Goal: Contribute content: Contribute content

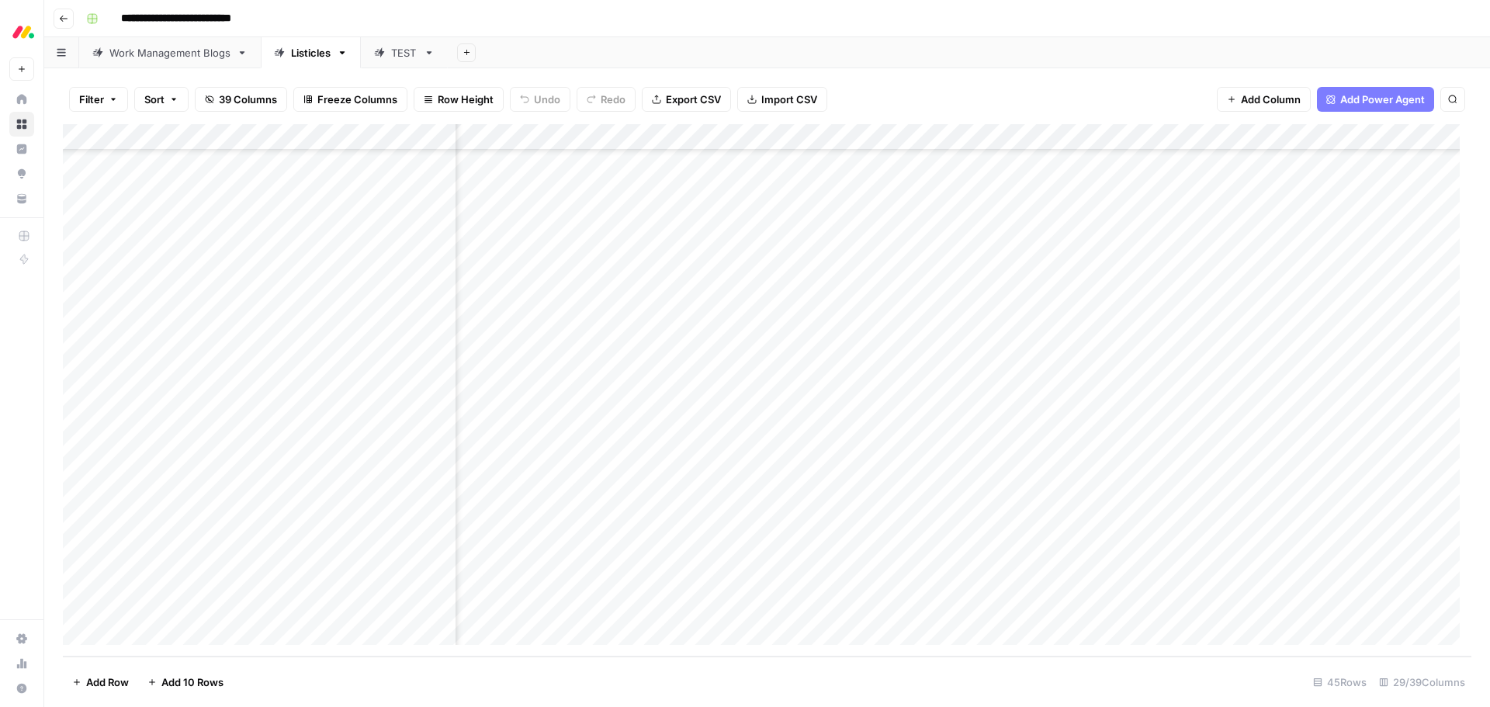
scroll to position [718, 1147]
click at [1044, 500] on div "Add Column" at bounding box center [767, 390] width 1408 height 532
click at [1044, 580] on div "Add Column" at bounding box center [767, 390] width 1408 height 532
click at [1044, 607] on div "Add Column" at bounding box center [767, 390] width 1408 height 532
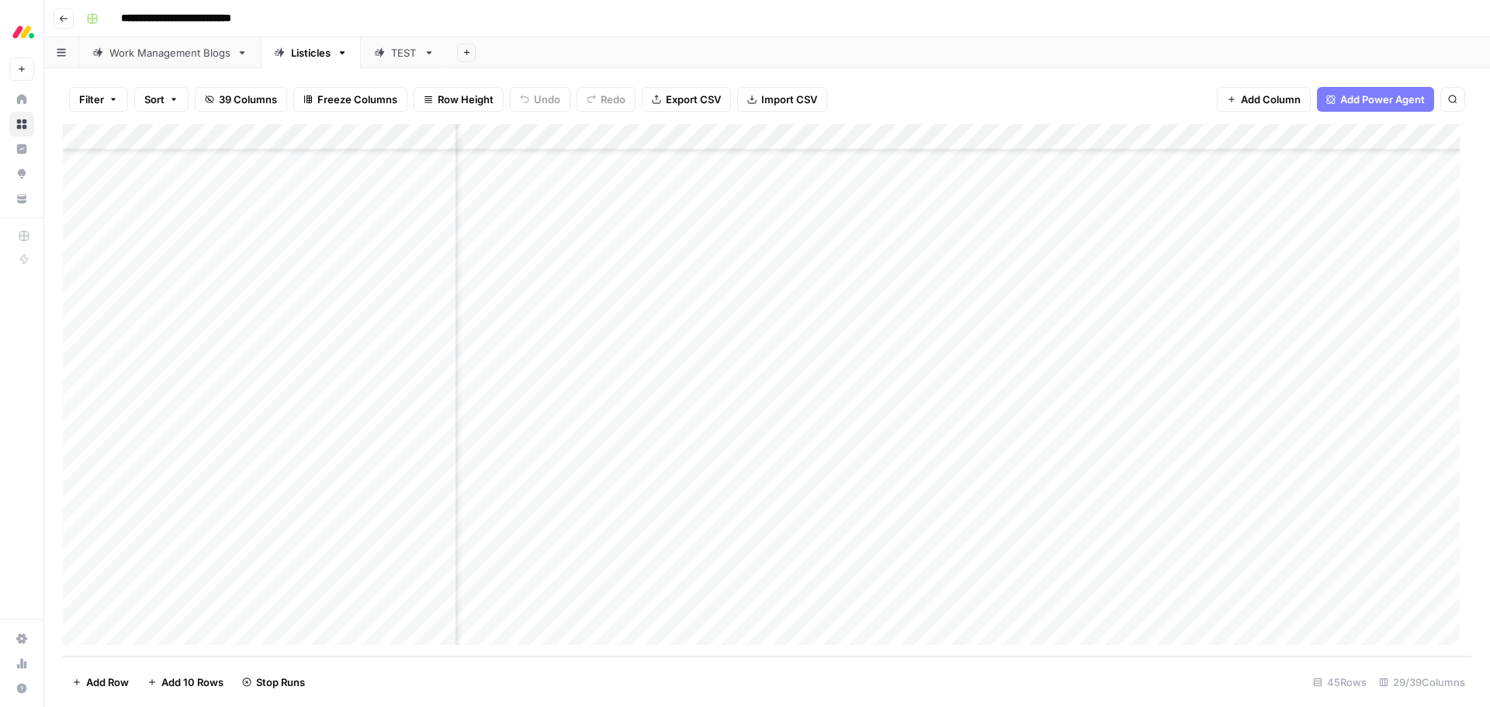
click at [961, 525] on div "Add Column" at bounding box center [767, 390] width 1408 height 532
click at [962, 556] on div "Add Column" at bounding box center [767, 390] width 1408 height 532
click at [192, 56] on div "Work Management Blogs" at bounding box center [169, 53] width 121 height 16
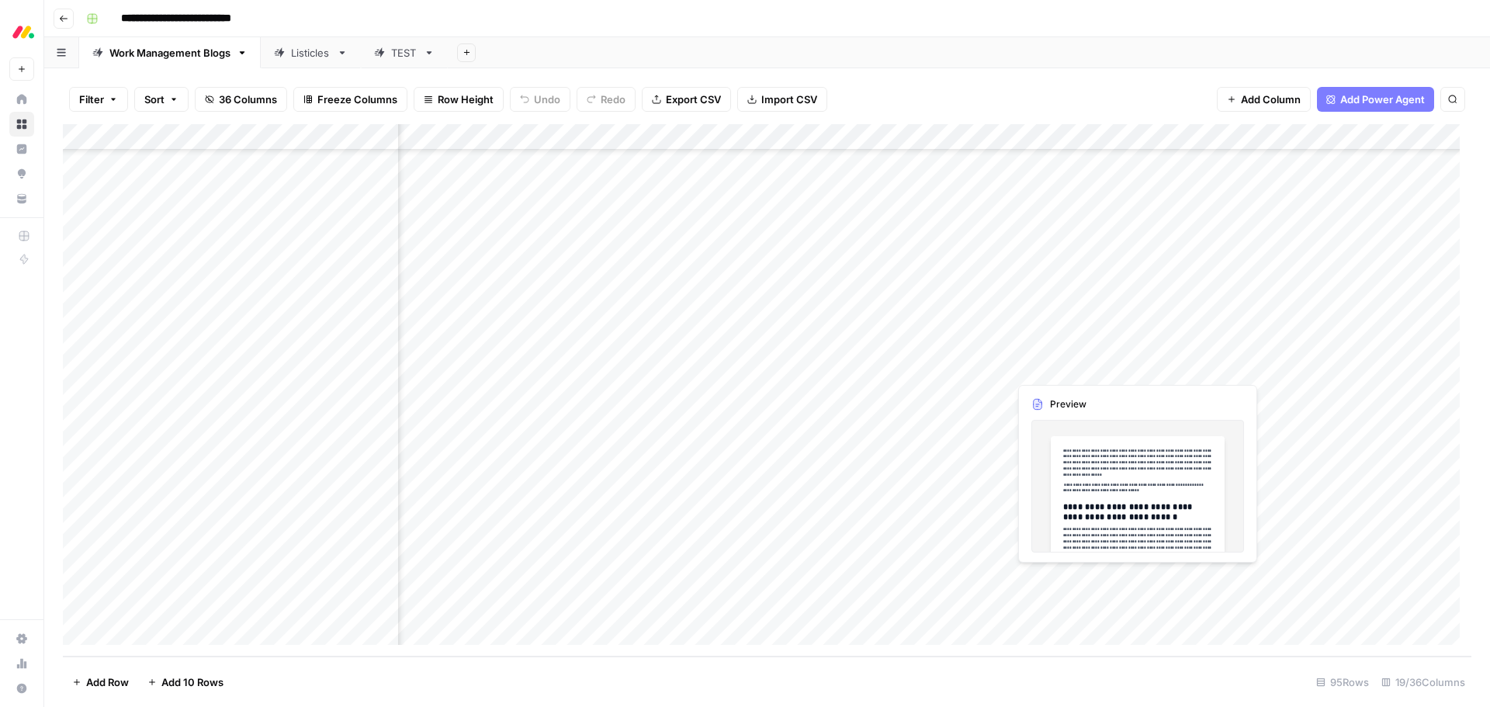
click at [1067, 580] on div "Add Column" at bounding box center [767, 390] width 1408 height 532
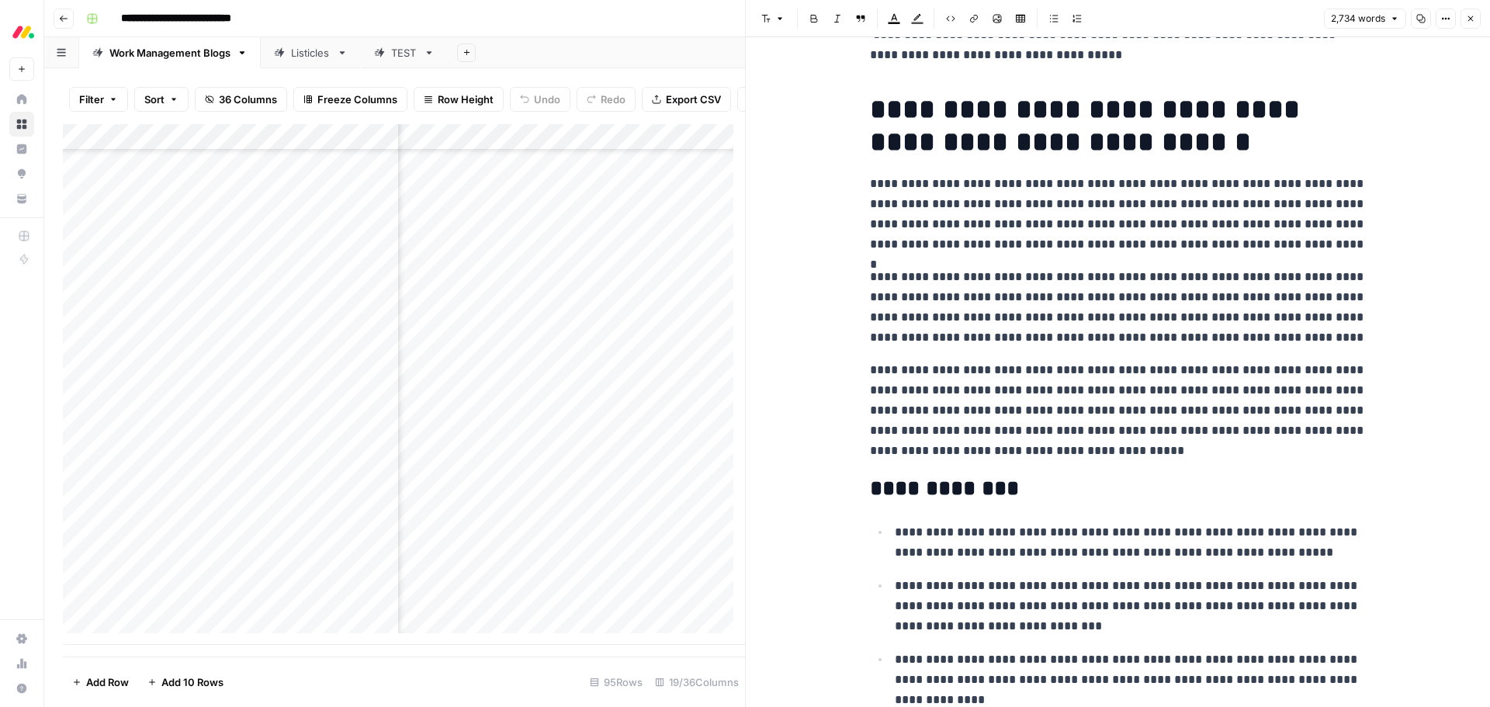
scroll to position [155, 0]
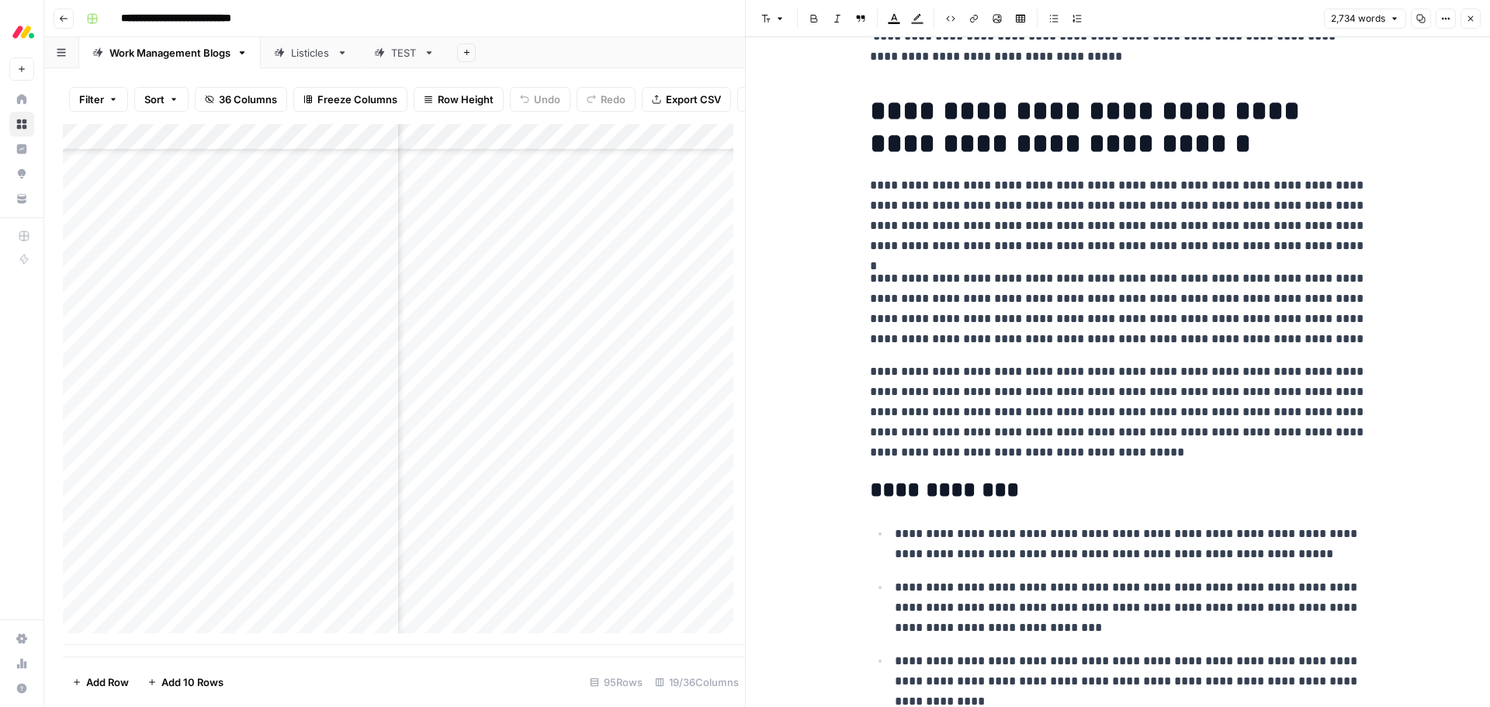
click at [1465, 24] on button "Close" at bounding box center [1470, 19] width 20 height 20
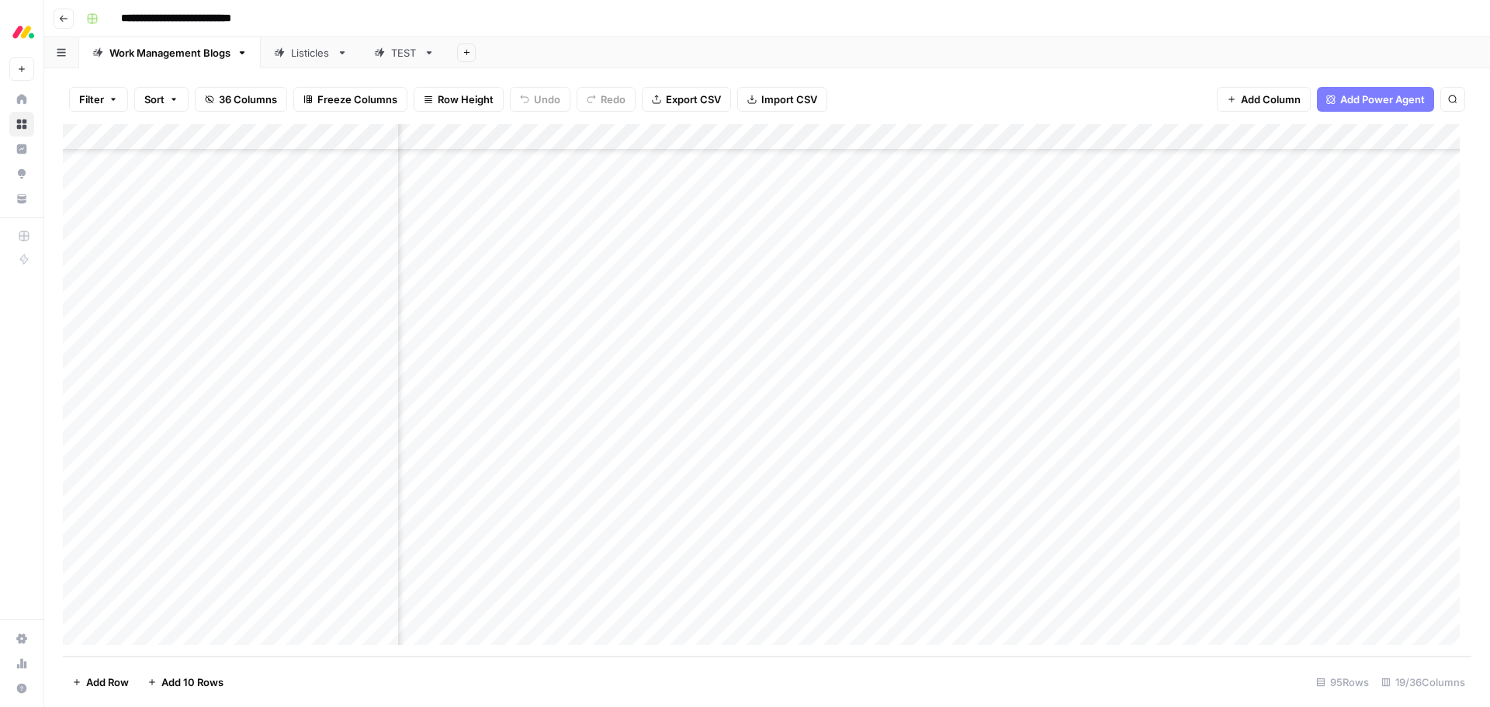
click at [1061, 557] on div "Add Column" at bounding box center [767, 390] width 1408 height 532
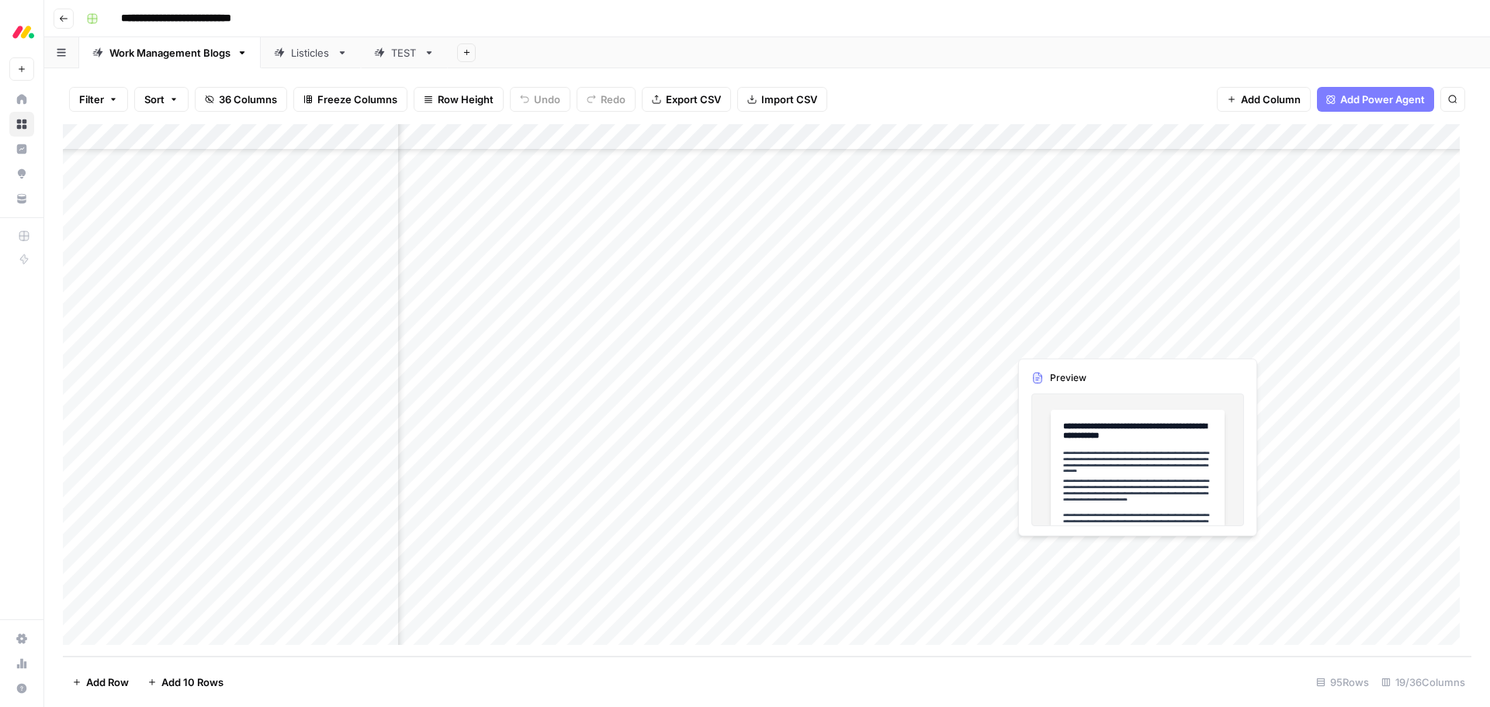
click at [1061, 557] on div "Add Column" at bounding box center [767, 390] width 1408 height 532
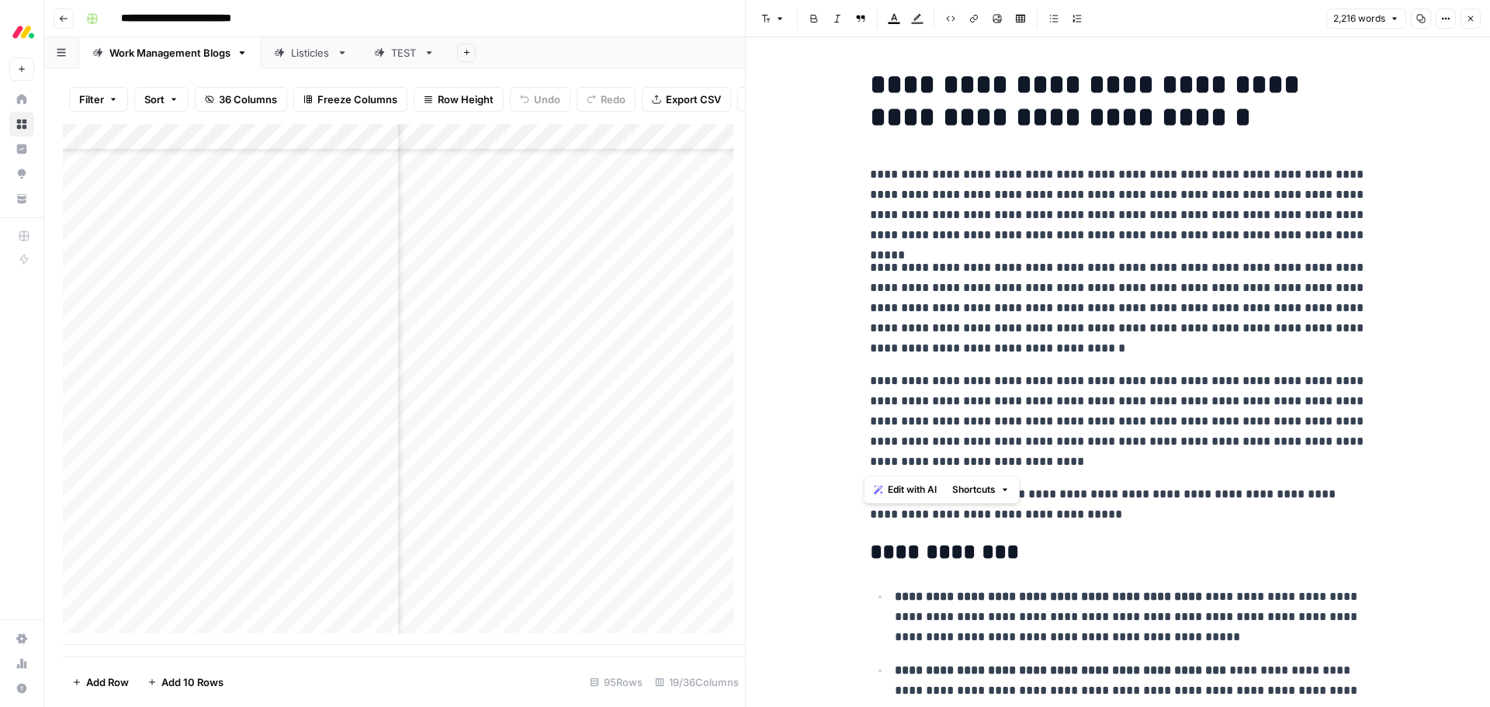
drag, startPoint x: 1020, startPoint y: 465, endPoint x: 852, endPoint y: 182, distance: 328.8
click at [909, 491] on span "Edit with AI" at bounding box center [912, 490] width 49 height 14
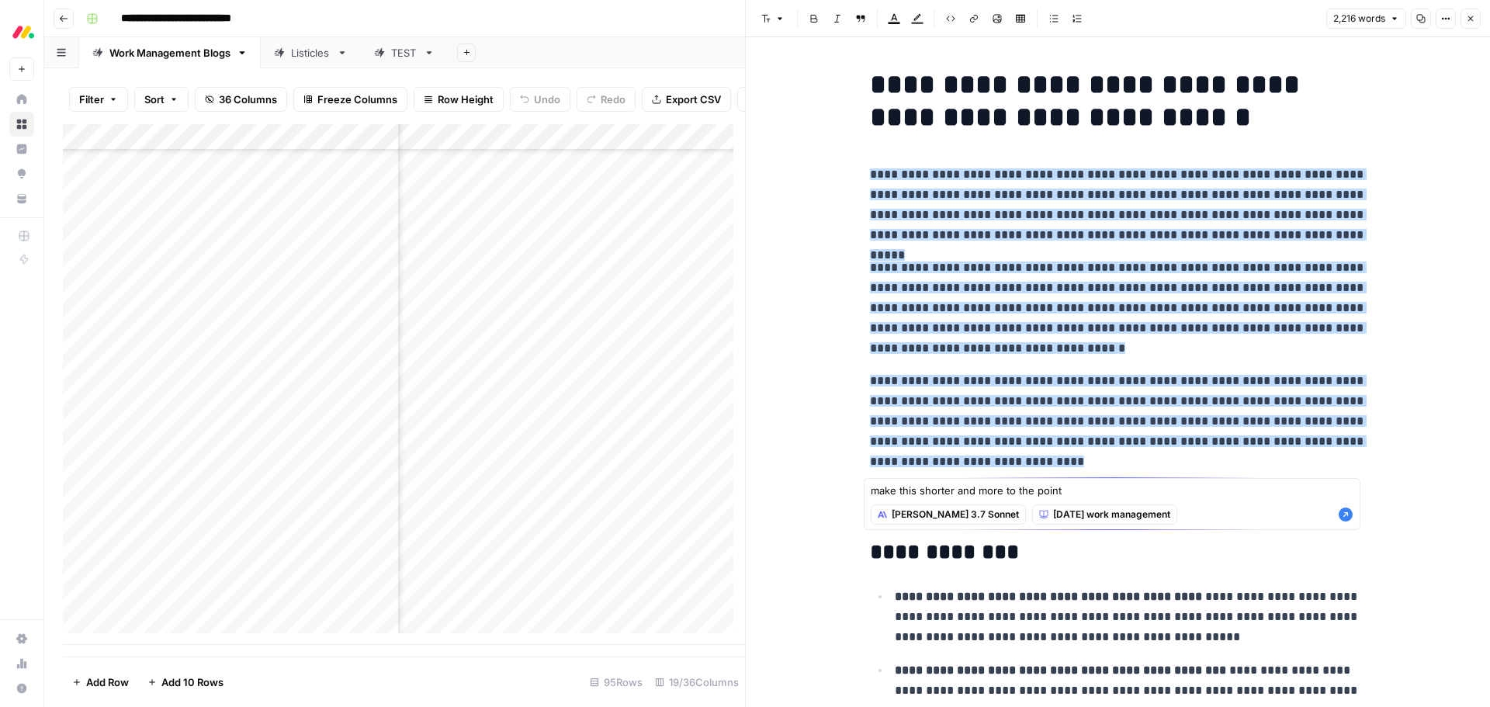
type textarea "make this shorter and more to the point"
click at [1349, 512] on icon "button" at bounding box center [1346, 515] width 14 height 14
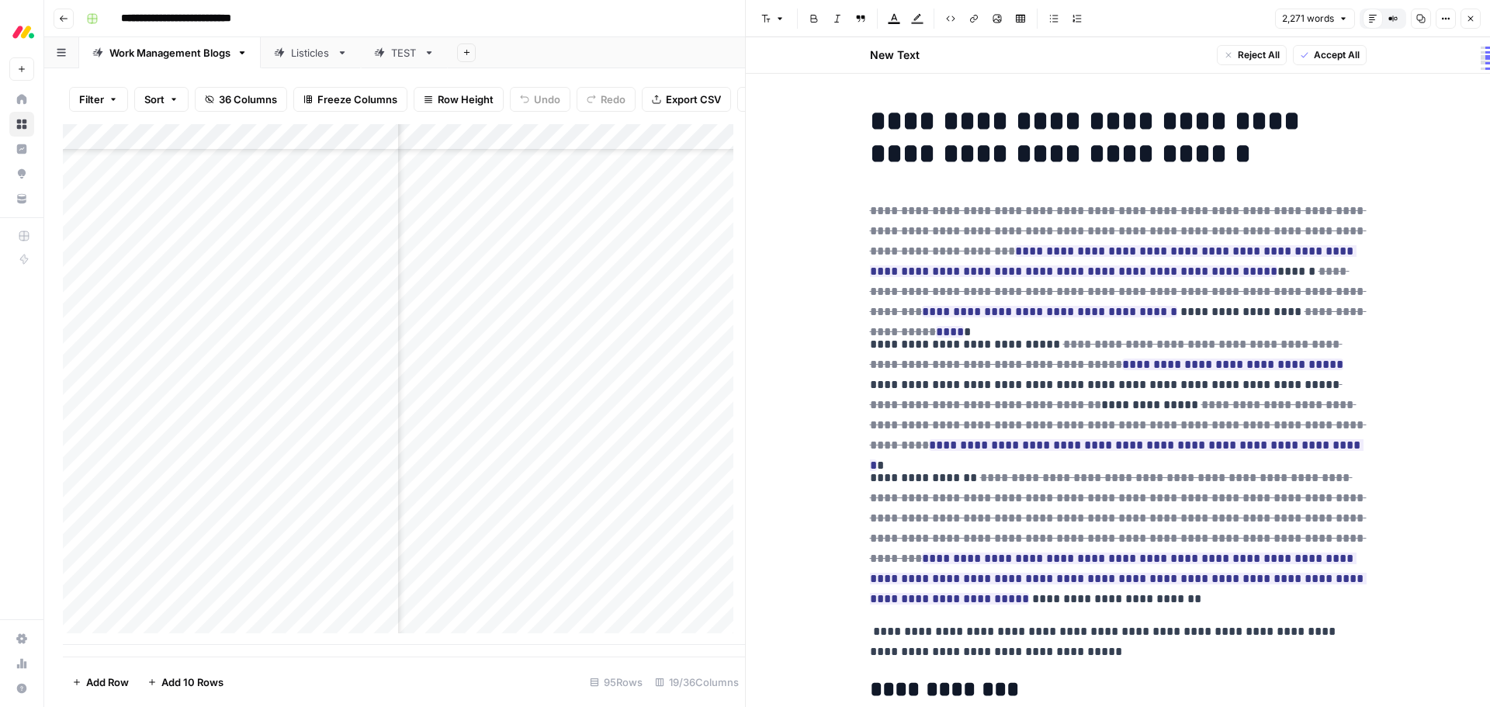
click at [1329, 62] on button "Accept All" at bounding box center [1330, 55] width 74 height 20
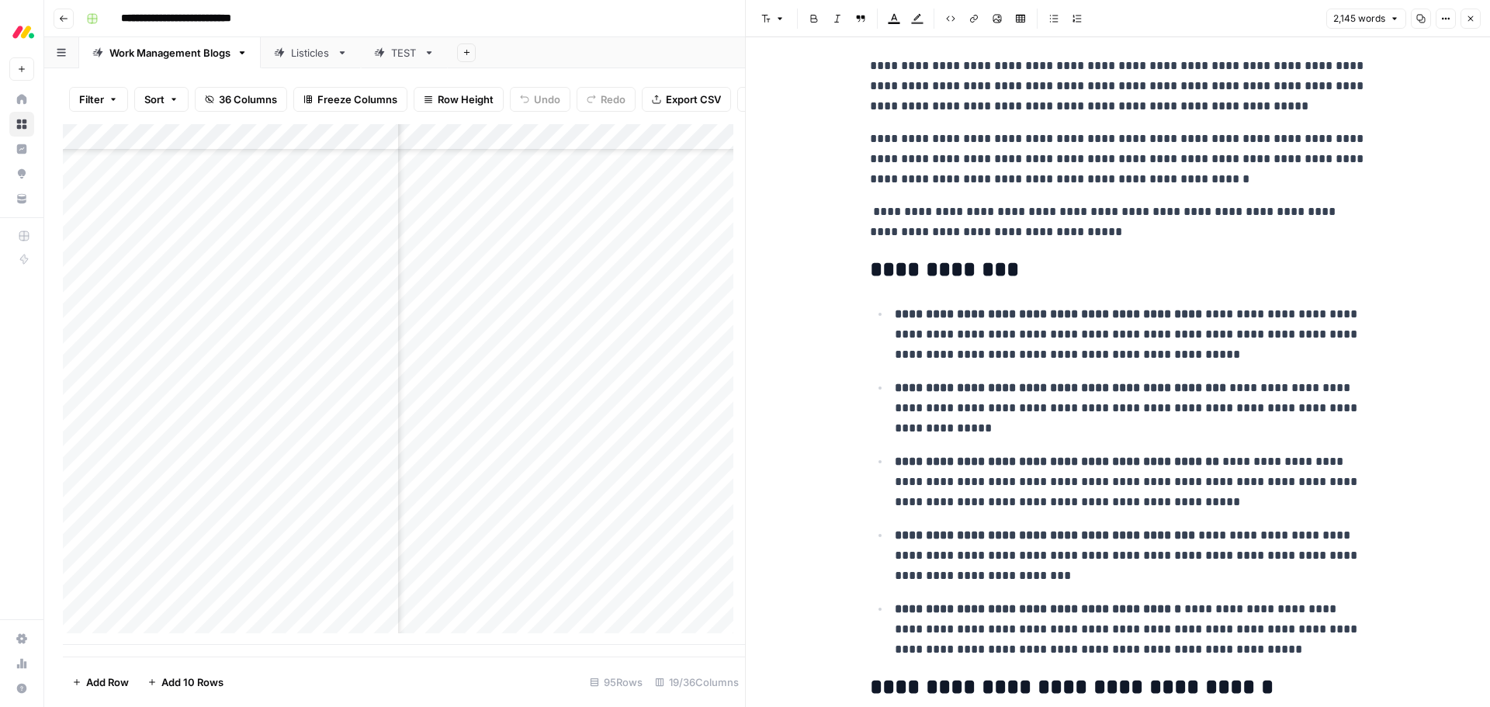
scroll to position [233, 0]
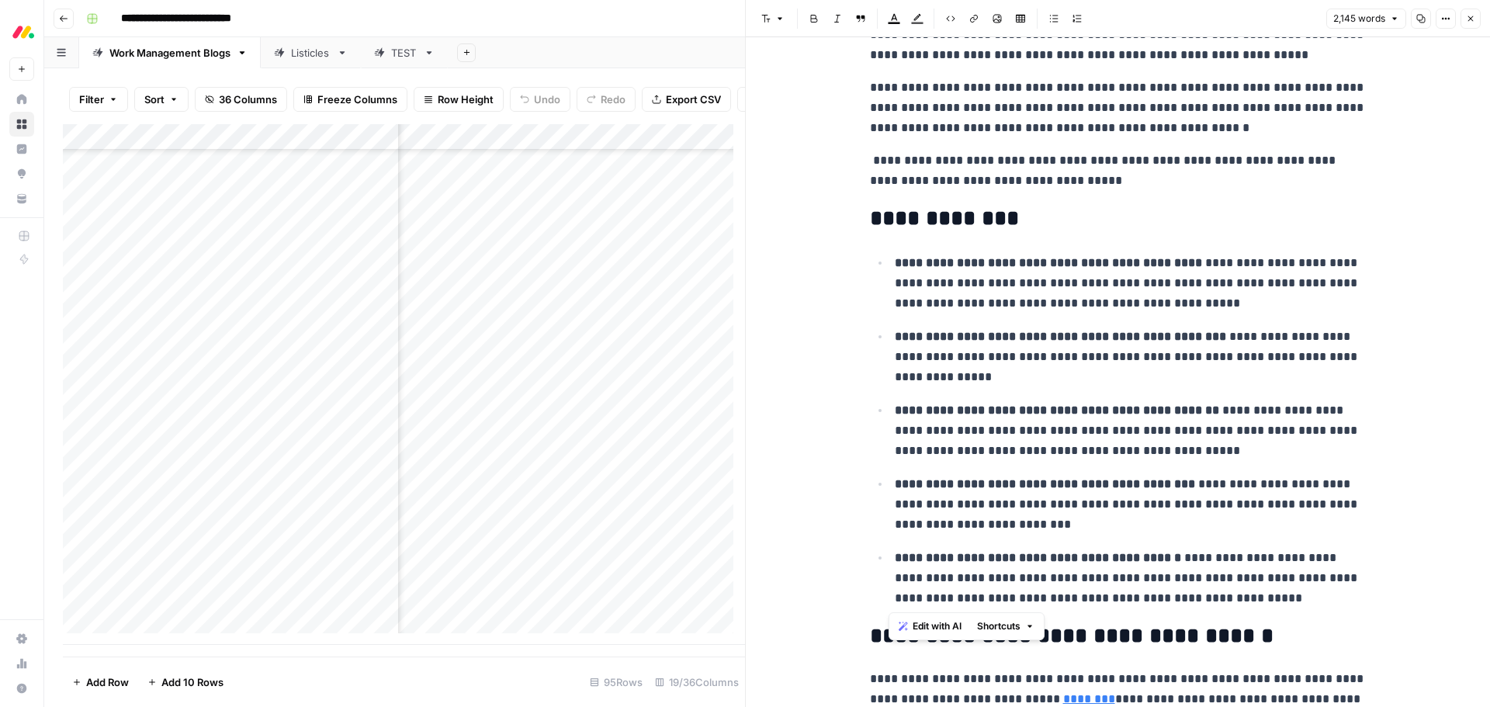
drag, startPoint x: 1242, startPoint y: 598, endPoint x: 892, endPoint y: 266, distance: 481.4
click at [892, 266] on ul "**********" at bounding box center [1118, 430] width 497 height 356
click at [924, 629] on span "Edit with AI" at bounding box center [937, 626] width 49 height 14
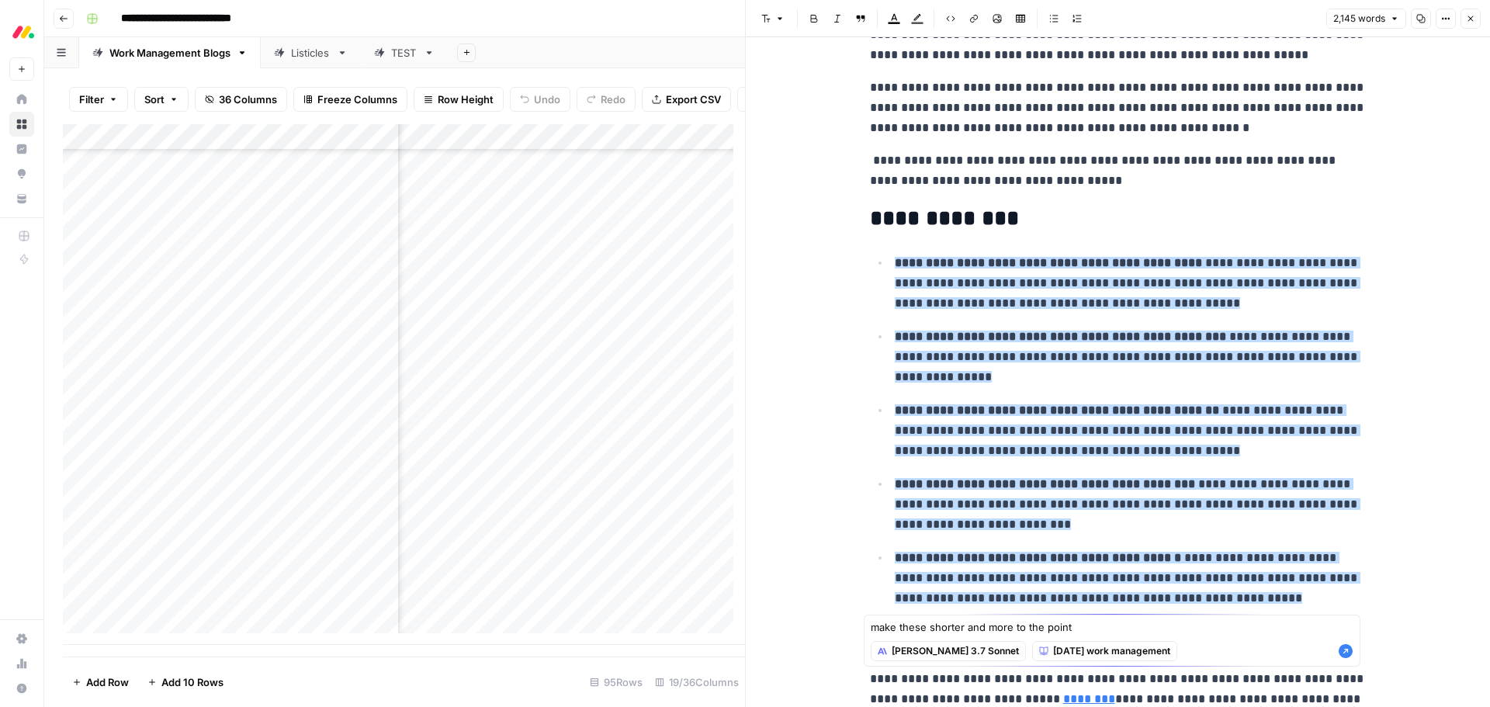
type textarea "make these shorter and more to the point"
click at [1346, 650] on icon "button" at bounding box center [1346, 651] width 16 height 16
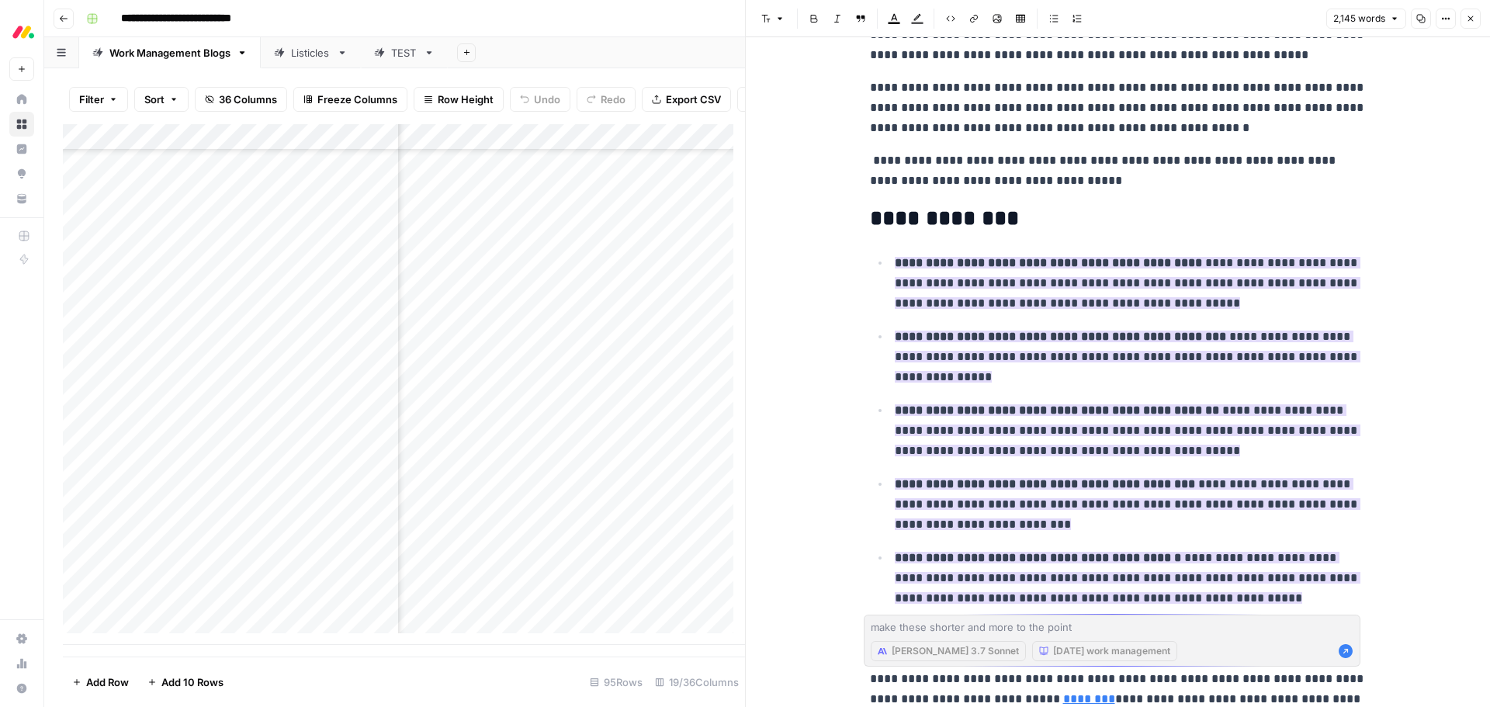
scroll to position [269, 0]
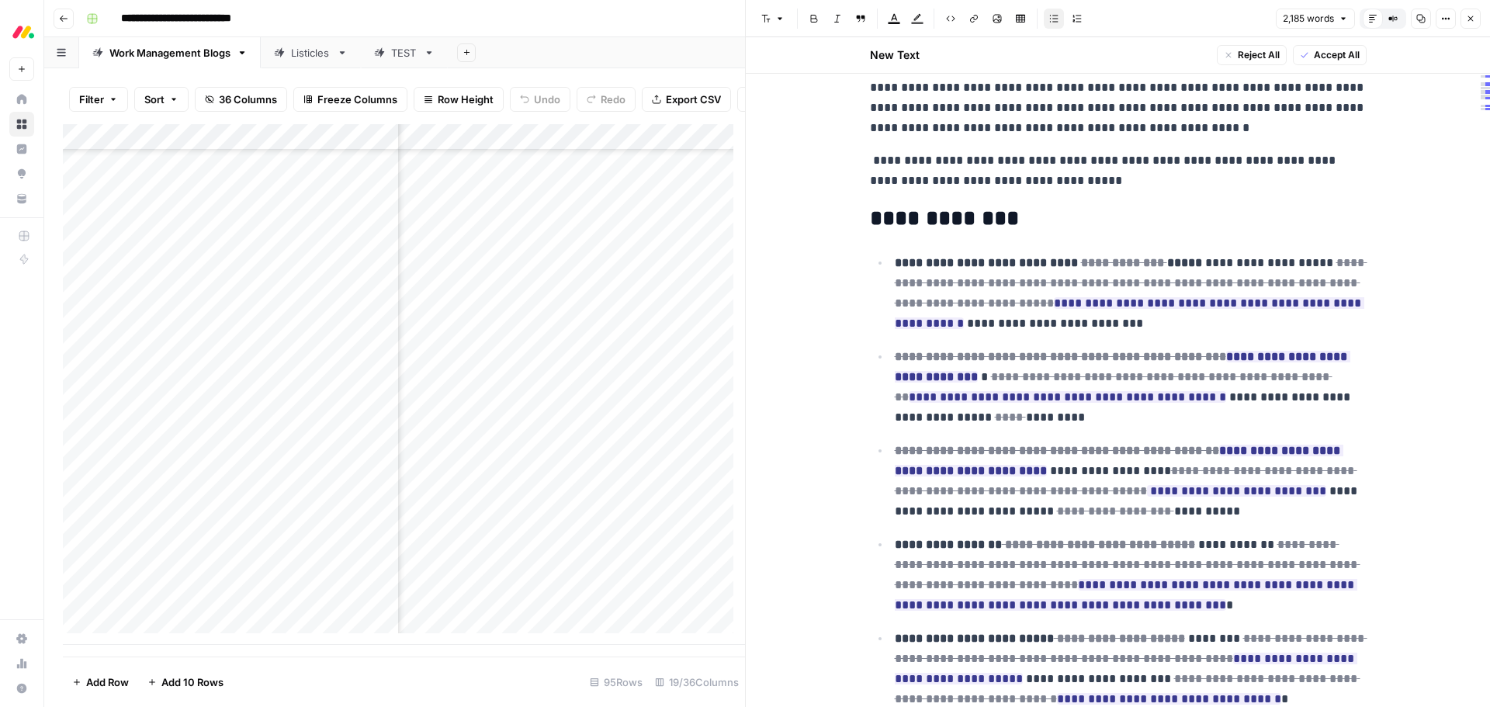
click at [1331, 61] on span "Accept All" at bounding box center [1337, 55] width 46 height 14
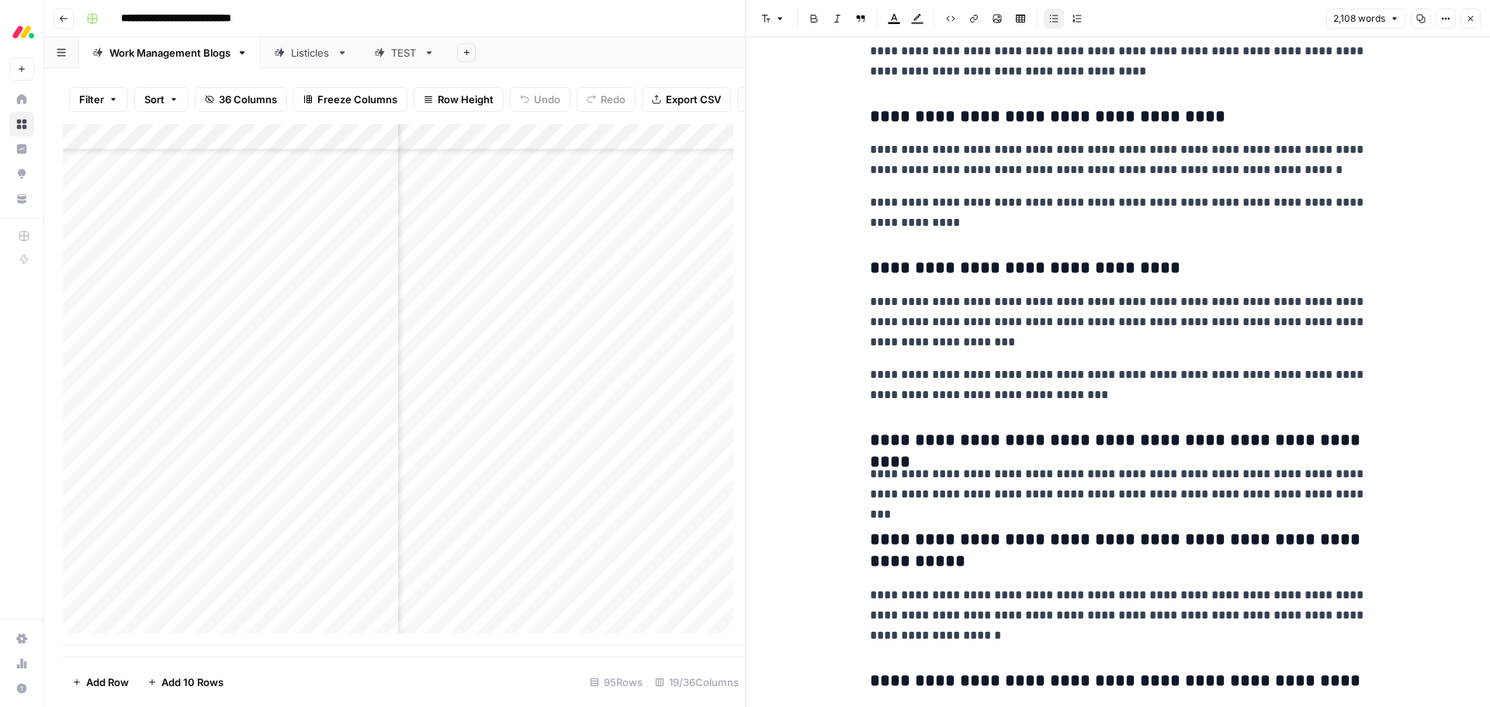
scroll to position [7103, 0]
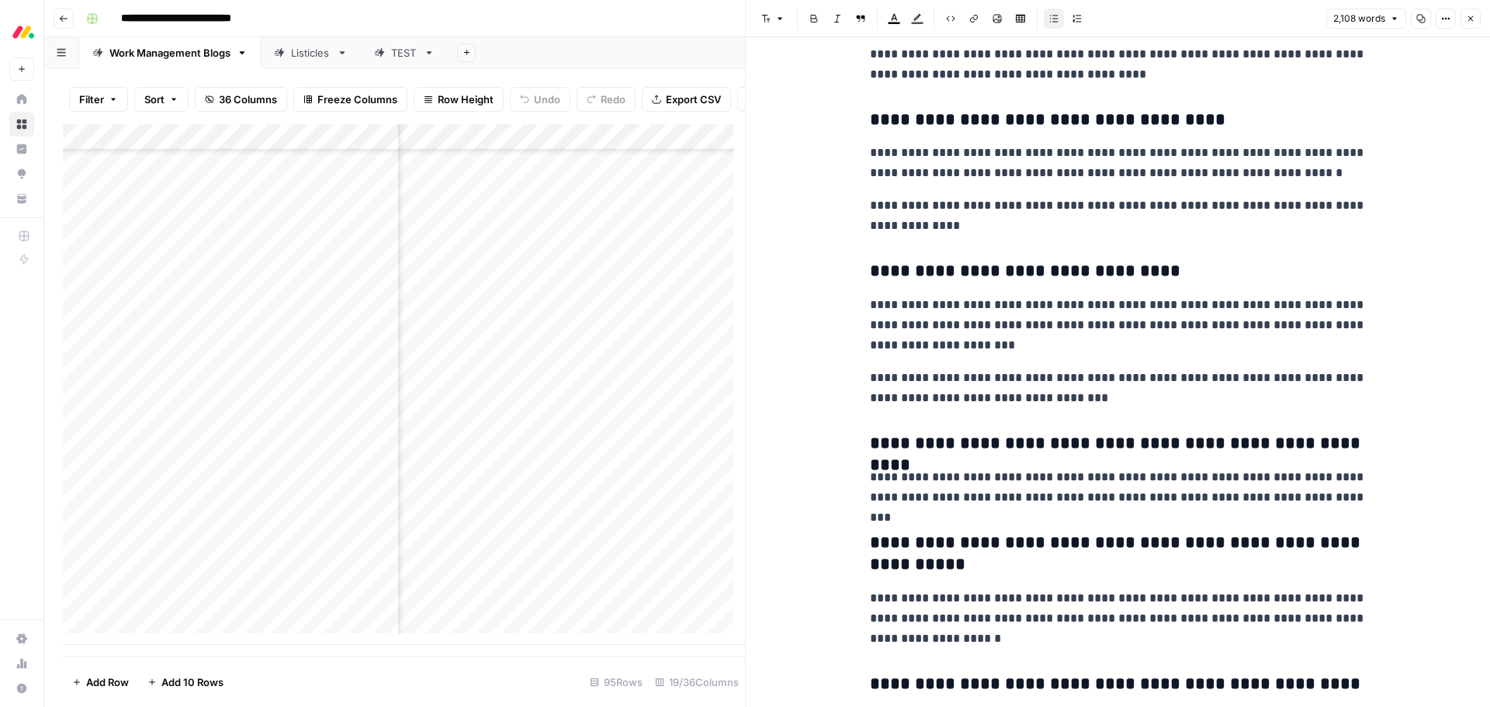
click at [1093, 405] on p "**********" at bounding box center [1118, 388] width 497 height 40
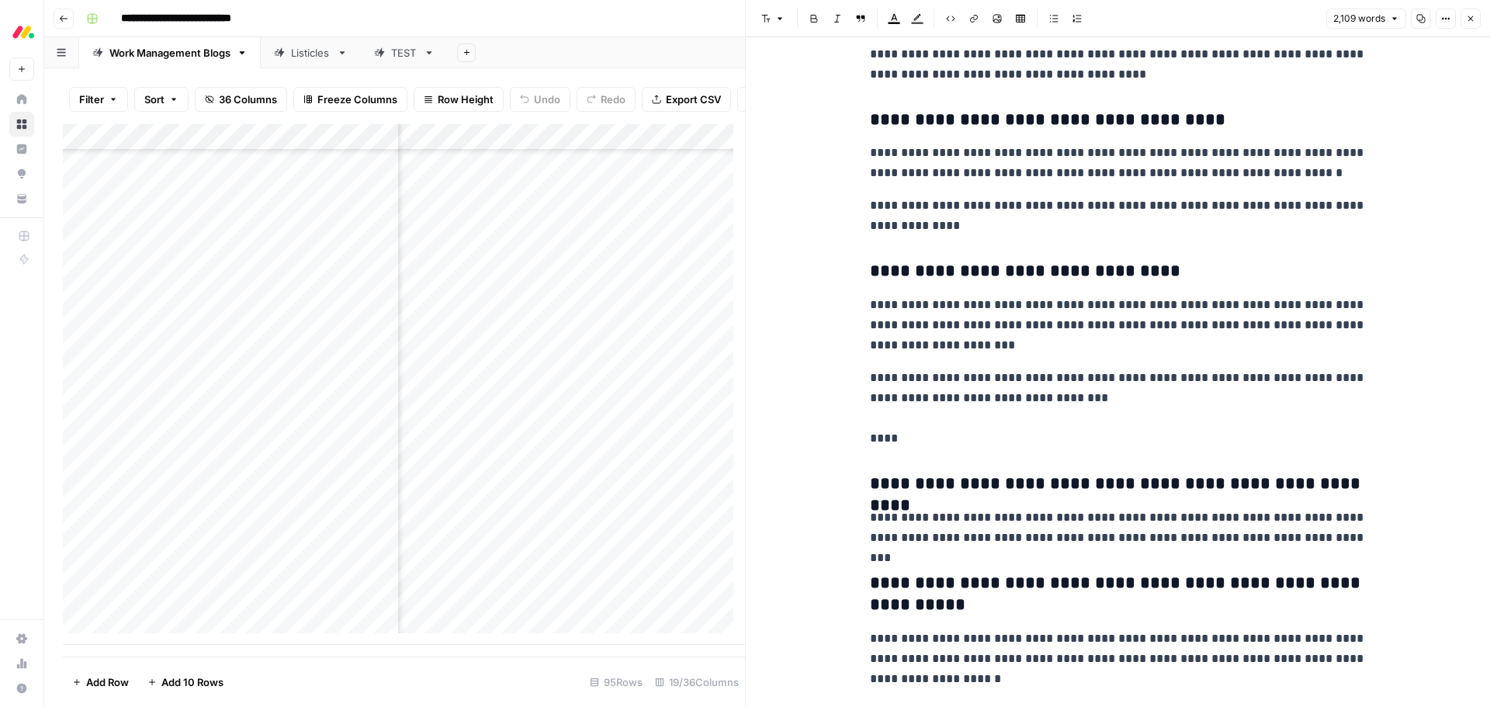
click at [886, 438] on p "**********" at bounding box center [1118, 408] width 497 height 81
click at [781, 23] on icon "button" at bounding box center [779, 18] width 9 height 9
click at [801, 95] on span "heading 2" at bounding box center [822, 101] width 74 height 19
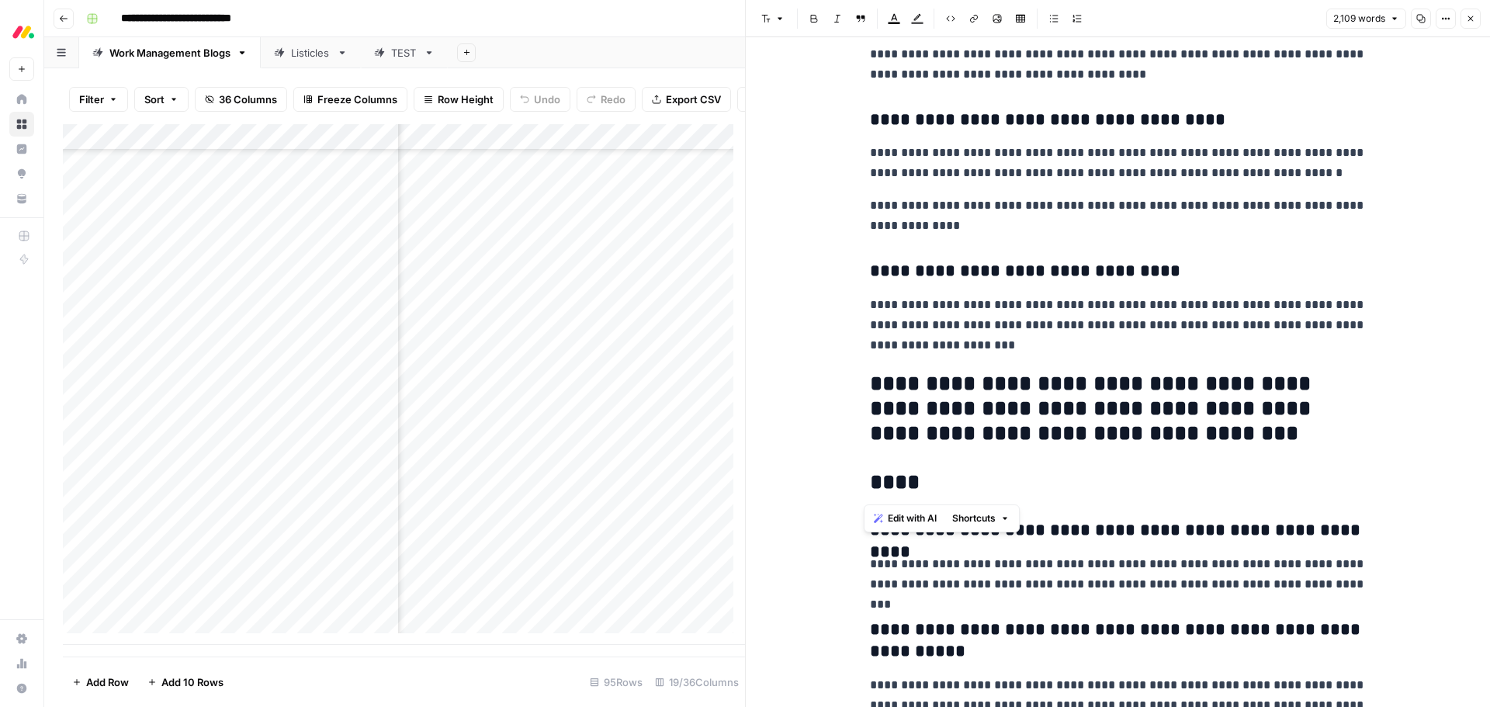
click at [1008, 429] on h2 "**********" at bounding box center [1118, 434] width 497 height 124
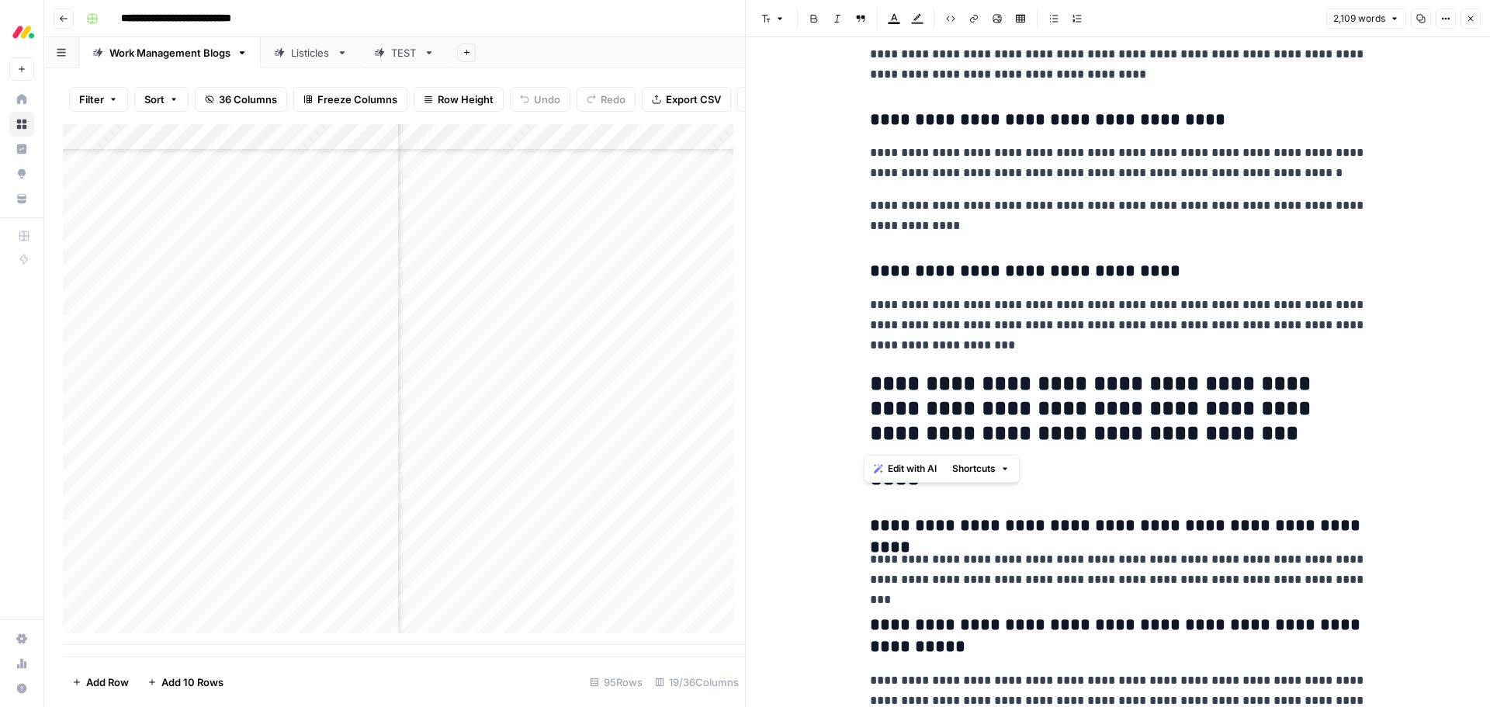
drag, startPoint x: 1204, startPoint y: 437, endPoint x: 863, endPoint y: 383, distance: 345.0
click at [760, 16] on button "Font style" at bounding box center [773, 19] width 36 height 20
click at [785, 47] on div "paragraph" at bounding box center [817, 53] width 98 height 16
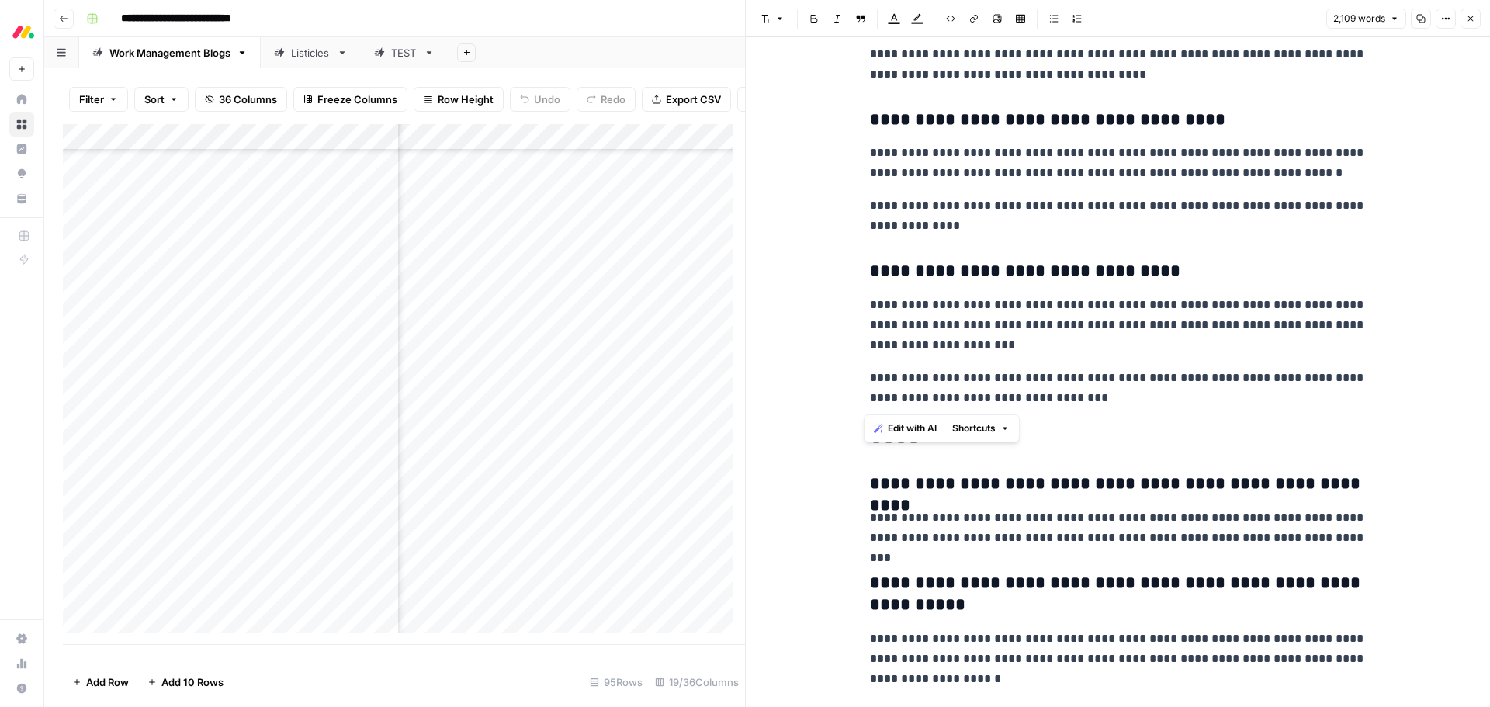
click at [1093, 332] on p "**********" at bounding box center [1118, 325] width 497 height 61
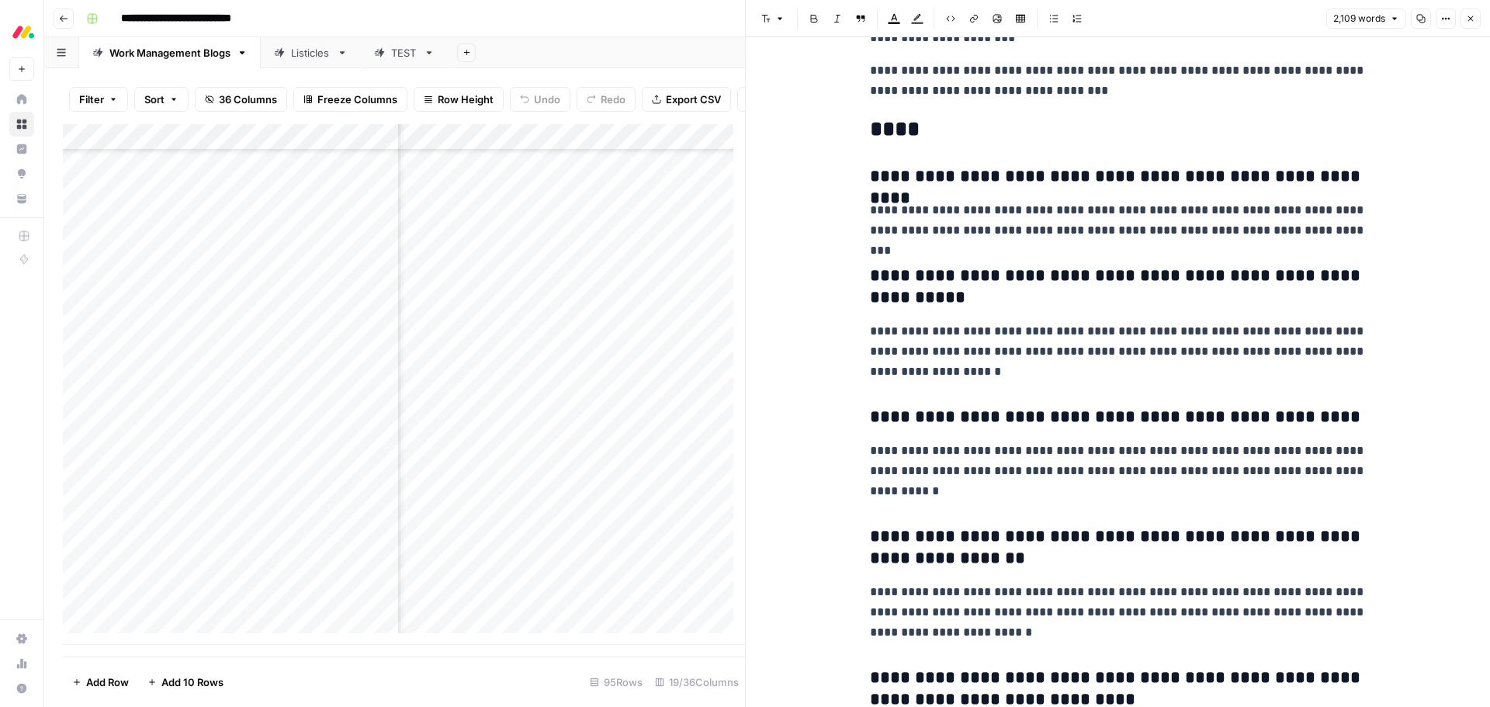
scroll to position [7491, 0]
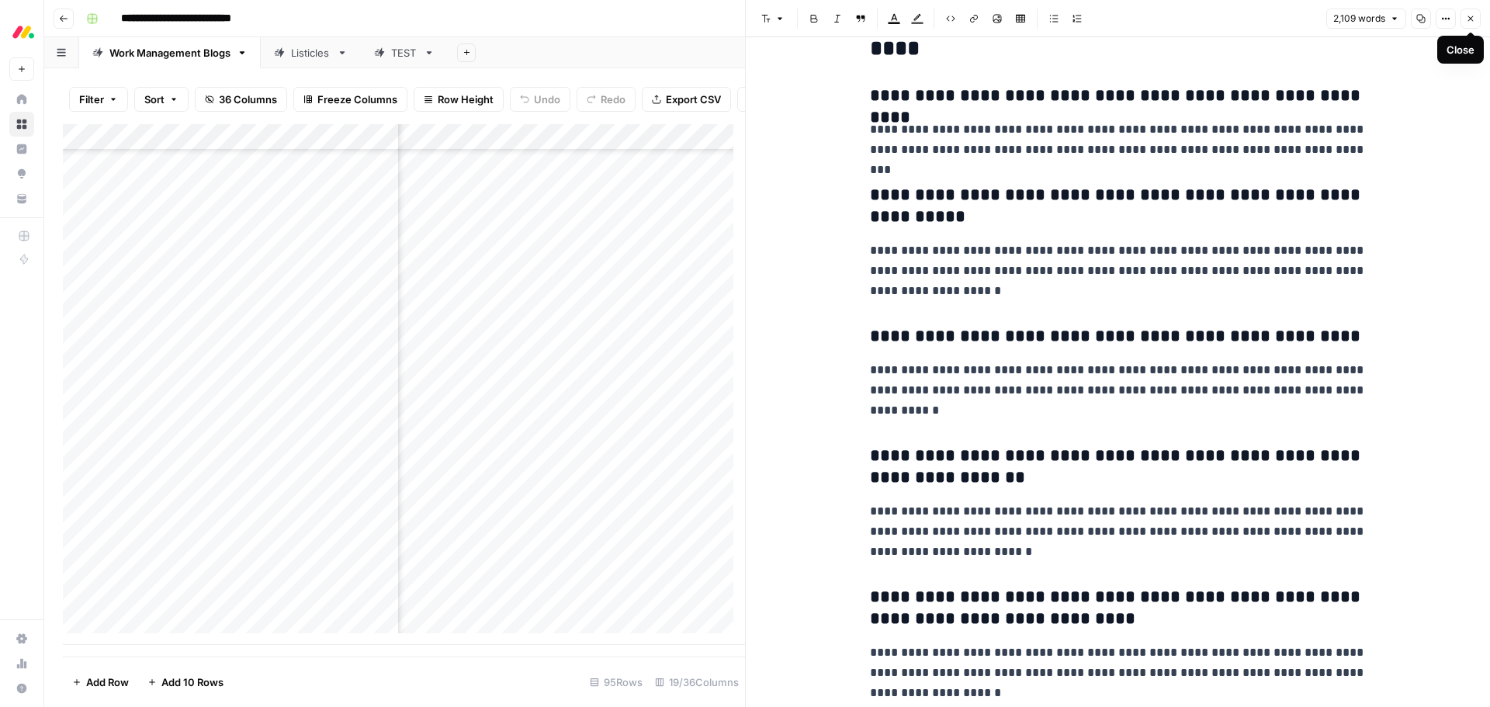
click at [1465, 23] on button "Close" at bounding box center [1470, 19] width 20 height 20
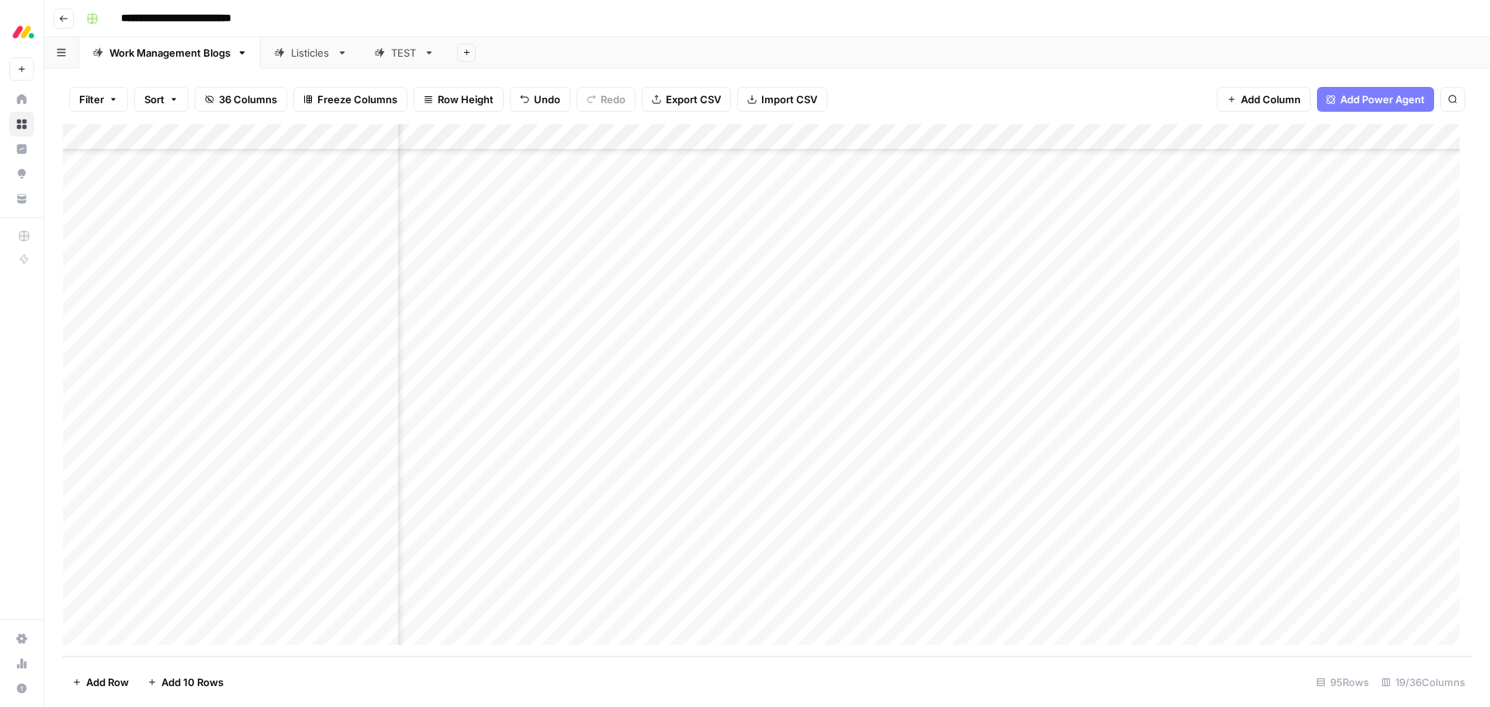
click at [1086, 578] on div "Add Column" at bounding box center [767, 390] width 1408 height 532
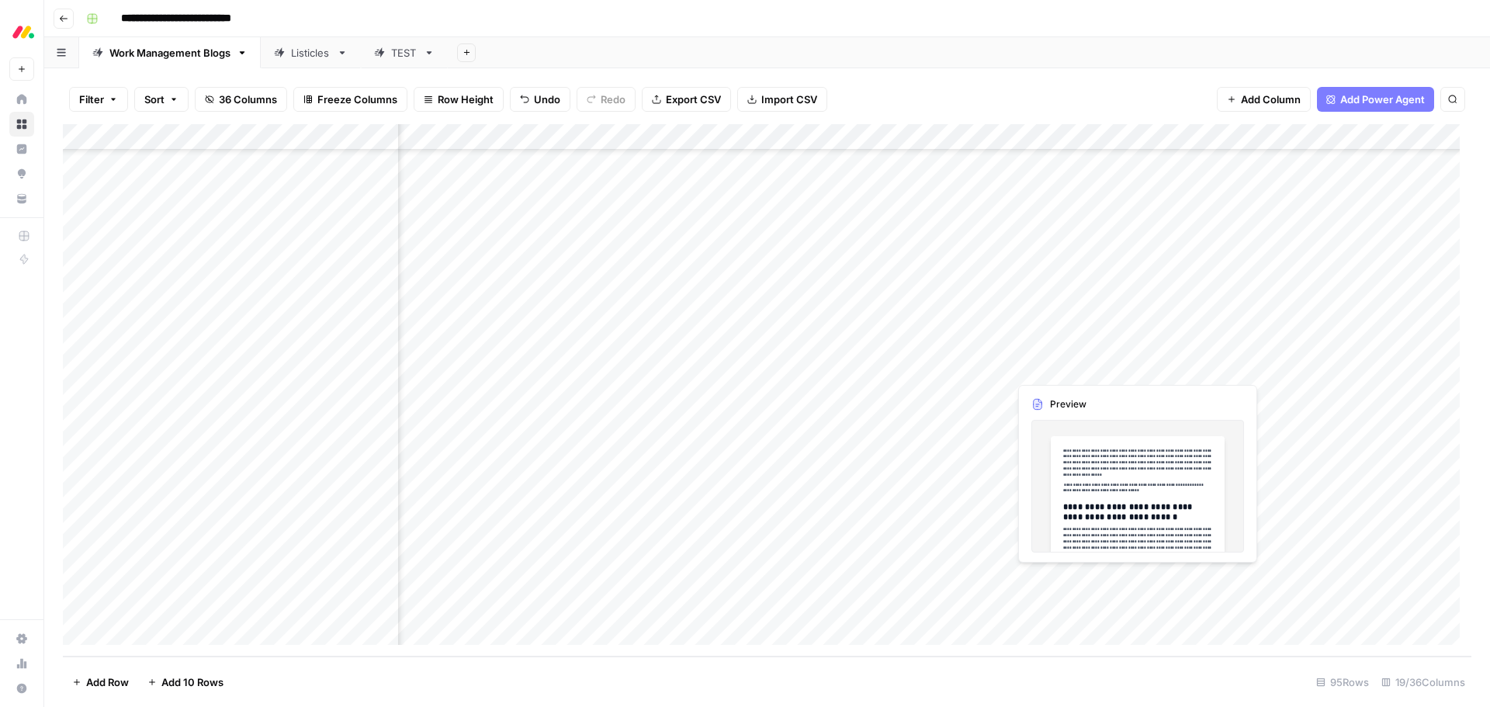
click at [1086, 578] on div "Add Column" at bounding box center [767, 390] width 1408 height 532
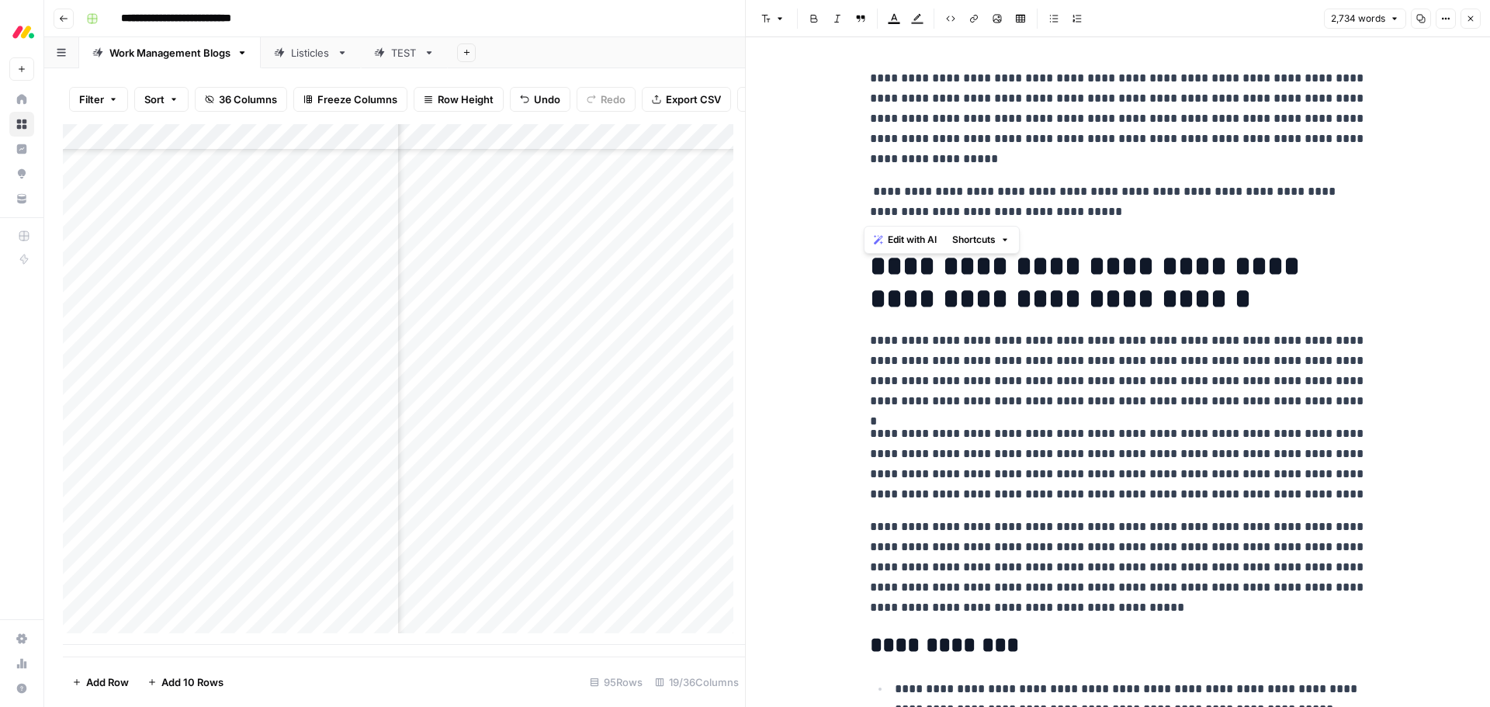
drag, startPoint x: 1111, startPoint y: 210, endPoint x: 839, endPoint y: 78, distance: 303.0
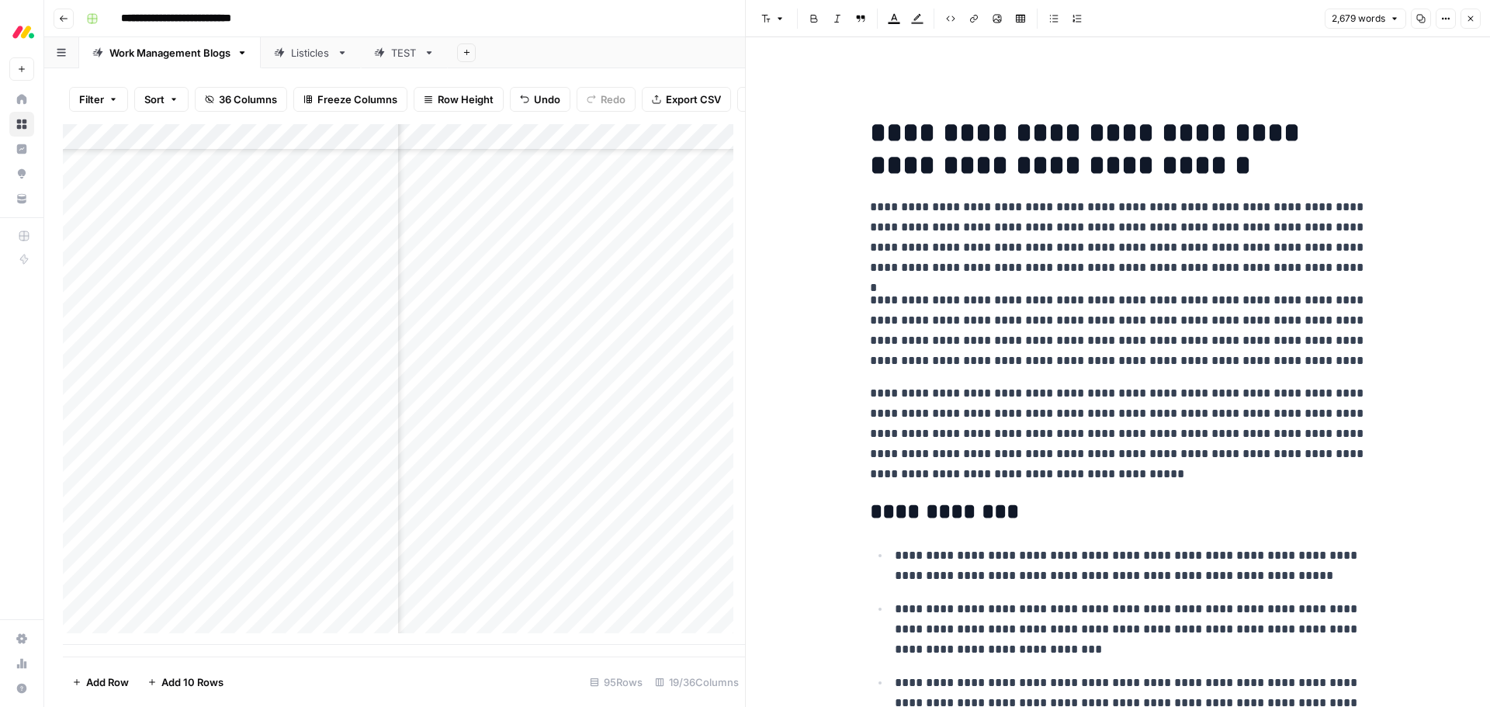
click at [870, 142] on h1 "**********" at bounding box center [1118, 148] width 497 height 65
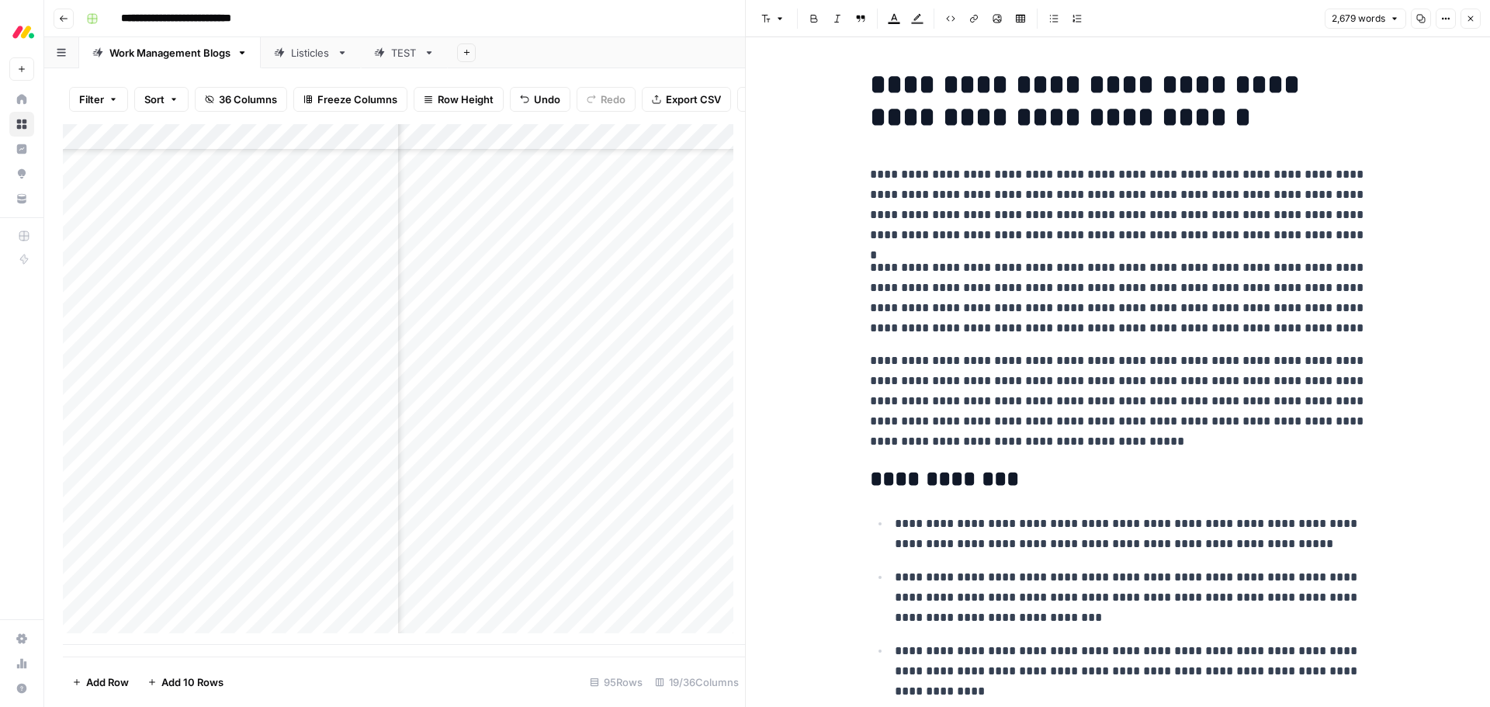
click at [1114, 445] on p "**********" at bounding box center [1118, 401] width 497 height 101
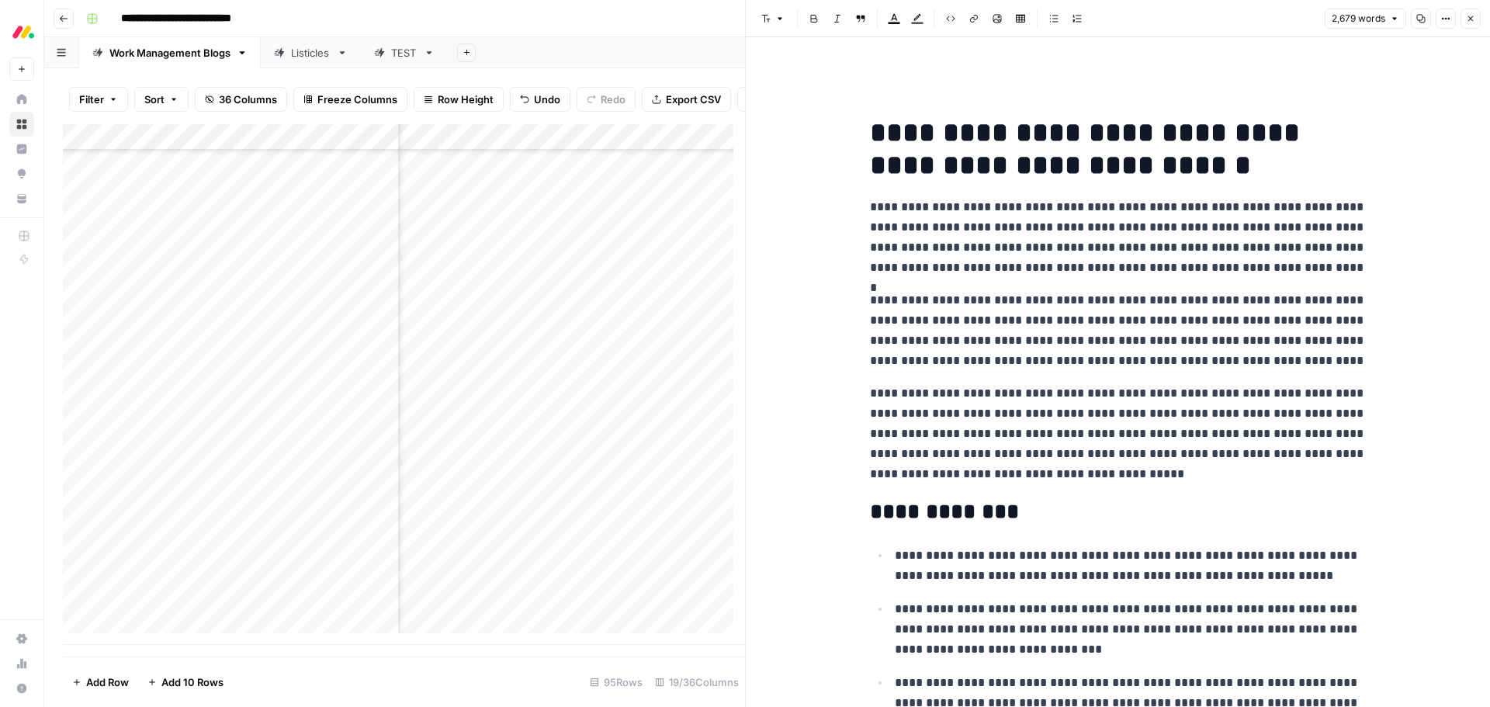
click at [1107, 479] on p "**********" at bounding box center [1118, 433] width 497 height 101
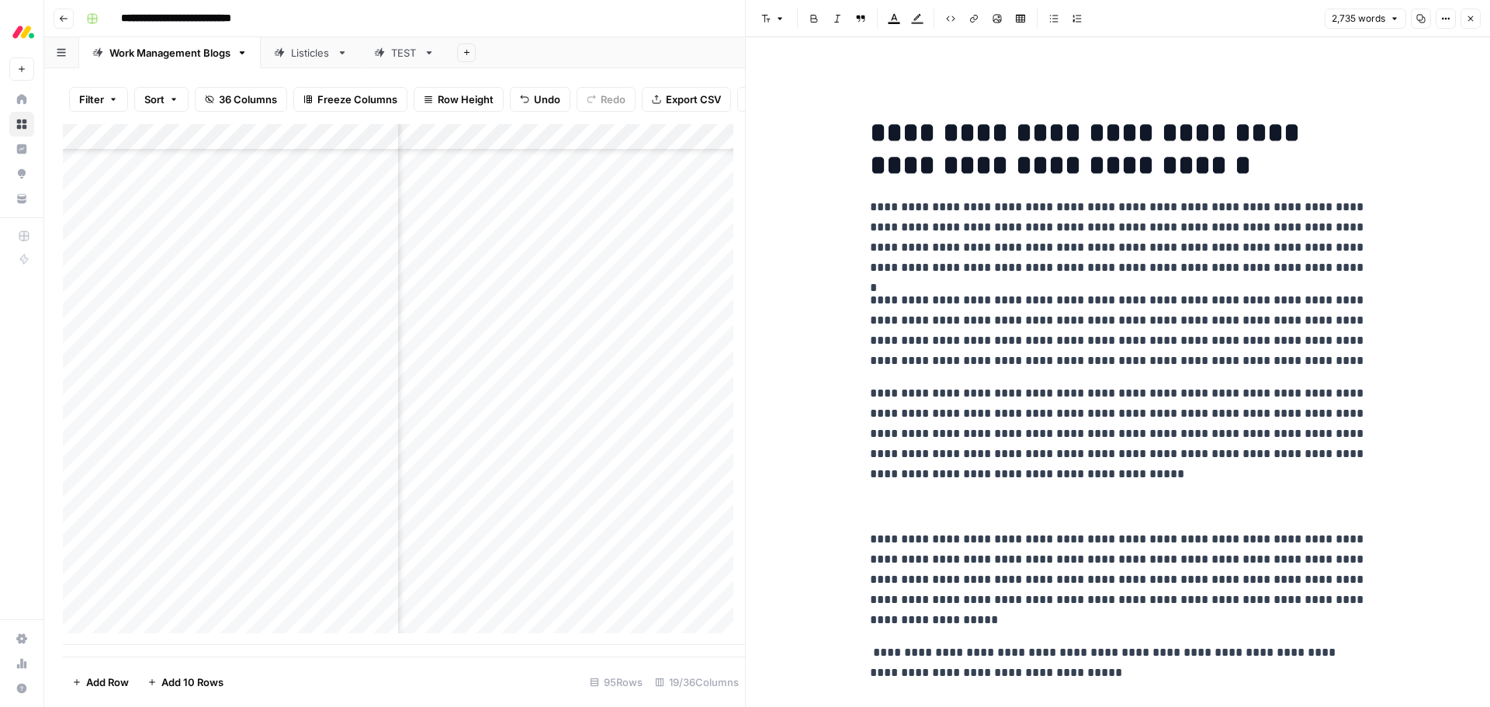
click at [1072, 501] on p at bounding box center [1118, 507] width 497 height 20
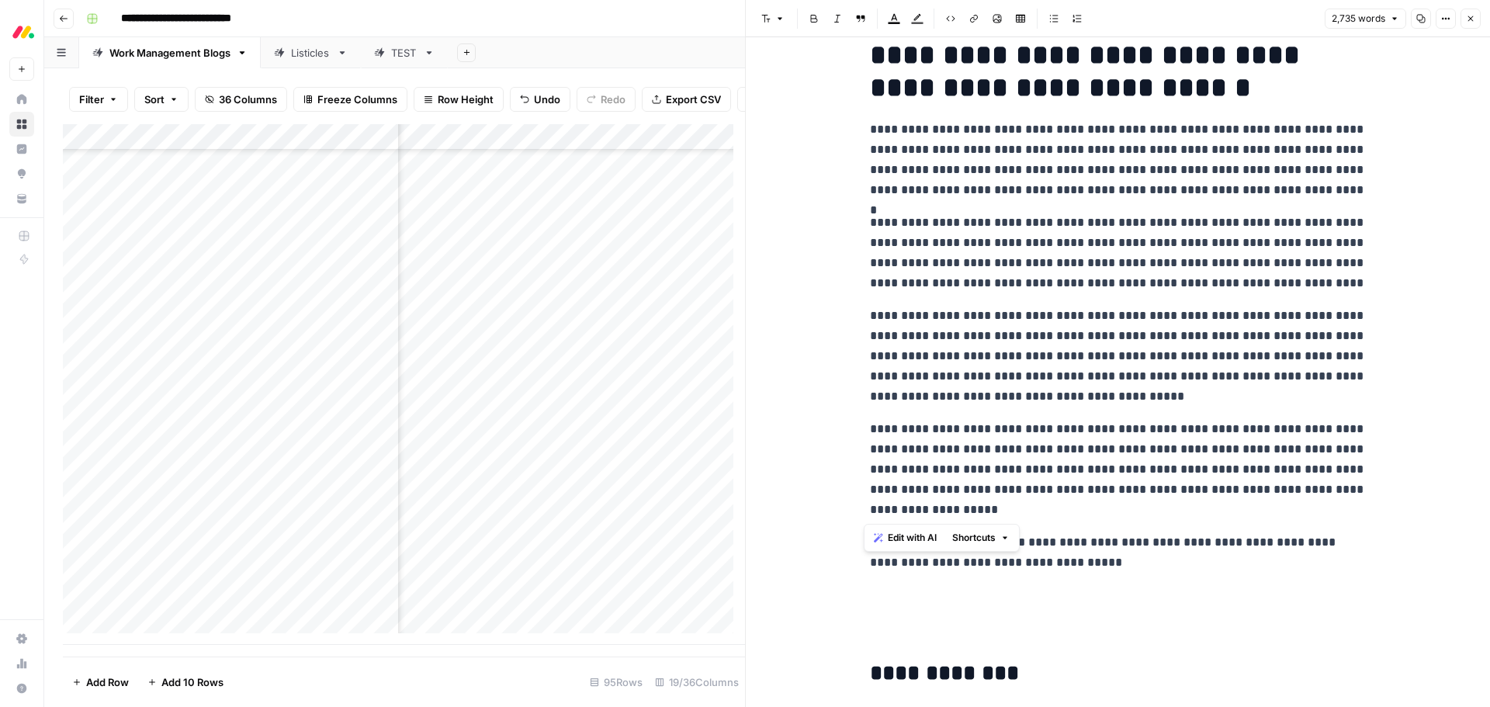
scroll to position [50, 0]
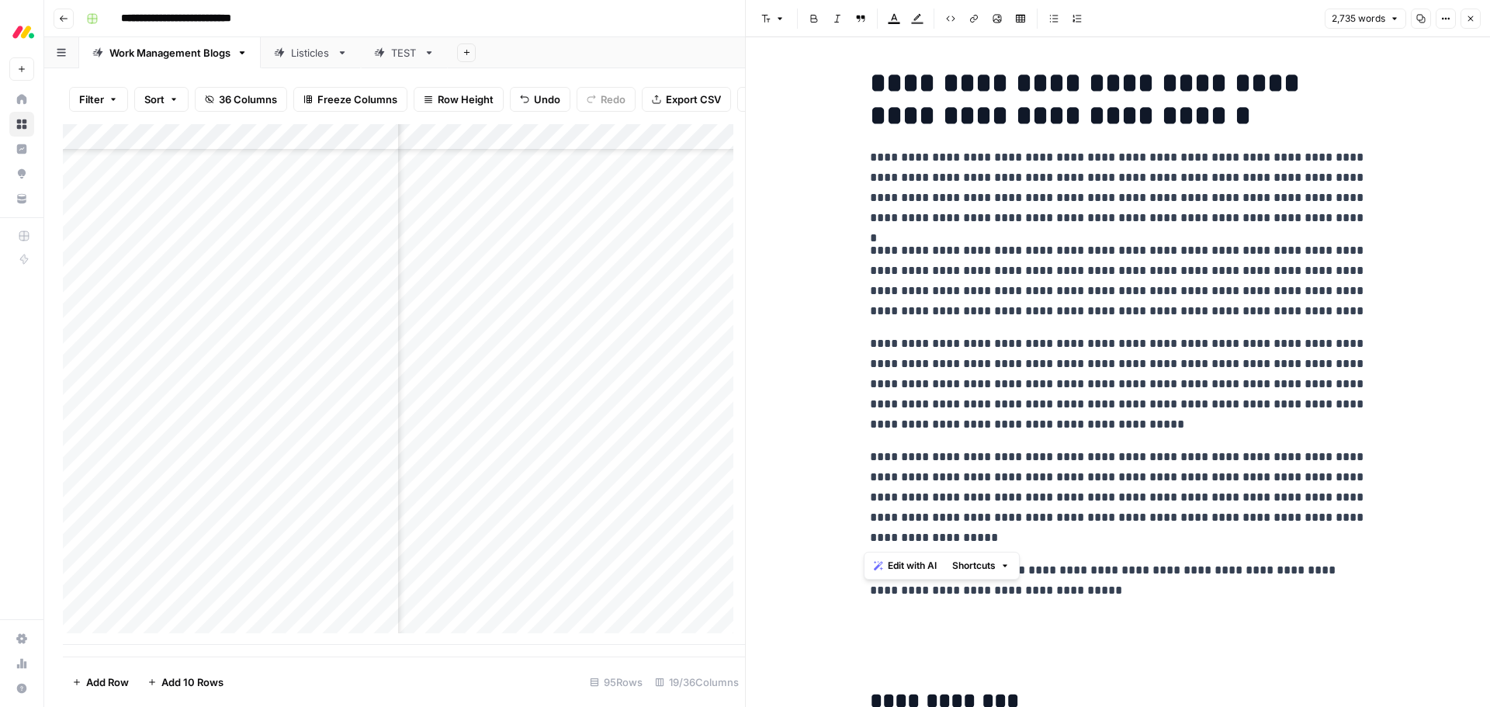
drag, startPoint x: 1095, startPoint y: 513, endPoint x: 859, endPoint y: 154, distance: 429.2
click at [905, 556] on button "Edit with AI" at bounding box center [905, 566] width 75 height 20
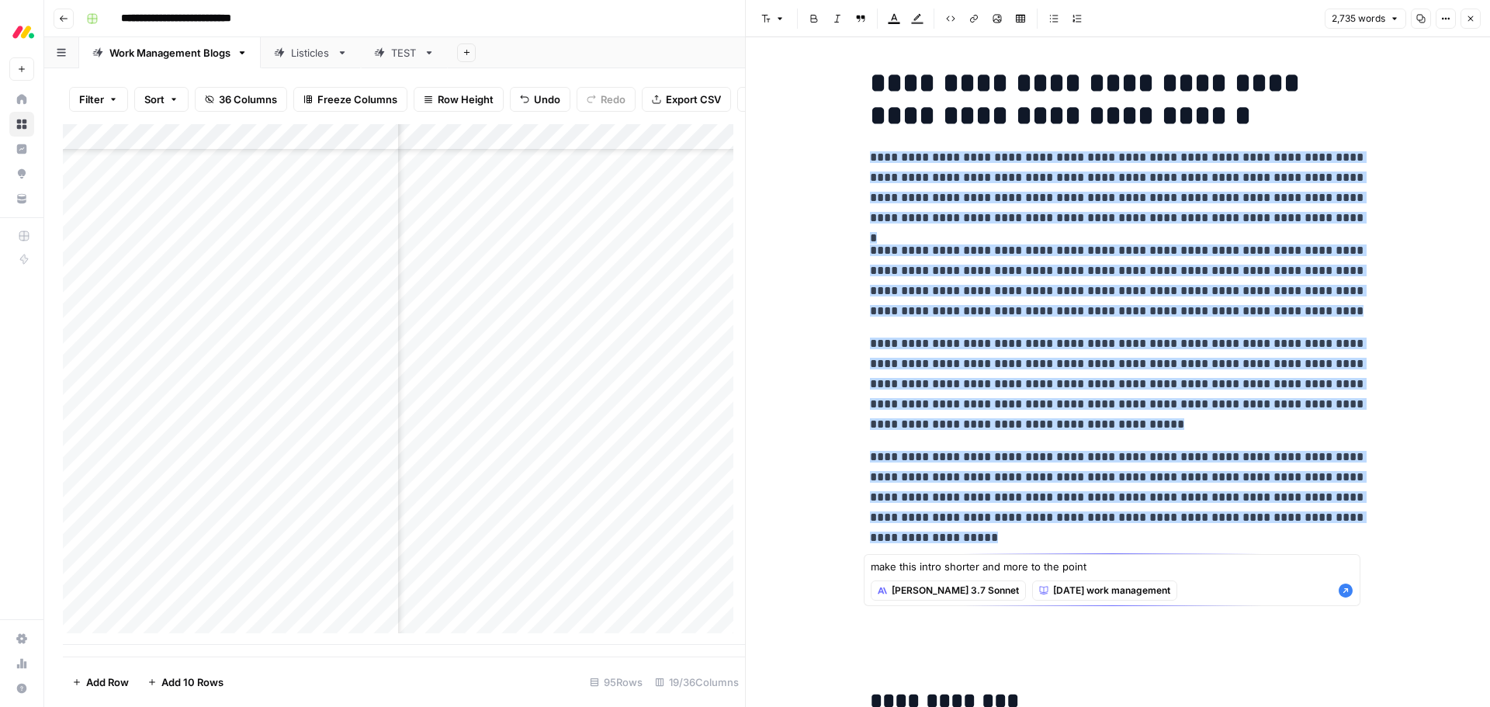
type textarea "make this intro shorter and more to the point"
click at [1346, 590] on icon "button" at bounding box center [1346, 591] width 16 height 16
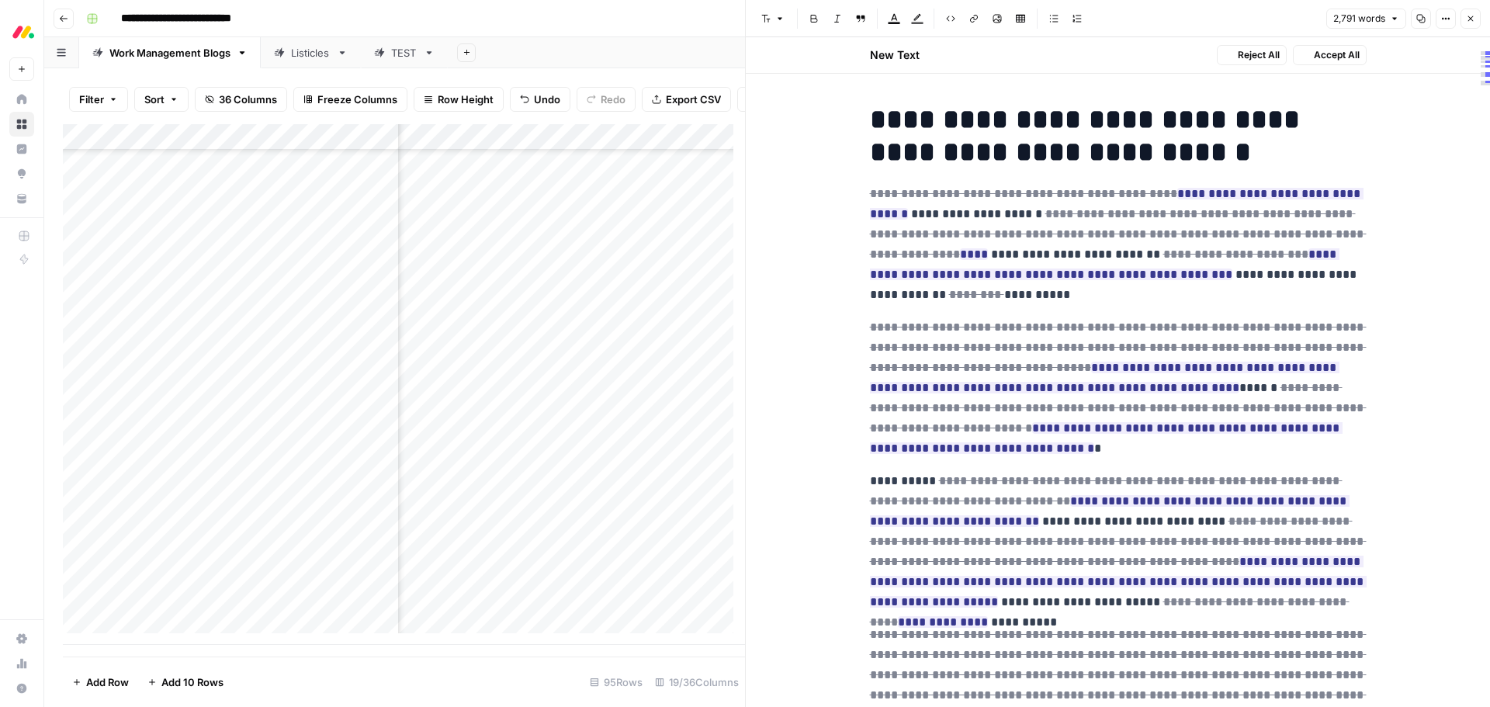
scroll to position [86, 0]
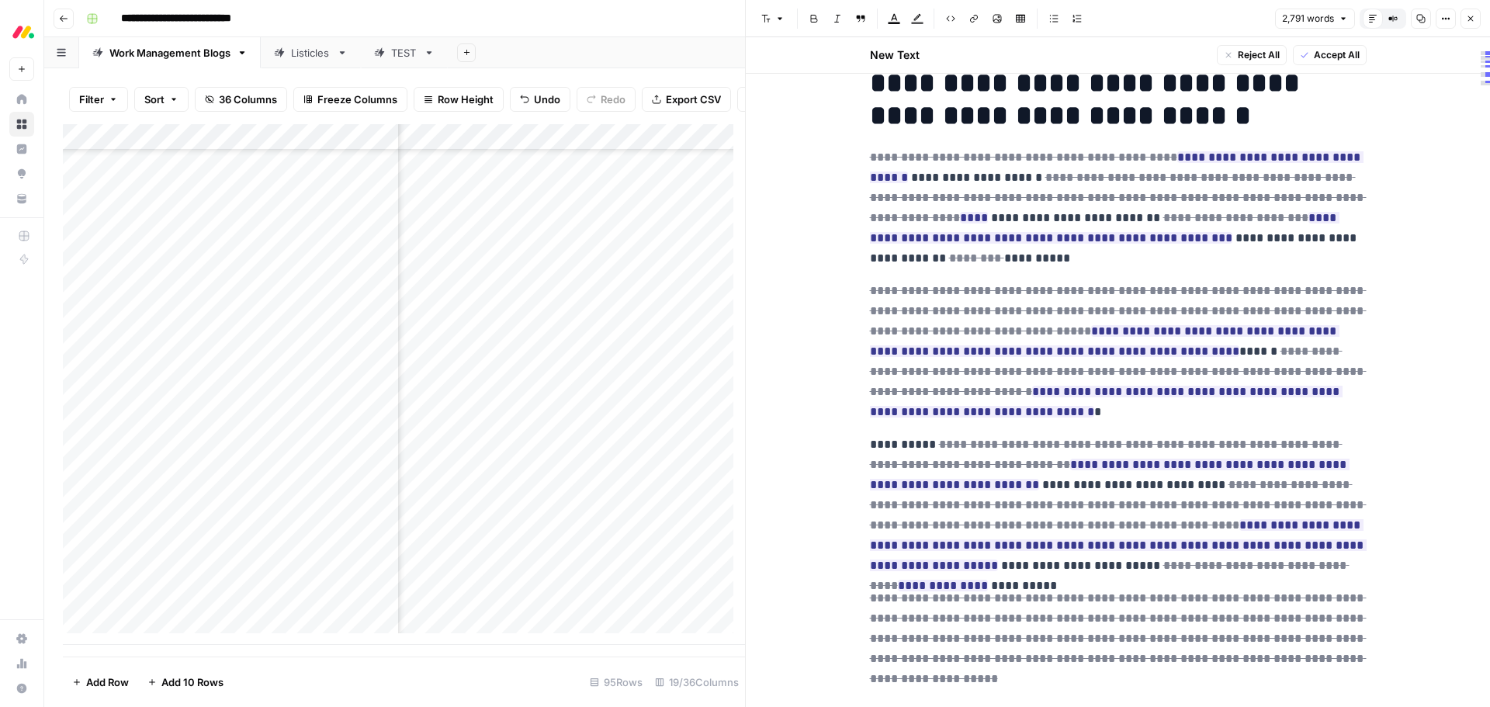
click at [1318, 53] on span "Accept All" at bounding box center [1337, 55] width 46 height 14
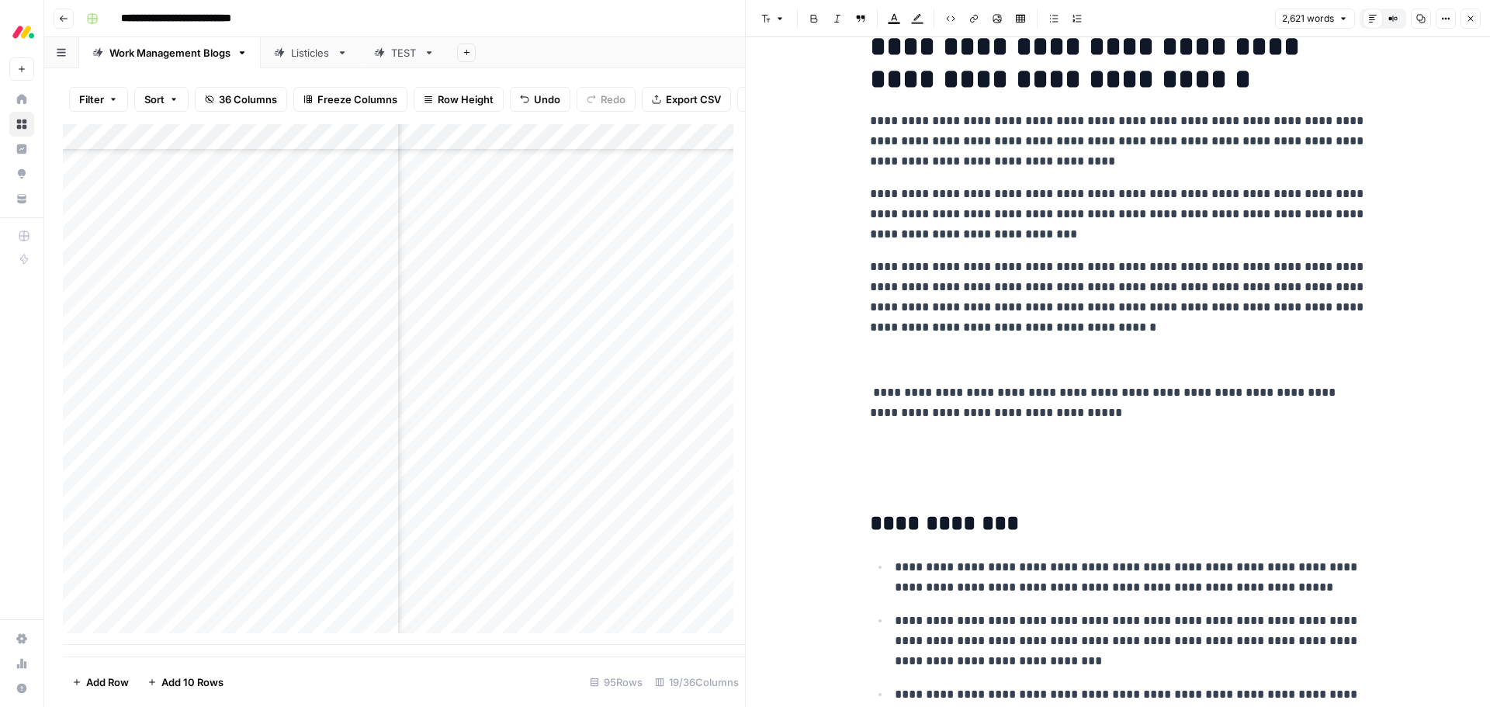
scroll to position [50, 0]
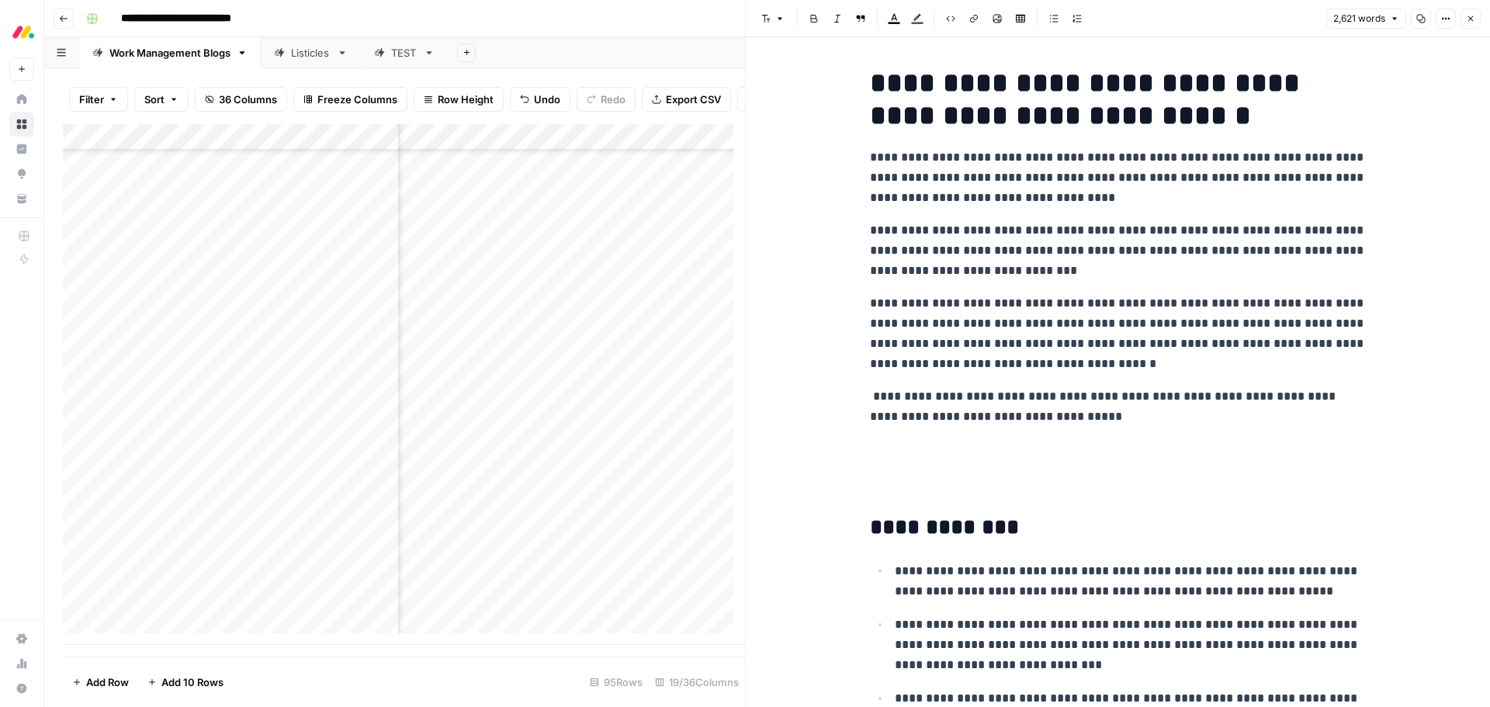
click at [1000, 449] on p at bounding box center [1118, 469] width 497 height 61
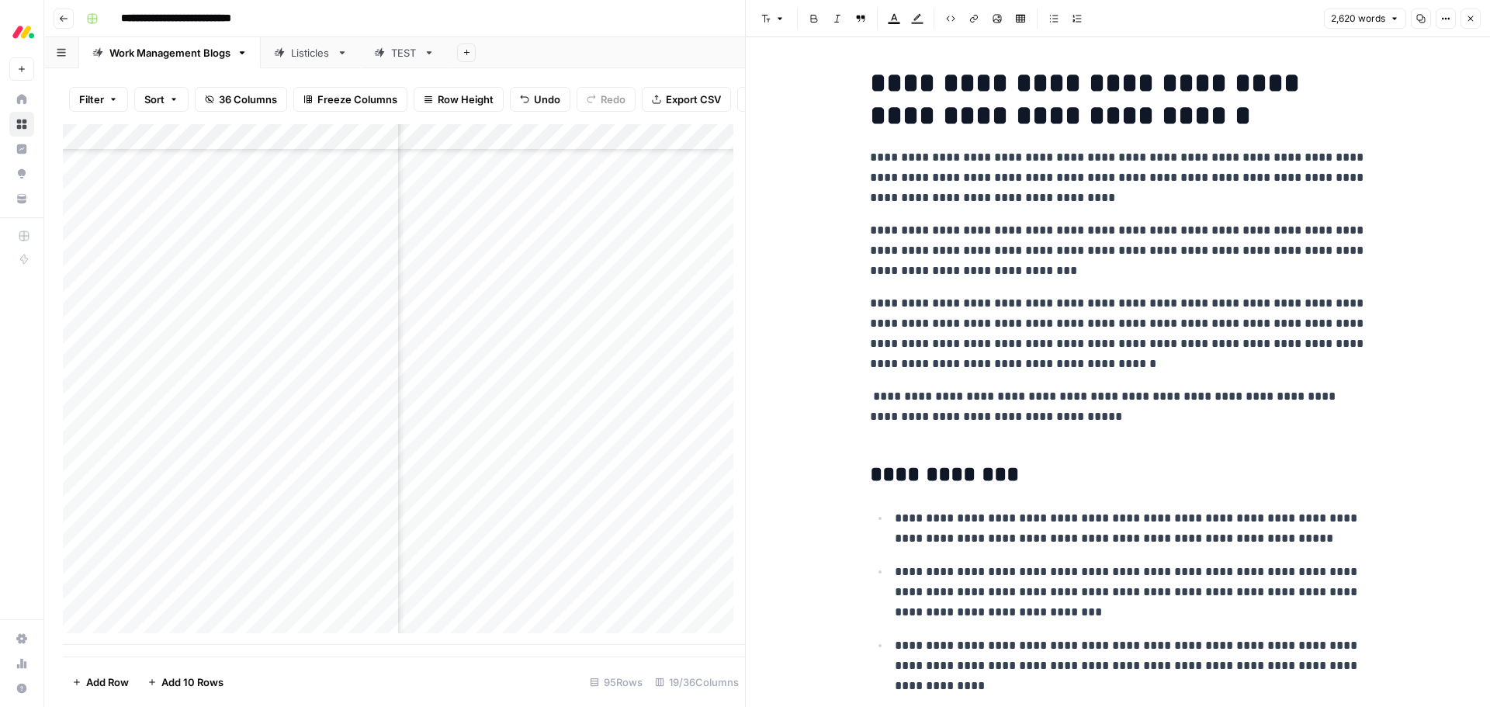
click at [870, 394] on p "**********" at bounding box center [1118, 416] width 497 height 61
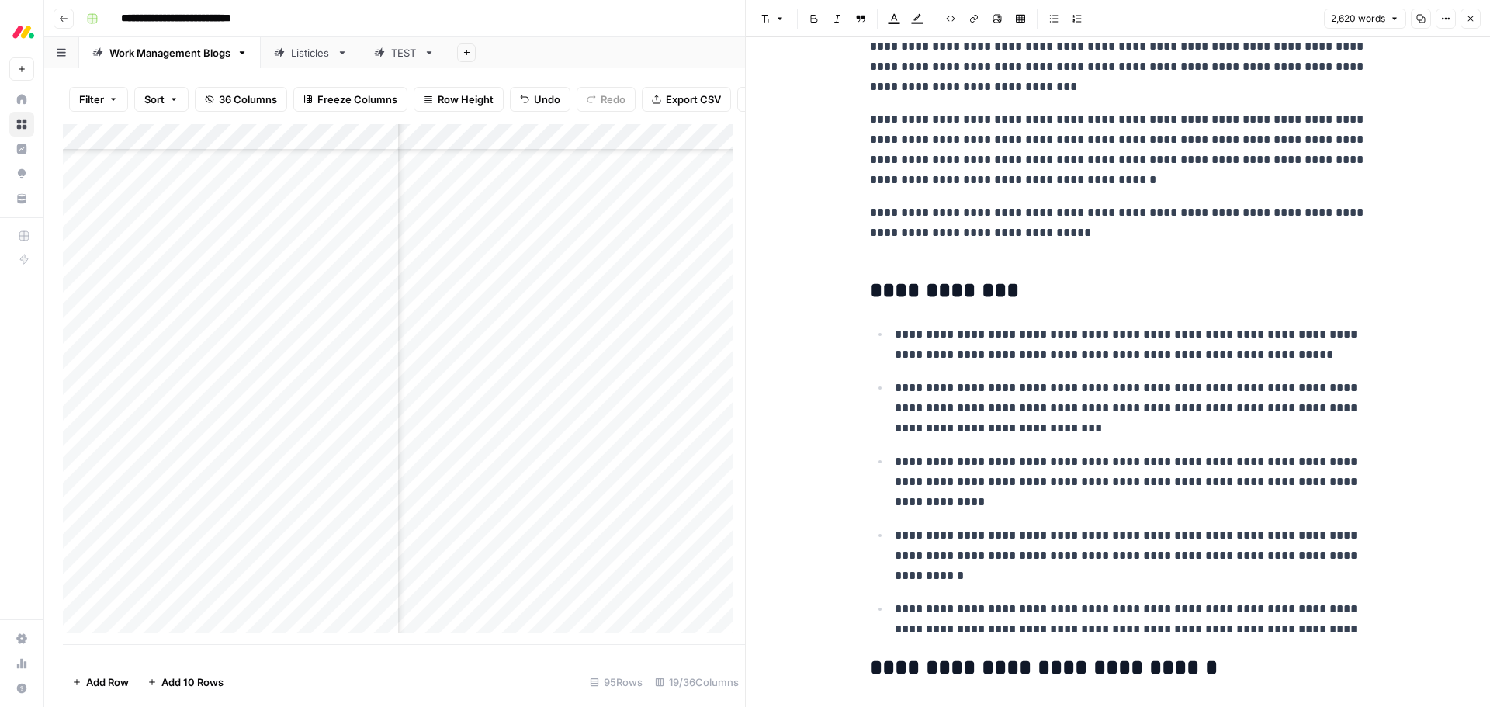
scroll to position [360, 0]
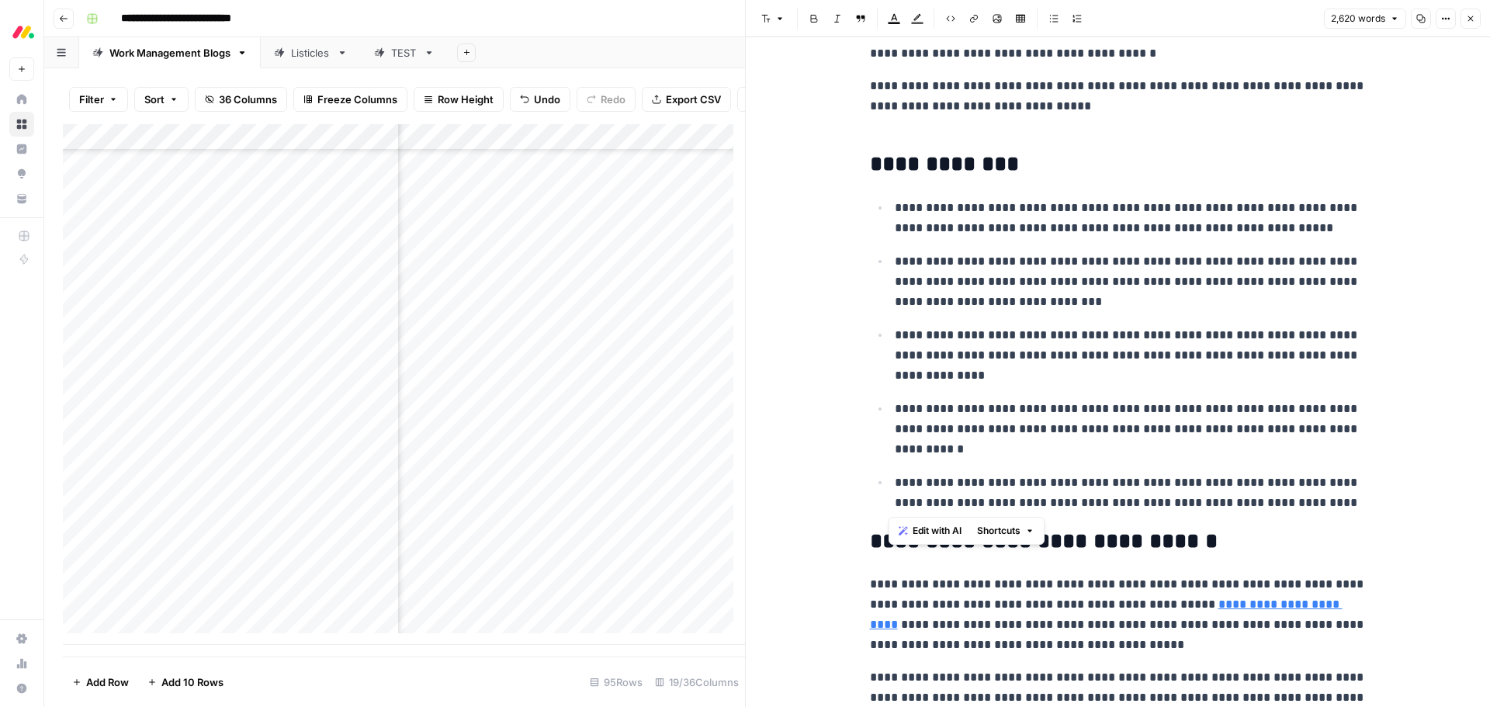
drag, startPoint x: 1301, startPoint y: 501, endPoint x: 887, endPoint y: 215, distance: 503.3
click at [887, 215] on ul "**********" at bounding box center [1118, 355] width 497 height 316
click at [920, 522] on button "Edit with AI" at bounding box center [929, 531] width 75 height 20
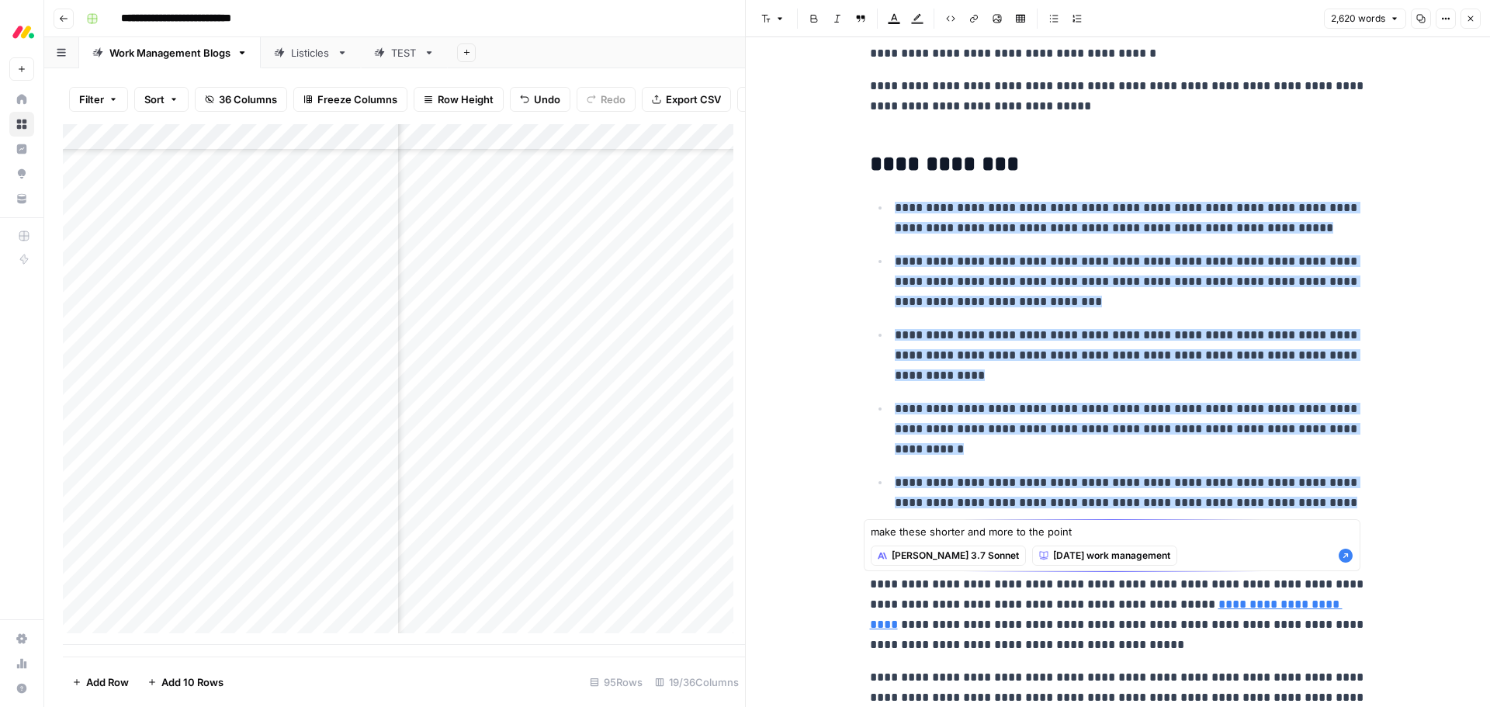
type textarea "make these shorter and more to the point"
click at [1348, 554] on icon "button" at bounding box center [1346, 556] width 16 height 16
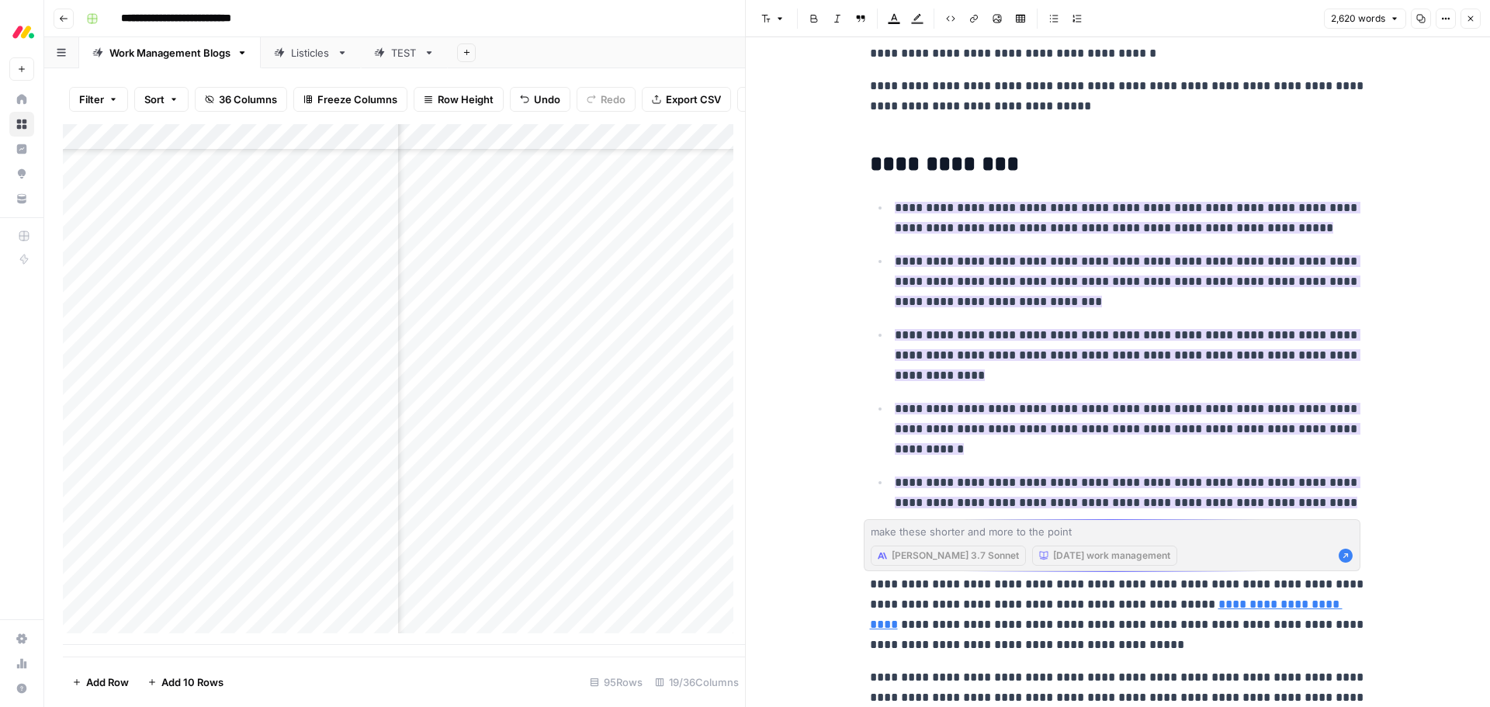
scroll to position [397, 0]
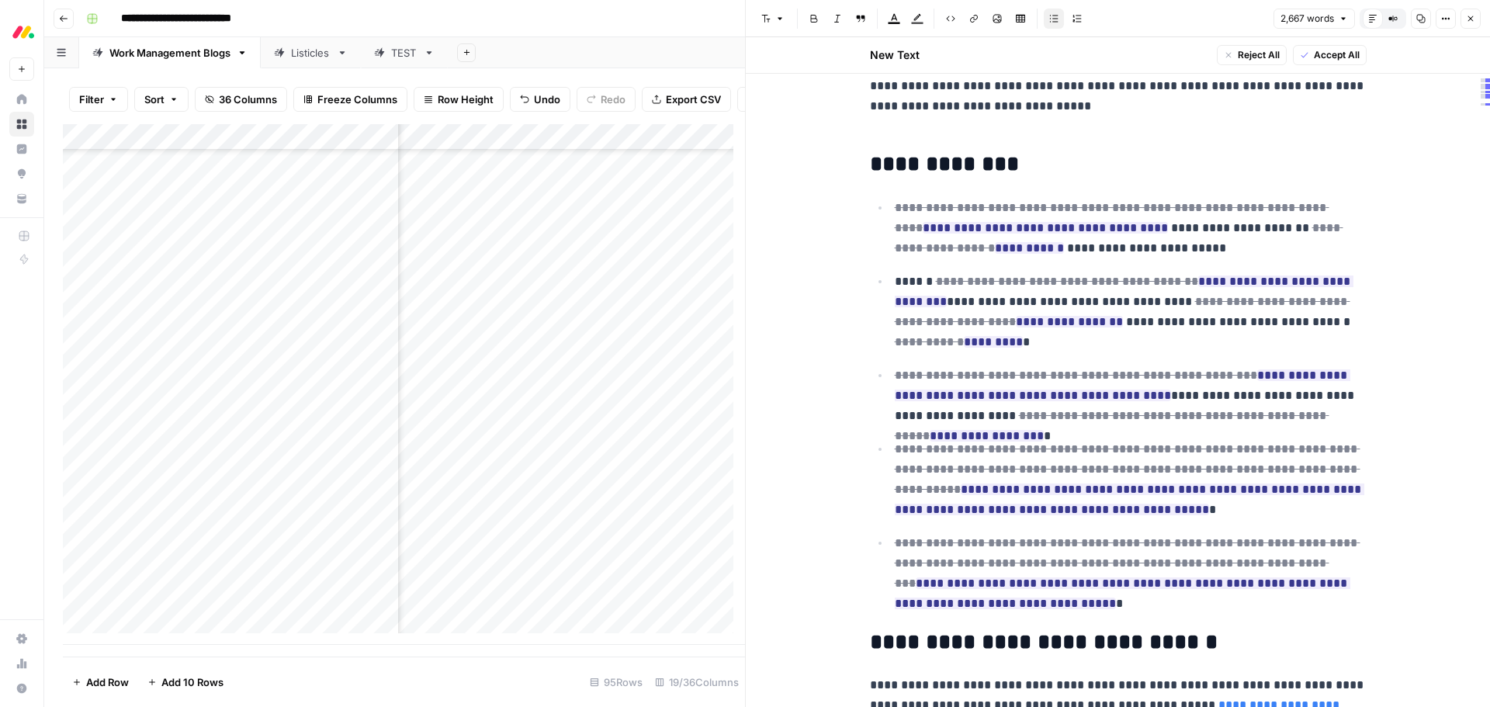
click at [1325, 57] on span "Accept All" at bounding box center [1337, 55] width 46 height 14
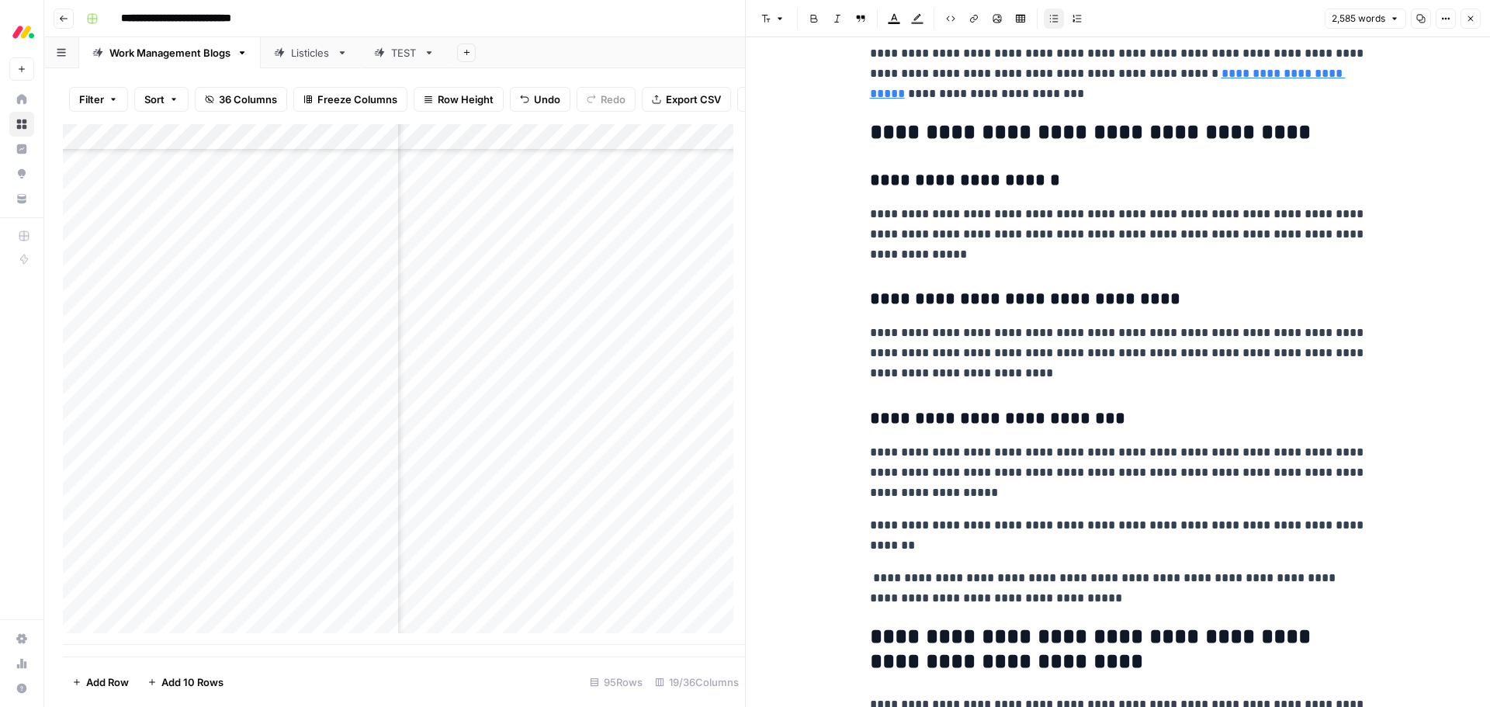
scroll to position [6723, 0]
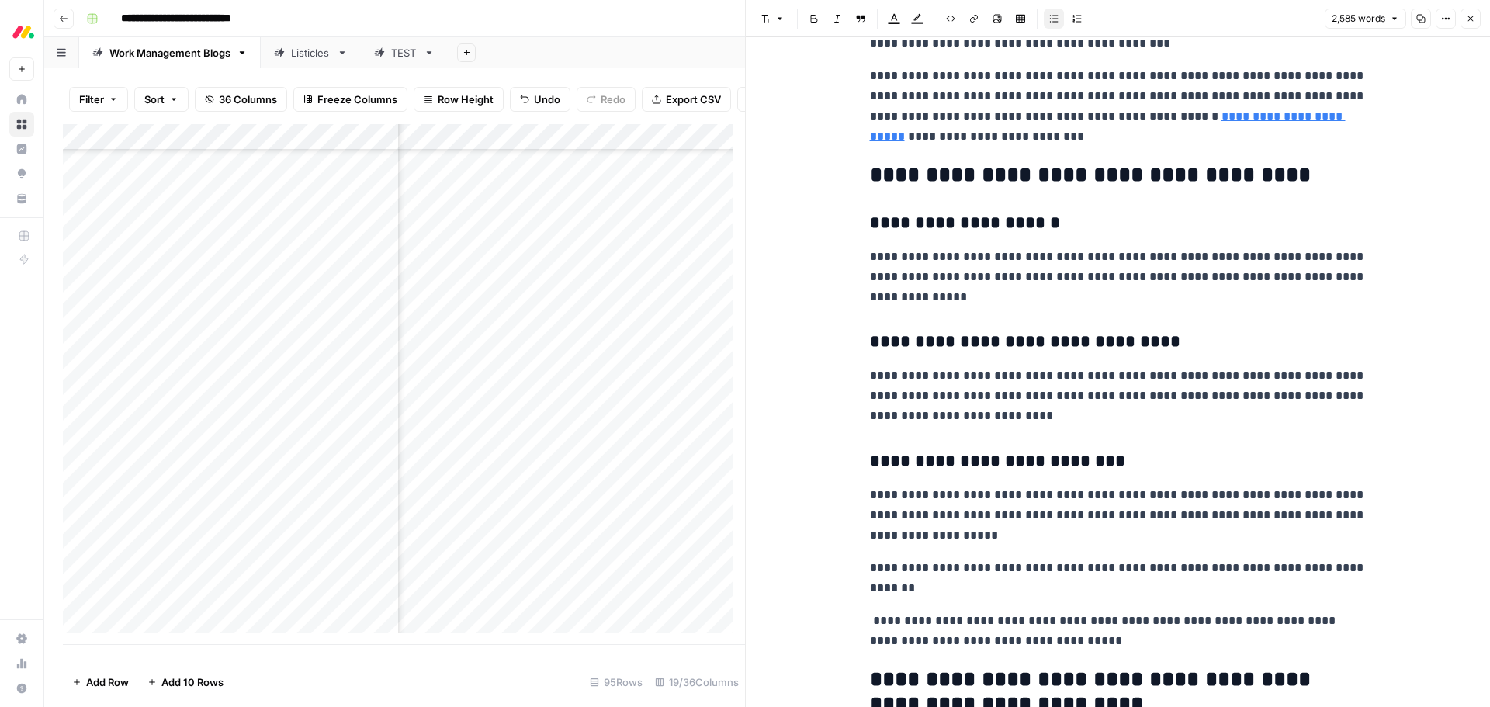
click at [982, 466] on h3 "**********" at bounding box center [1118, 462] width 497 height 22
click at [1125, 455] on h3 "**********" at bounding box center [1118, 462] width 497 height 22
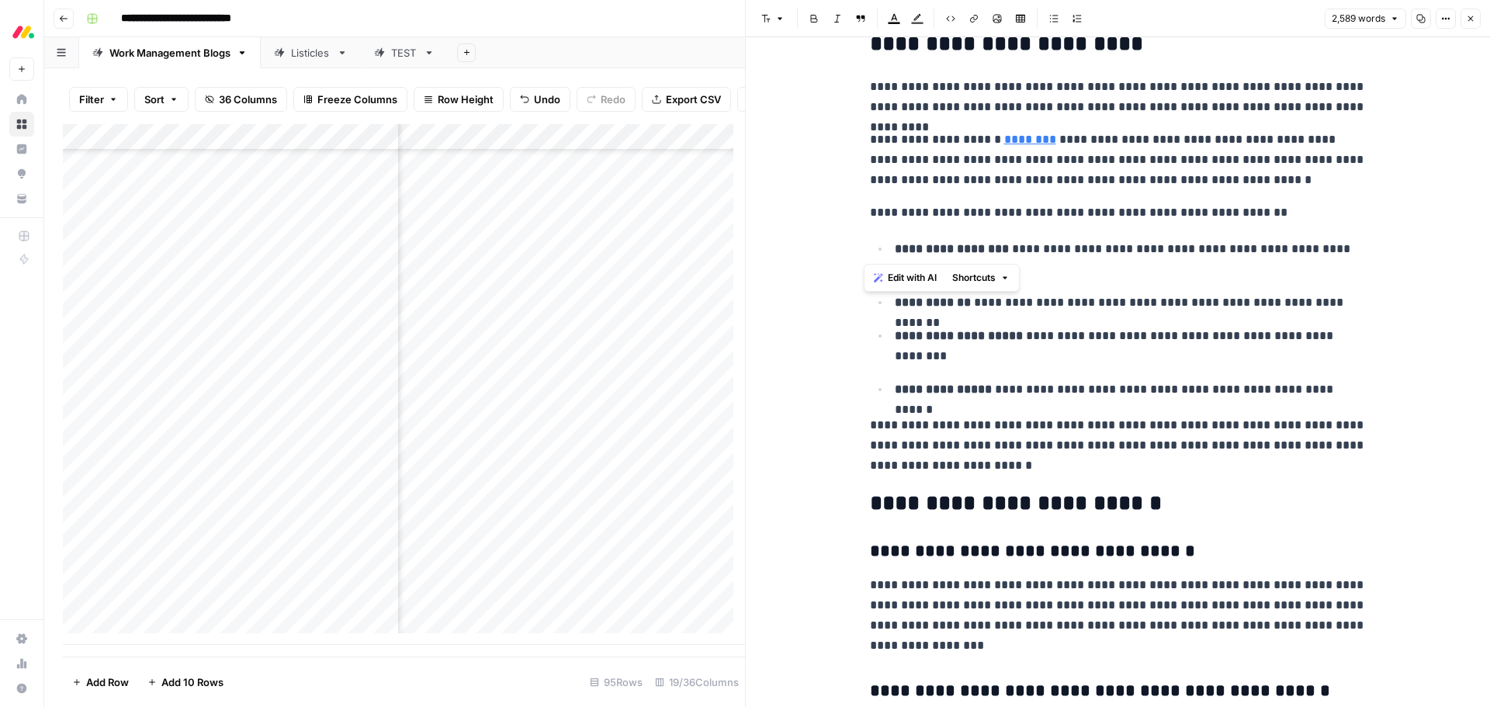
scroll to position [7422, 0]
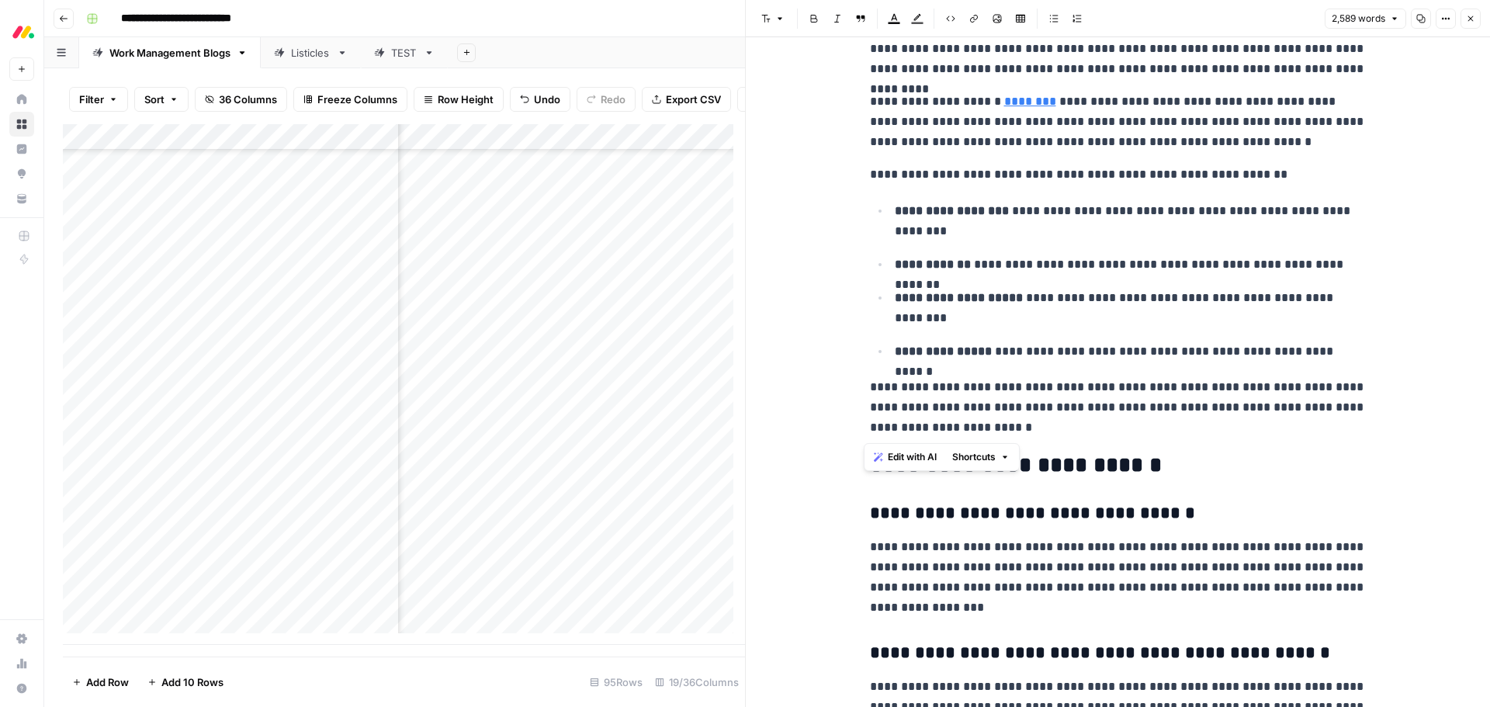
drag, startPoint x: 861, startPoint y: 205, endPoint x: 1093, endPoint y: 424, distance: 318.9
click at [1090, 426] on p "**********" at bounding box center [1118, 407] width 497 height 61
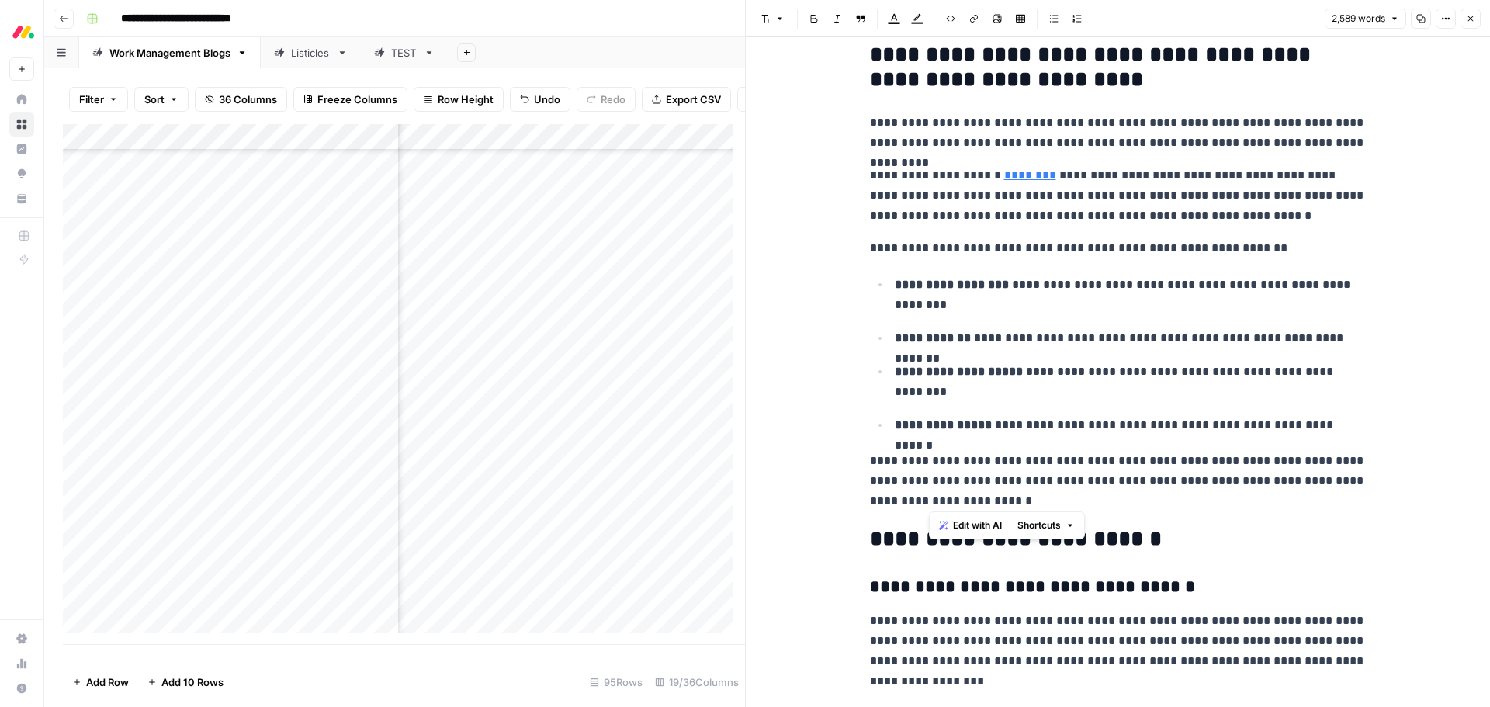
scroll to position [7344, 0]
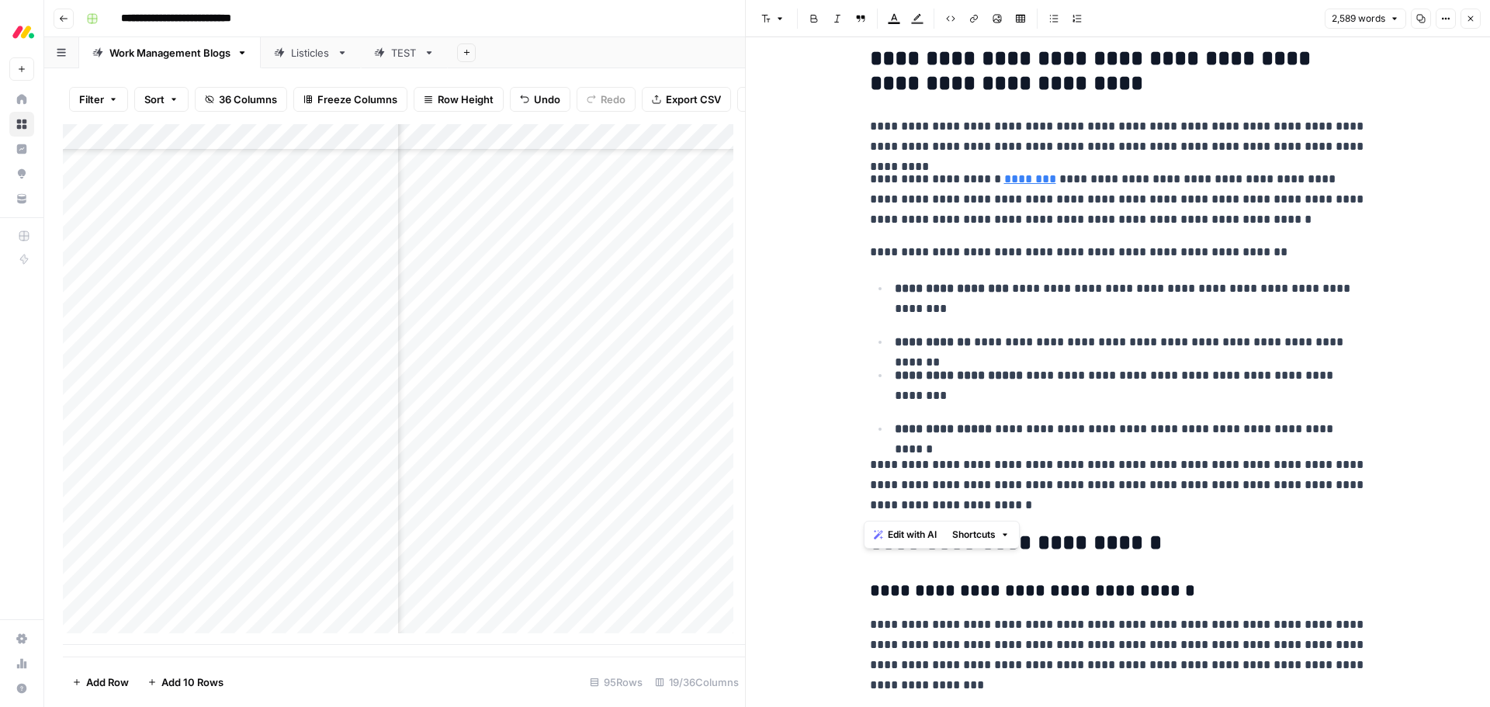
drag, startPoint x: 1061, startPoint y: 428, endPoint x: 858, endPoint y: 136, distance: 355.2
click at [897, 539] on span "Edit with AI" at bounding box center [912, 535] width 49 height 14
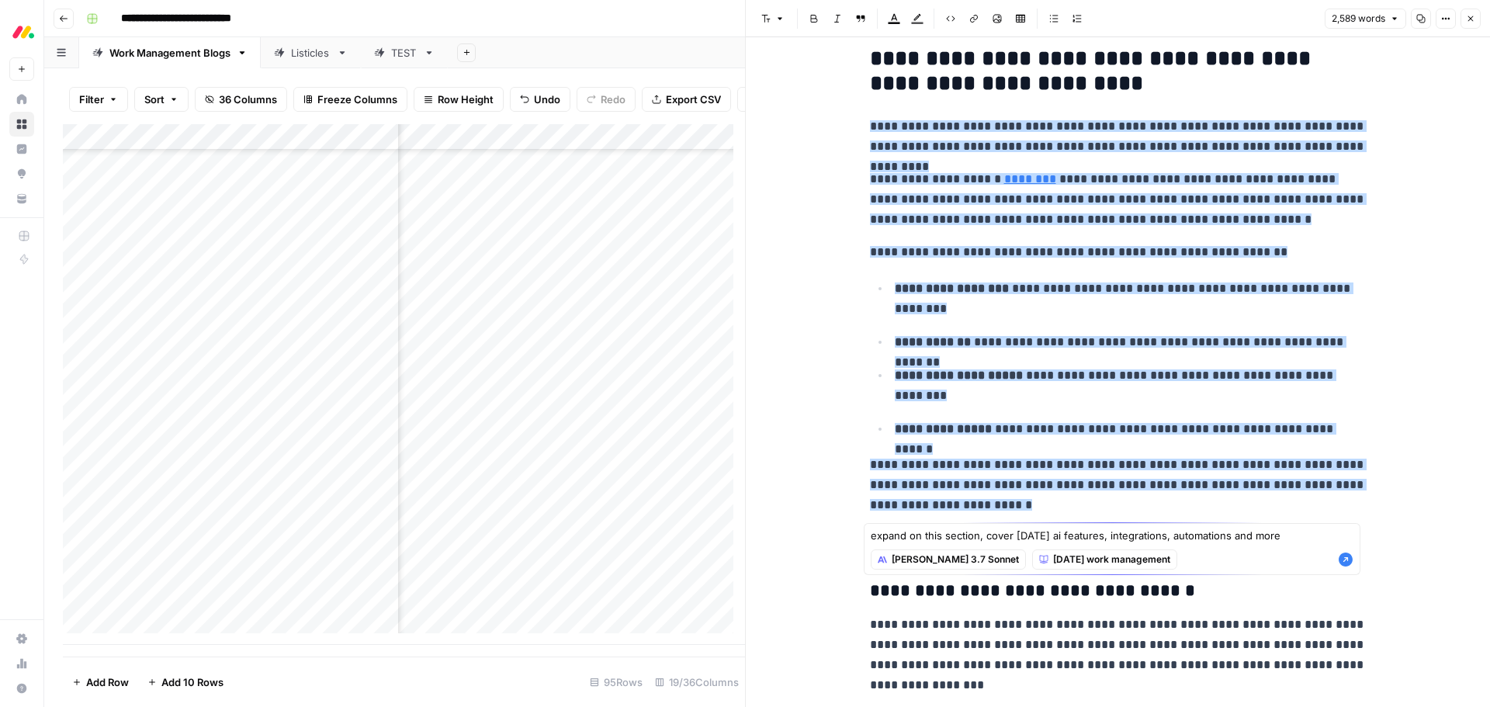
type textarea "expand on this section, cover monday's ai features, integrations, automations a…"
click at [1348, 561] on icon "button" at bounding box center [1346, 560] width 14 height 14
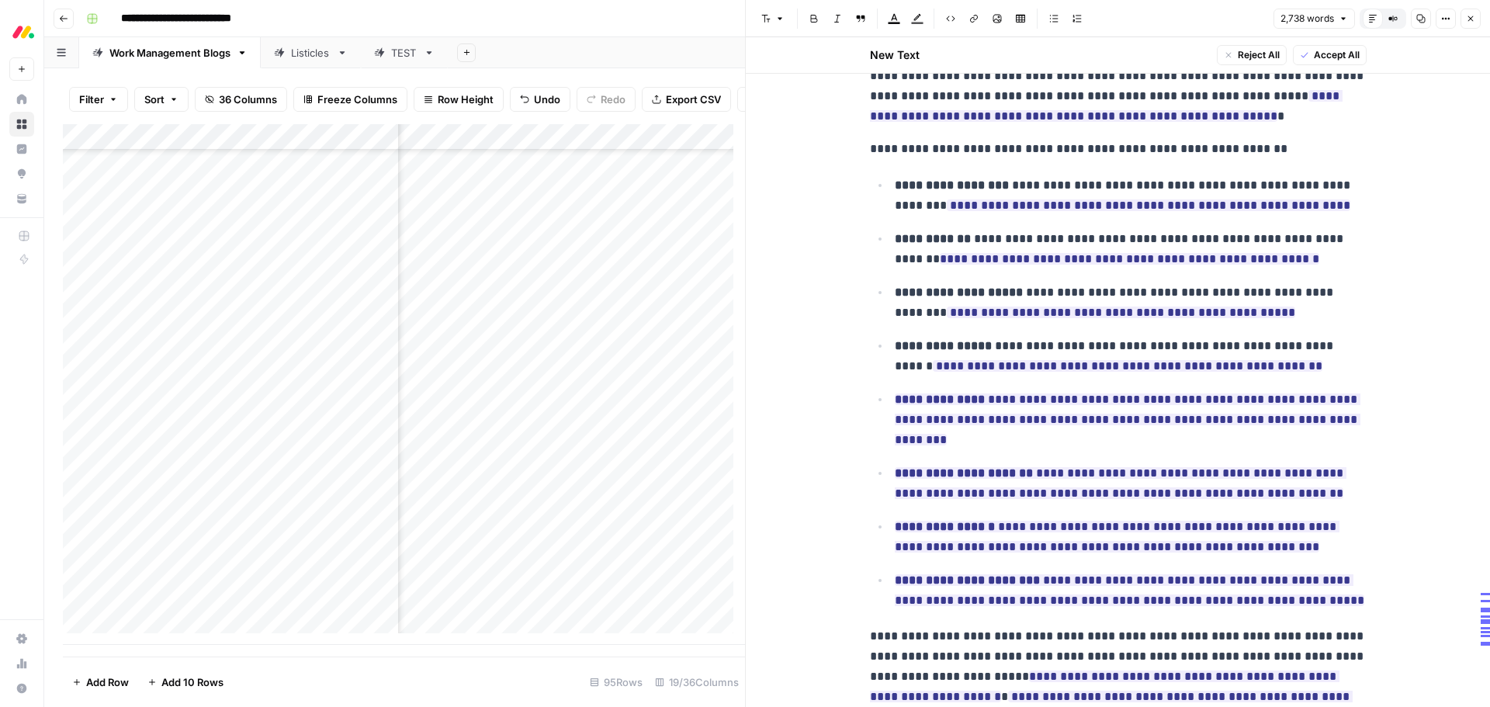
scroll to position [7315, 0]
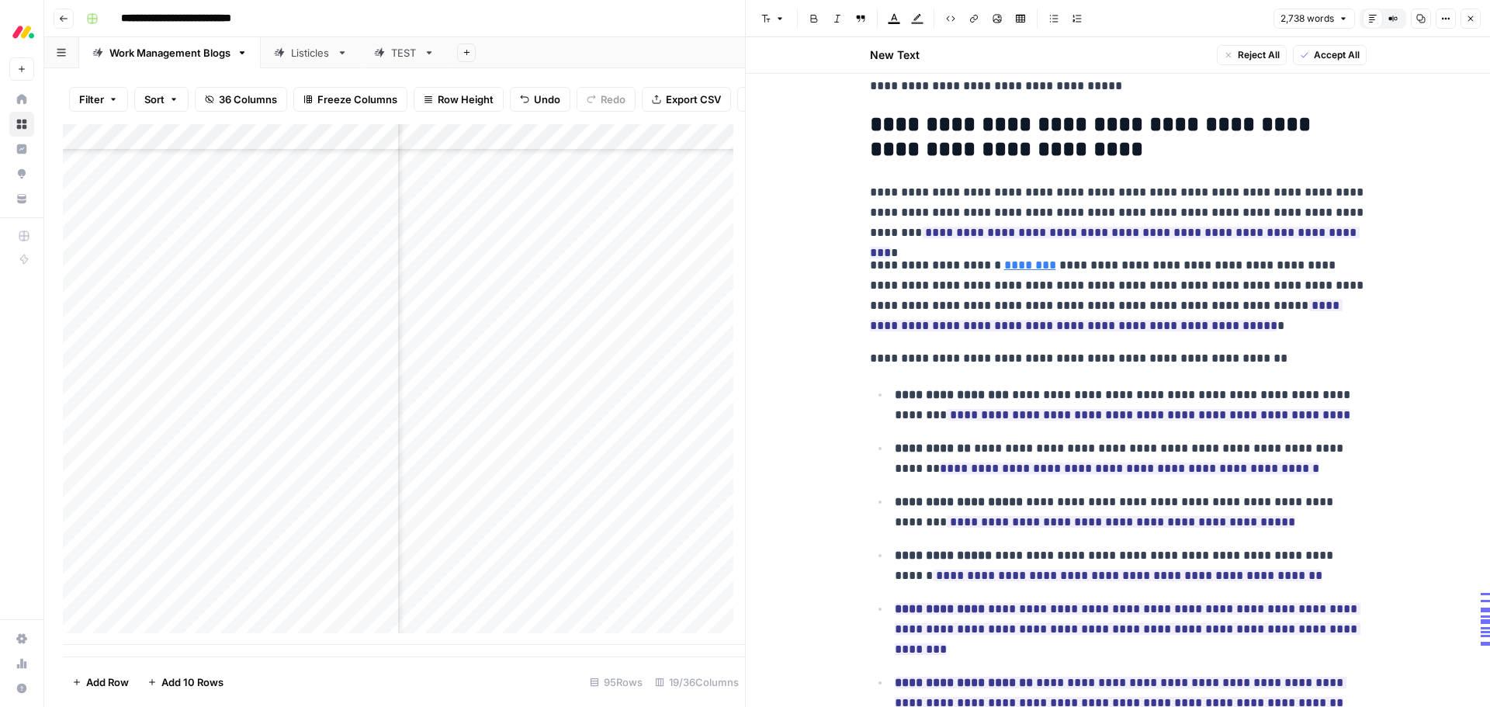
click at [1329, 53] on span "Accept All" at bounding box center [1337, 55] width 46 height 14
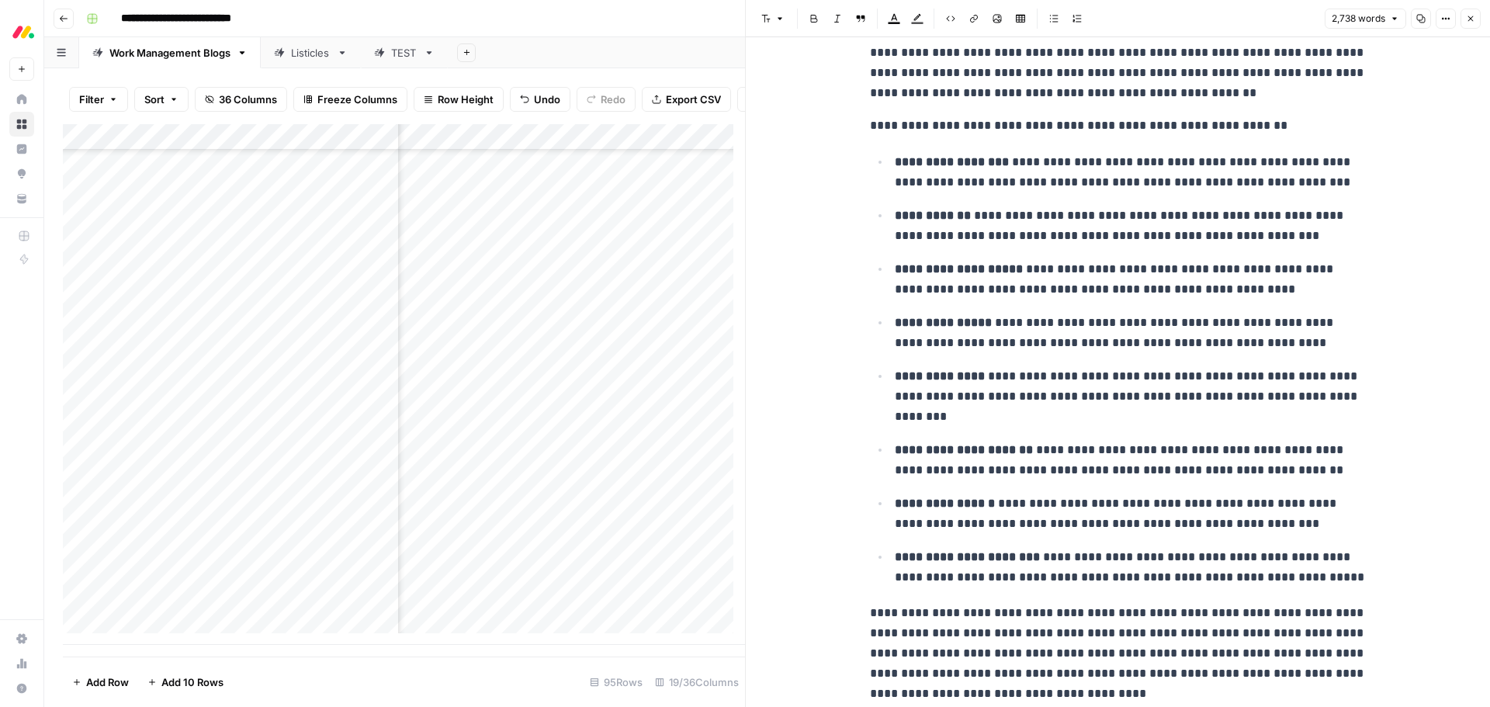
click at [1468, 18] on icon "button" at bounding box center [1470, 18] width 9 height 9
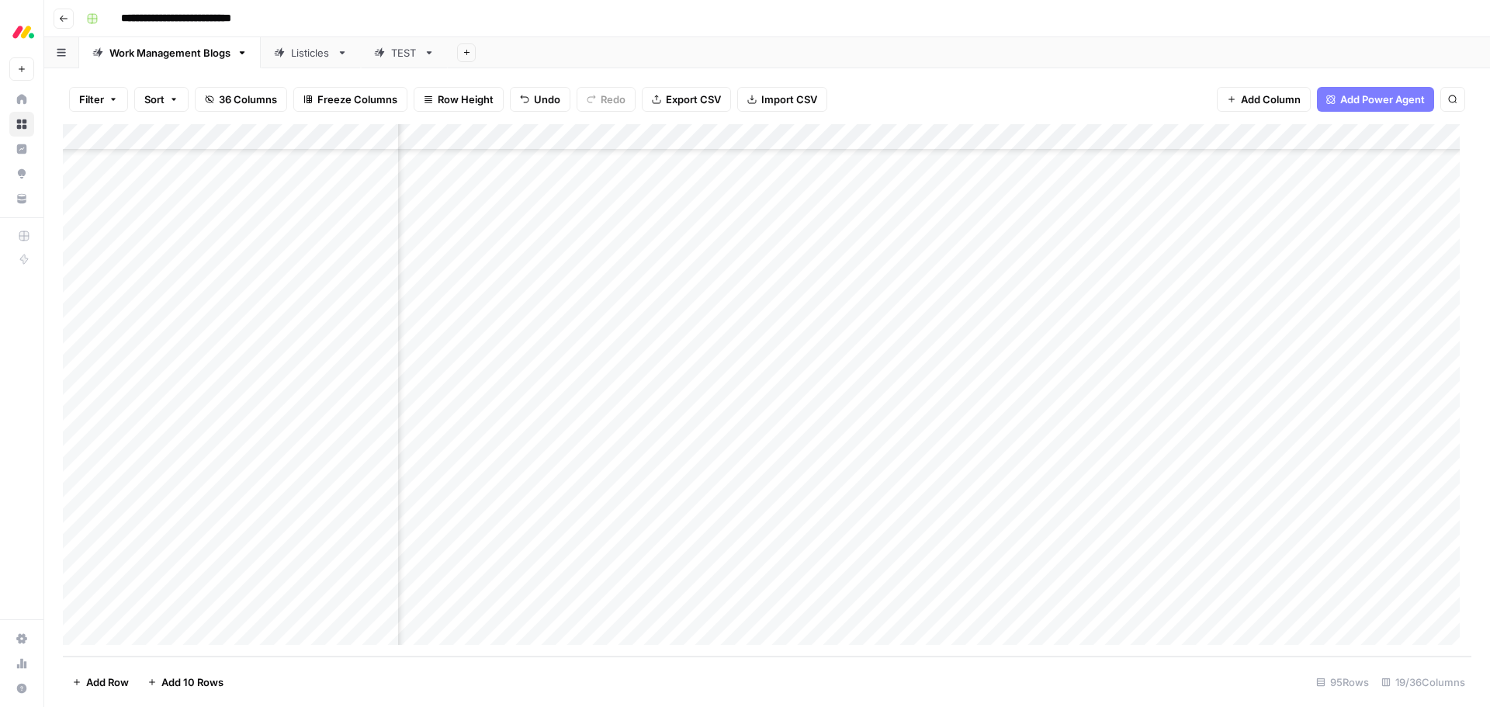
click at [312, 52] on div "Listicles" at bounding box center [311, 53] width 40 height 16
click at [190, 55] on div "Work Management Blogs" at bounding box center [169, 53] width 121 height 16
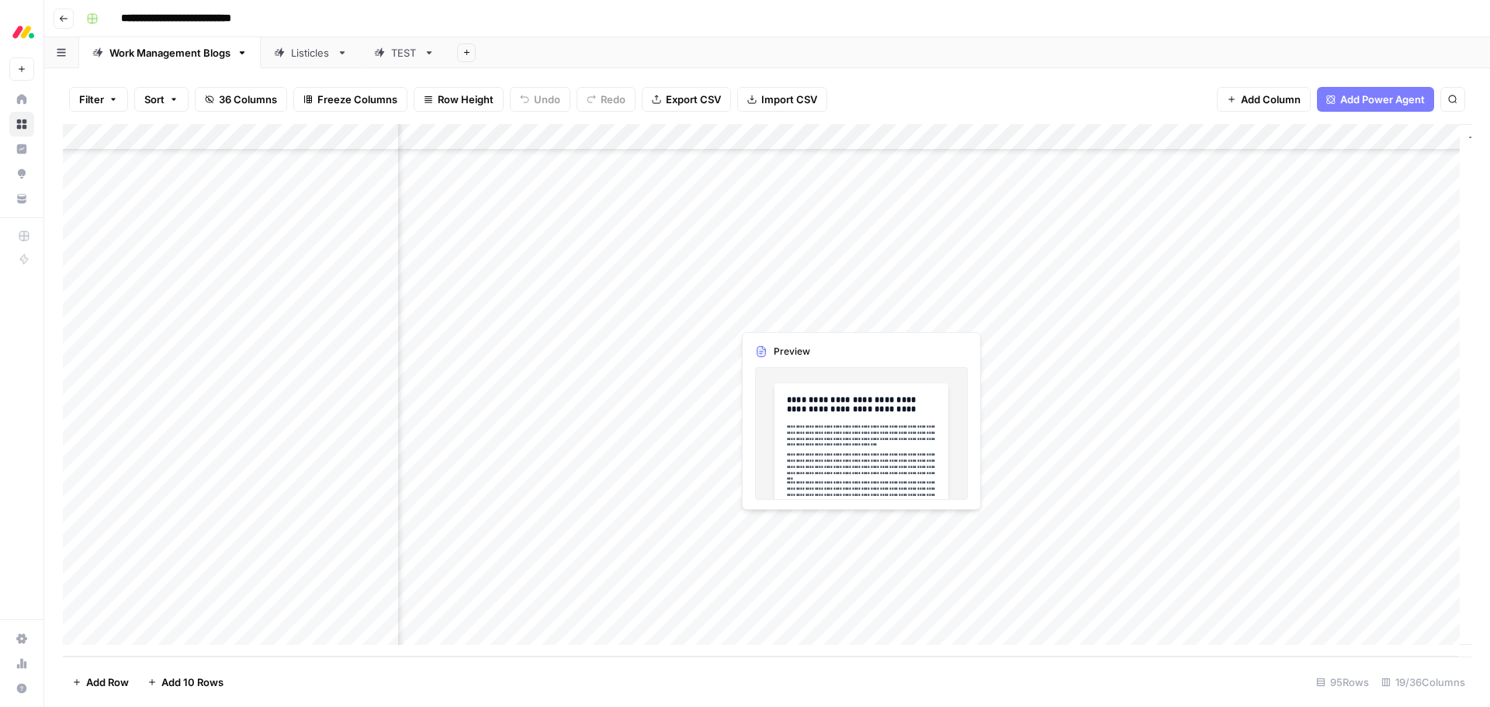
click at [827, 525] on div "Add Column" at bounding box center [767, 390] width 1408 height 532
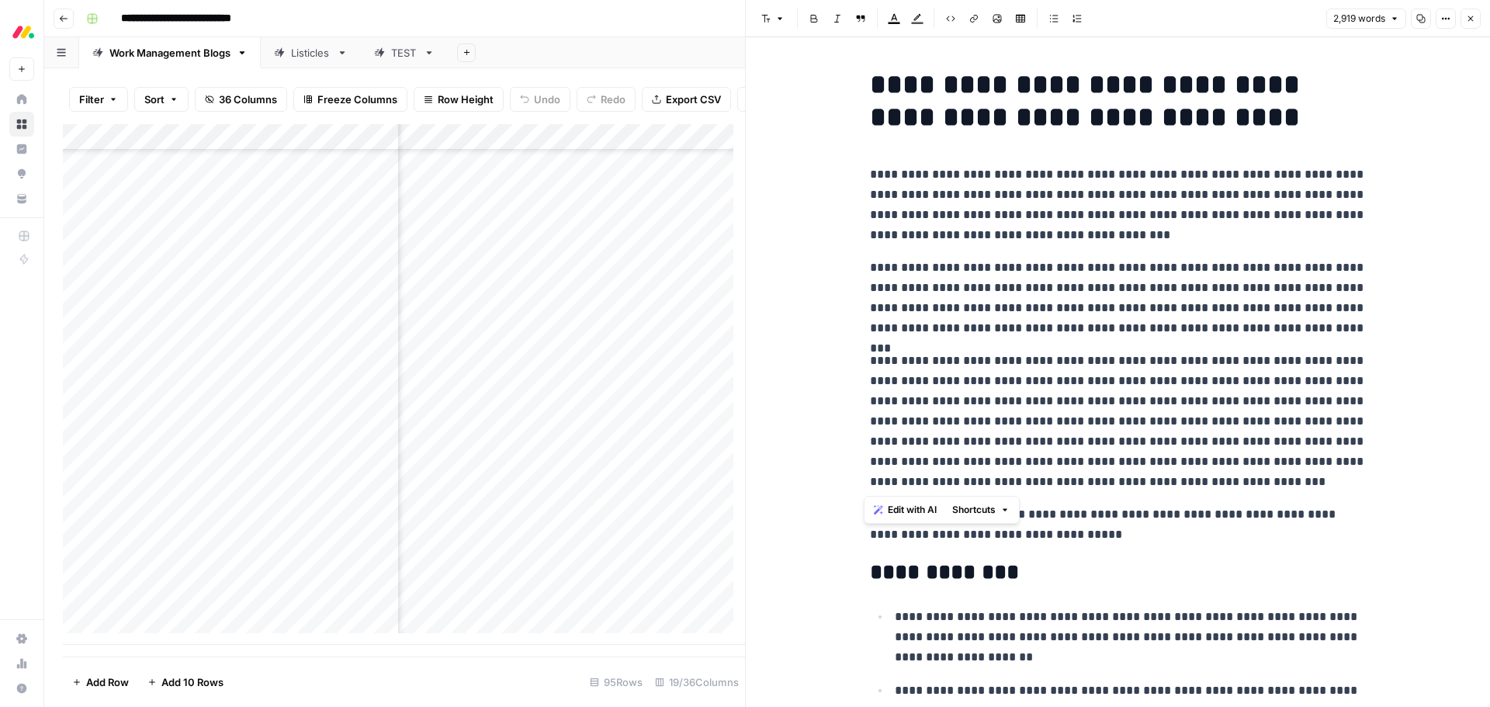
drag, startPoint x: 865, startPoint y: 169, endPoint x: 1031, endPoint y: 483, distance: 354.8
click at [920, 506] on span "Edit with AI" at bounding box center [912, 510] width 49 height 14
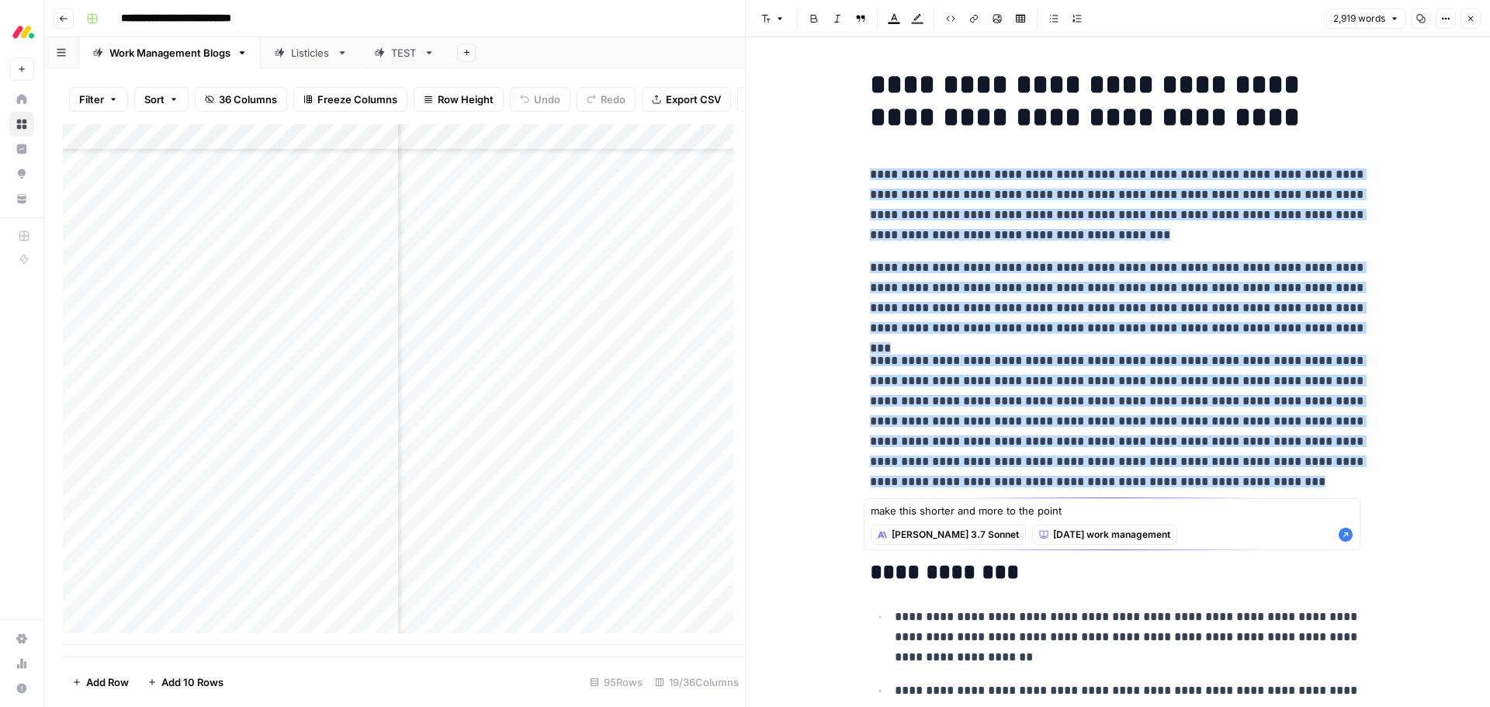
type textarea "make this shorter and more to the point"
click at [1345, 539] on icon "button" at bounding box center [1346, 535] width 14 height 14
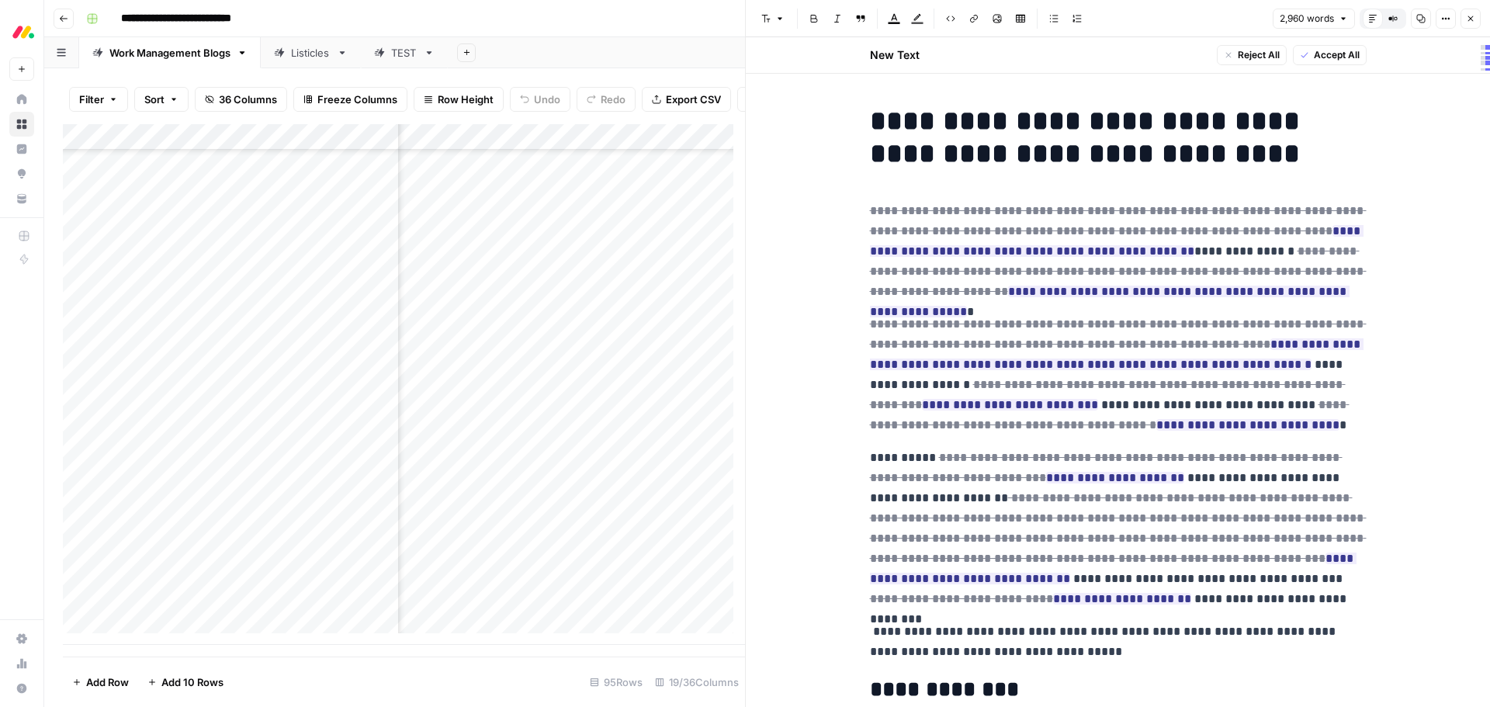
click at [1323, 56] on span "Accept All" at bounding box center [1337, 55] width 46 height 14
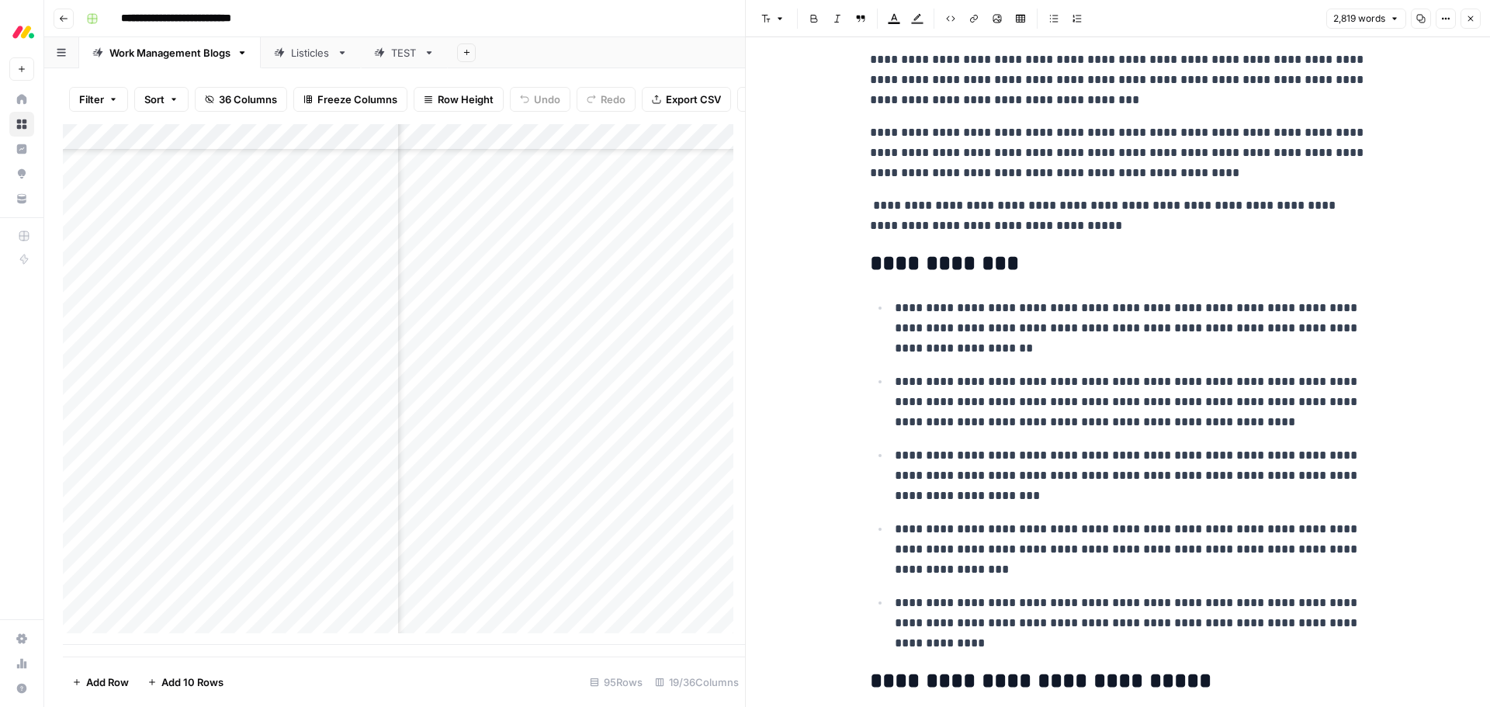
scroll to position [310, 0]
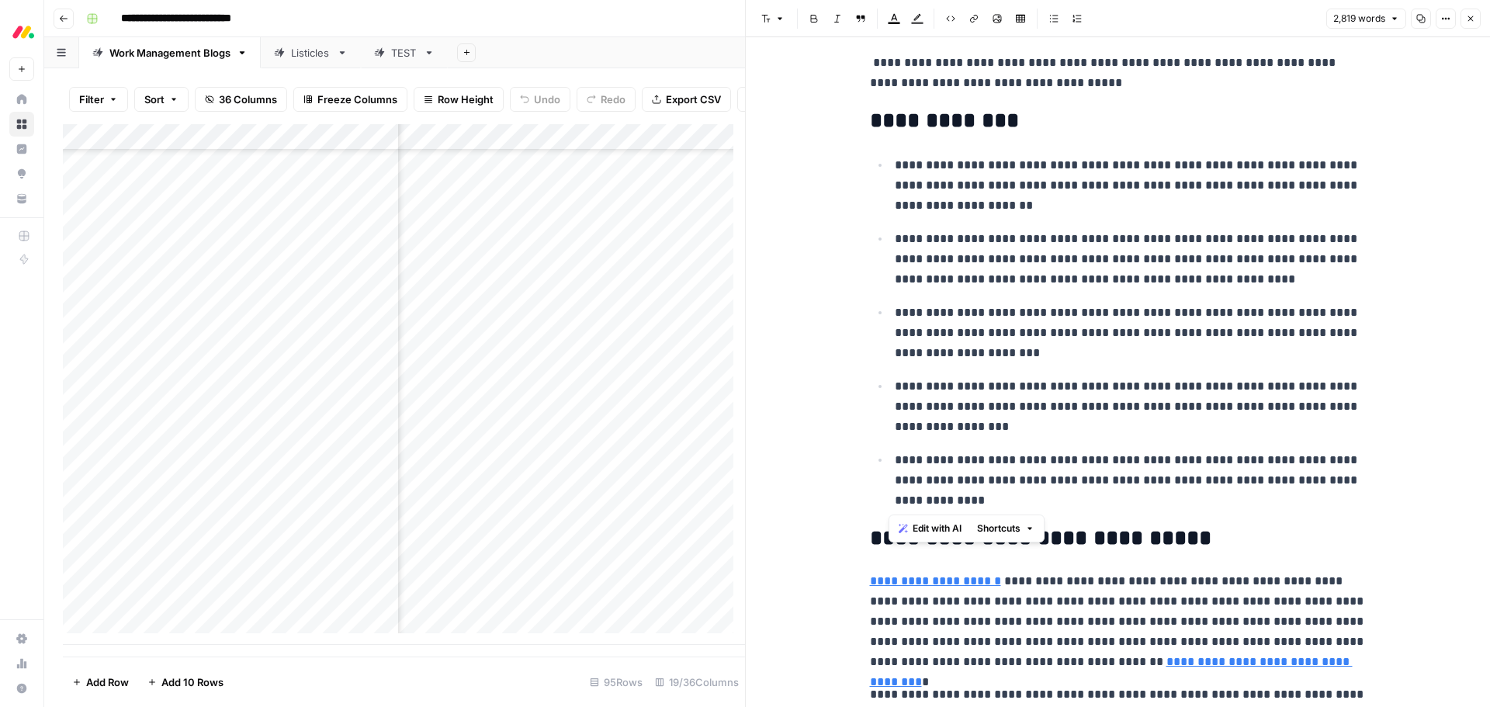
drag, startPoint x: 1000, startPoint y: 504, endPoint x: 885, endPoint y: 173, distance: 350.2
click at [885, 173] on ul "**********" at bounding box center [1118, 332] width 497 height 356
click at [924, 528] on span "Edit with AI" at bounding box center [937, 528] width 49 height 14
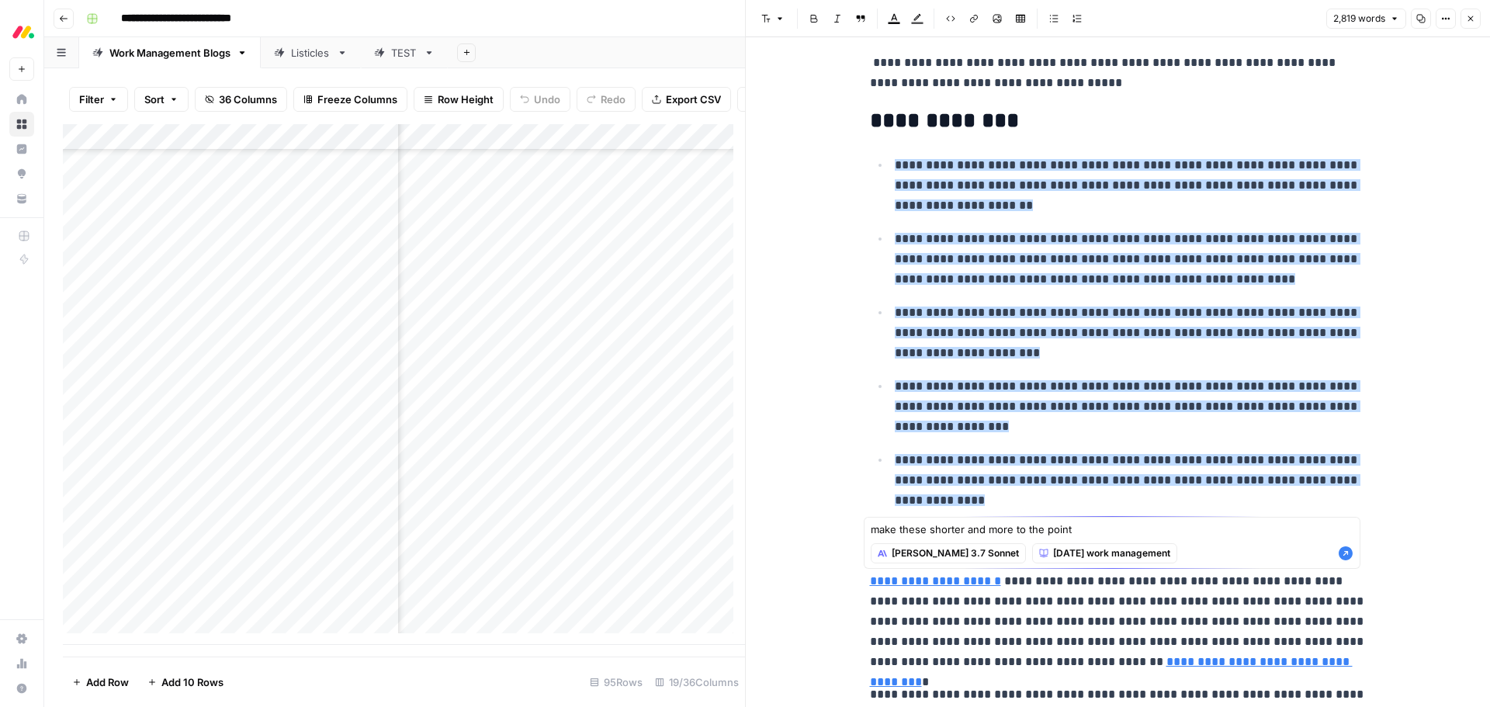
type textarea "make these shorter and more to the point"
click at [1341, 553] on icon "button" at bounding box center [1346, 553] width 14 height 14
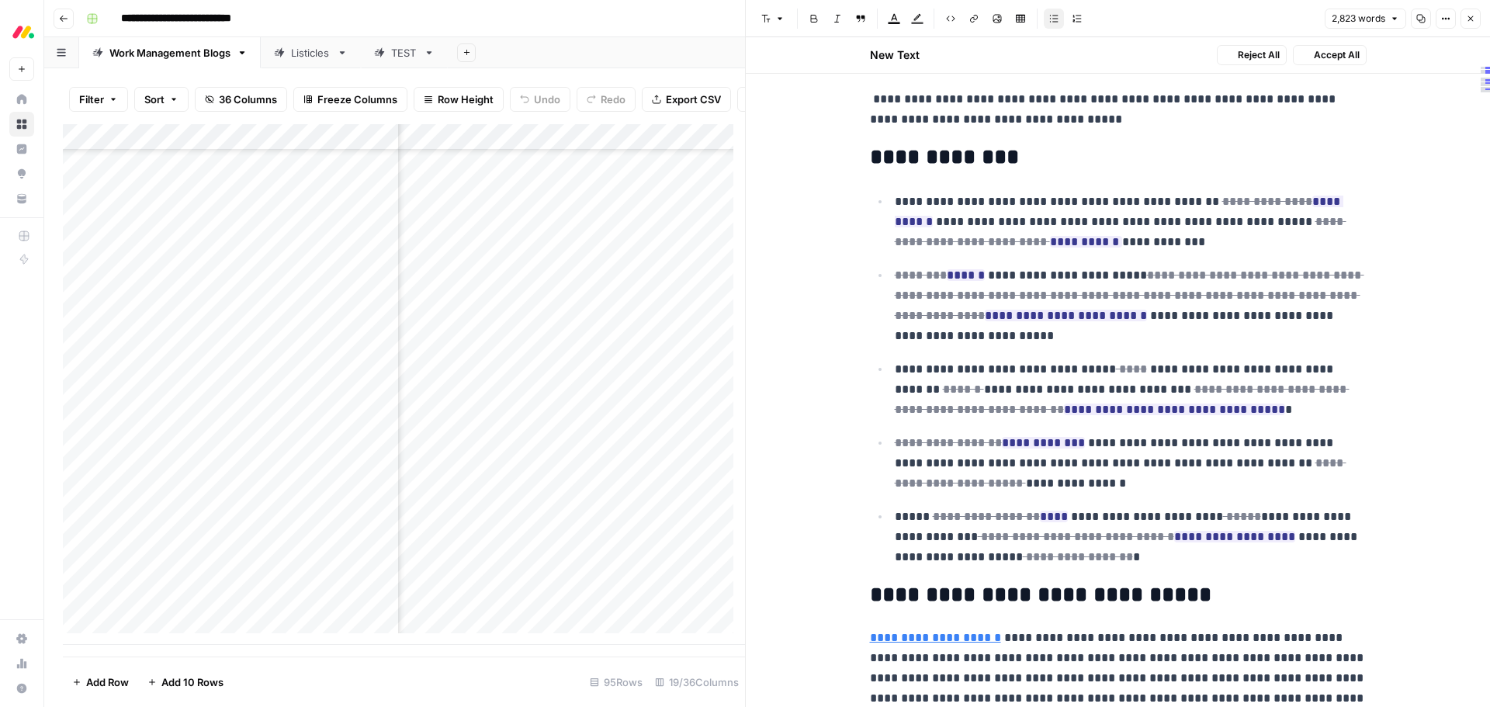
scroll to position [347, 0]
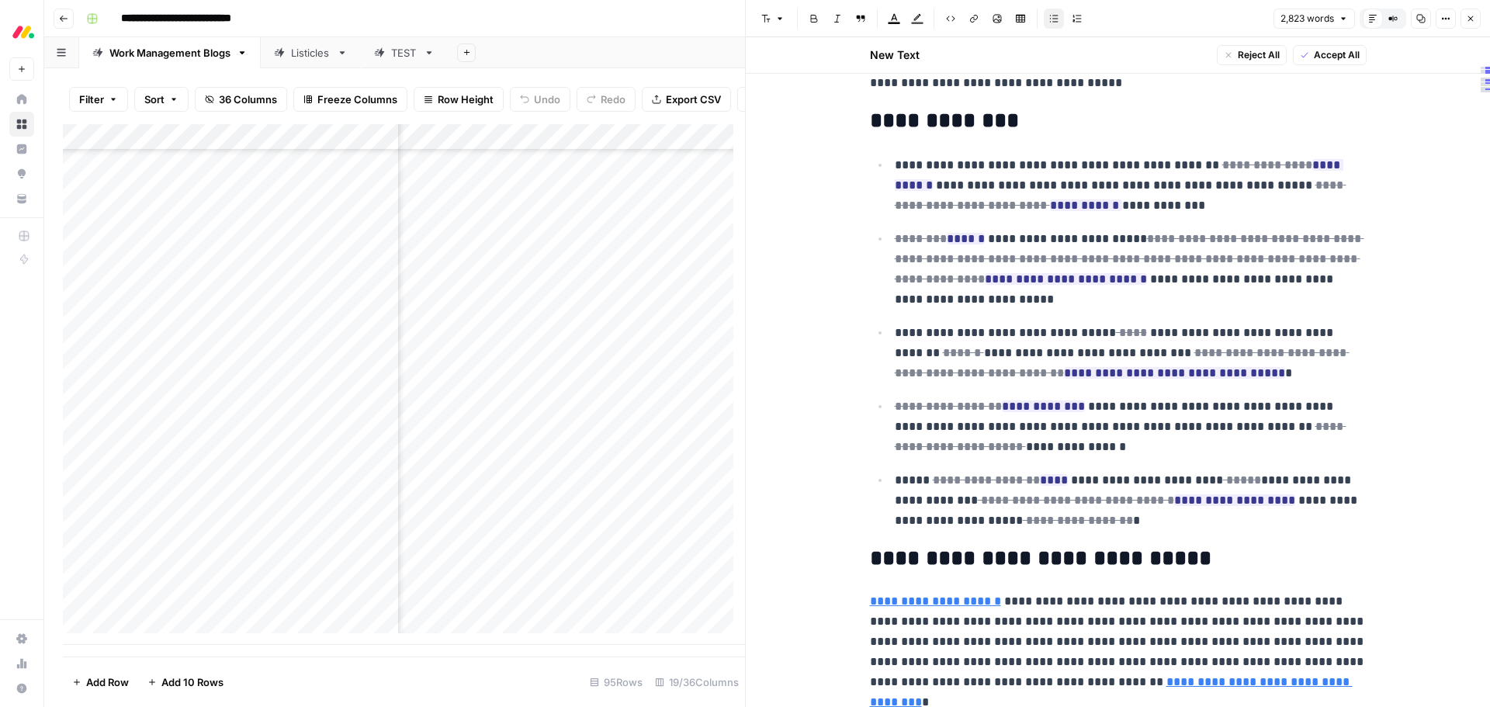
click at [1339, 52] on span "Accept All" at bounding box center [1337, 55] width 46 height 14
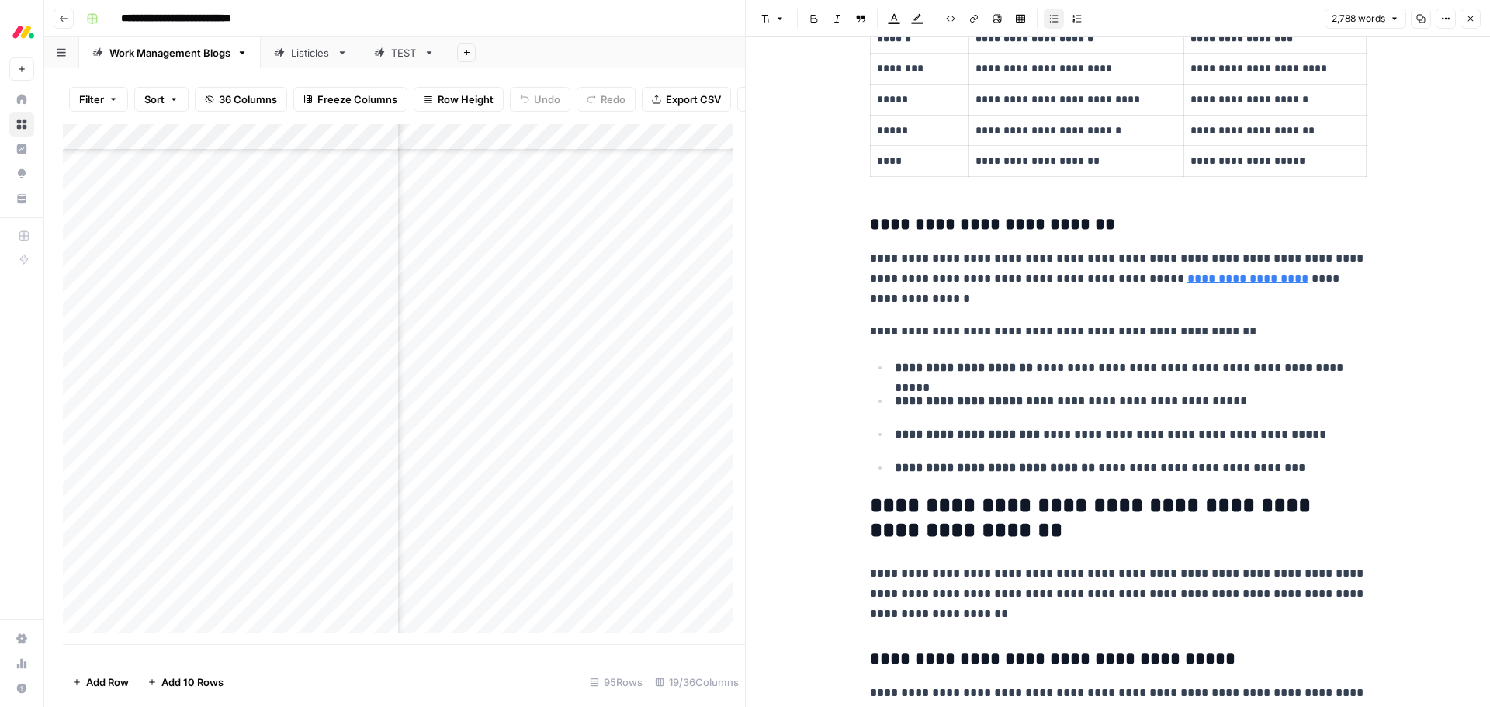
scroll to position [1397, 0]
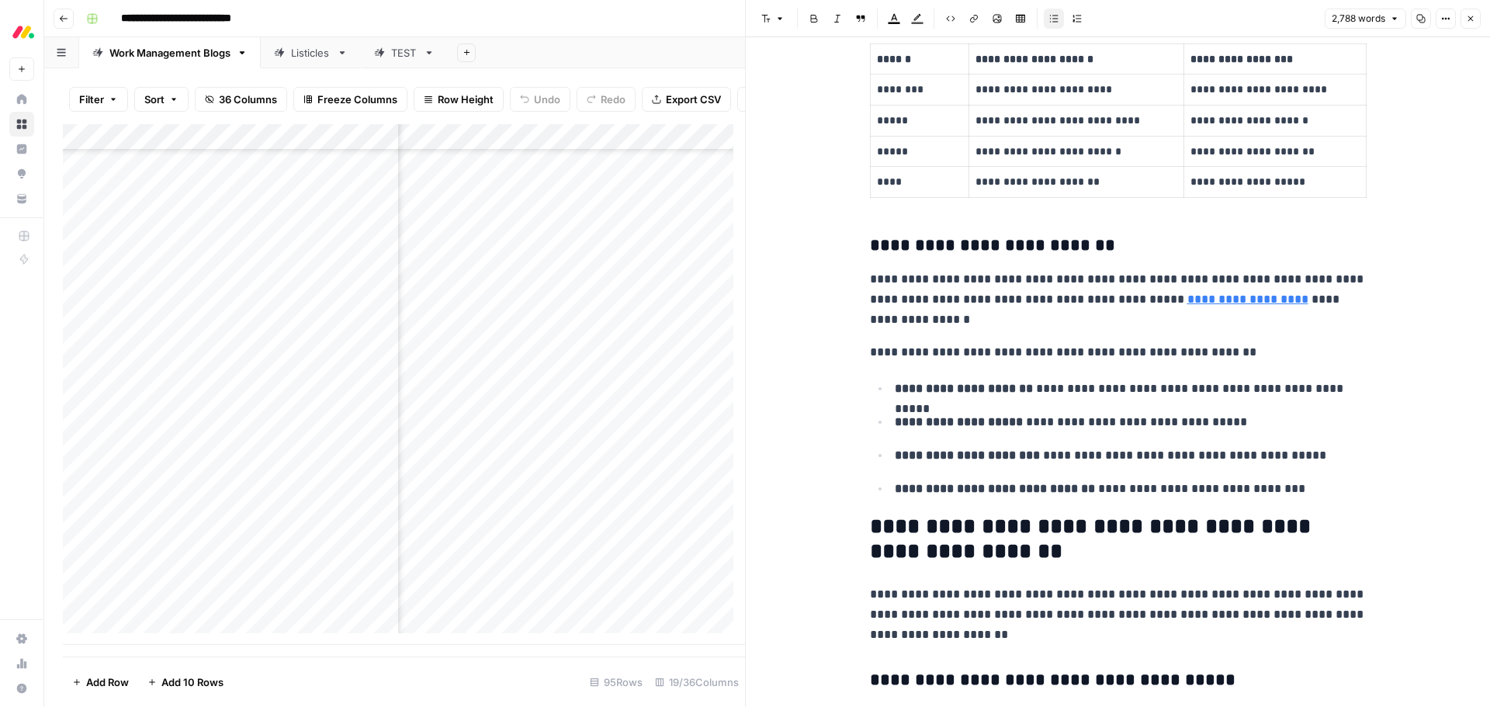
click at [913, 248] on h3 "**********" at bounding box center [1118, 246] width 497 height 22
click at [1145, 240] on h3 "**********" at bounding box center [1118, 246] width 497 height 22
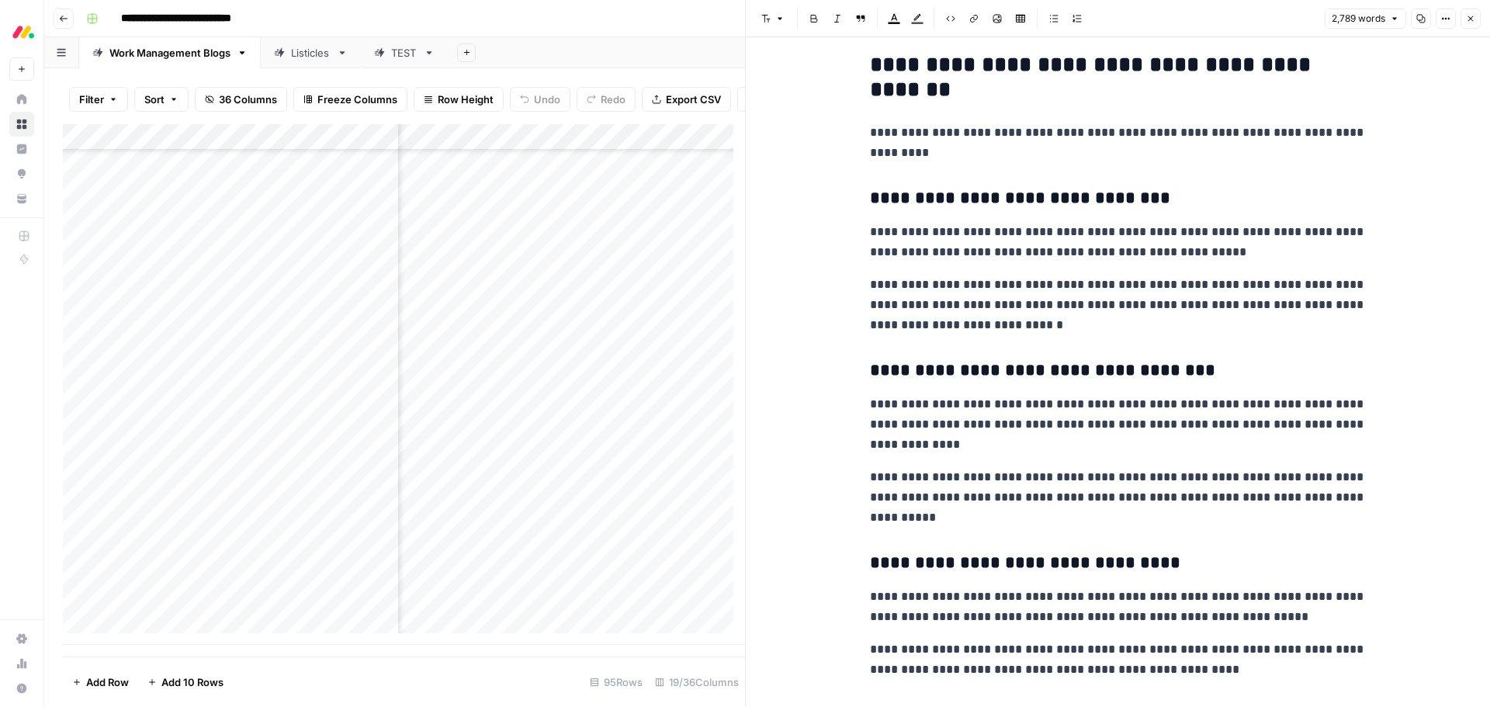
scroll to position [5820, 0]
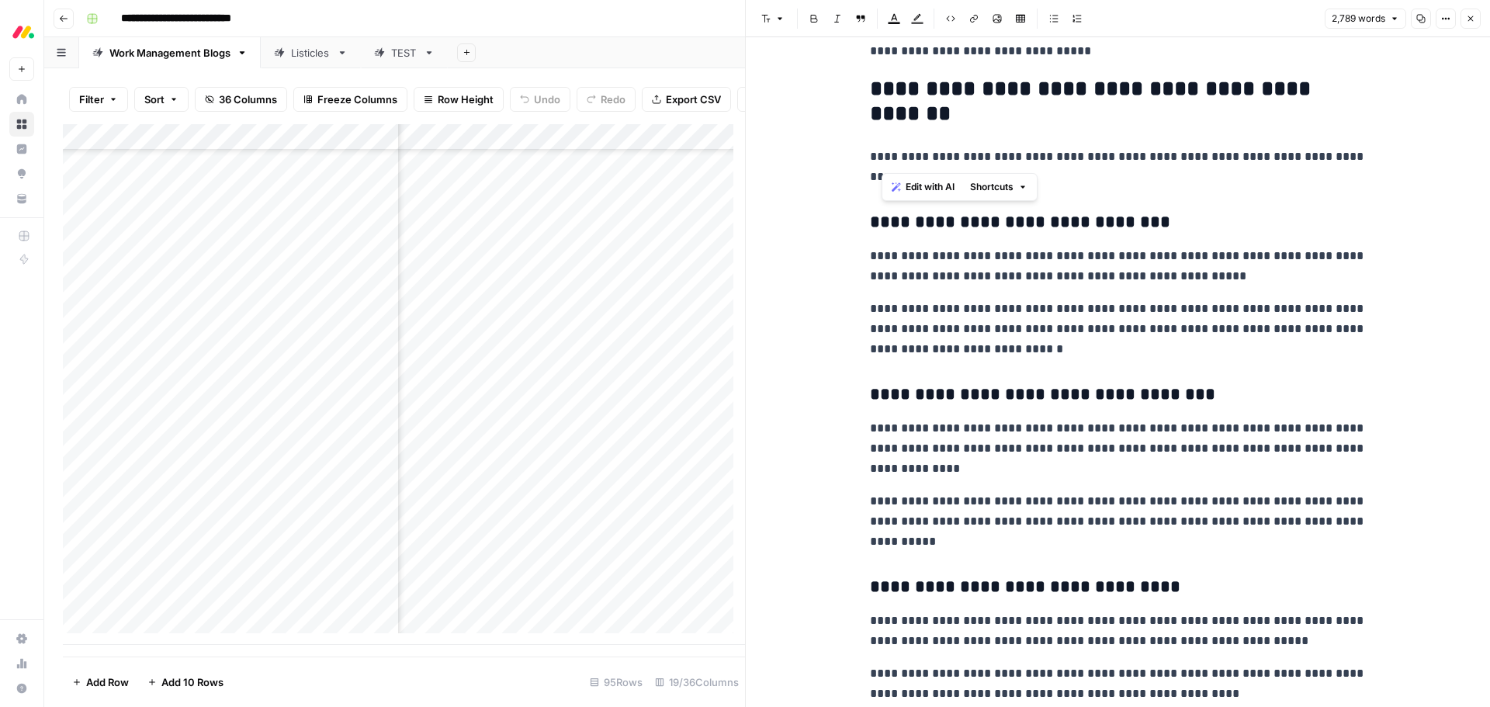
drag, startPoint x: 916, startPoint y: 161, endPoint x: 883, endPoint y: 161, distance: 33.4
click at [883, 161] on p "**********" at bounding box center [1118, 167] width 497 height 40
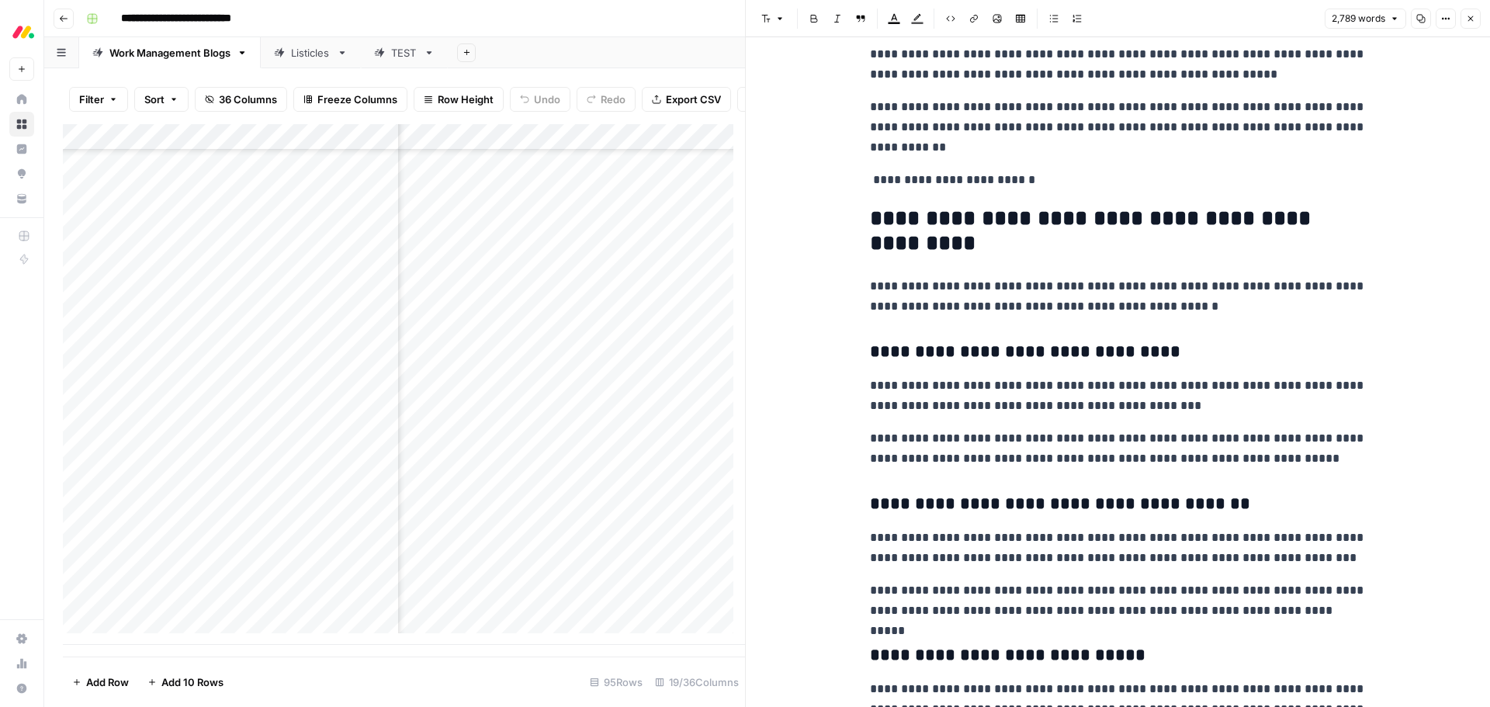
scroll to position [6518, 0]
drag, startPoint x: 920, startPoint y: 309, endPoint x: 886, endPoint y: 310, distance: 33.4
click at [886, 310] on p "**********" at bounding box center [1118, 295] width 497 height 40
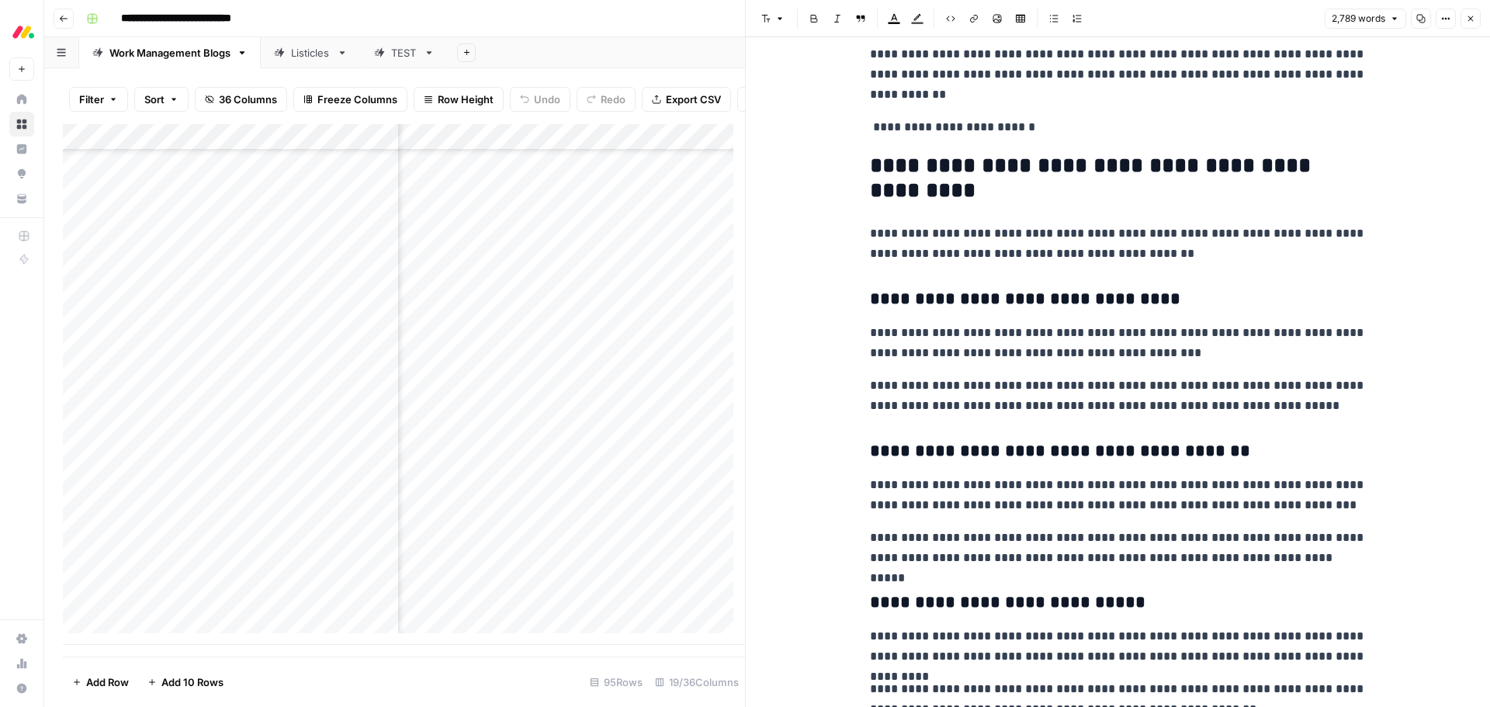
scroll to position [6674, 0]
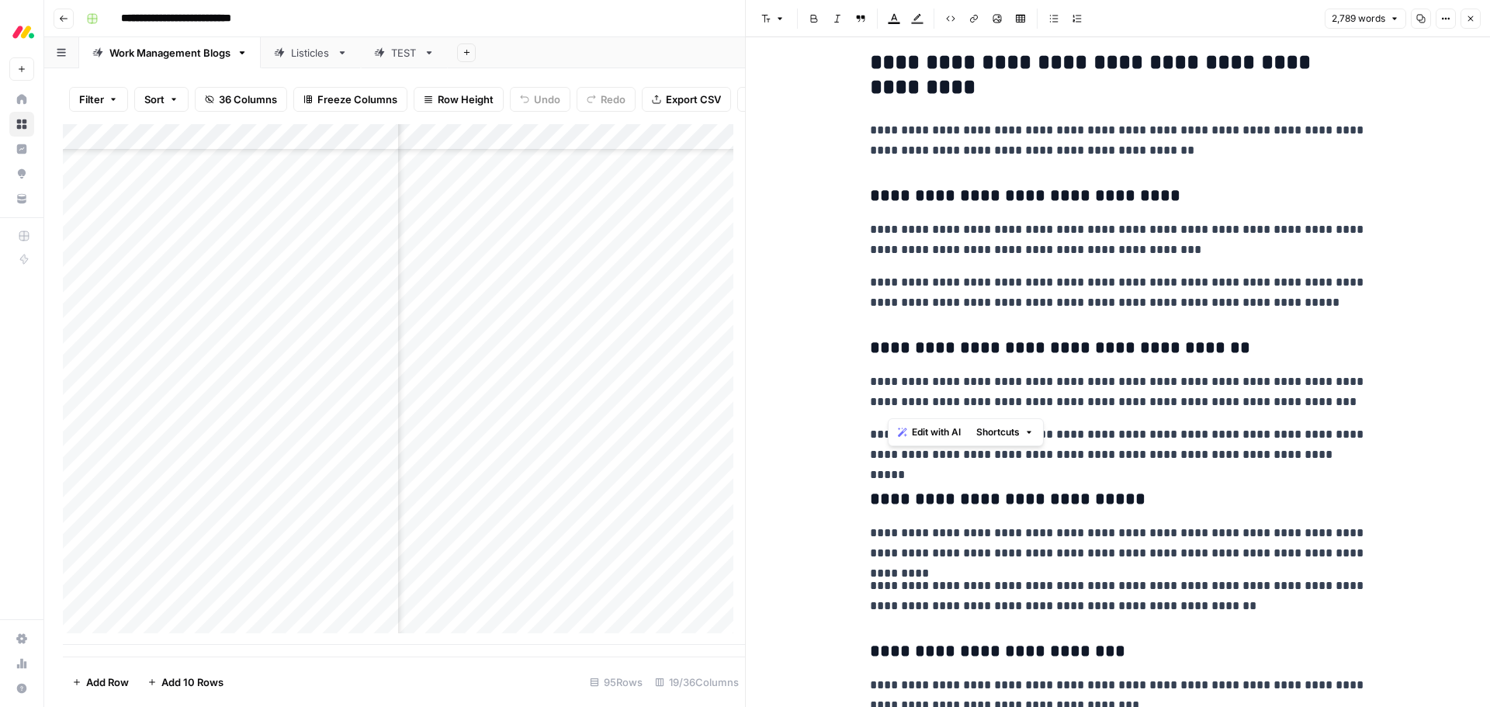
drag, startPoint x: 923, startPoint y: 410, endPoint x: 891, endPoint y: 411, distance: 32.6
click at [891, 411] on p "**********" at bounding box center [1118, 392] width 497 height 40
drag, startPoint x: 919, startPoint y: 459, endPoint x: 886, endPoint y: 459, distance: 32.6
click at [886, 459] on p "**********" at bounding box center [1118, 444] width 497 height 40
drag, startPoint x: 1298, startPoint y: 386, endPoint x: 1264, endPoint y: 391, distance: 34.5
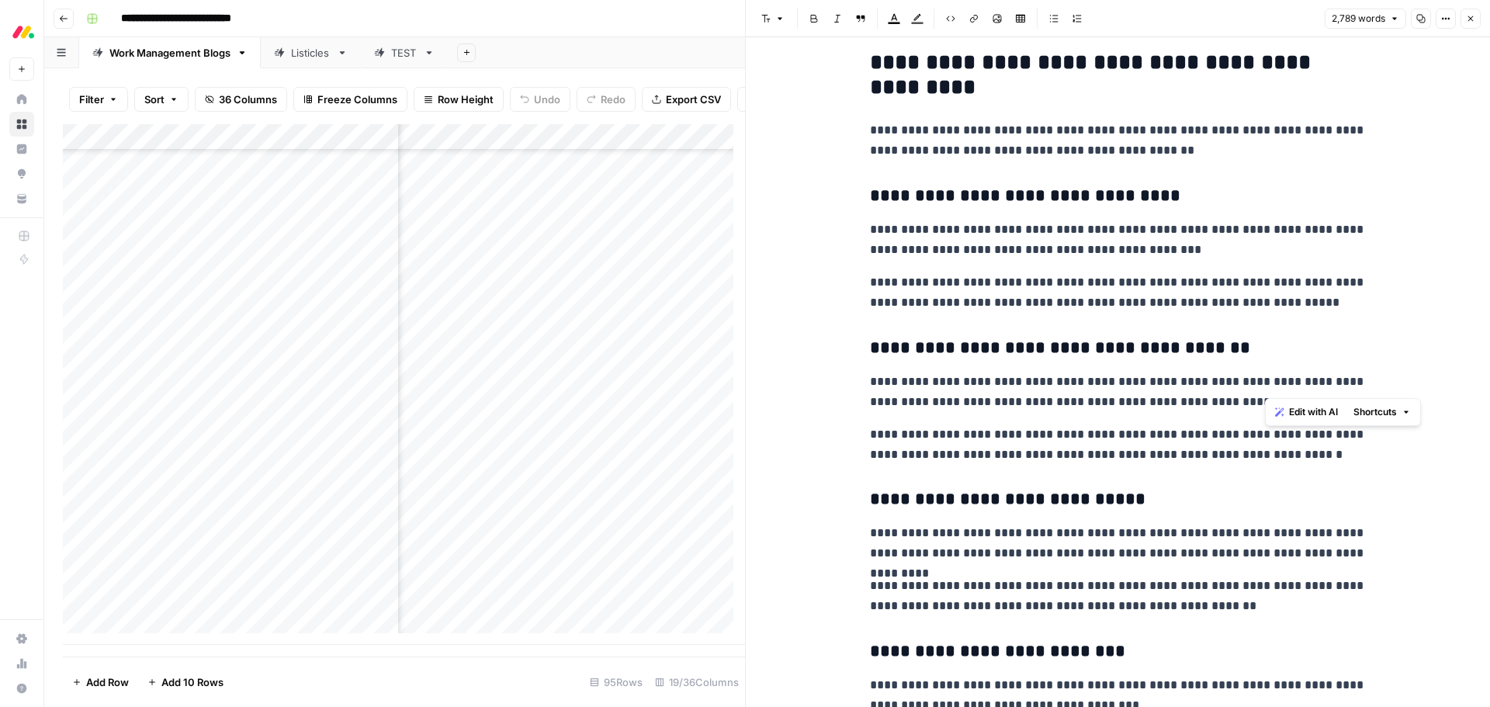
click at [1264, 391] on p "**********" at bounding box center [1118, 392] width 497 height 40
drag, startPoint x: 1318, startPoint y: 536, endPoint x: 1288, endPoint y: 540, distance: 30.5
click at [1288, 540] on p "**********" at bounding box center [1118, 543] width 497 height 40
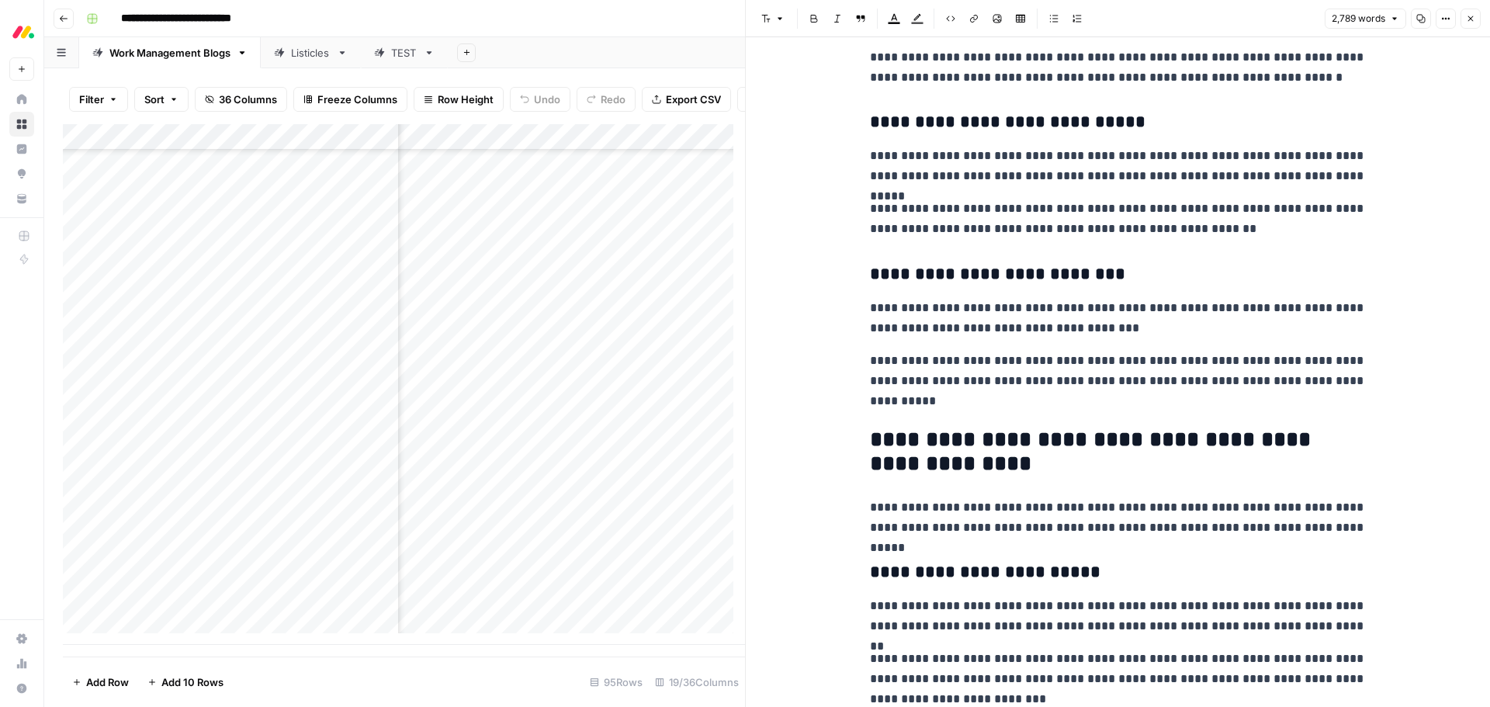
scroll to position [7062, 0]
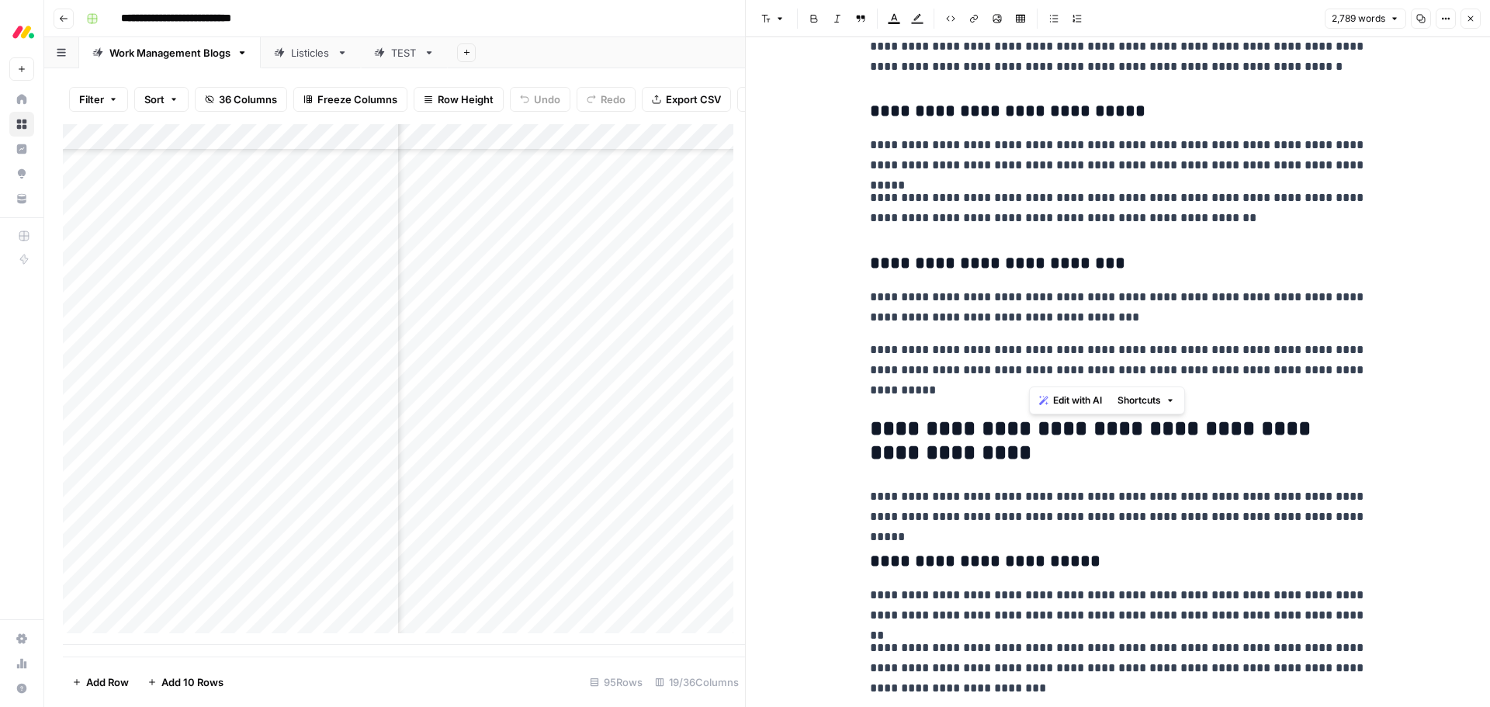
drag, startPoint x: 1057, startPoint y: 376, endPoint x: 1025, endPoint y: 378, distance: 31.9
click at [1028, 378] on p "**********" at bounding box center [1118, 370] width 497 height 61
click at [1025, 378] on p "**********" at bounding box center [1118, 370] width 497 height 61
drag, startPoint x: 1022, startPoint y: 377, endPoint x: 1055, endPoint y: 377, distance: 32.6
click at [1055, 377] on p "**********" at bounding box center [1118, 370] width 497 height 61
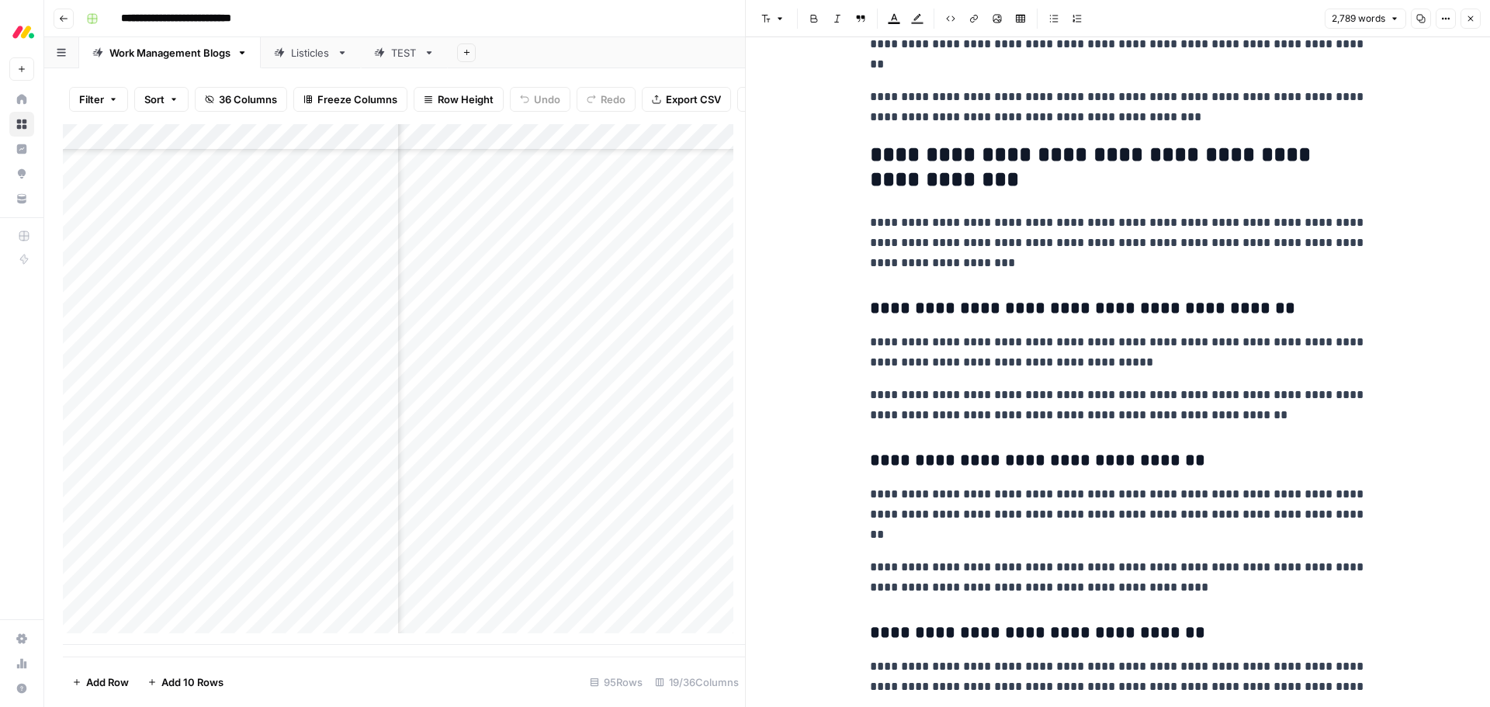
scroll to position [8070, 0]
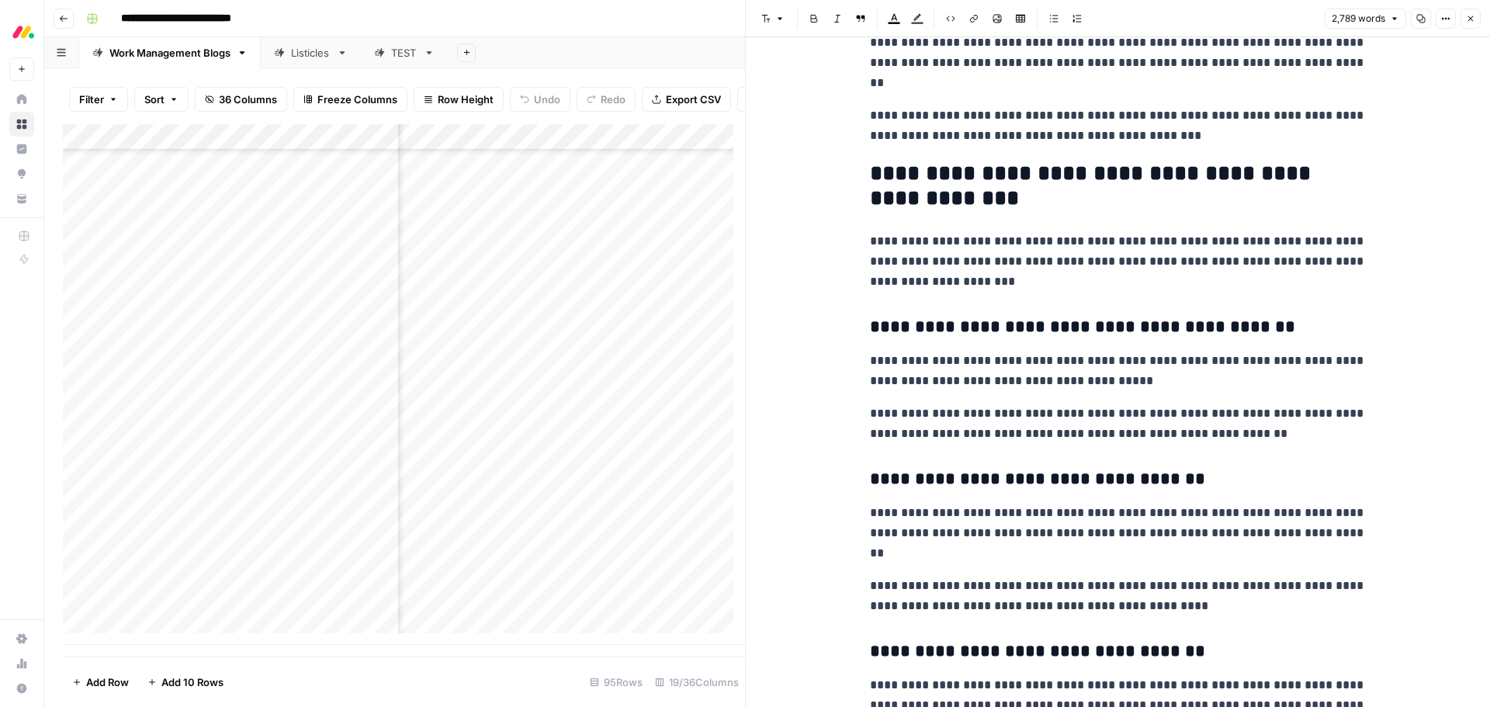
click at [1470, 25] on button "Close" at bounding box center [1470, 19] width 20 height 20
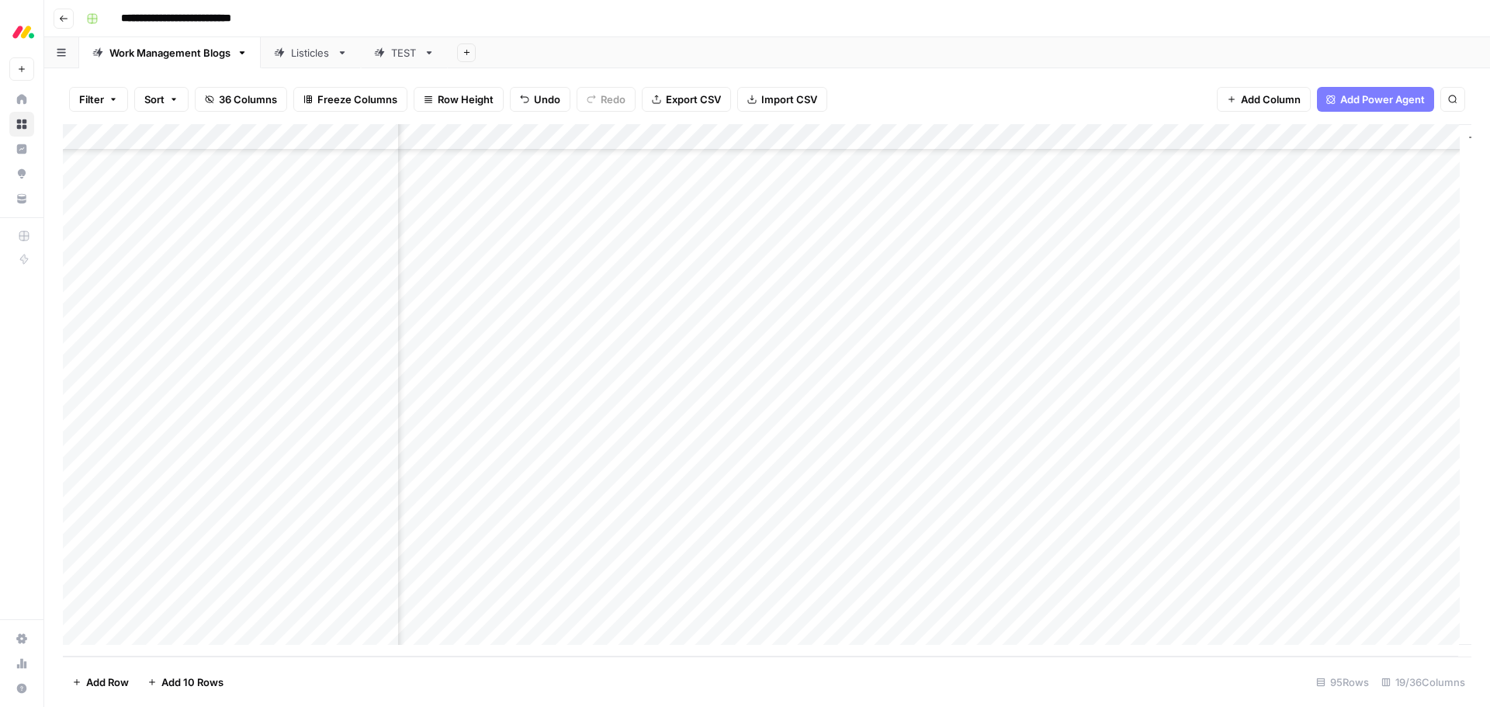
click at [857, 501] on div "Add Column" at bounding box center [767, 390] width 1408 height 532
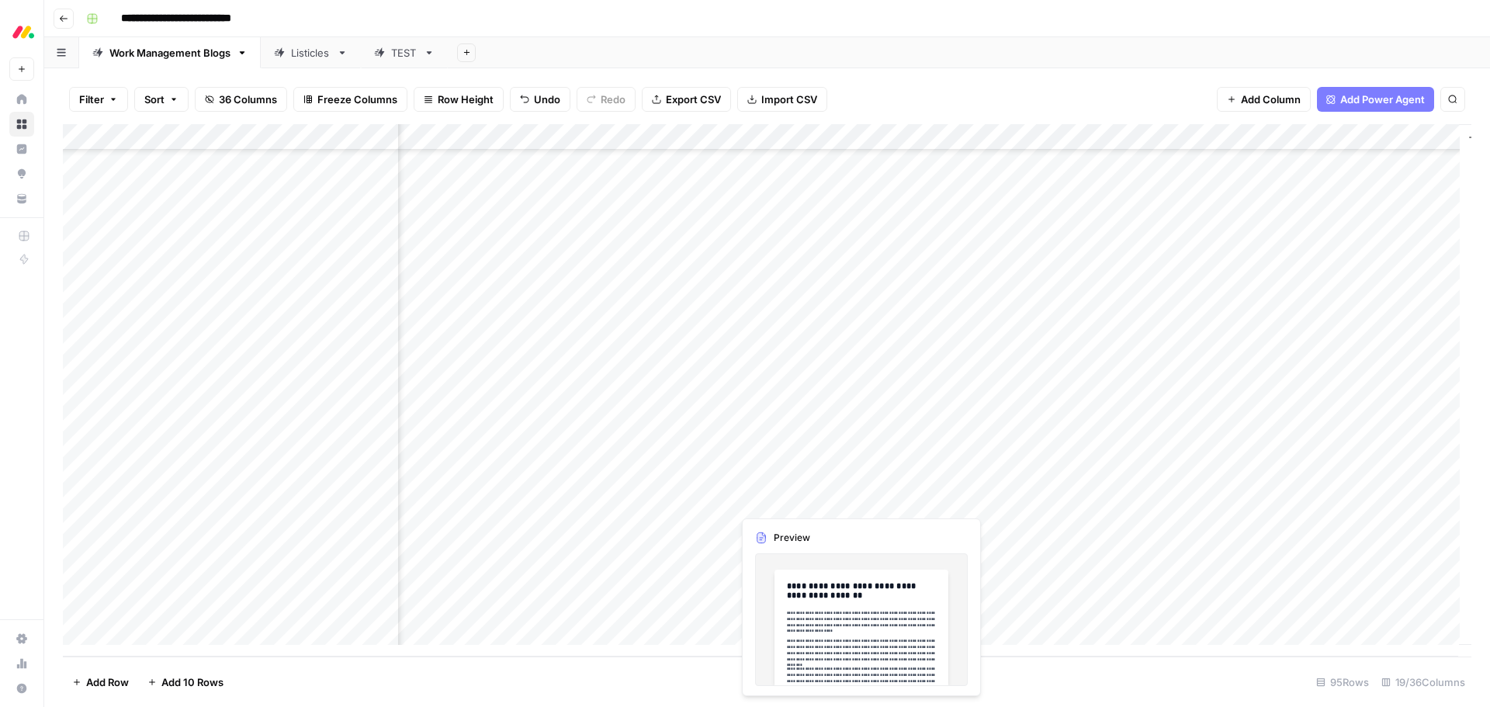
click at [857, 501] on div "Add Column" at bounding box center [767, 390] width 1408 height 532
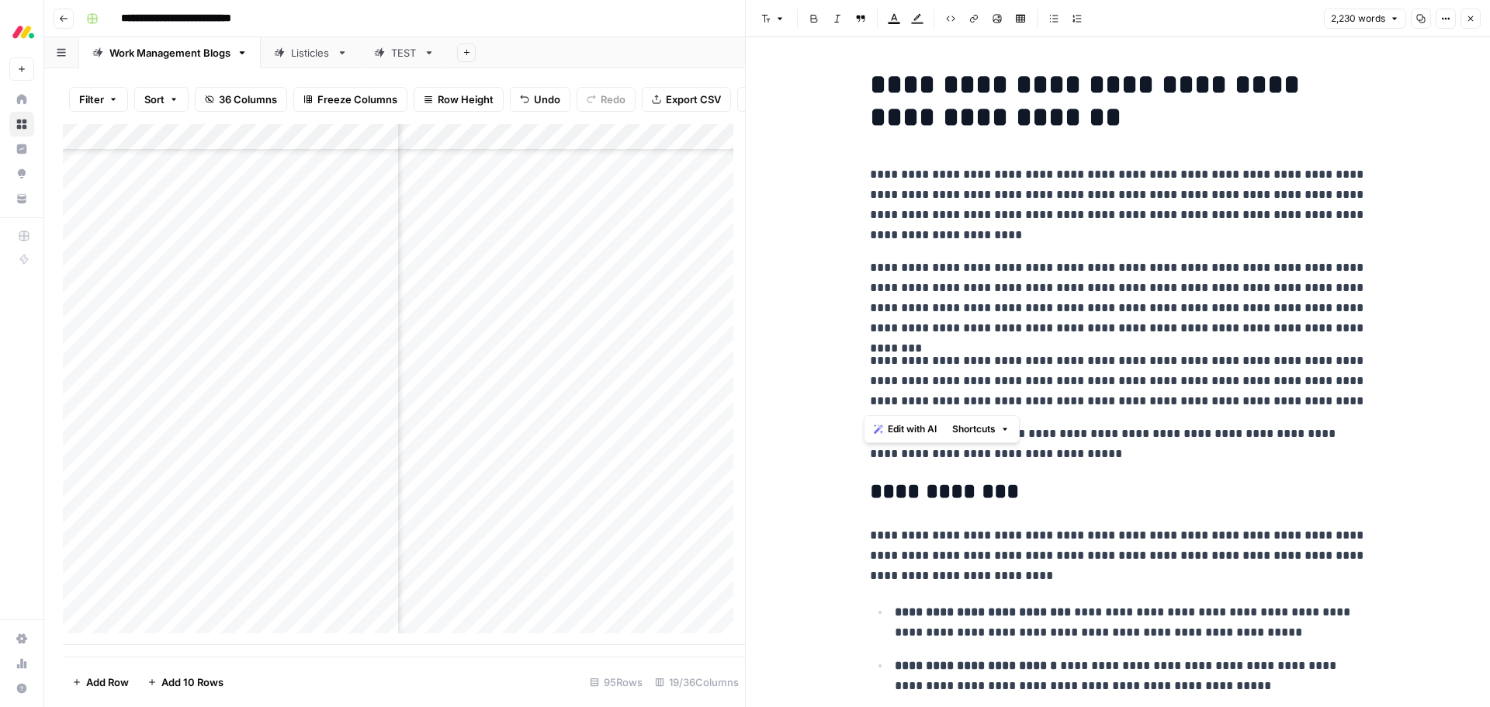
drag, startPoint x: 1361, startPoint y: 399, endPoint x: 865, endPoint y: 180, distance: 542.0
click at [904, 427] on span "Edit with AI" at bounding box center [912, 429] width 49 height 14
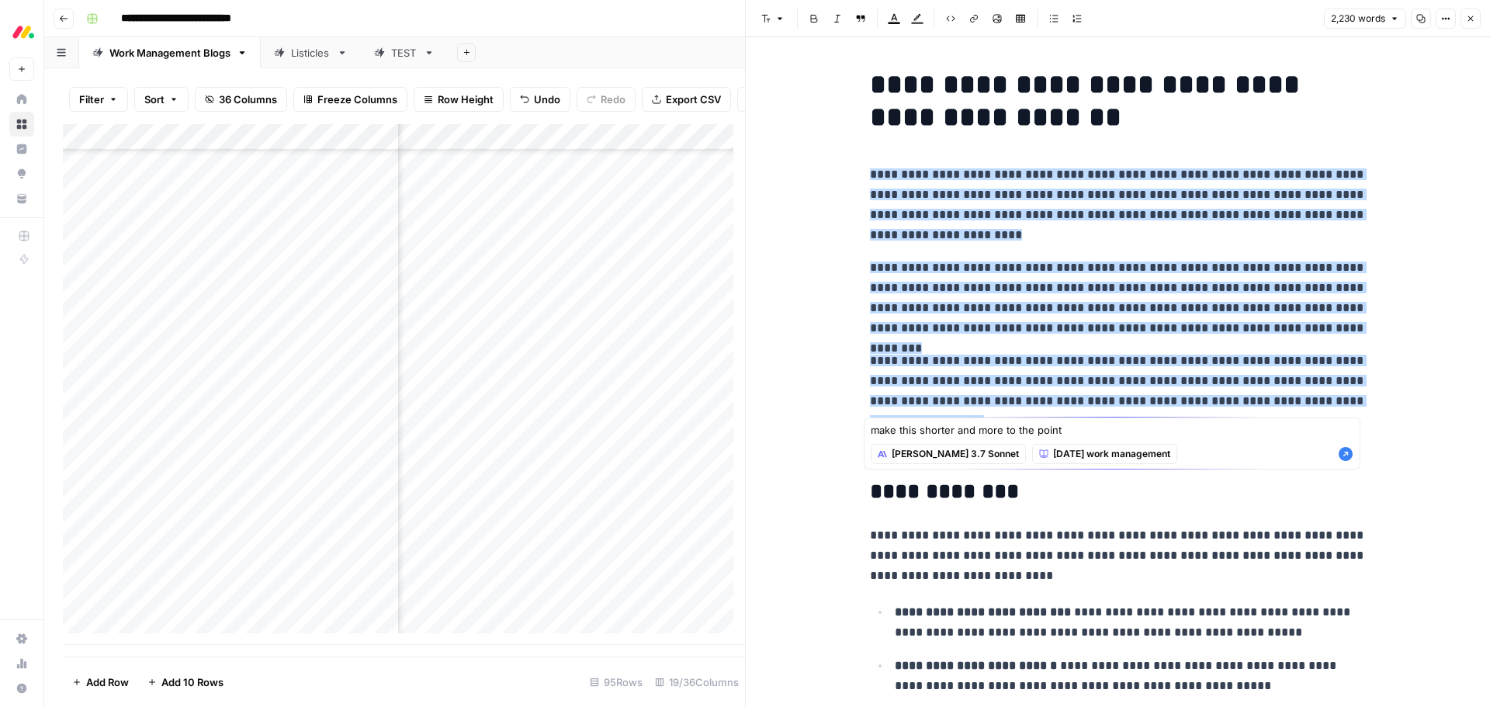
type textarea "make this shorter and more to the point"
click at [1342, 459] on icon "button" at bounding box center [1346, 454] width 14 height 14
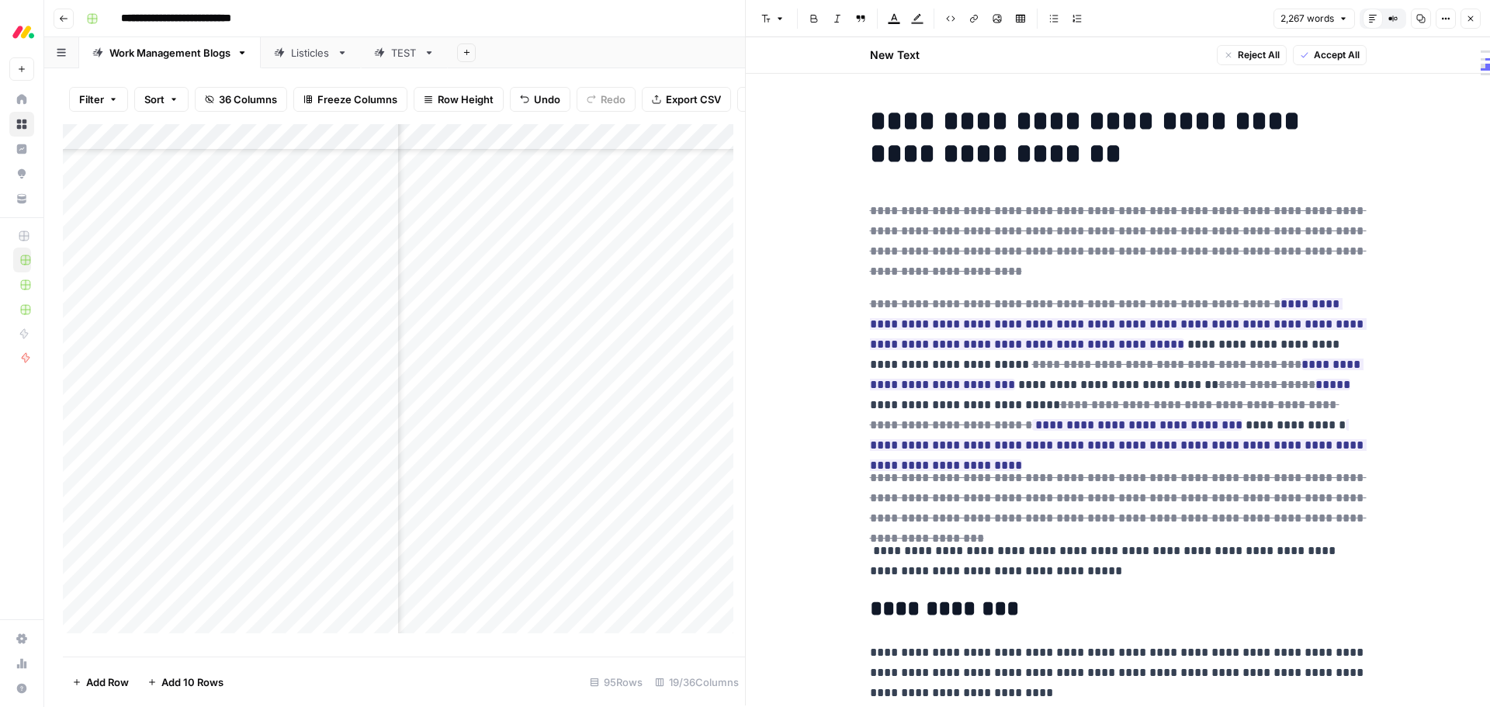
scroll to position [2037, 1443]
click at [1327, 55] on span "Accept All" at bounding box center [1337, 55] width 46 height 14
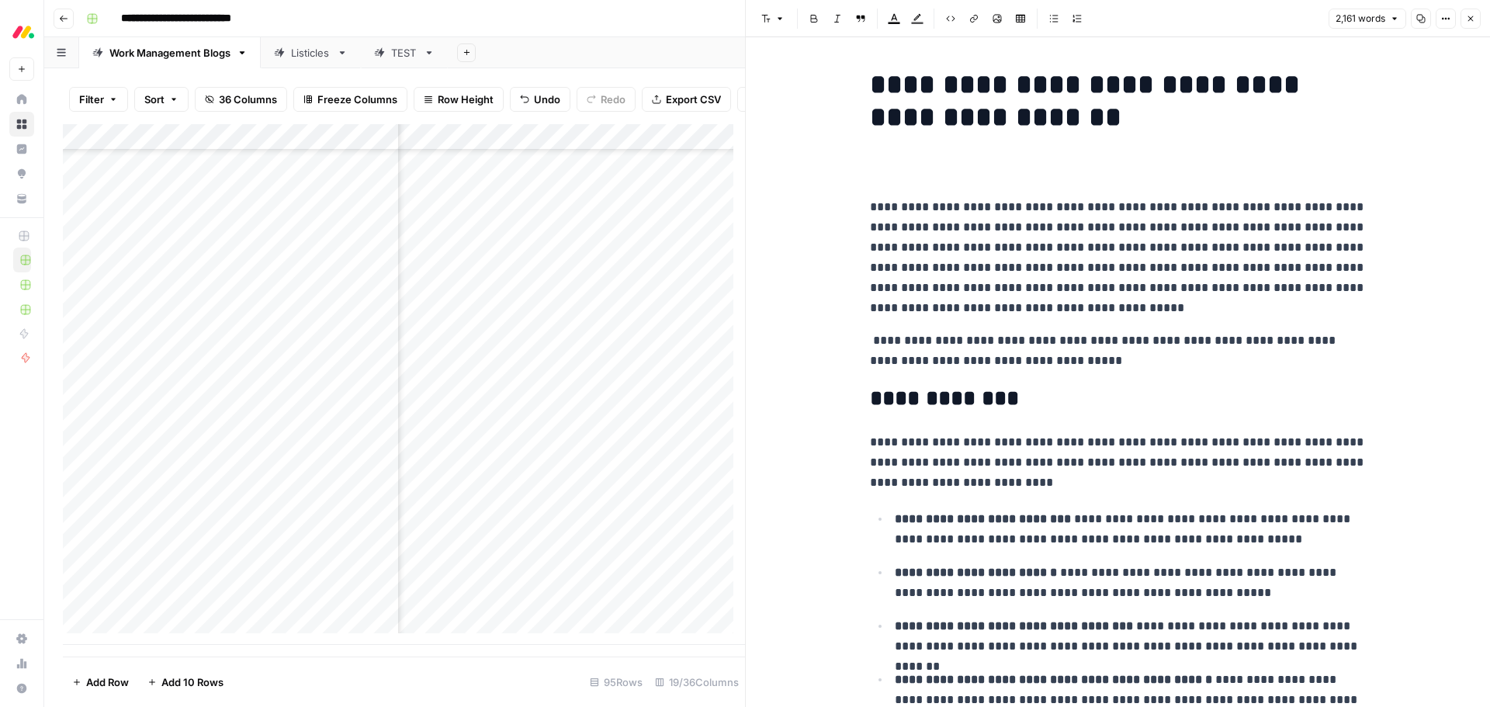
click at [929, 248] on p "**********" at bounding box center [1118, 257] width 497 height 121
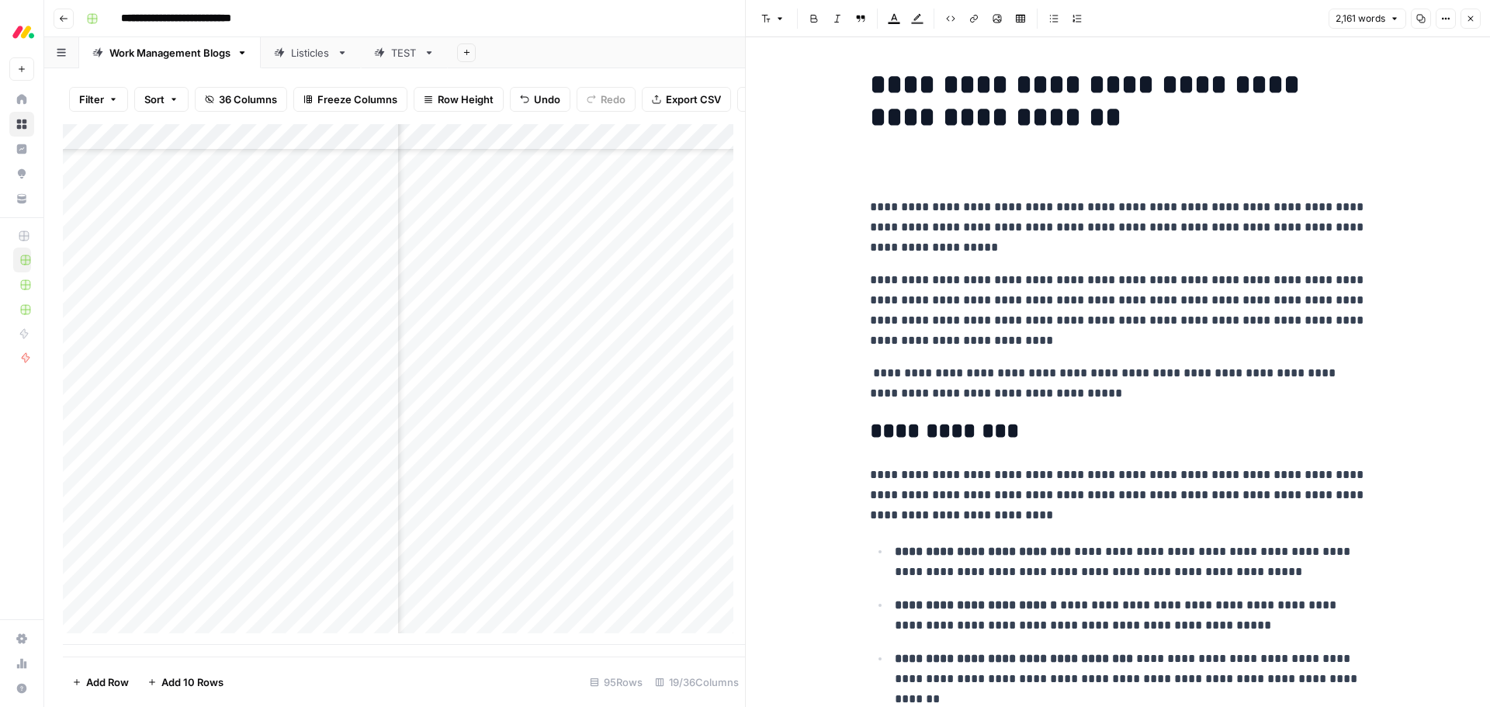
click at [913, 177] on p at bounding box center [1118, 175] width 497 height 20
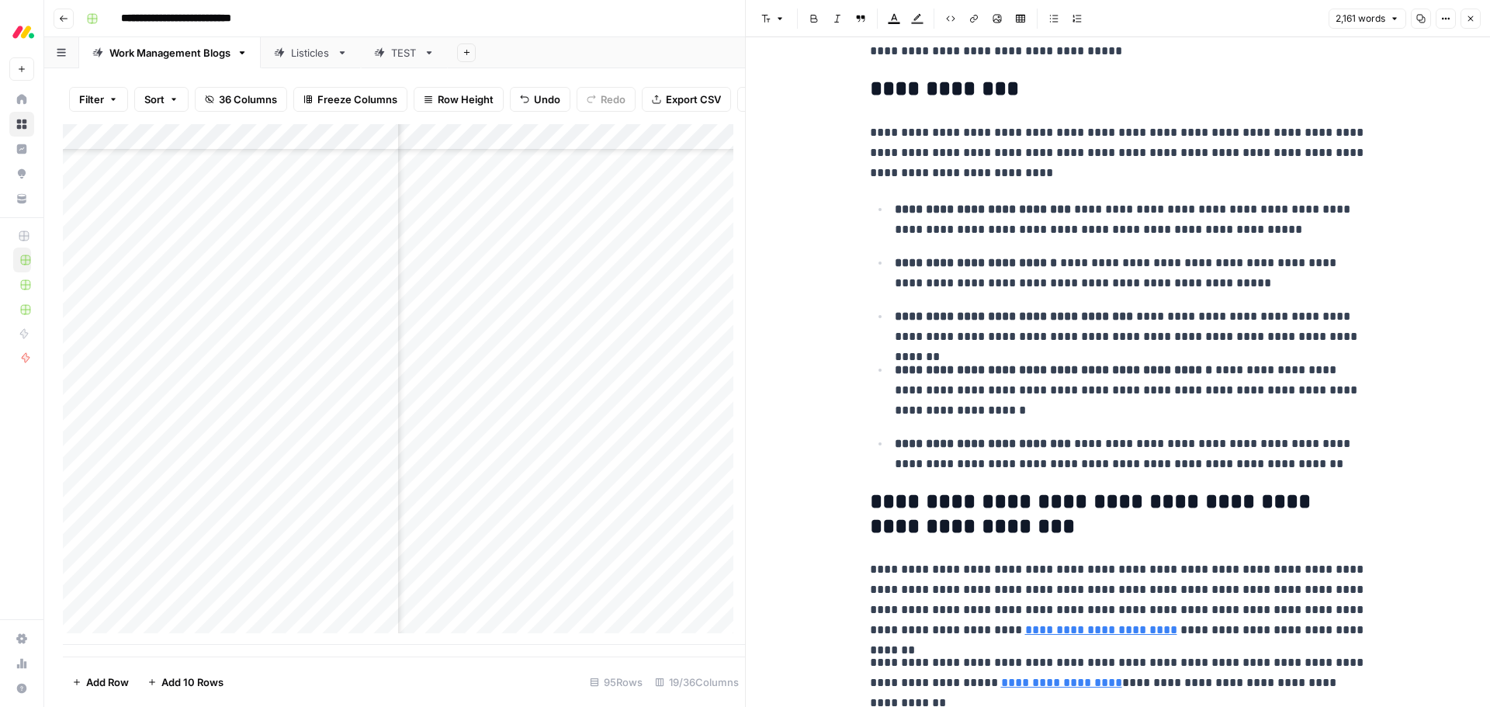
scroll to position [310, 0]
drag, startPoint x: 1003, startPoint y: 171, endPoint x: 850, endPoint y: 140, distance: 155.8
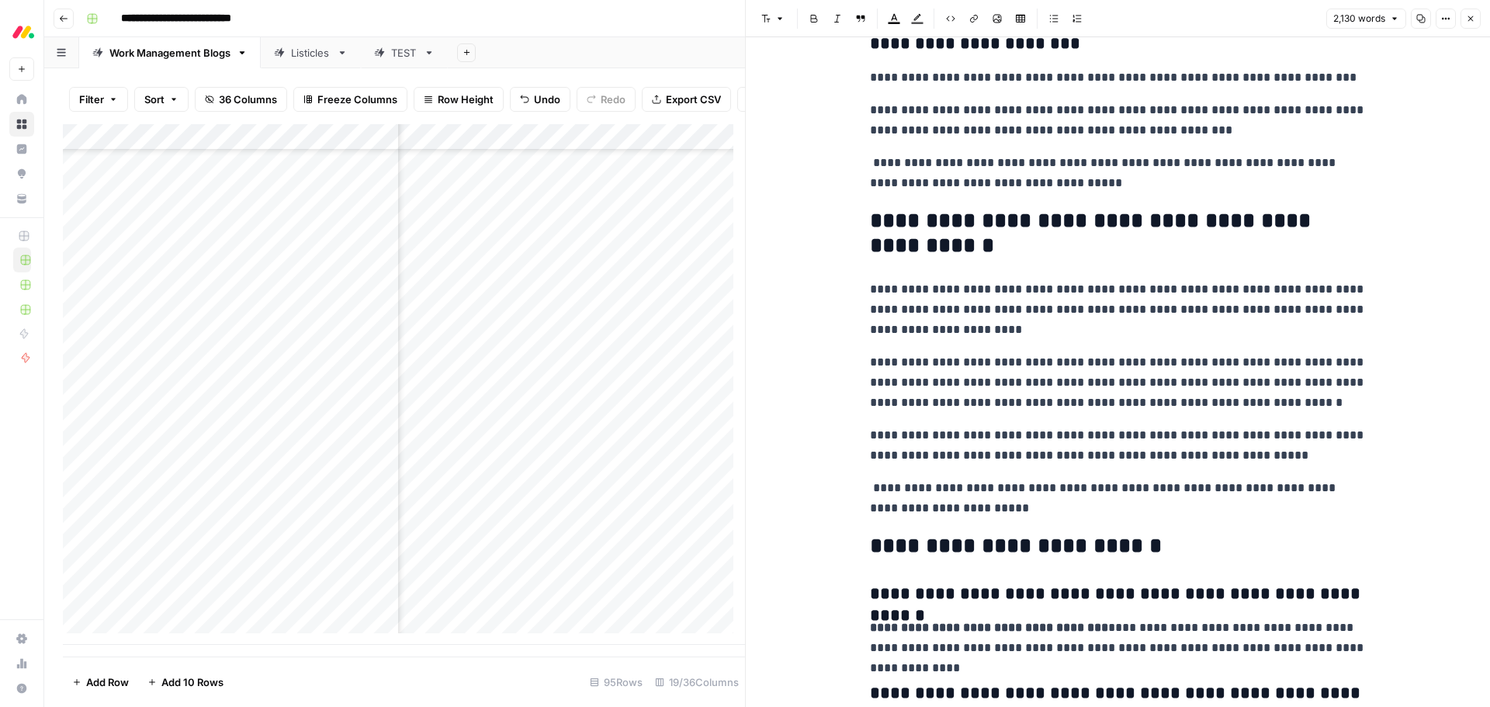
scroll to position [6518, 0]
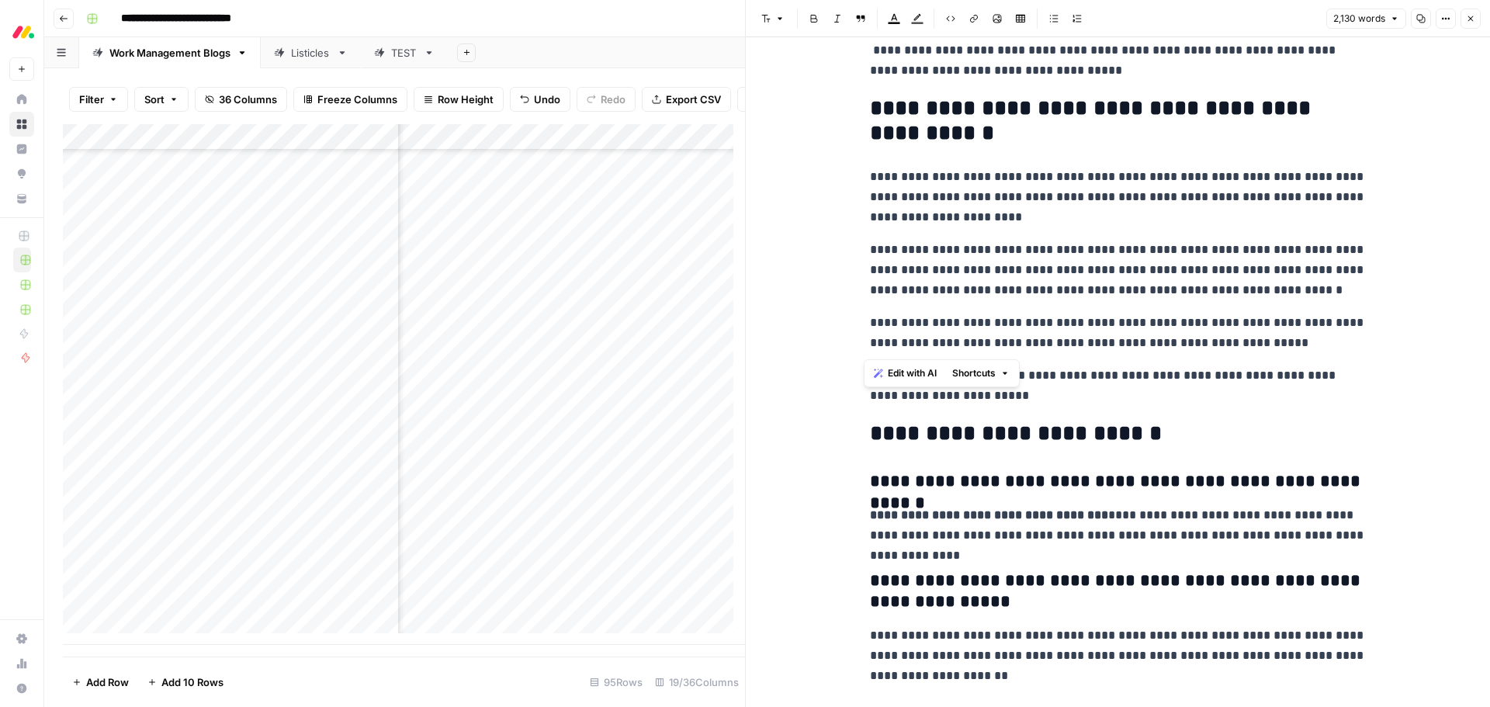
drag, startPoint x: 868, startPoint y: 112, endPoint x: 1315, endPoint y: 342, distance: 502.9
click at [916, 370] on span "Edit with AI" at bounding box center [912, 373] width 49 height 14
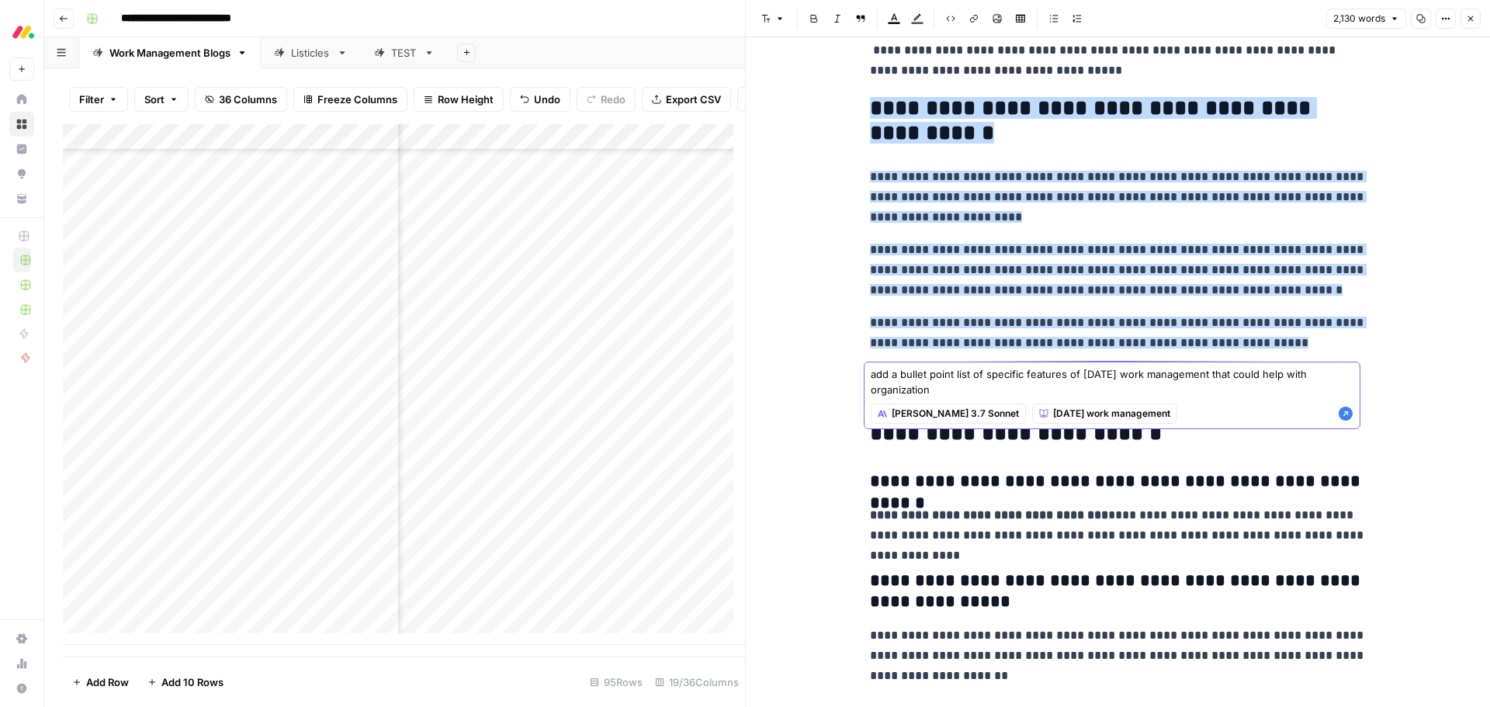
click at [965, 390] on textarea "add a bullet point list of specific features of monday work management that cou…" at bounding box center [1112, 381] width 483 height 31
type textarea "add a bullet point list of specific features of monday work management that cou…"
click at [1342, 414] on icon "button" at bounding box center [1346, 414] width 14 height 14
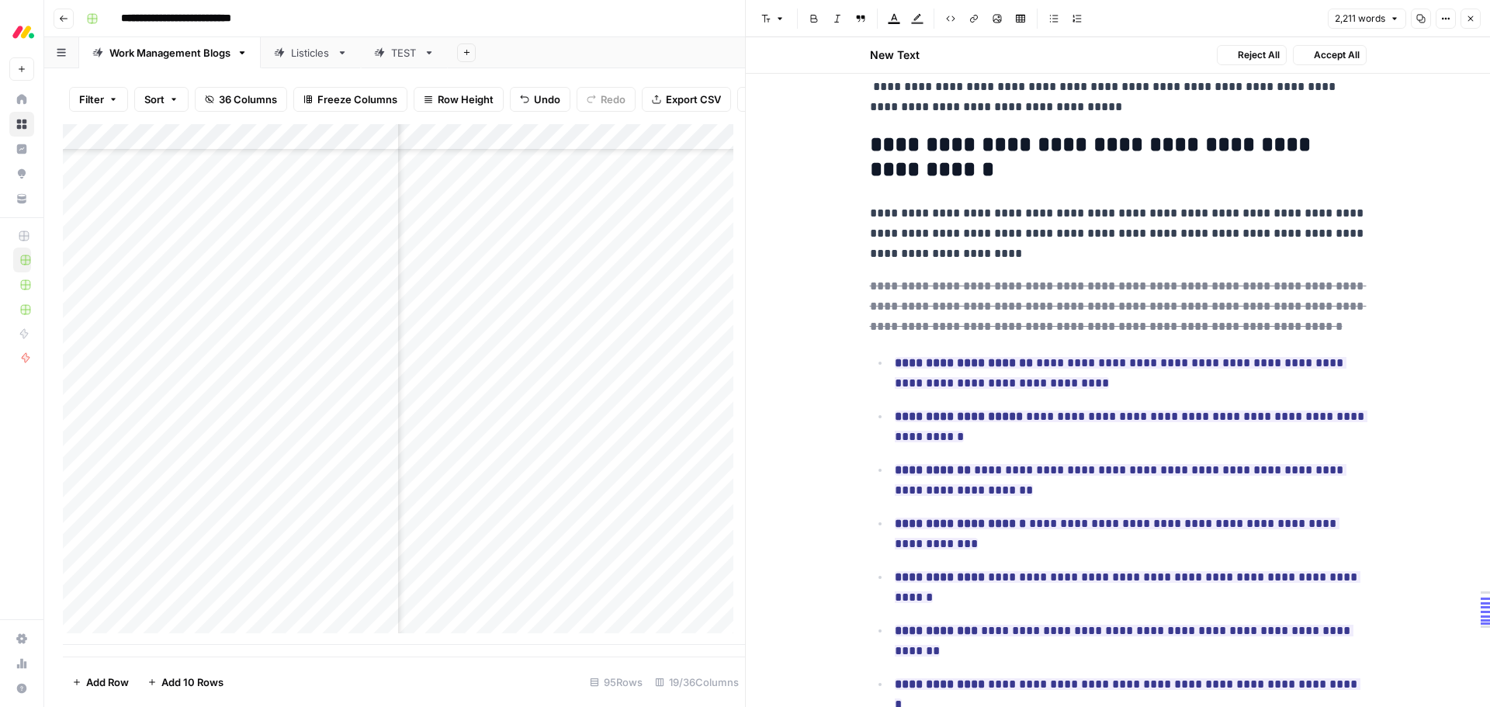
scroll to position [6555, 0]
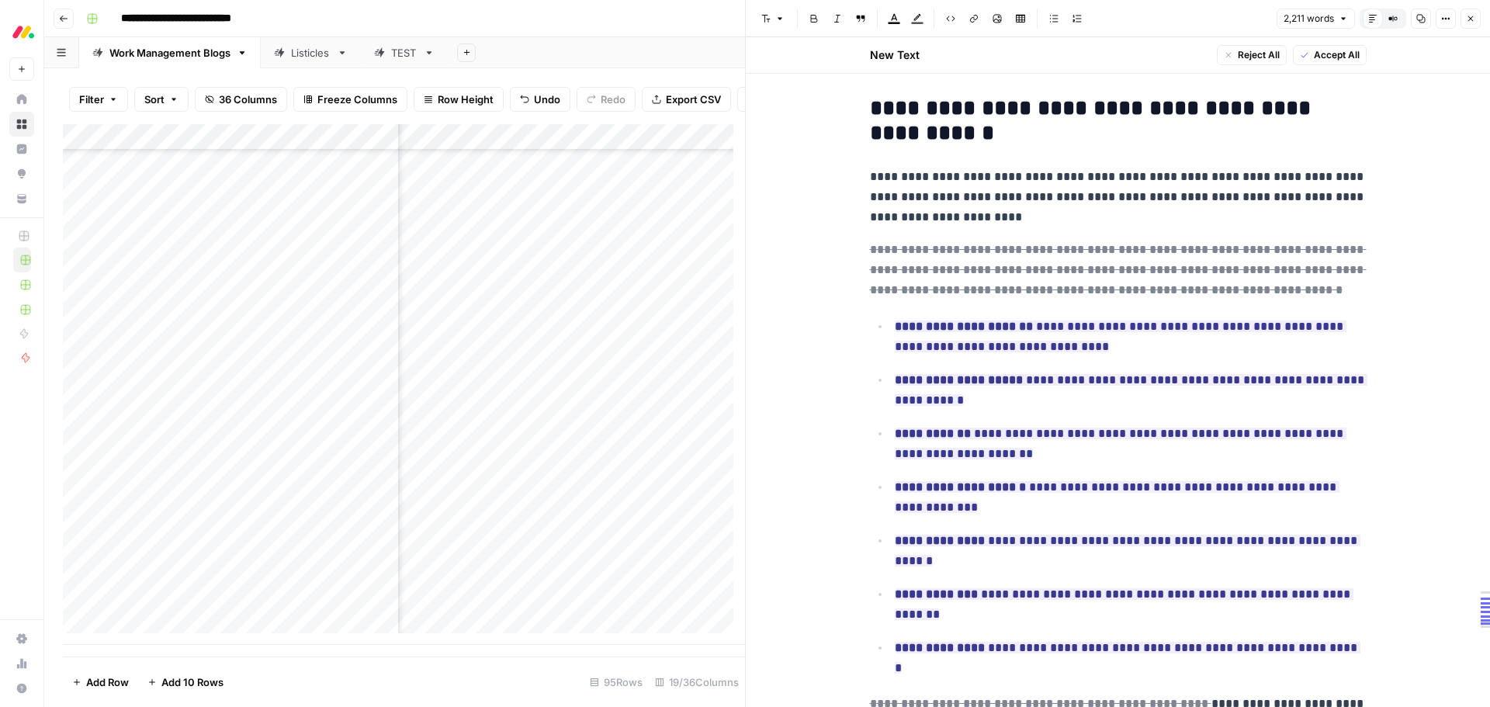
click at [1324, 60] on span "Accept All" at bounding box center [1337, 55] width 46 height 14
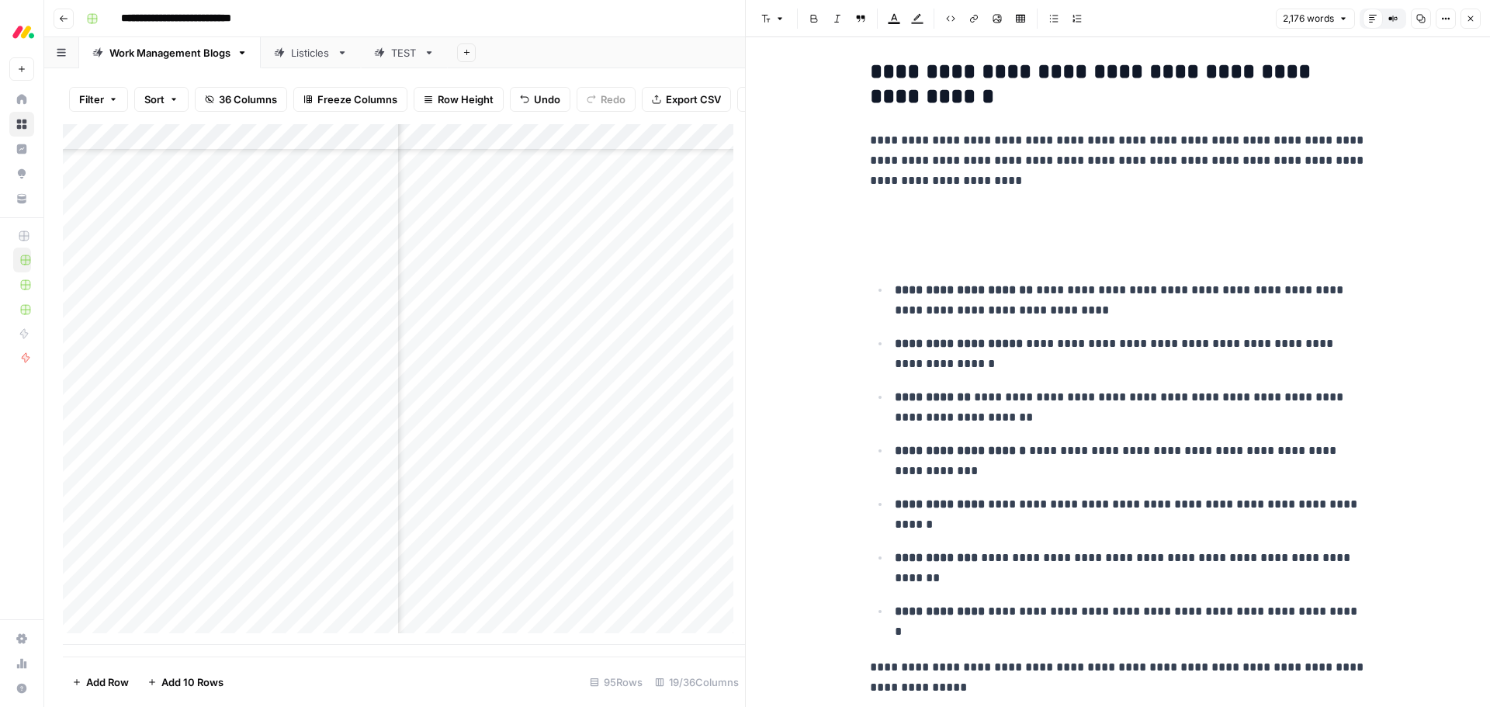
scroll to position [6518, 0]
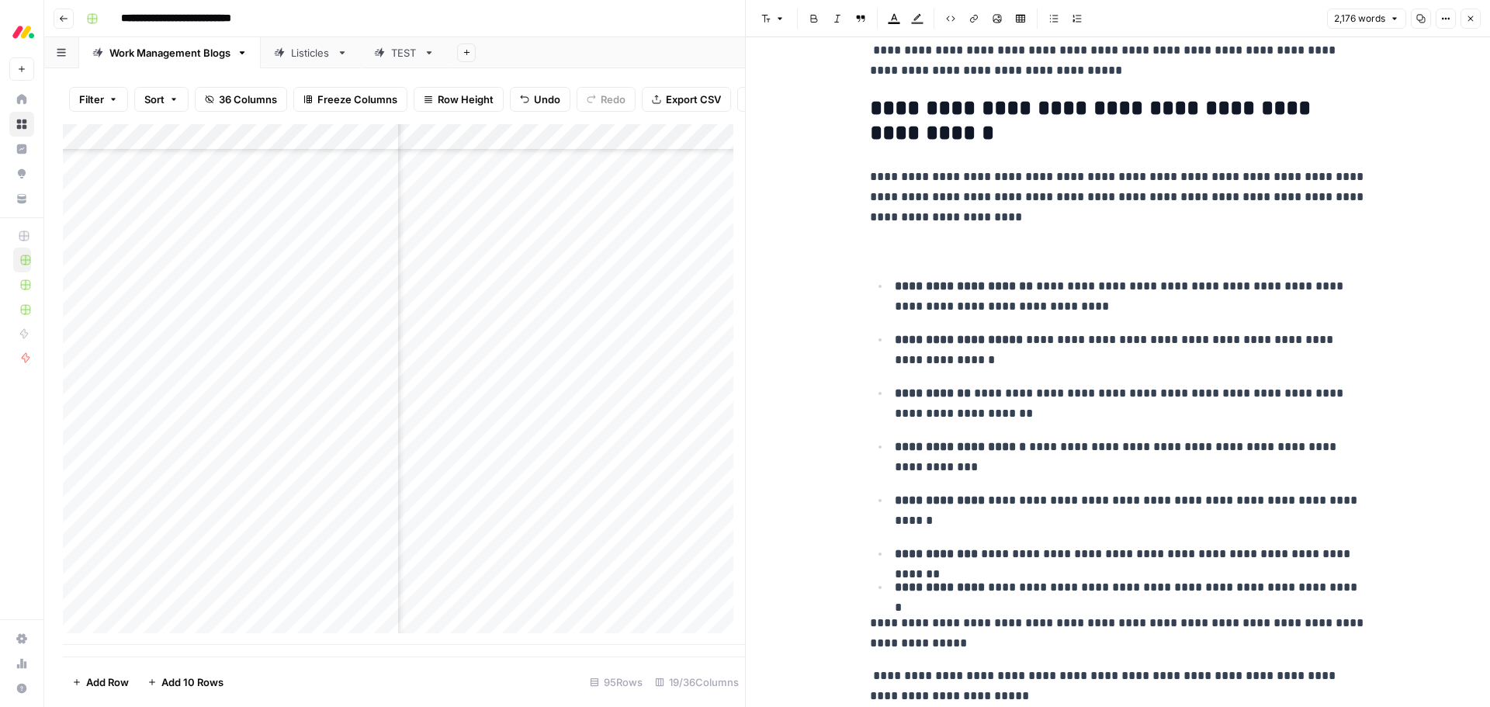
click at [961, 252] on p at bounding box center [1118, 250] width 497 height 20
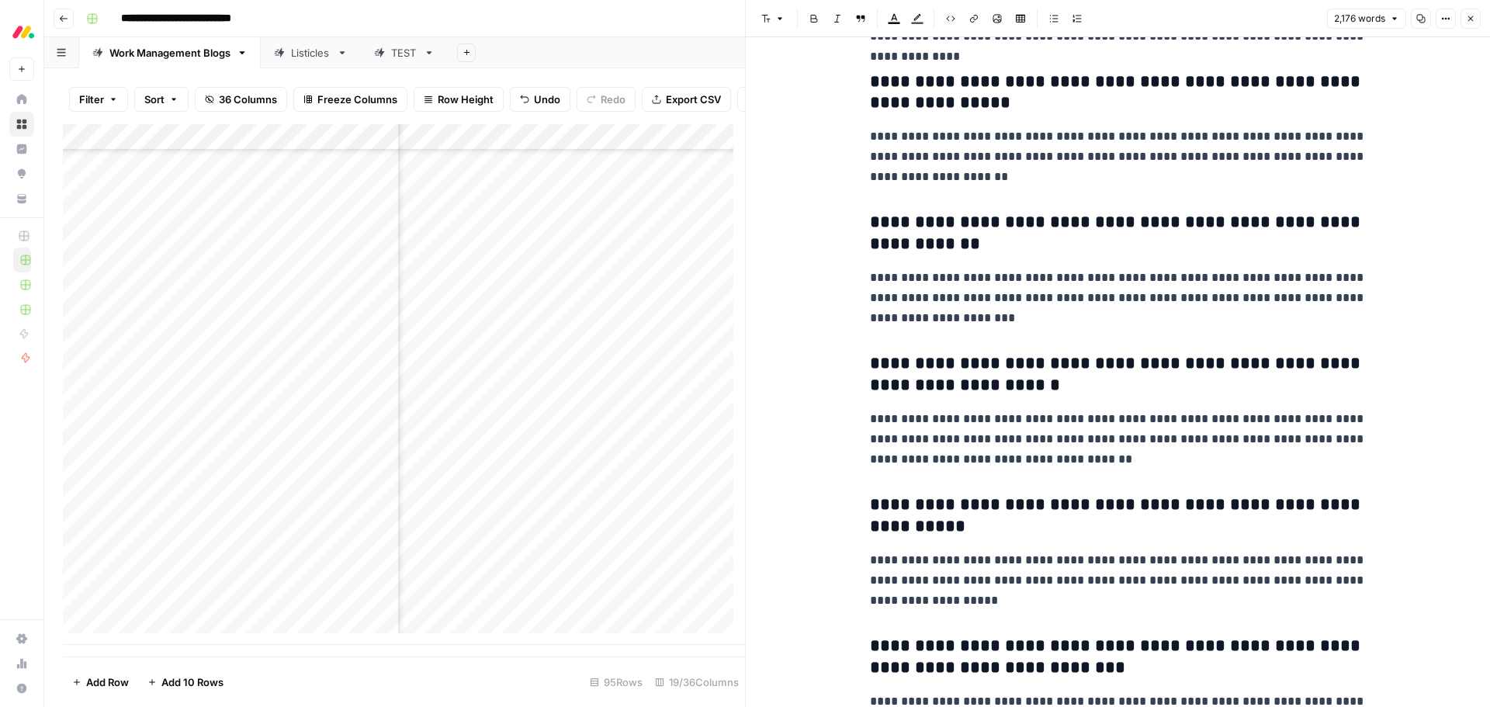
scroll to position [7388, 0]
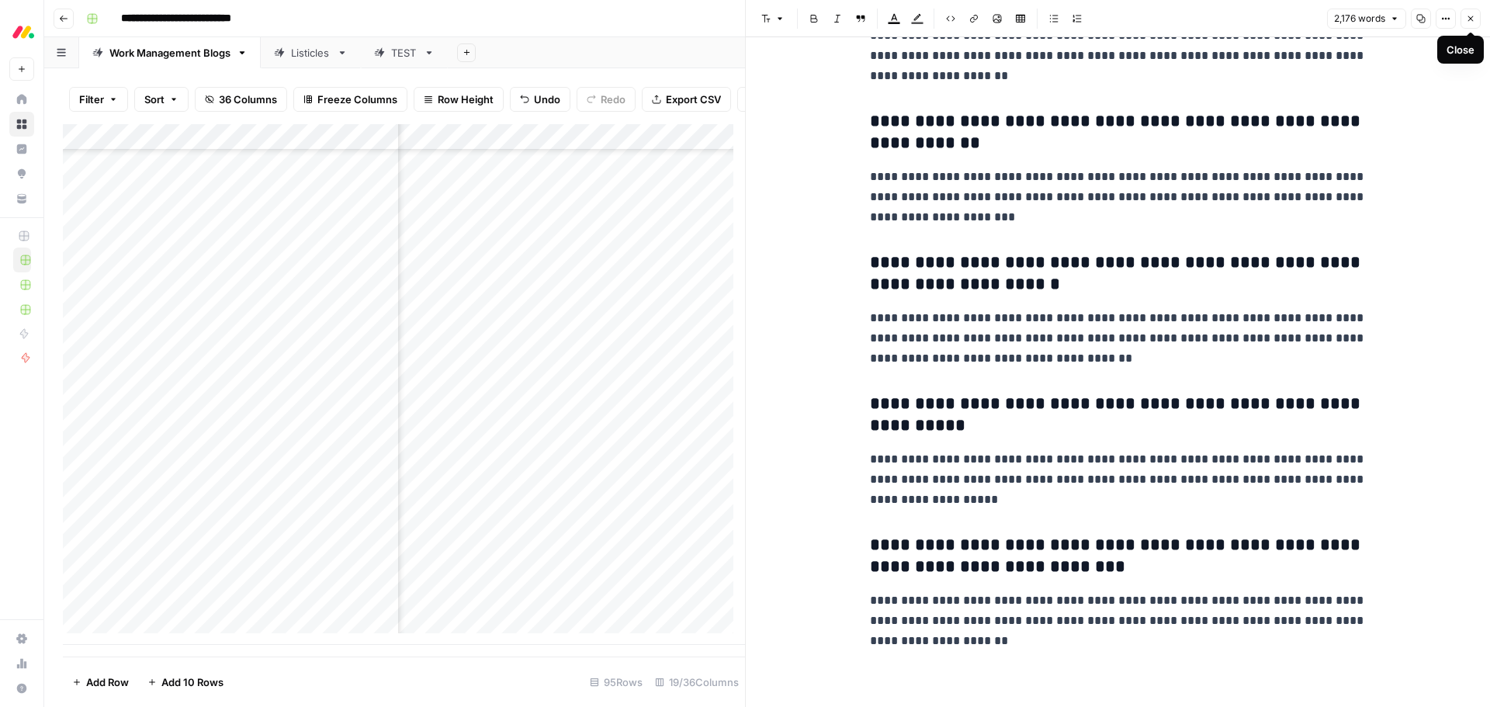
click at [1469, 17] on icon "button" at bounding box center [1470, 18] width 5 height 5
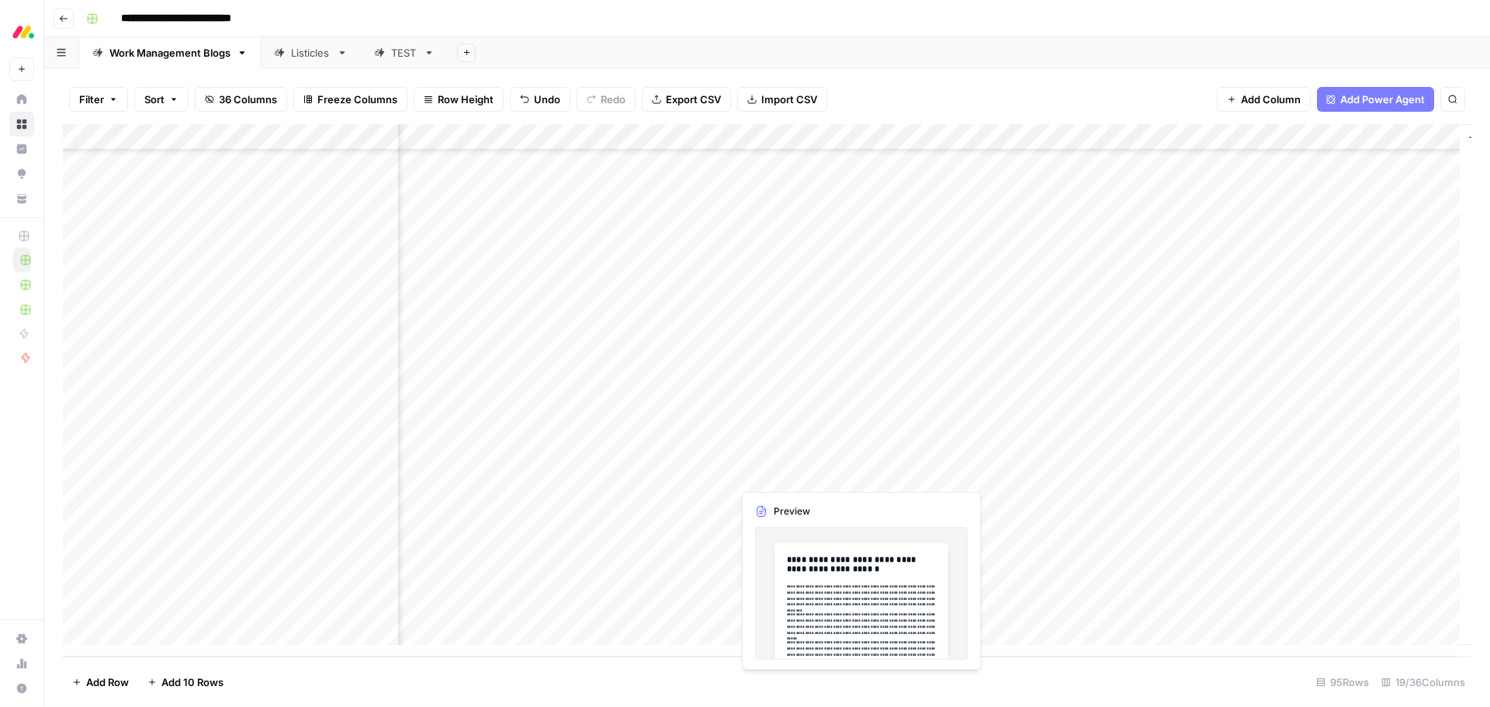
click at [852, 470] on div "Add Column" at bounding box center [767, 390] width 1408 height 532
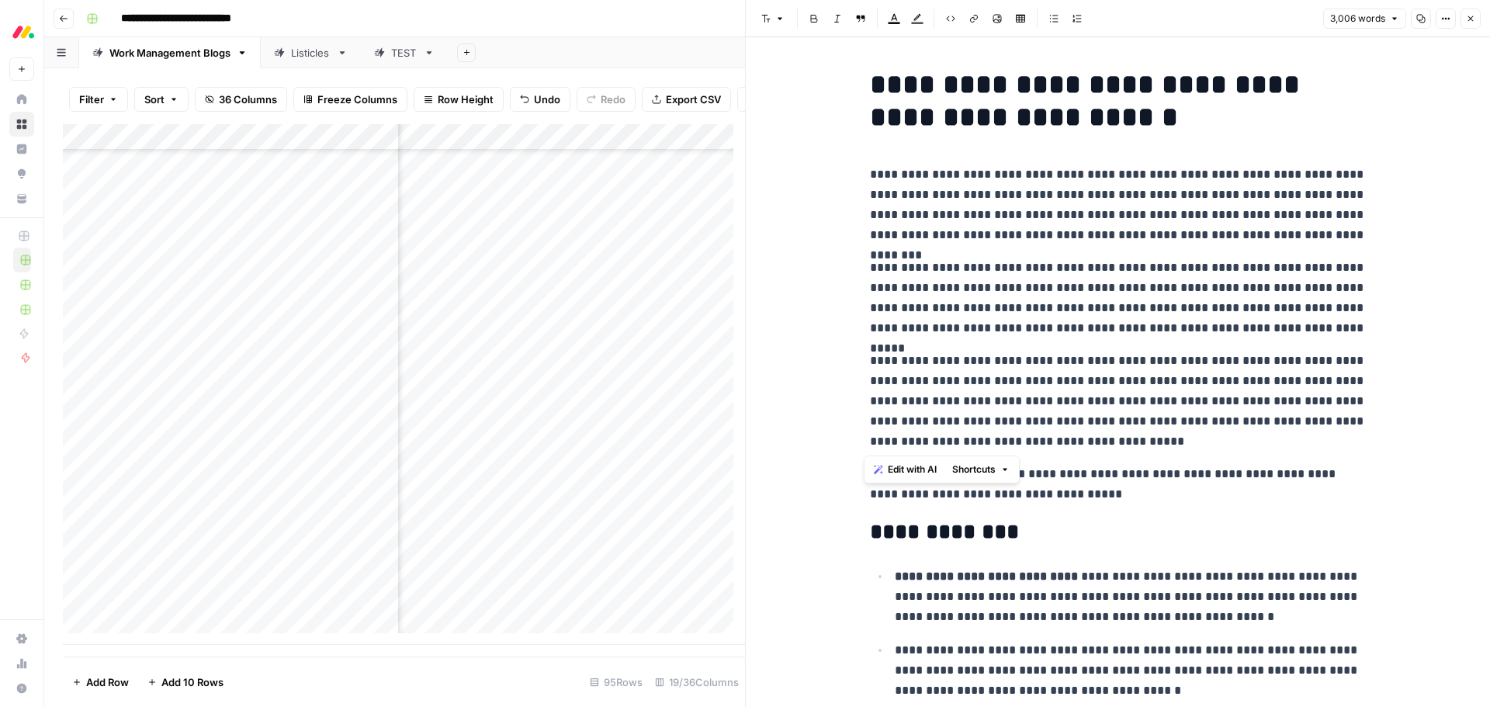
drag, startPoint x: 1143, startPoint y: 445, endPoint x: 850, endPoint y: 180, distance: 395.0
click at [907, 466] on span "Edit with AI" at bounding box center [912, 469] width 49 height 14
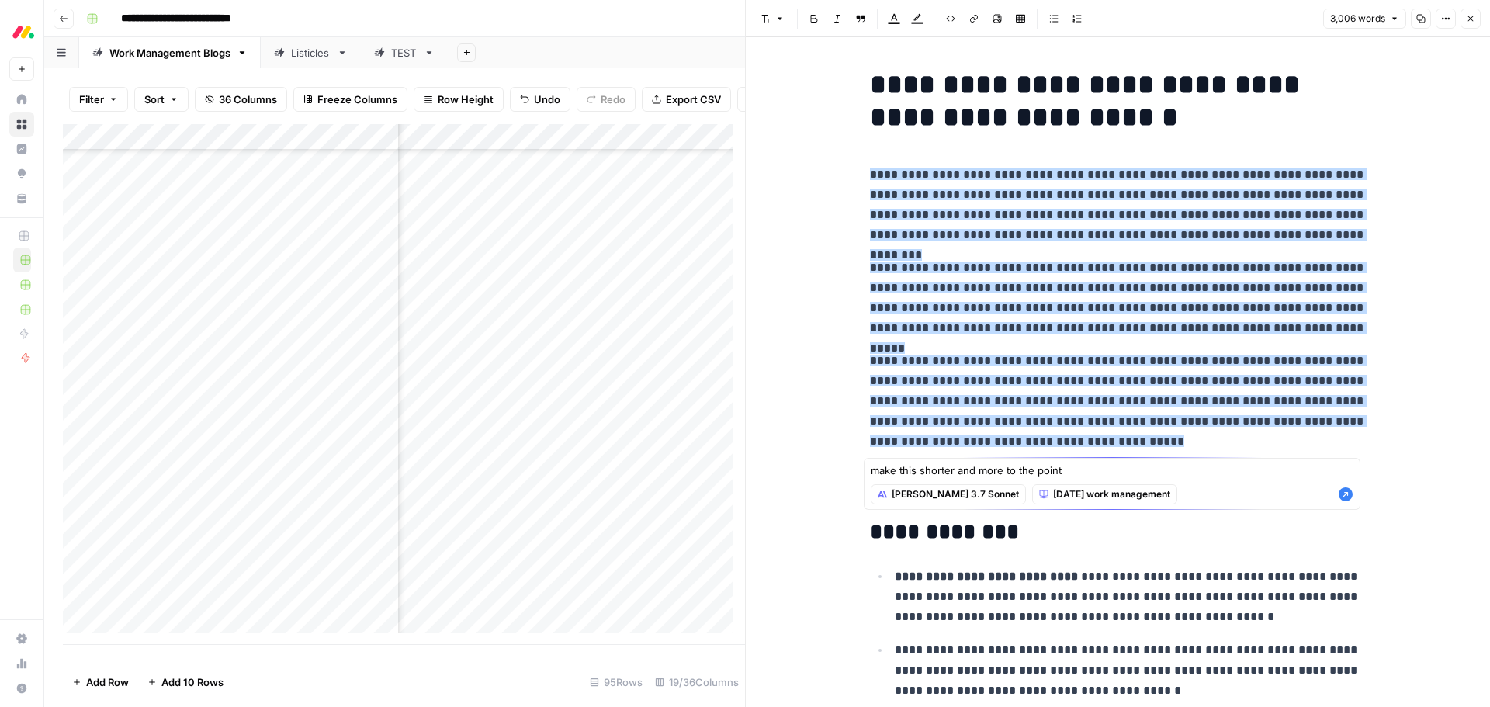
type textarea "make this shorter and more to the point"
click at [1348, 494] on icon "button" at bounding box center [1346, 495] width 16 height 16
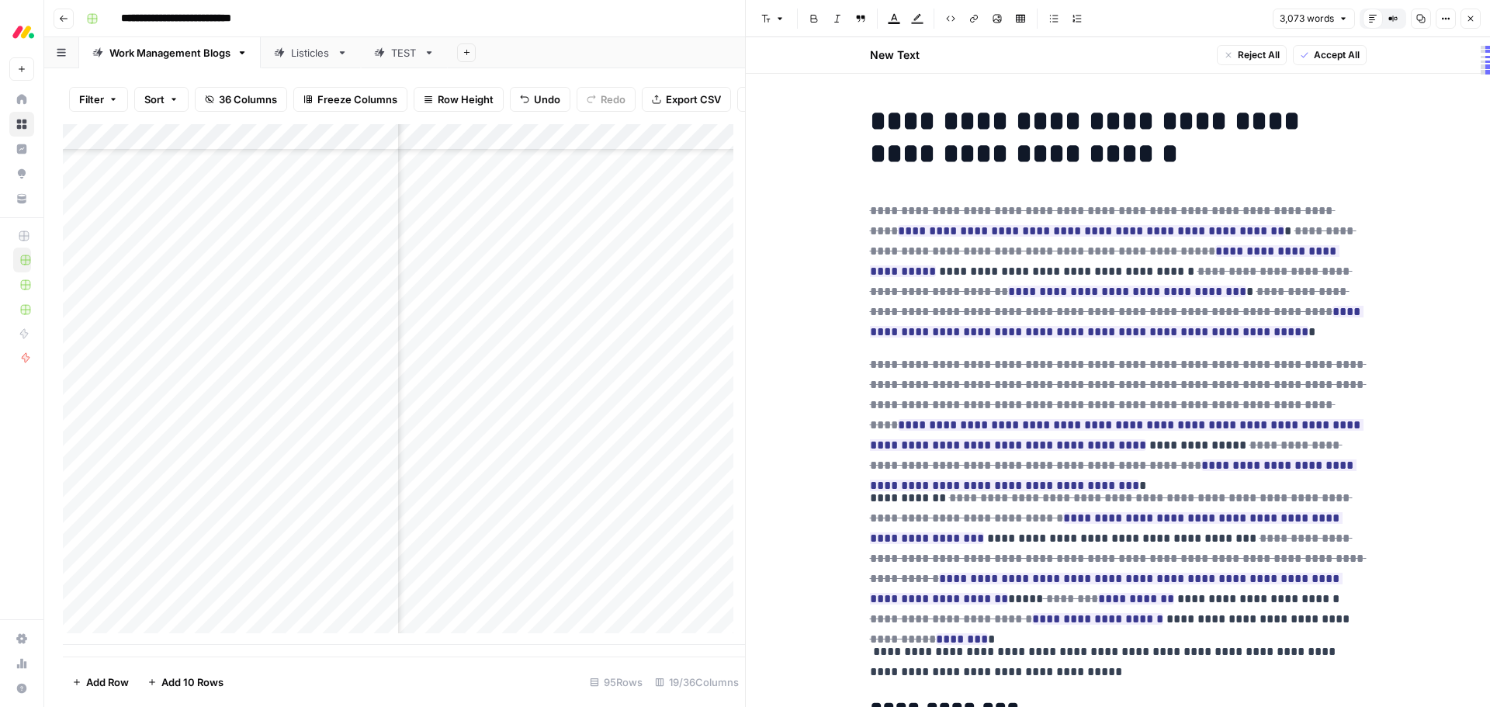
click at [1314, 56] on span "Accept All" at bounding box center [1337, 55] width 46 height 14
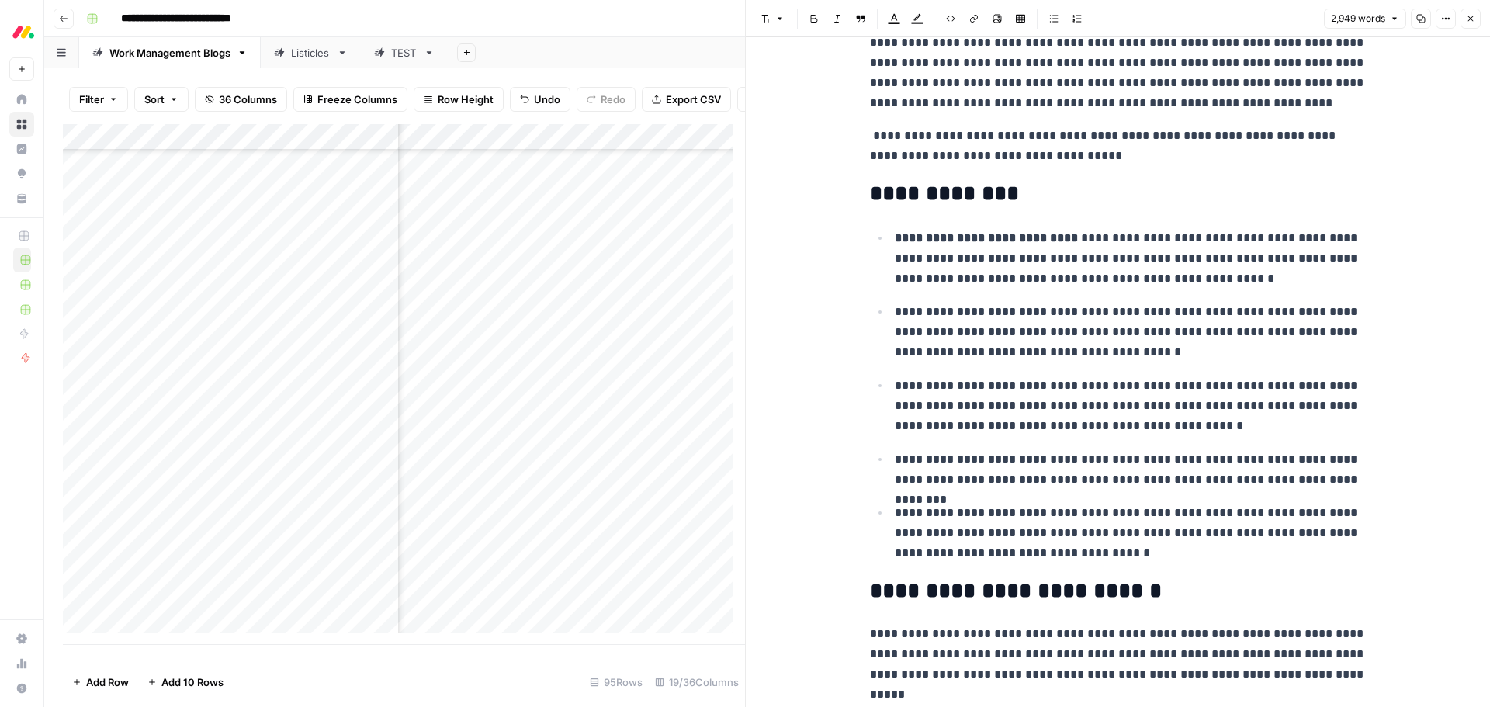
scroll to position [310, 0]
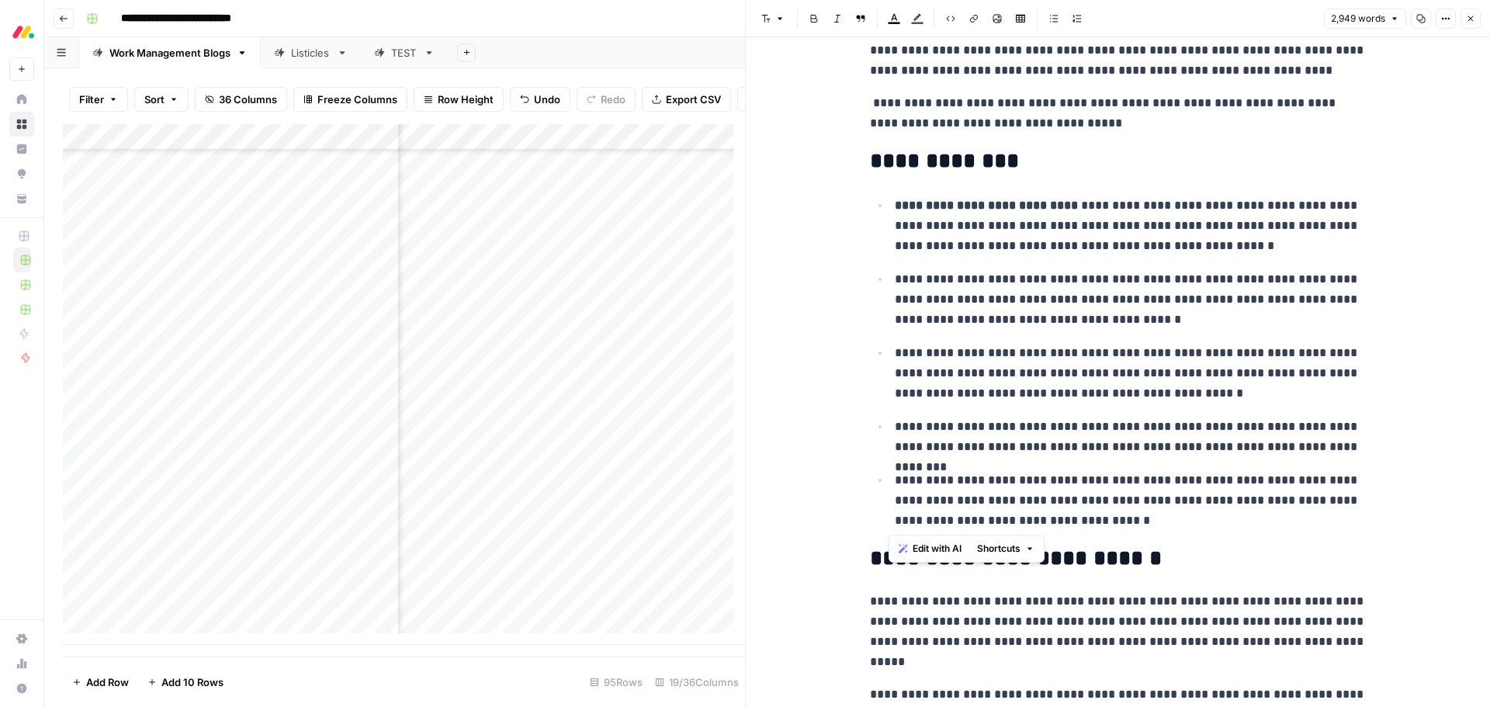
drag, startPoint x: 1110, startPoint y: 525, endPoint x: 847, endPoint y: 189, distance: 426.7
click at [930, 555] on span "Edit with AI" at bounding box center [937, 549] width 49 height 14
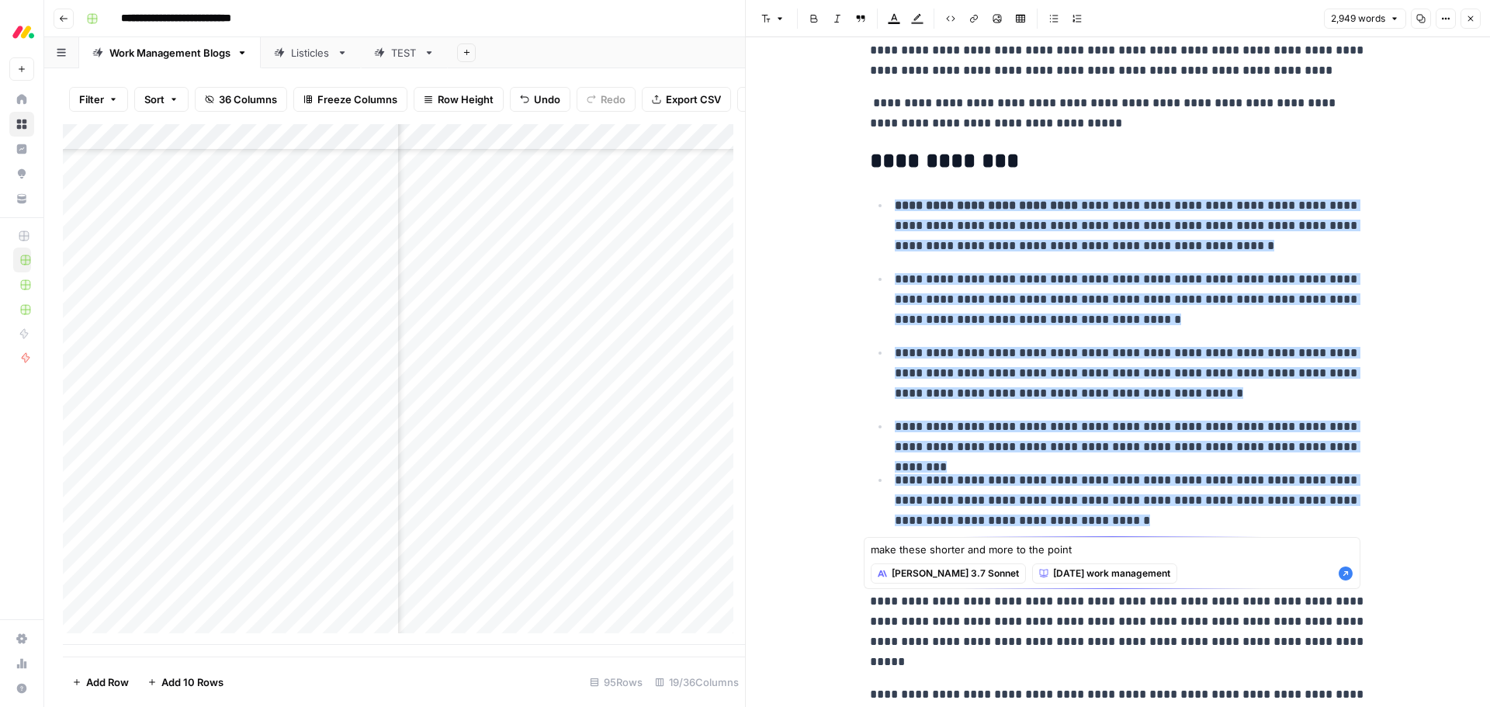
type textarea "make these shorter and more to the point"
click at [1349, 570] on icon "button" at bounding box center [1346, 573] width 14 height 14
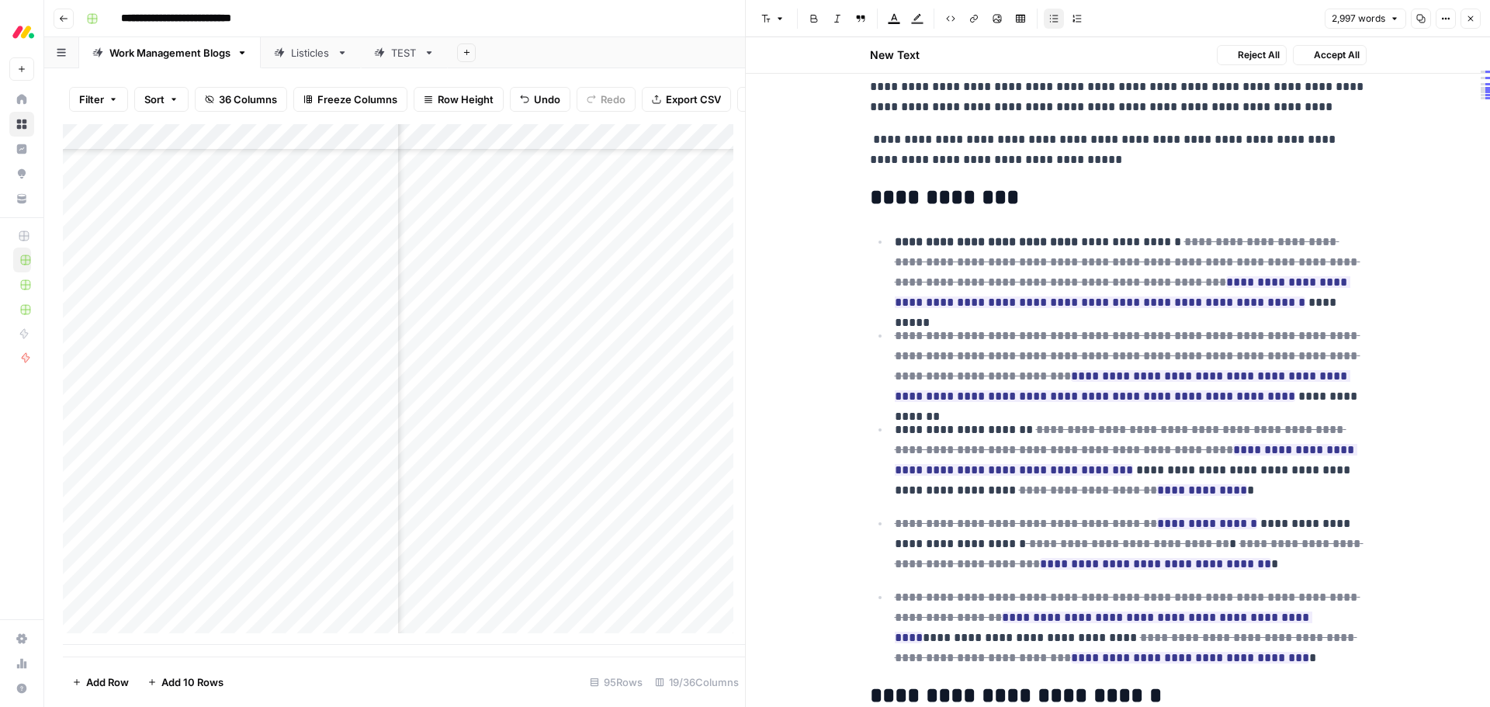
scroll to position [347, 0]
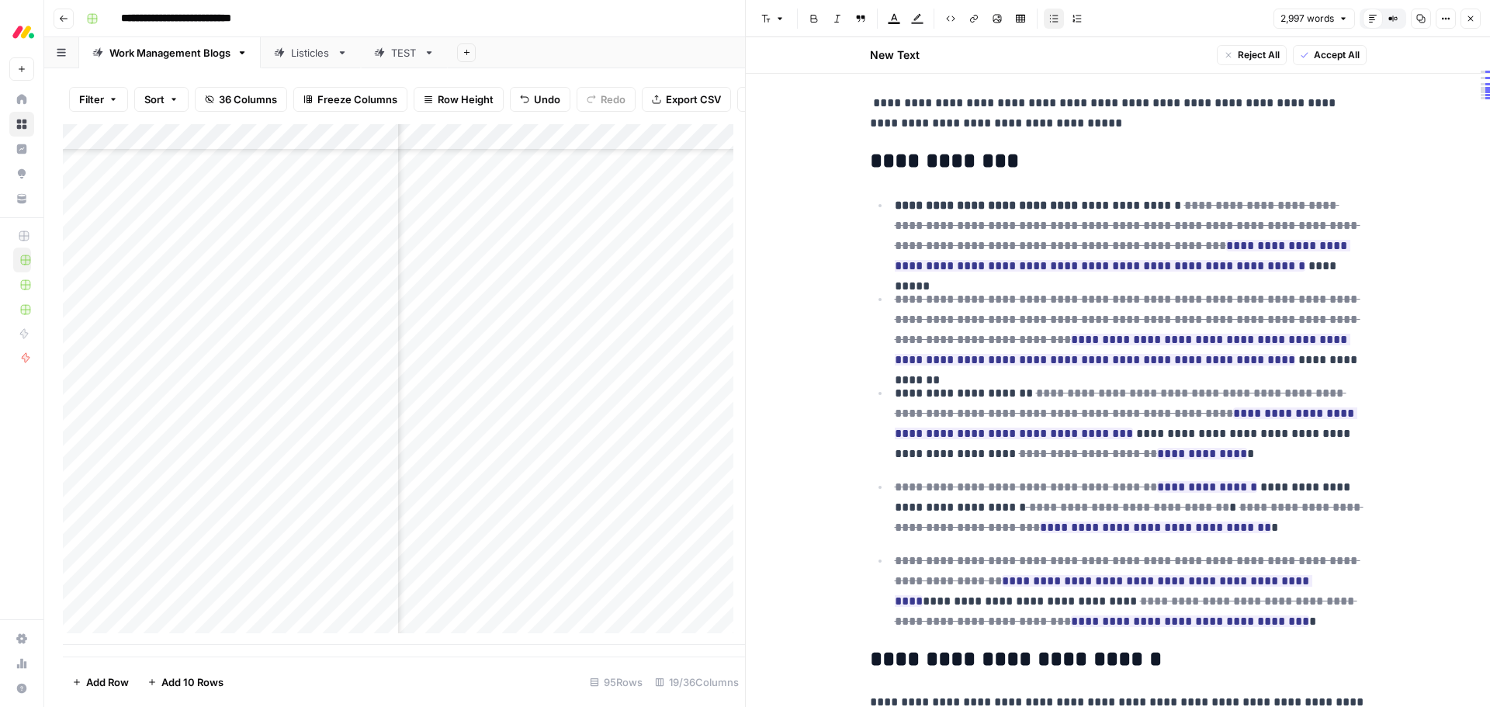
click at [1328, 53] on span "Accept All" at bounding box center [1337, 55] width 46 height 14
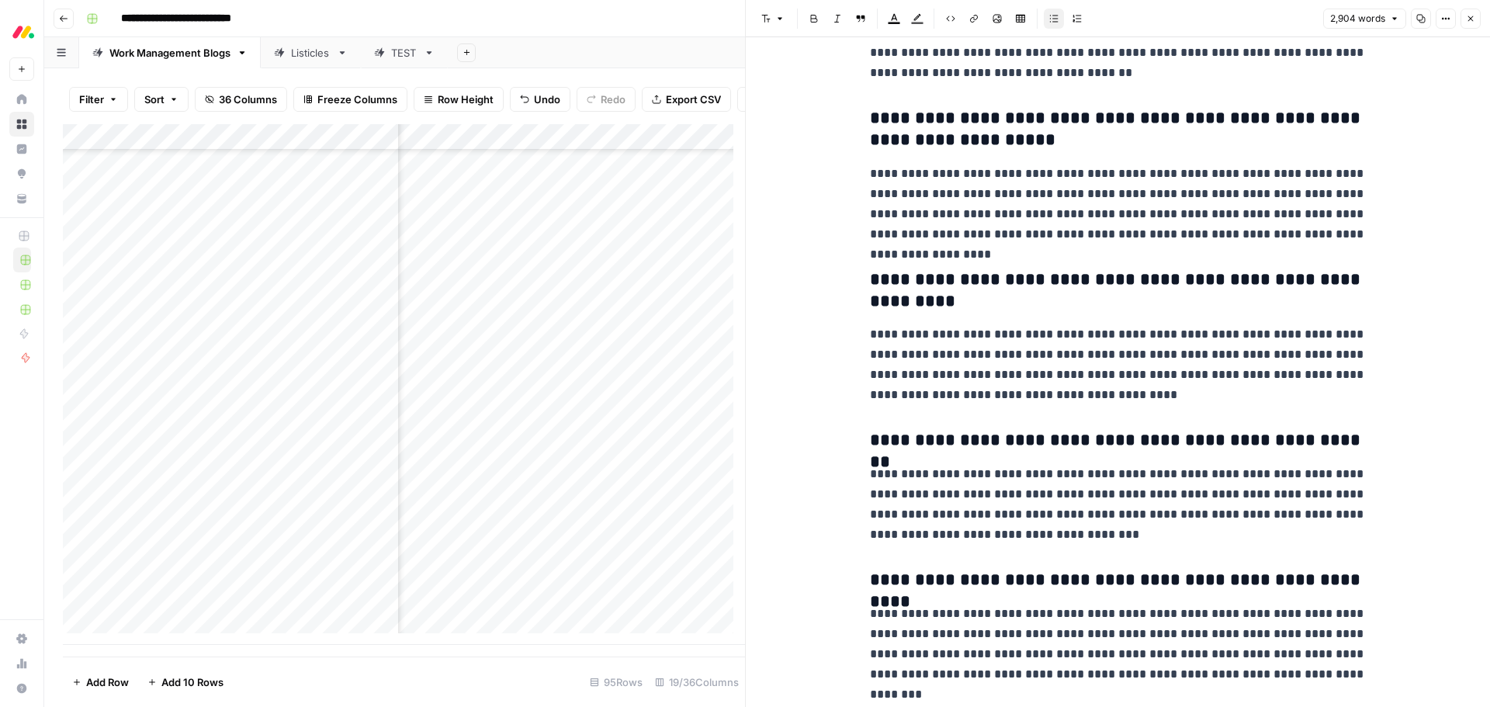
scroll to position [9231, 0]
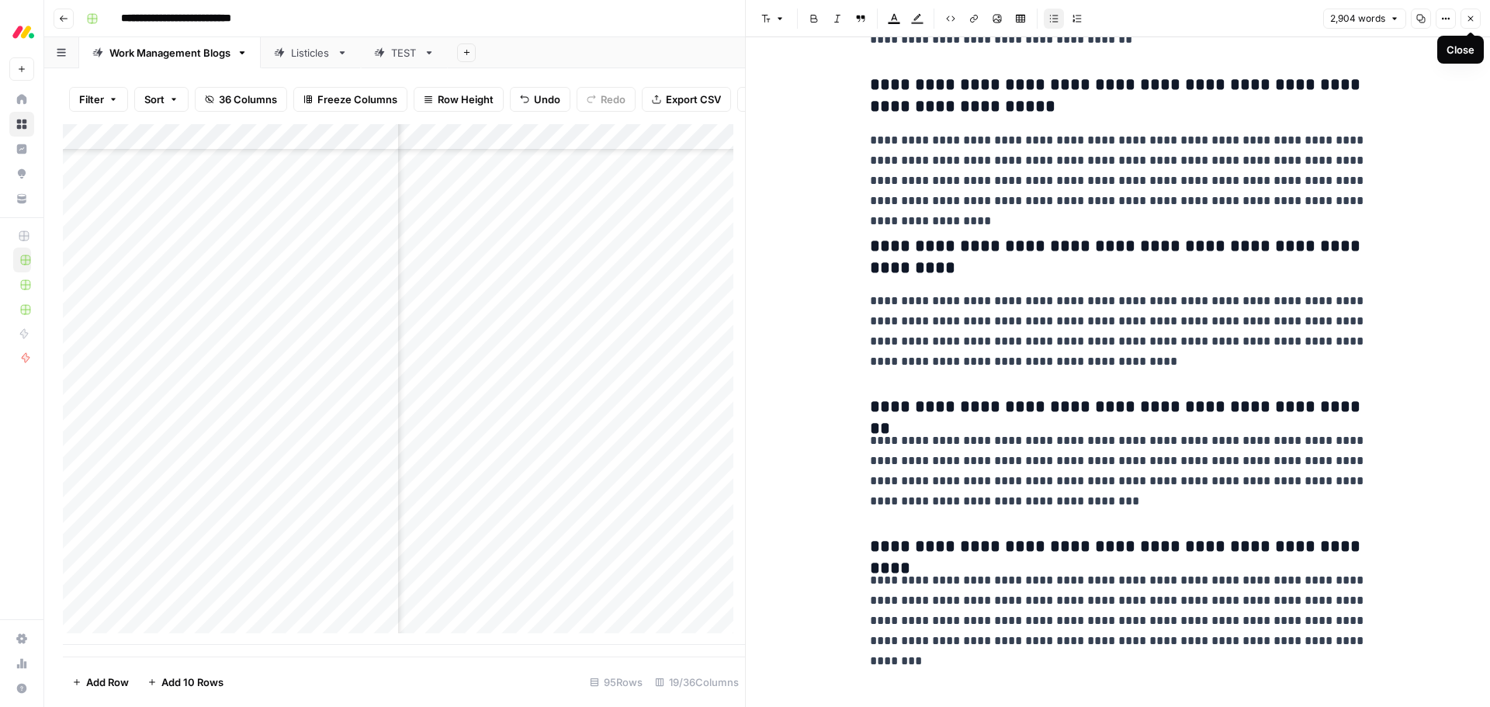
click at [1478, 21] on button "Close" at bounding box center [1470, 19] width 20 height 20
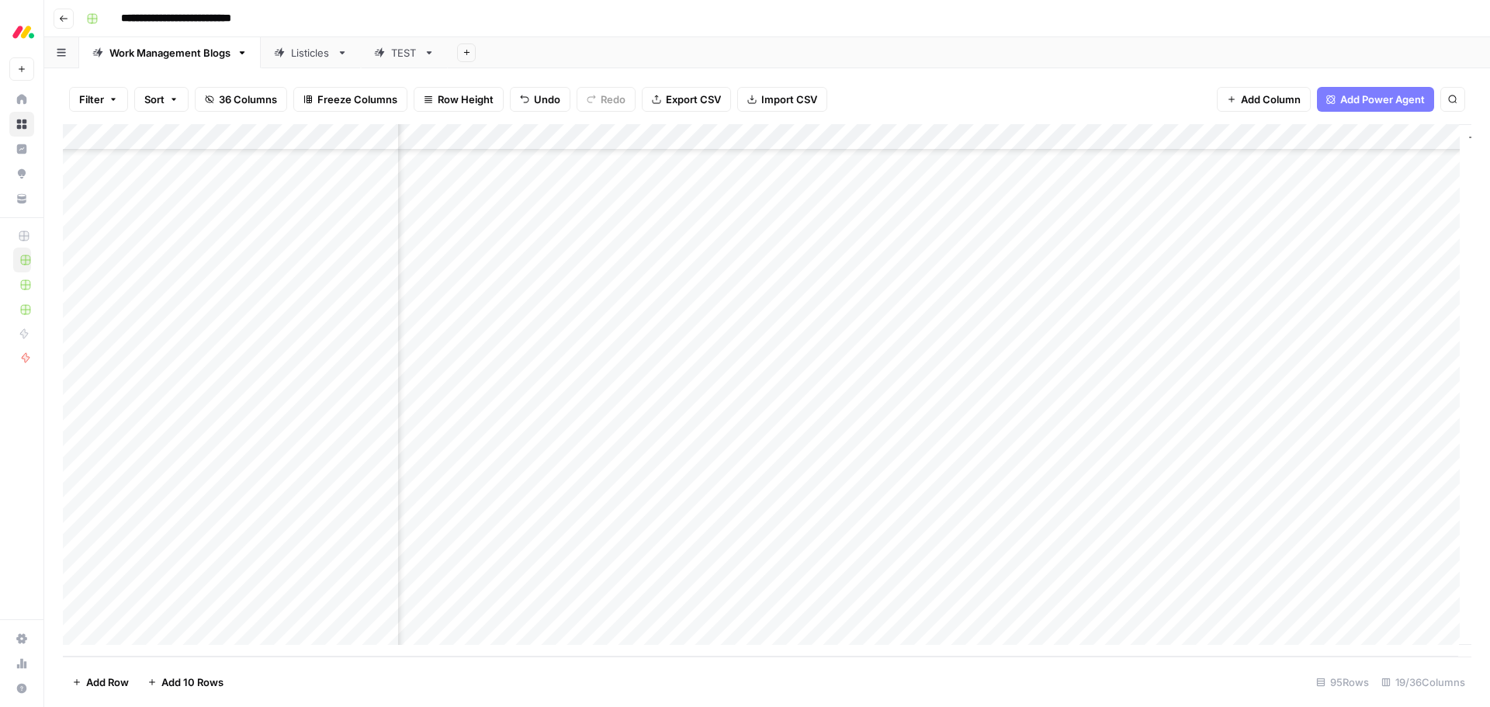
click at [878, 450] on div "Add Column" at bounding box center [767, 390] width 1408 height 532
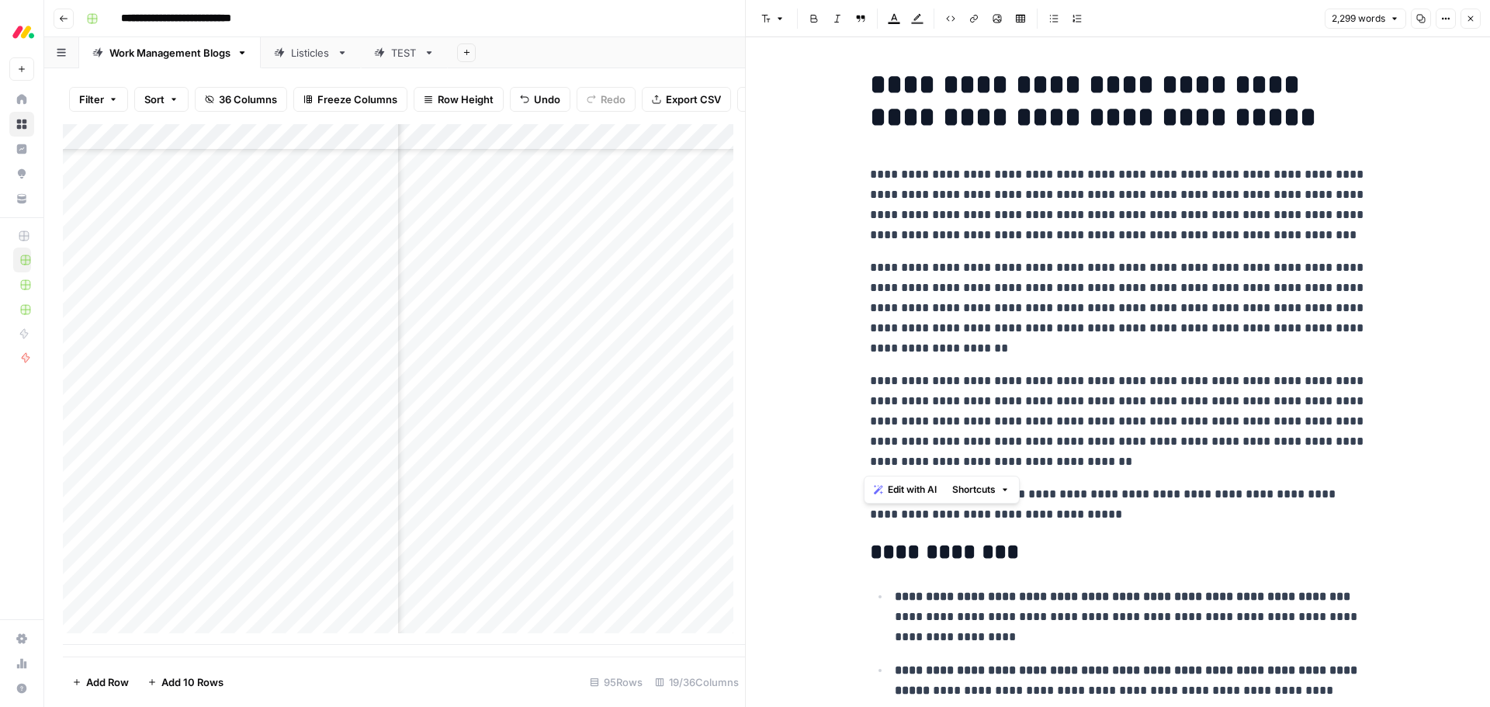
drag, startPoint x: 992, startPoint y: 471, endPoint x: 855, endPoint y: 181, distance: 321.1
click at [915, 489] on span "Edit with AI" at bounding box center [912, 490] width 49 height 14
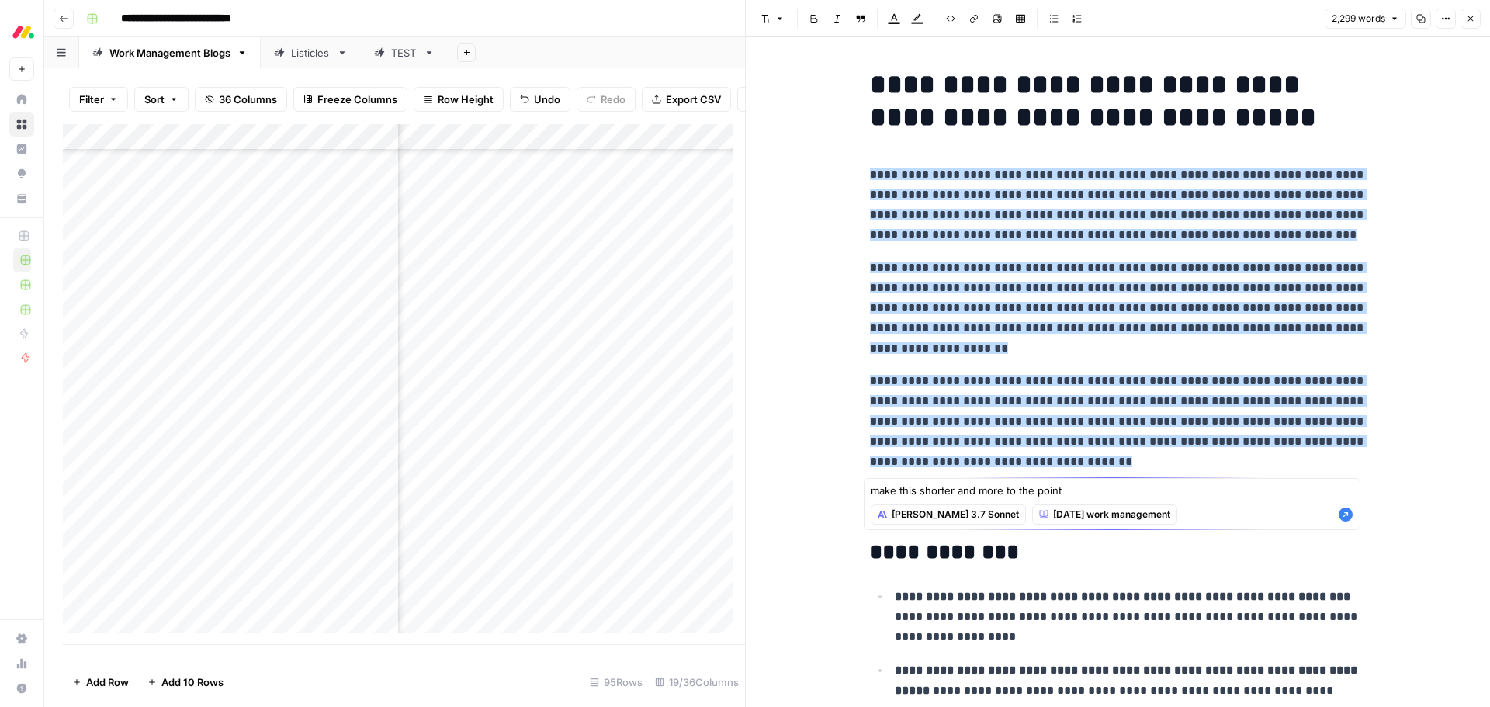
type textarea "make this shorter and more to the point"
click at [1345, 515] on icon "button" at bounding box center [1346, 515] width 16 height 16
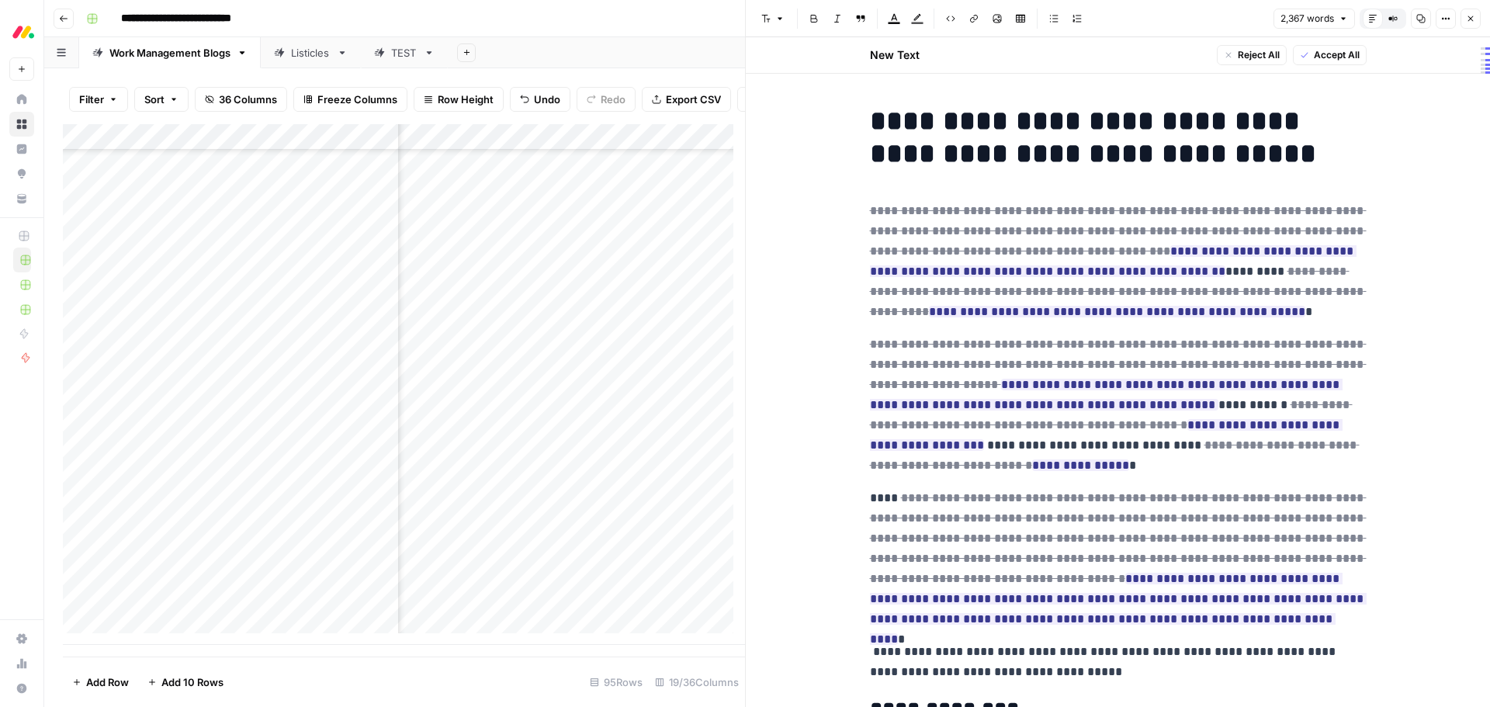
click at [1315, 51] on span "Accept All" at bounding box center [1337, 55] width 46 height 14
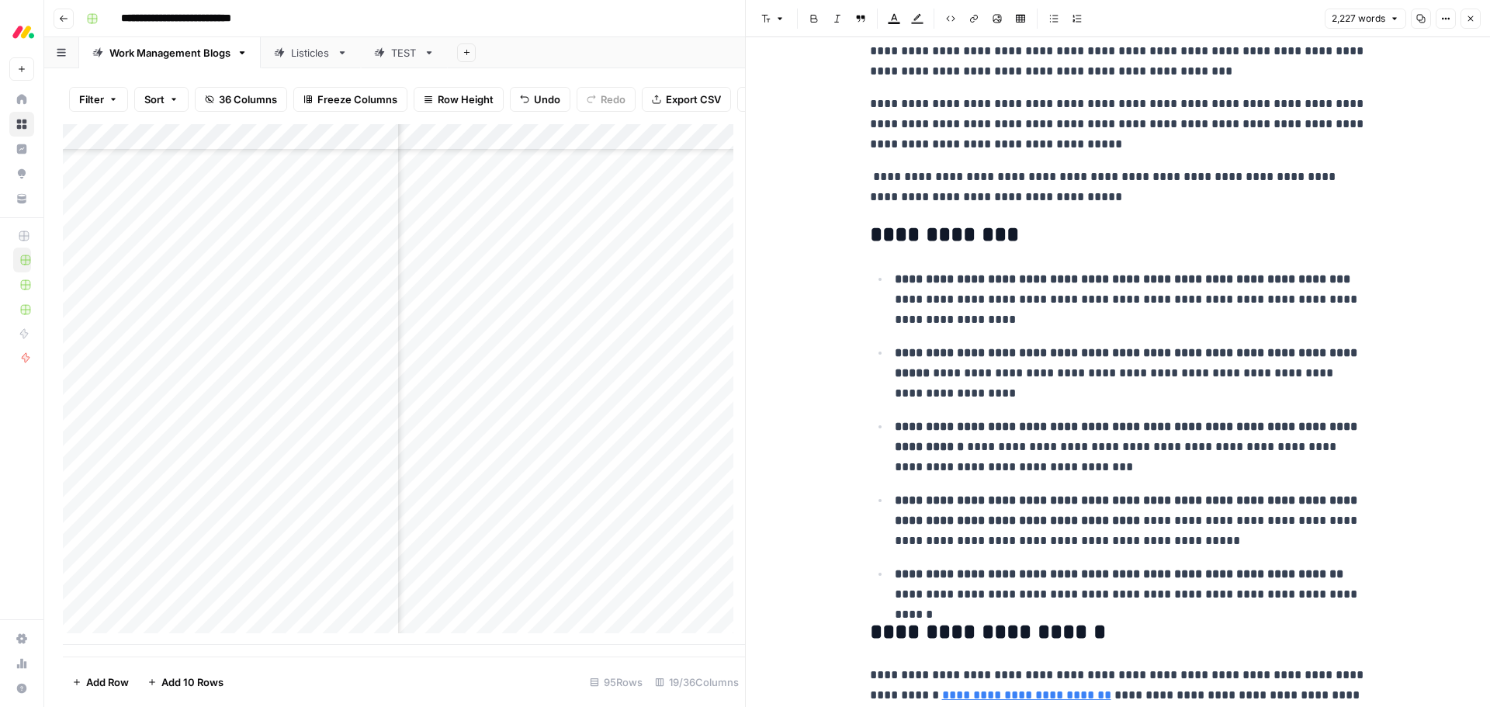
scroll to position [233, 0]
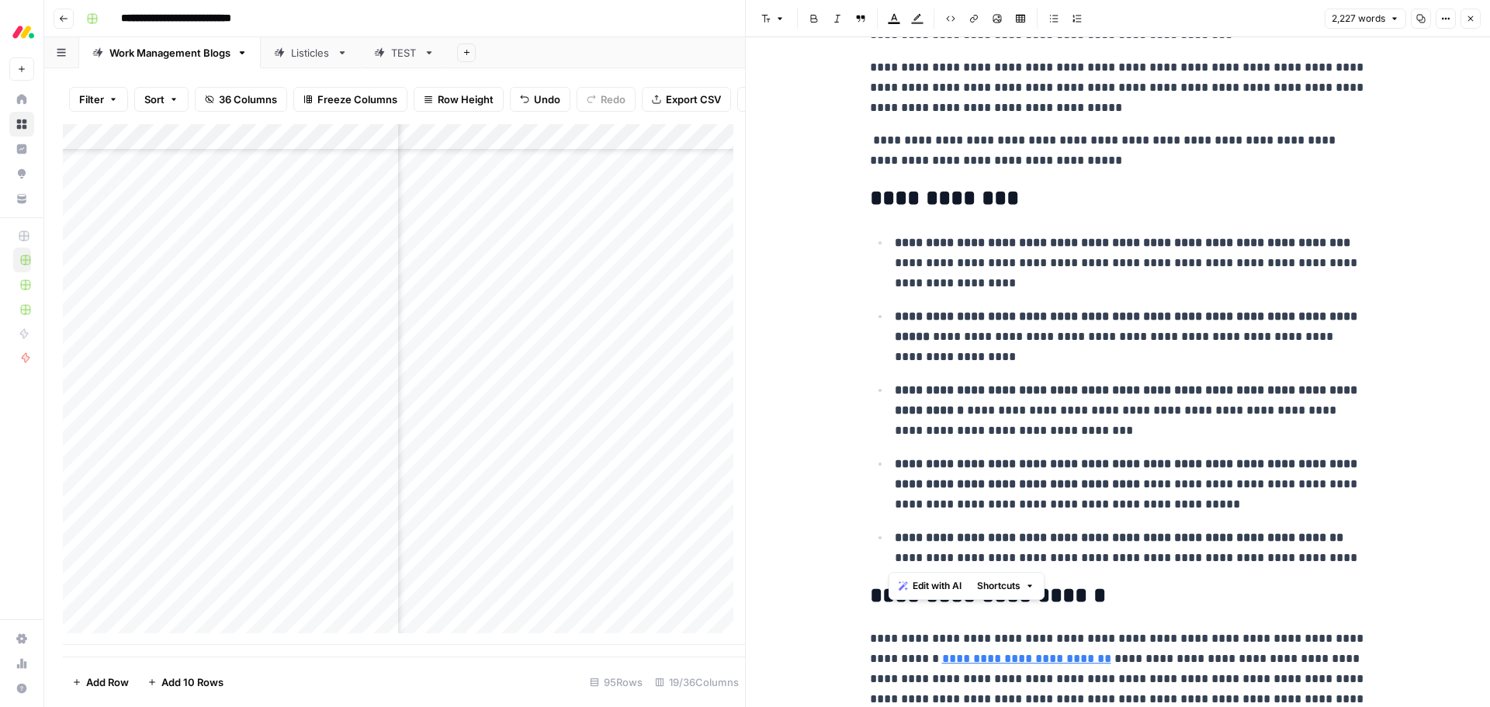
drag, startPoint x: 1339, startPoint y: 566, endPoint x: 863, endPoint y: 236, distance: 578.8
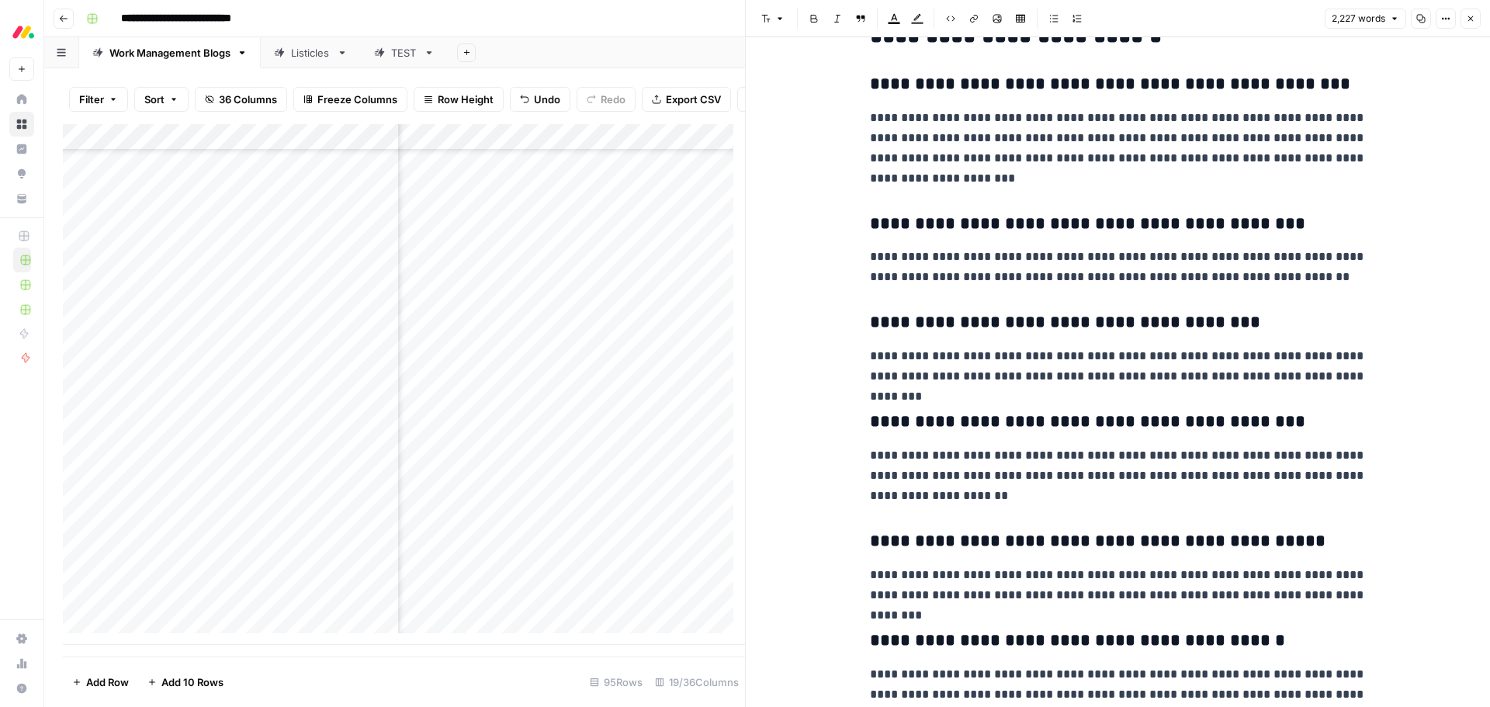
scroll to position [7060, 0]
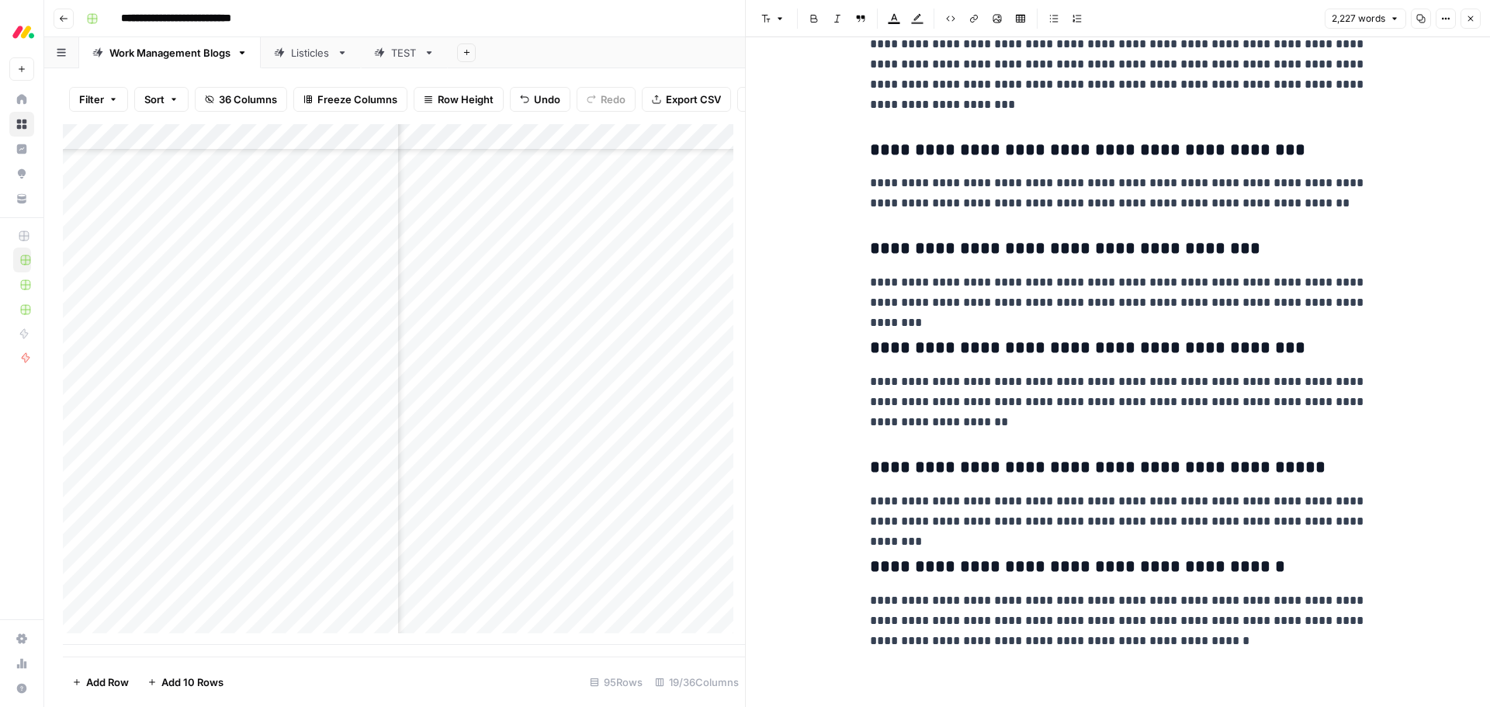
click at [1470, 19] on icon "button" at bounding box center [1470, 18] width 9 height 9
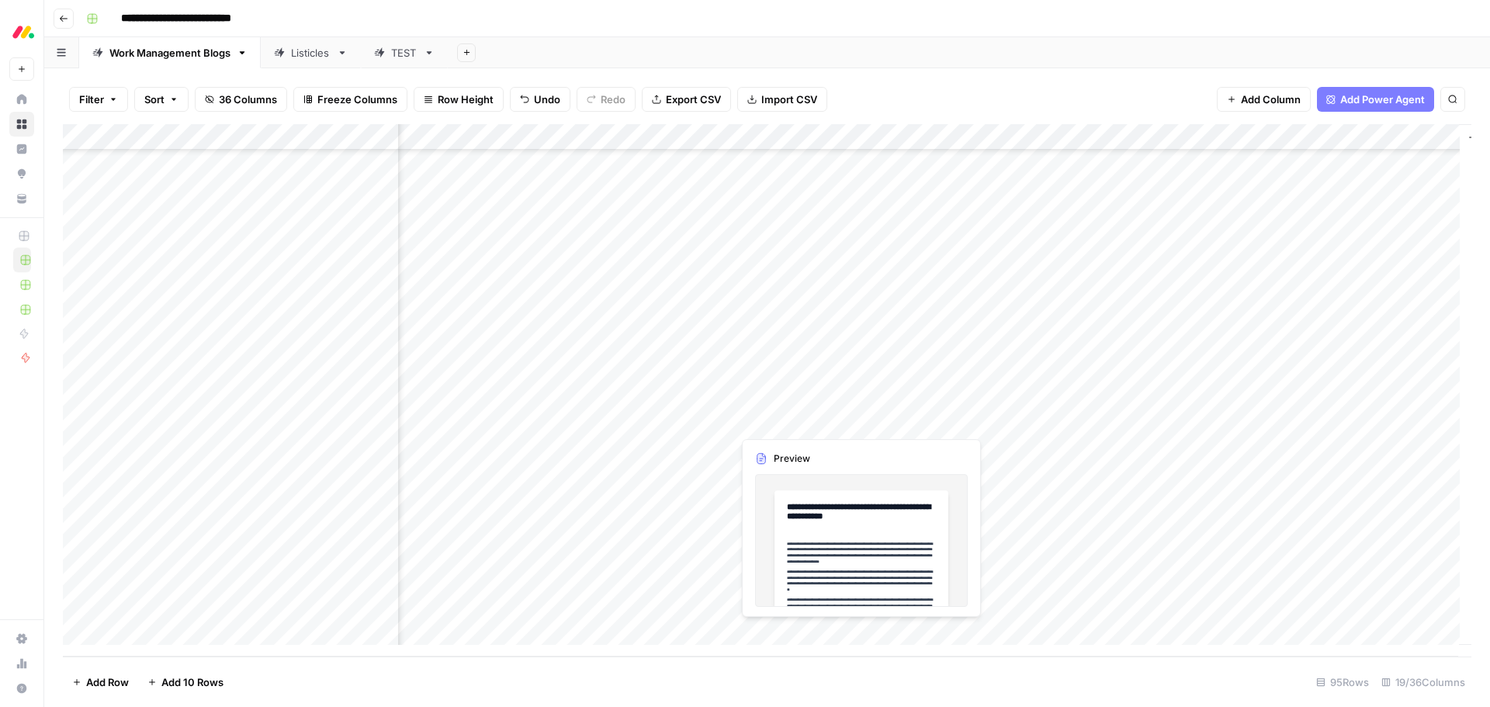
click at [824, 419] on div "Add Column" at bounding box center [767, 390] width 1408 height 532
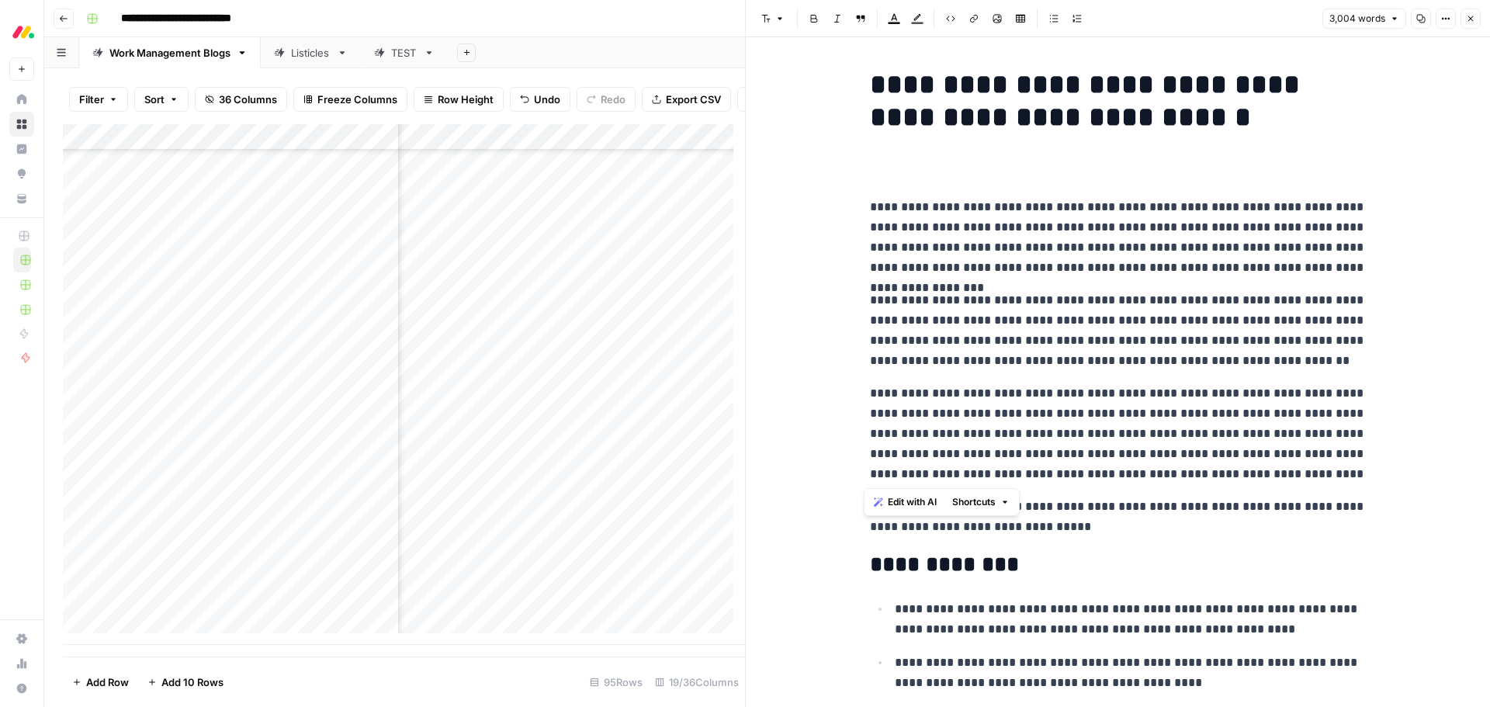
drag, startPoint x: 1299, startPoint y: 476, endPoint x: 863, endPoint y: 214, distance: 508.5
click at [895, 503] on span "Edit with AI" at bounding box center [912, 502] width 49 height 14
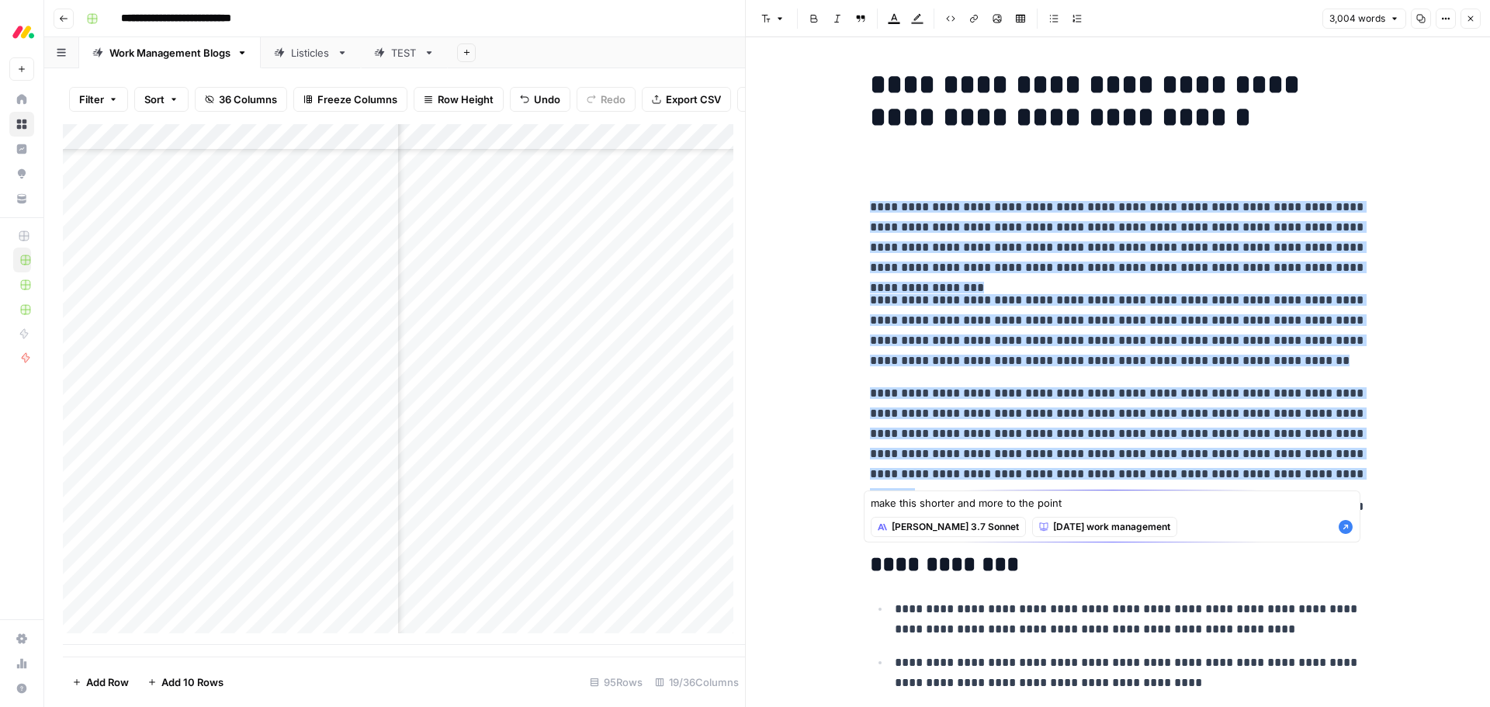
type textarea "make this shorter and more to the point"
click at [1352, 526] on icon "button" at bounding box center [1346, 527] width 14 height 14
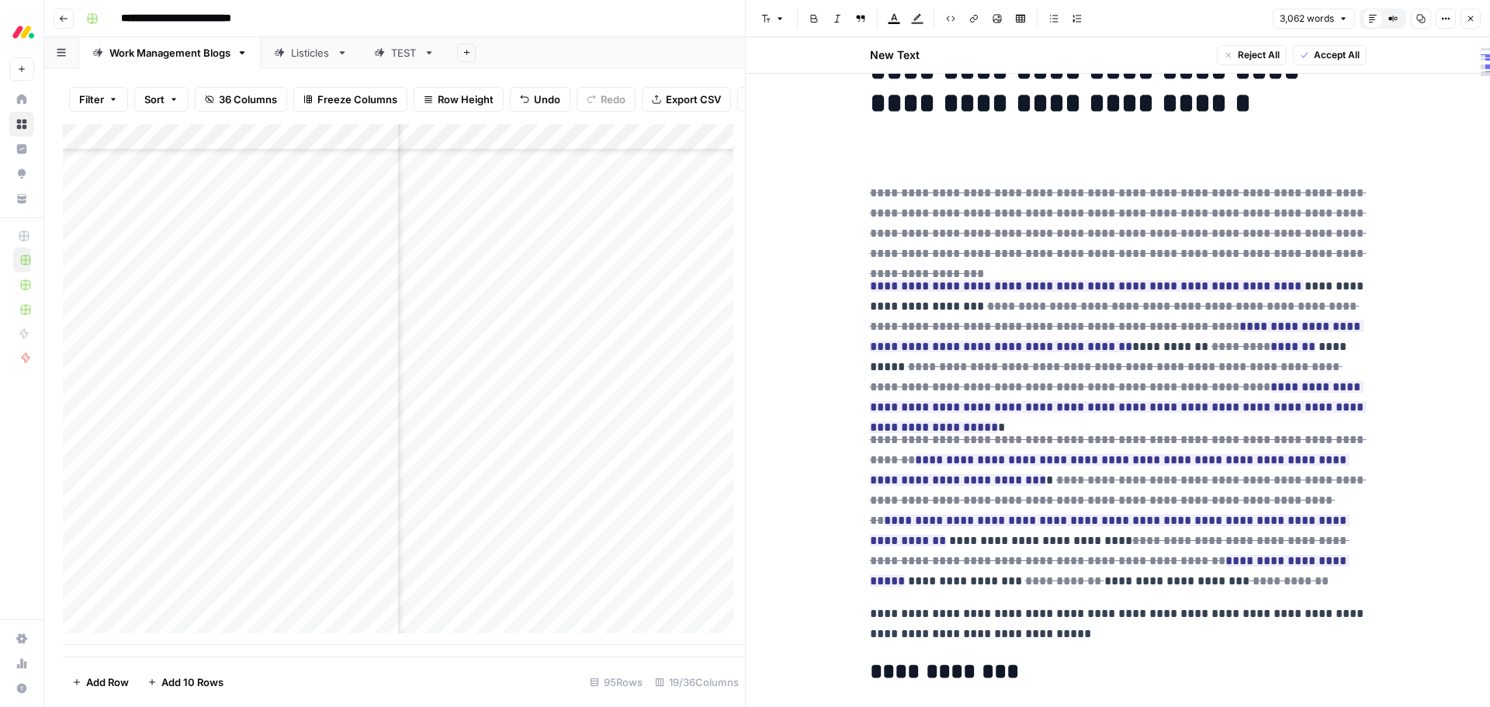
scroll to position [78, 0]
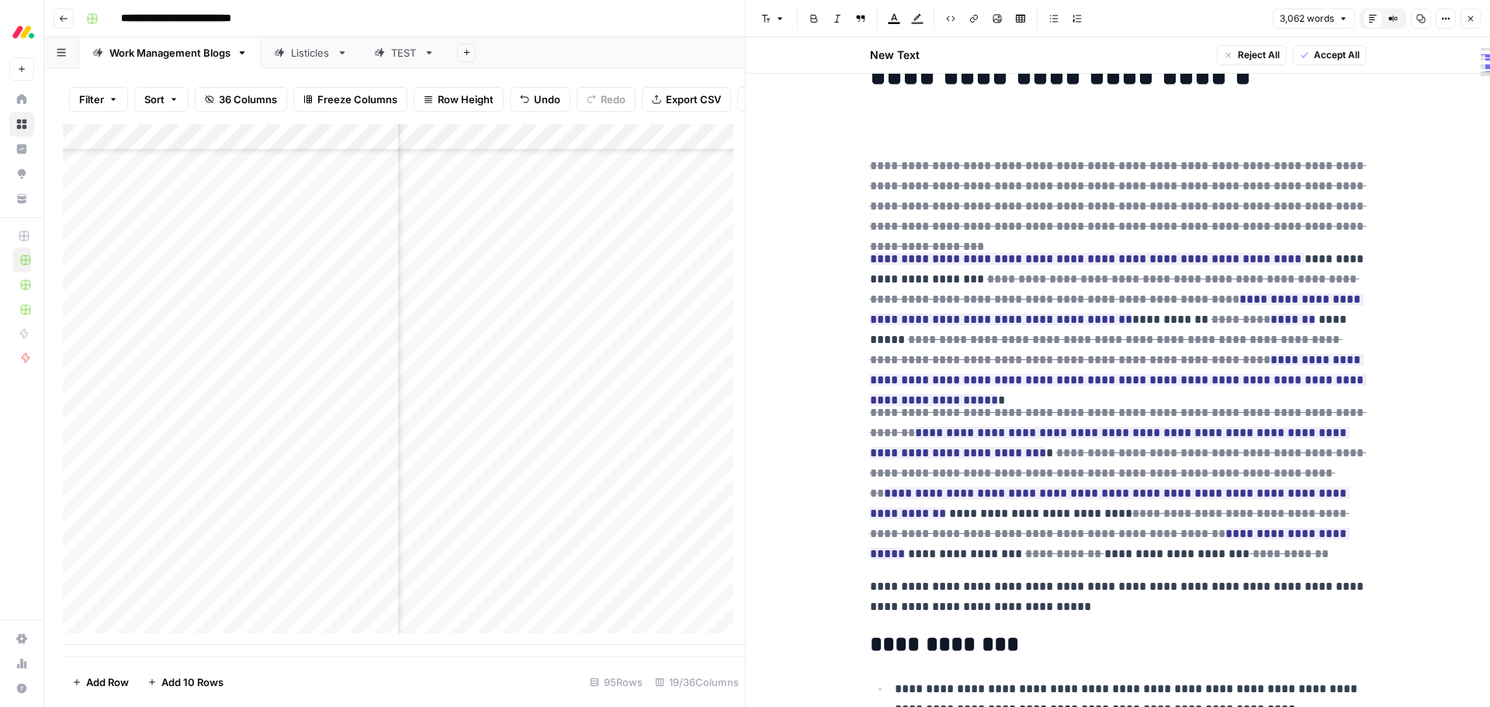
click at [1323, 59] on span "Accept All" at bounding box center [1337, 55] width 46 height 14
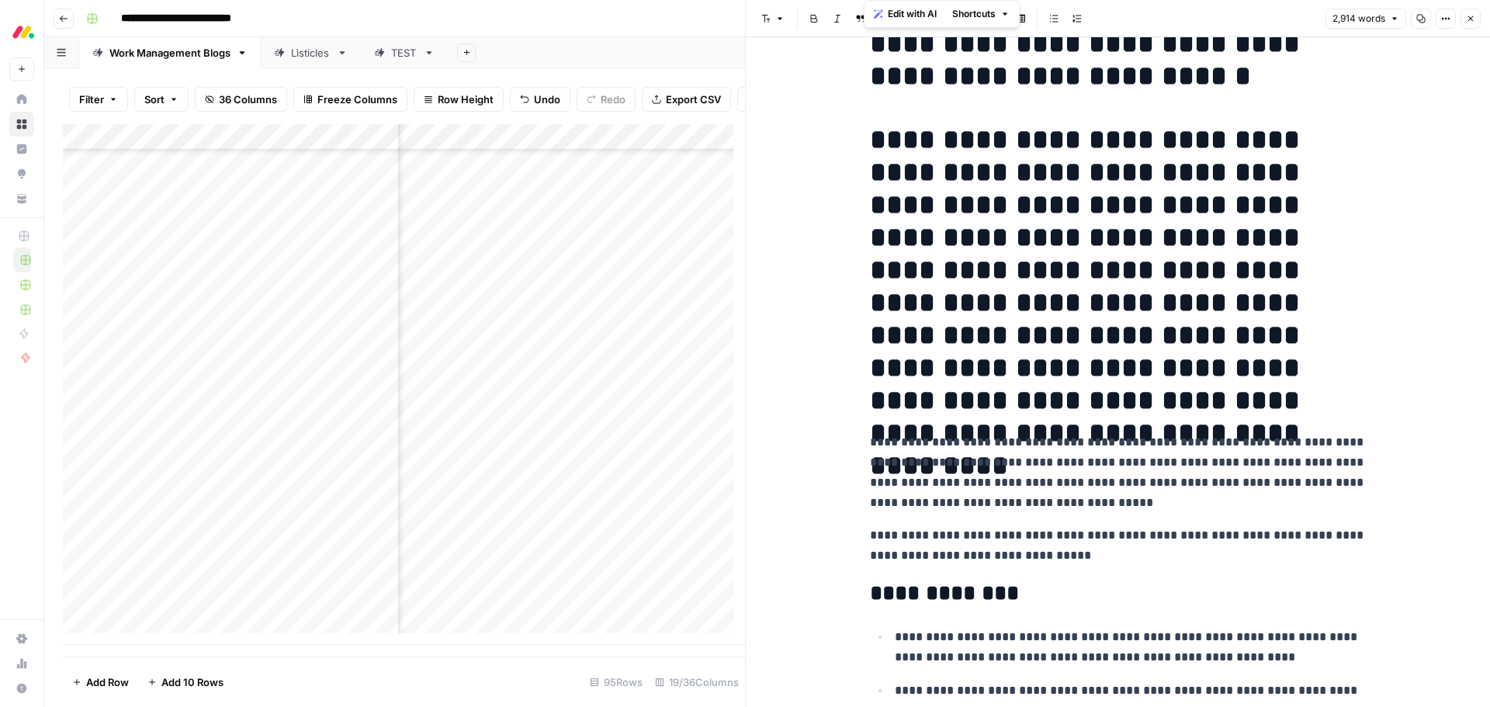
click at [958, 322] on h1 "**********" at bounding box center [1118, 269] width 497 height 293
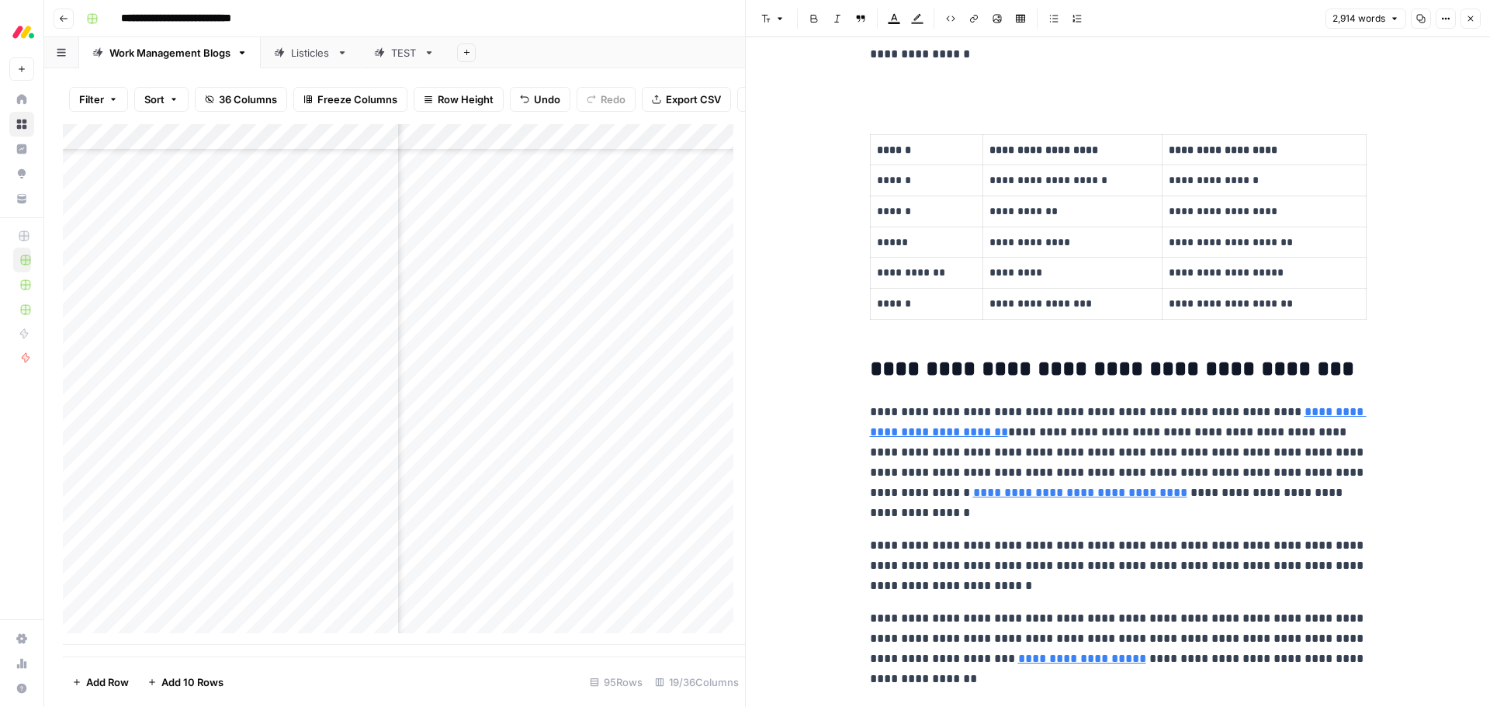
scroll to position [1474, 0]
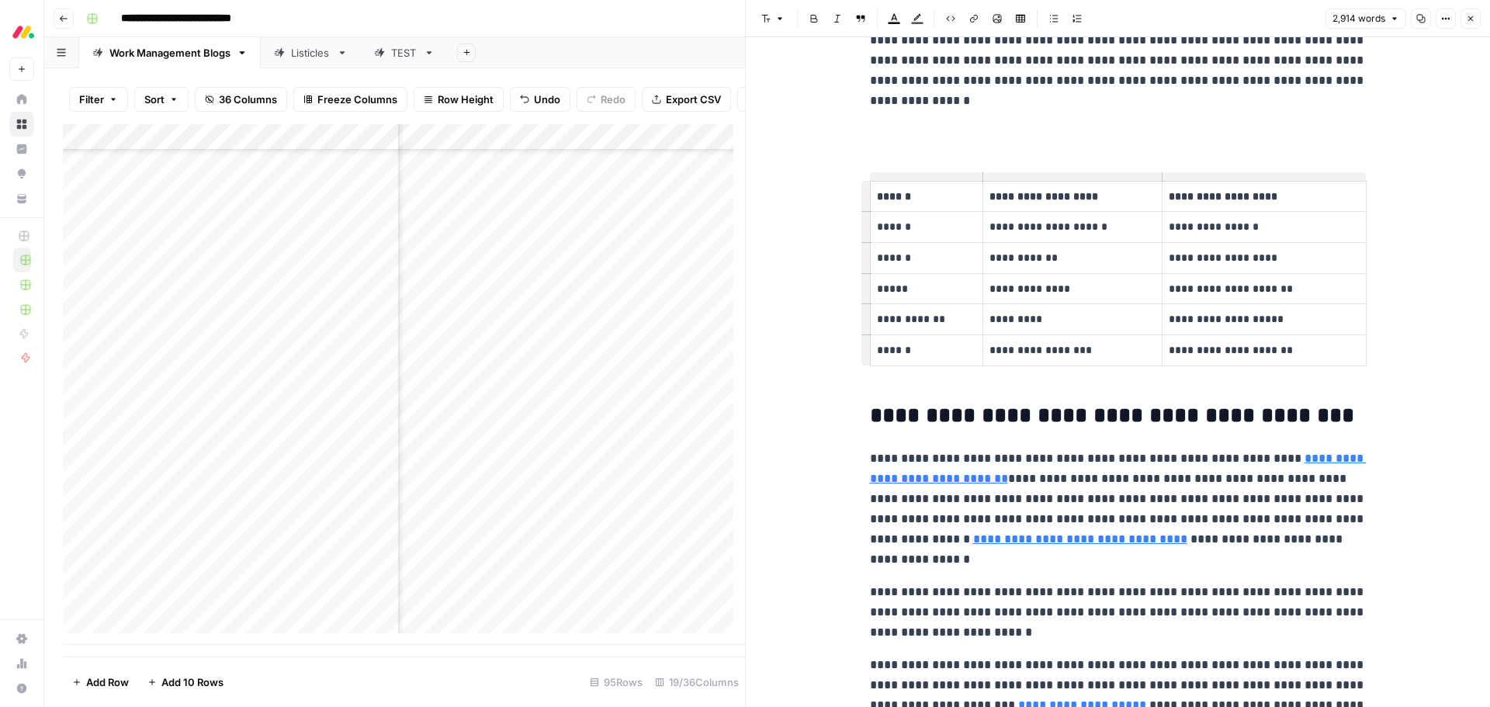
click at [901, 136] on p at bounding box center [1118, 133] width 497 height 20
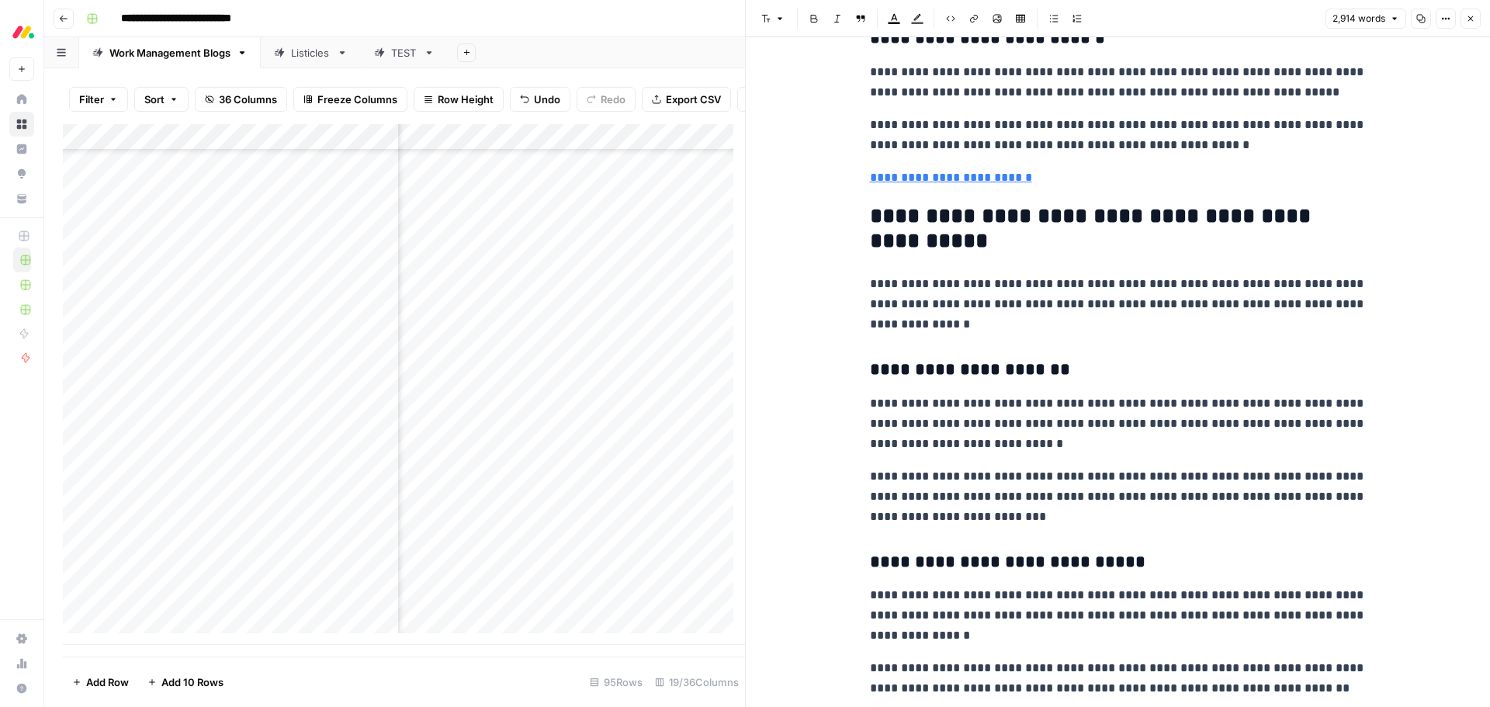
scroll to position [7760, 0]
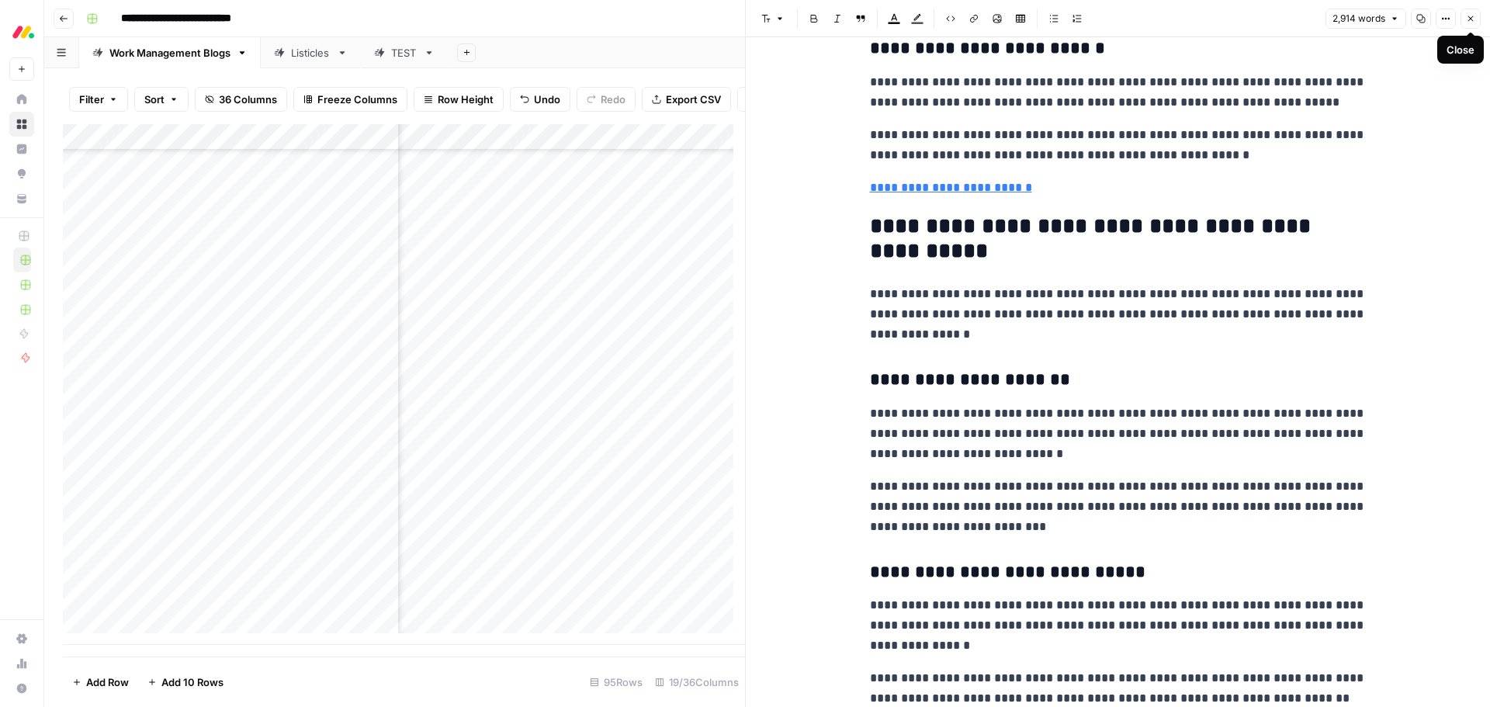
click at [1465, 17] on button "Close" at bounding box center [1470, 19] width 20 height 20
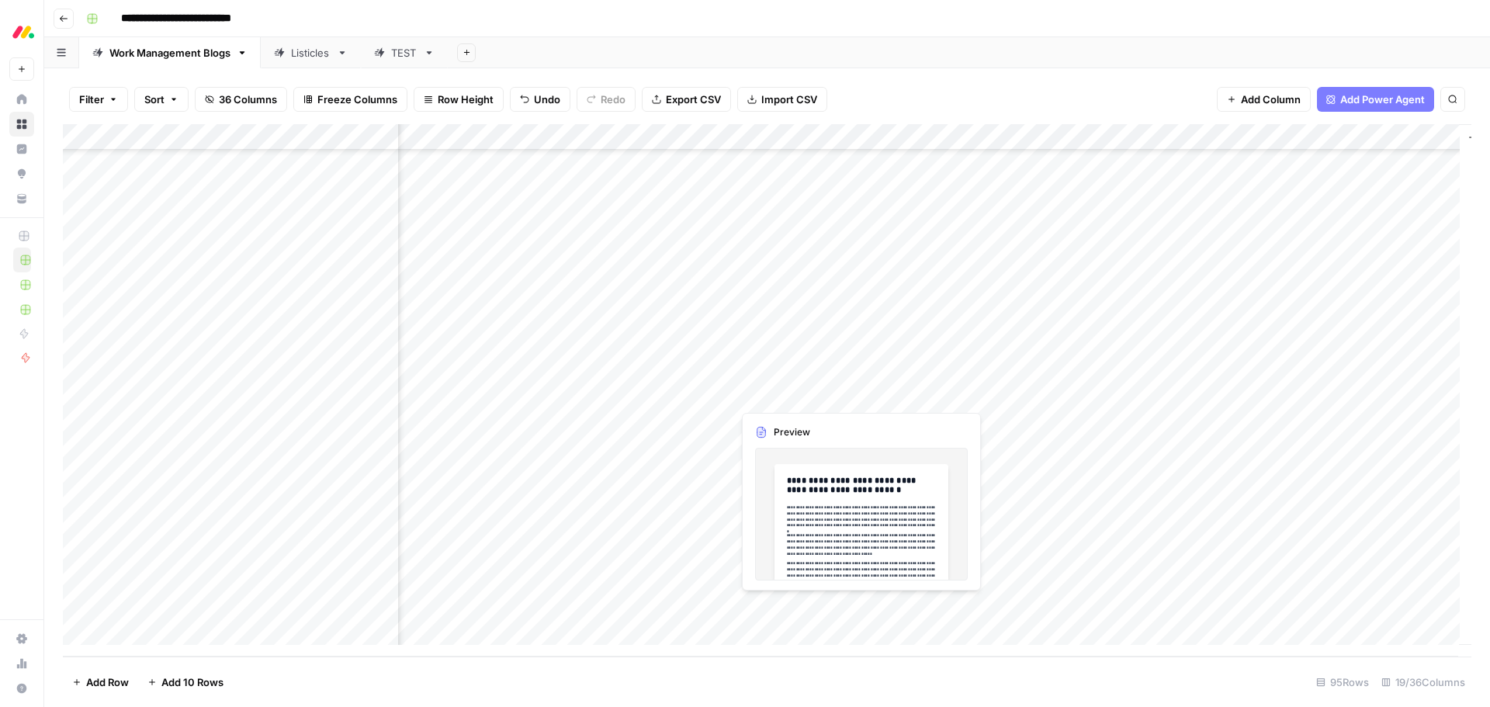
click at [857, 395] on div "Add Column" at bounding box center [767, 390] width 1408 height 532
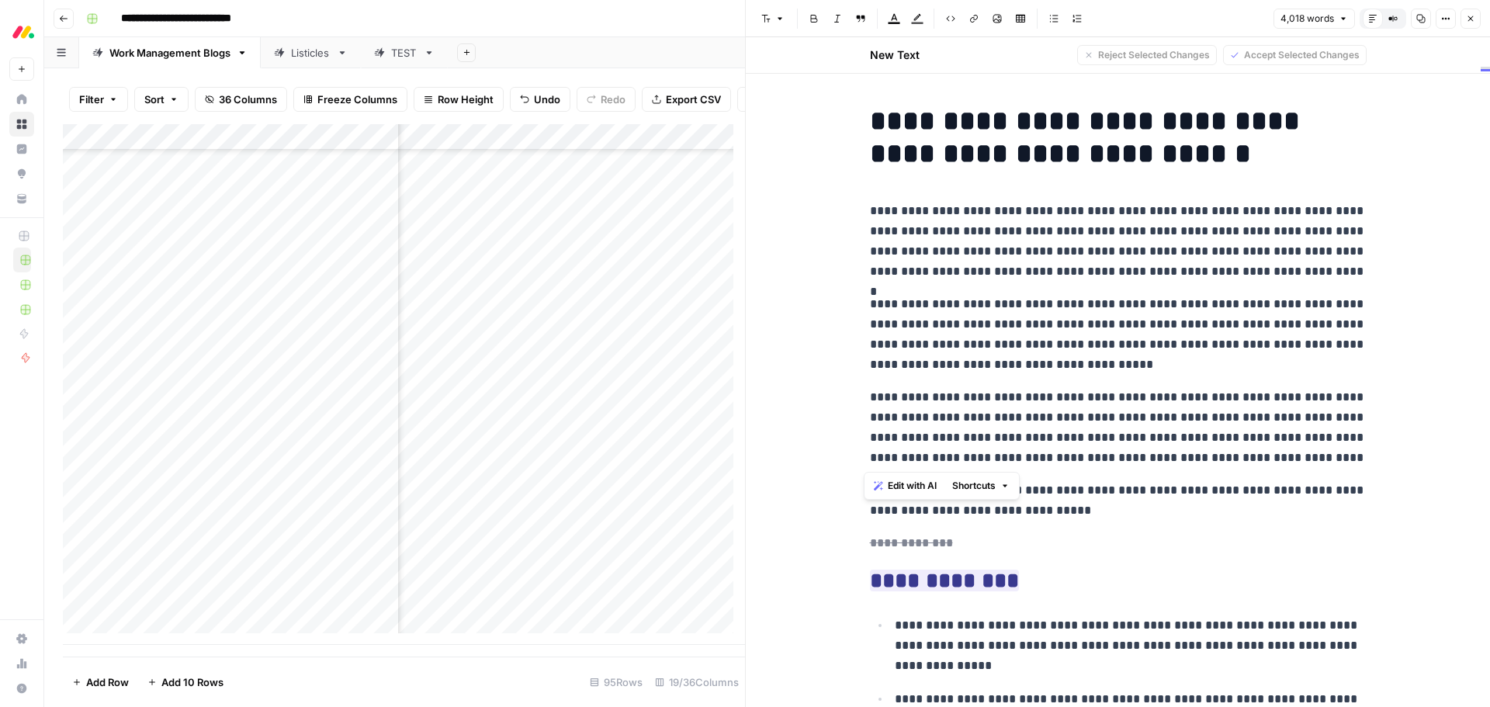
drag, startPoint x: 1311, startPoint y: 458, endPoint x: 867, endPoint y: 213, distance: 507.1
click at [896, 484] on span "Edit with AI" at bounding box center [912, 486] width 49 height 14
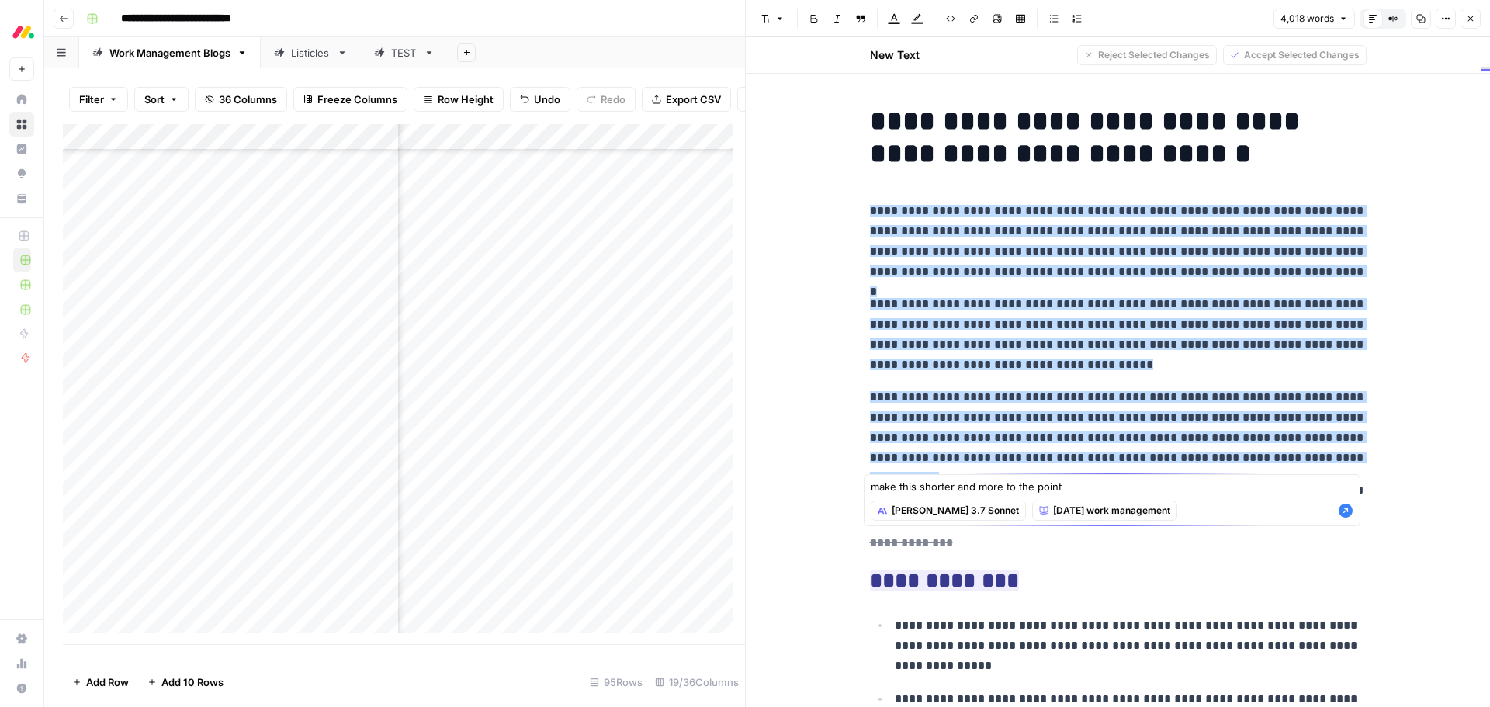
type textarea "make this shorter and more to the point"
click at [1348, 513] on icon "button" at bounding box center [1346, 511] width 14 height 14
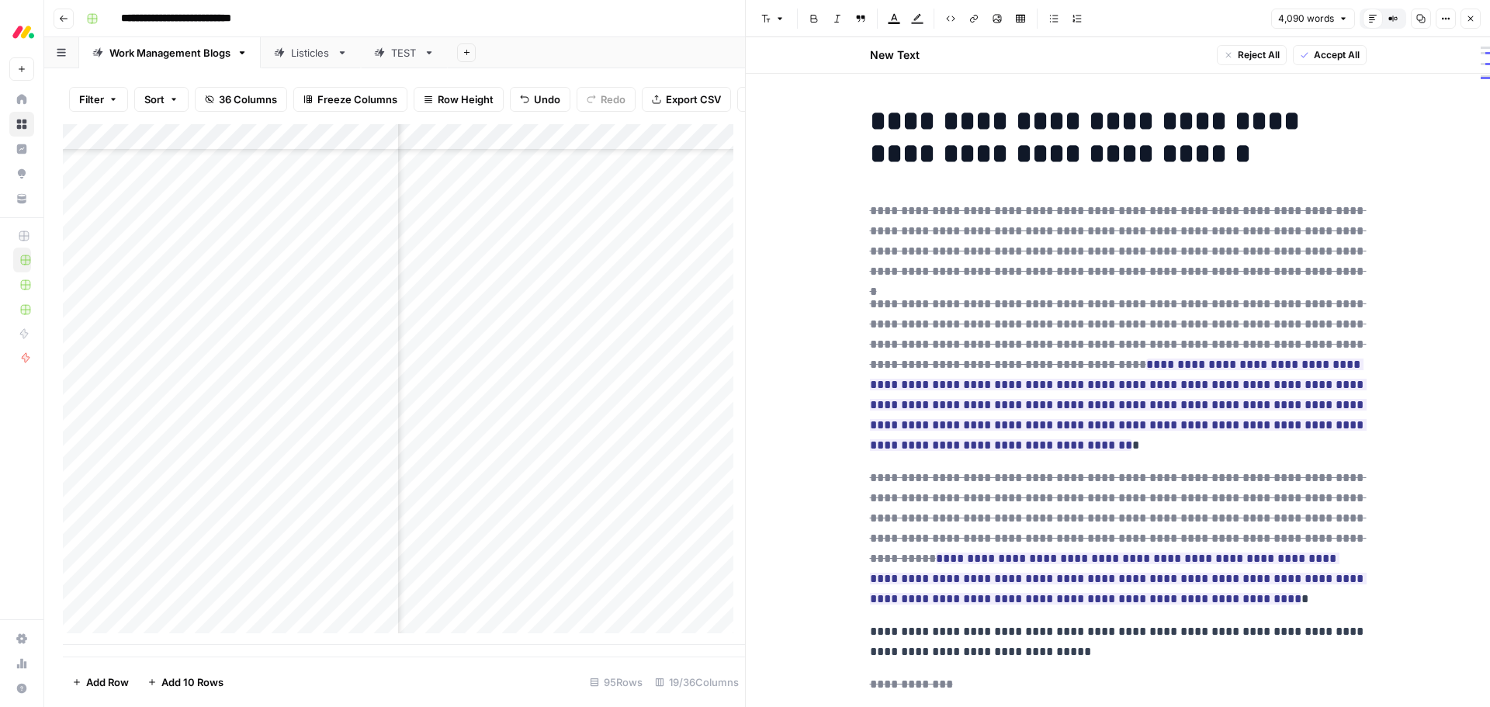
click at [1314, 57] on span "Accept All" at bounding box center [1337, 55] width 46 height 14
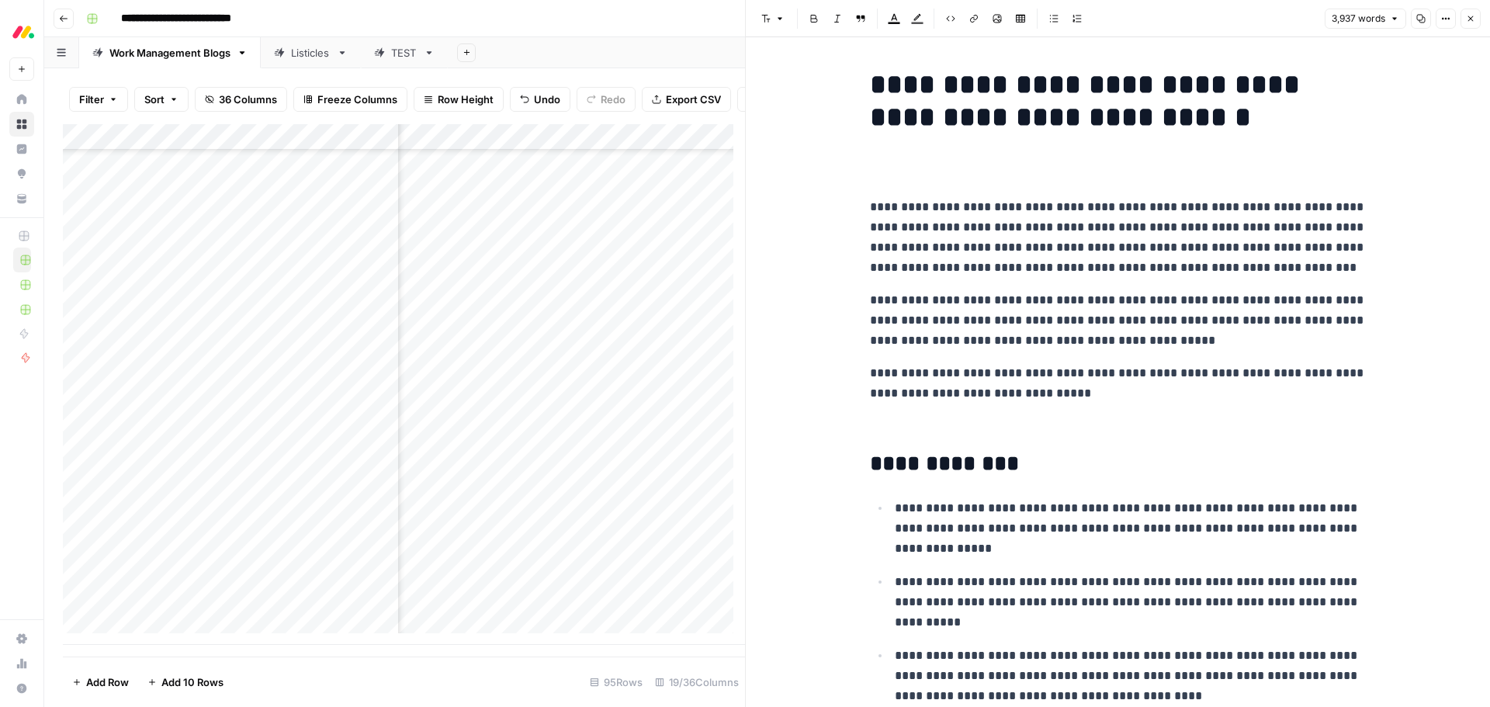
click at [870, 208] on p "**********" at bounding box center [1118, 237] width 497 height 81
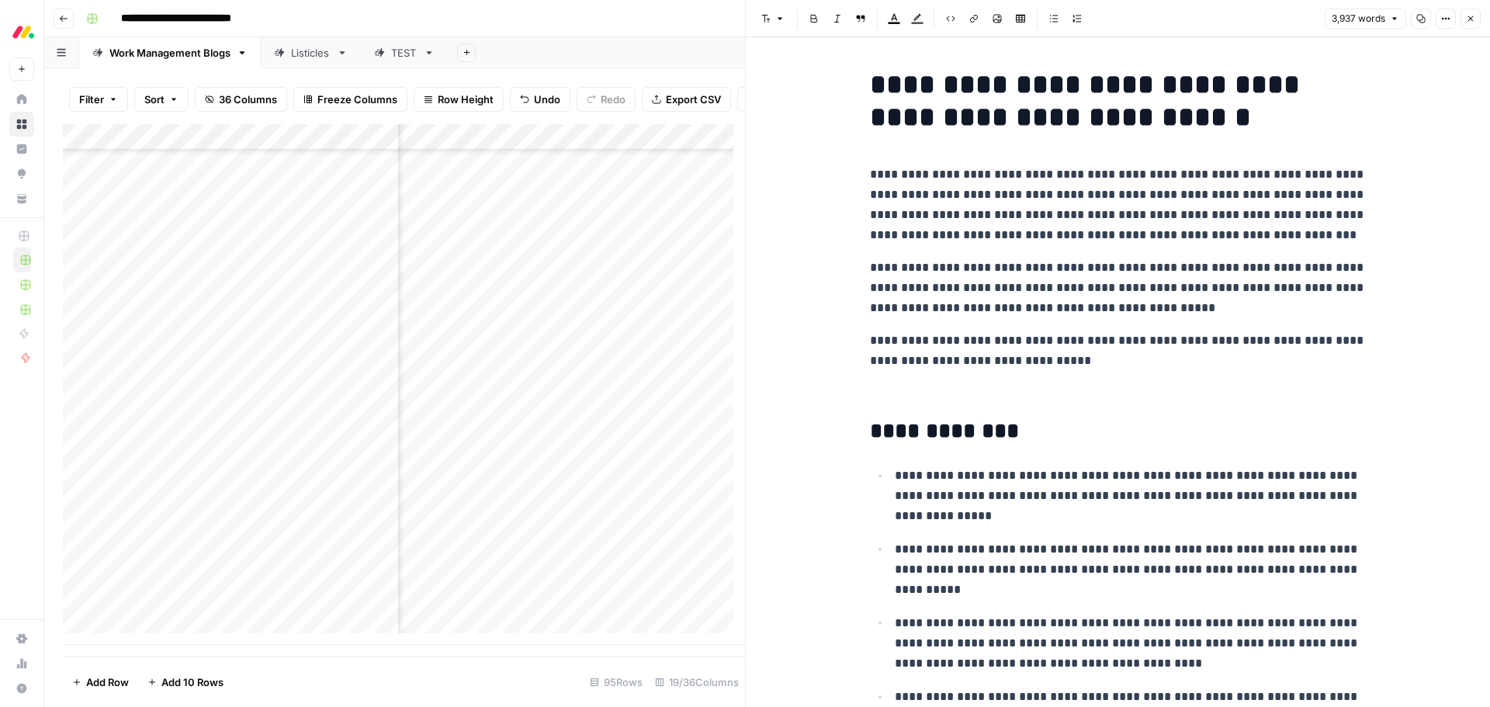
click at [921, 390] on p at bounding box center [1118, 393] width 497 height 20
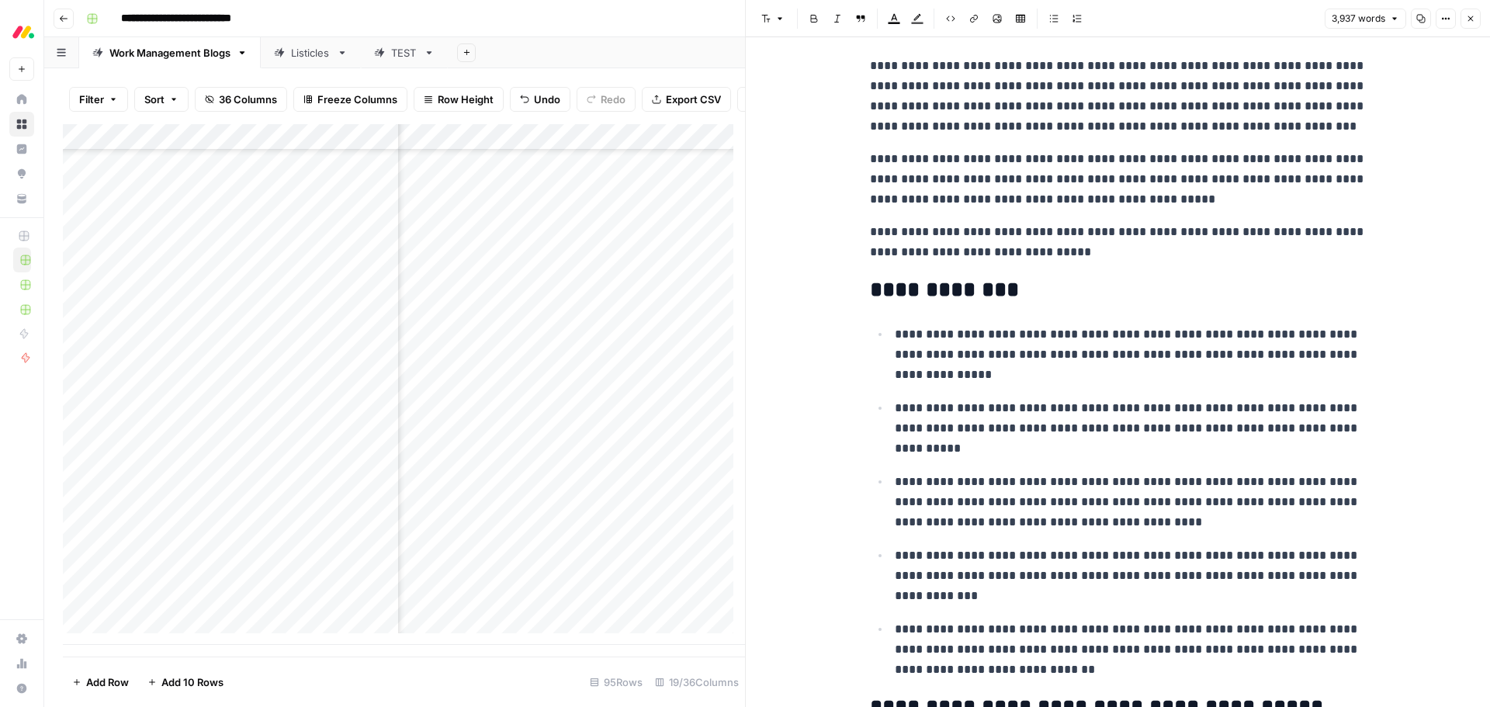
scroll to position [155, 0]
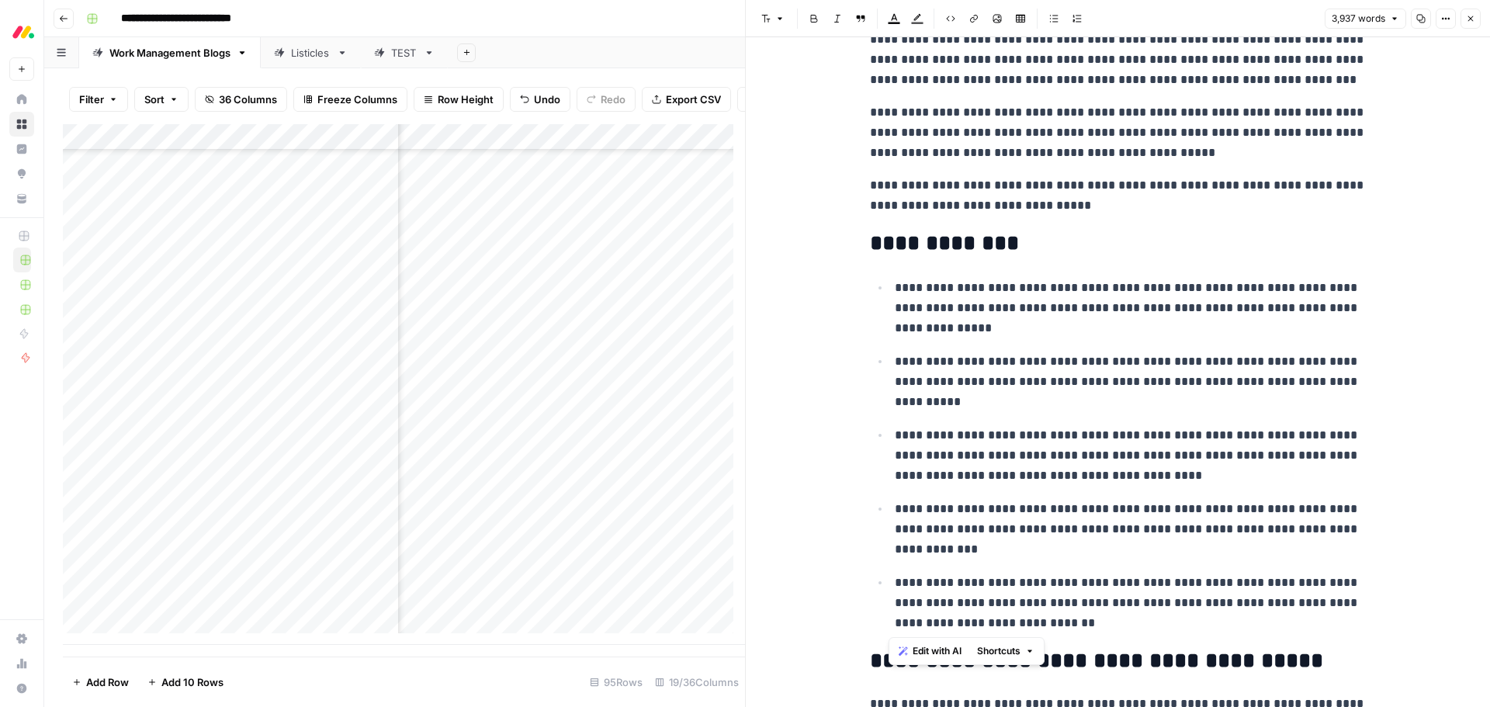
drag, startPoint x: 1068, startPoint y: 625, endPoint x: 902, endPoint y: 379, distance: 297.4
click at [885, 295] on ul "**********" at bounding box center [1118, 455] width 497 height 356
click at [941, 653] on span "Edit with AI" at bounding box center [937, 651] width 49 height 14
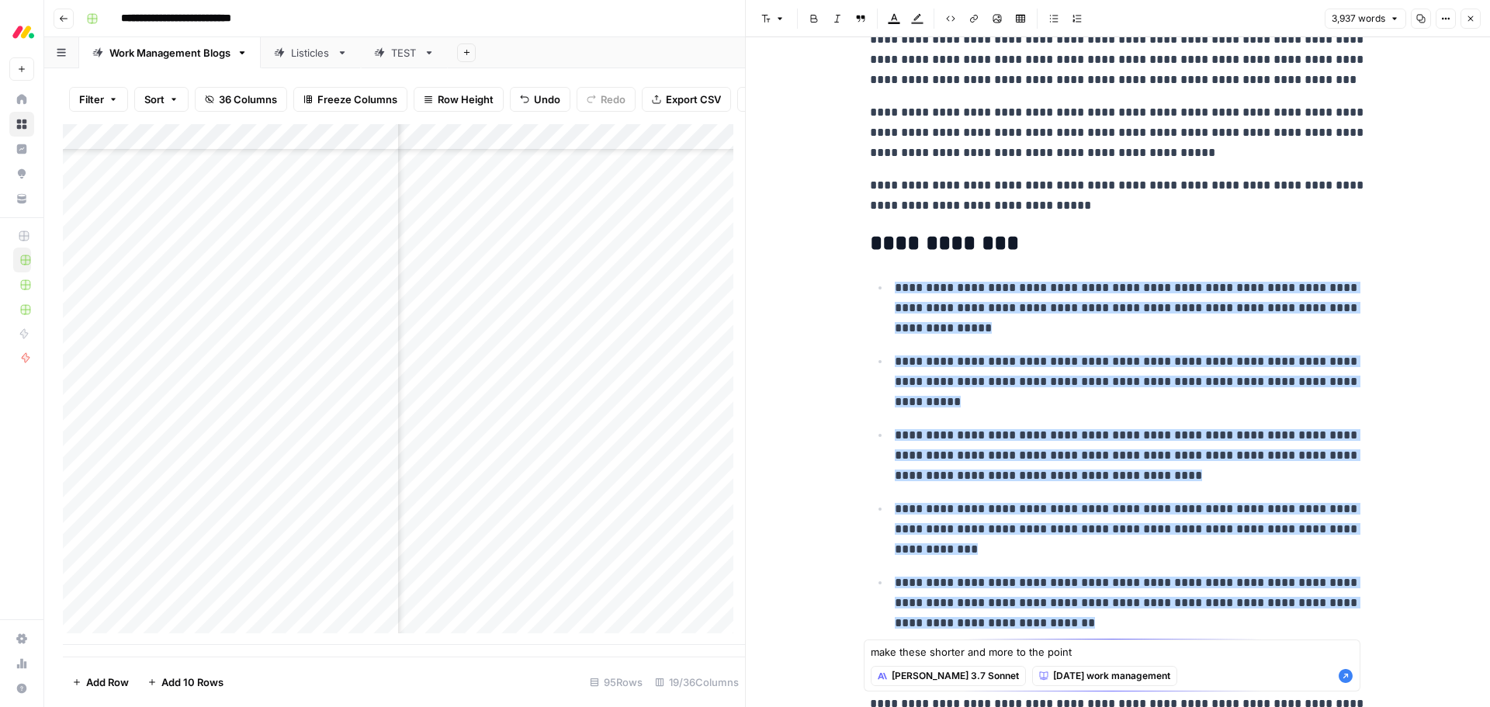
type textarea "make these shorter and more to the point"
click at [1349, 679] on icon "button" at bounding box center [1346, 676] width 14 height 14
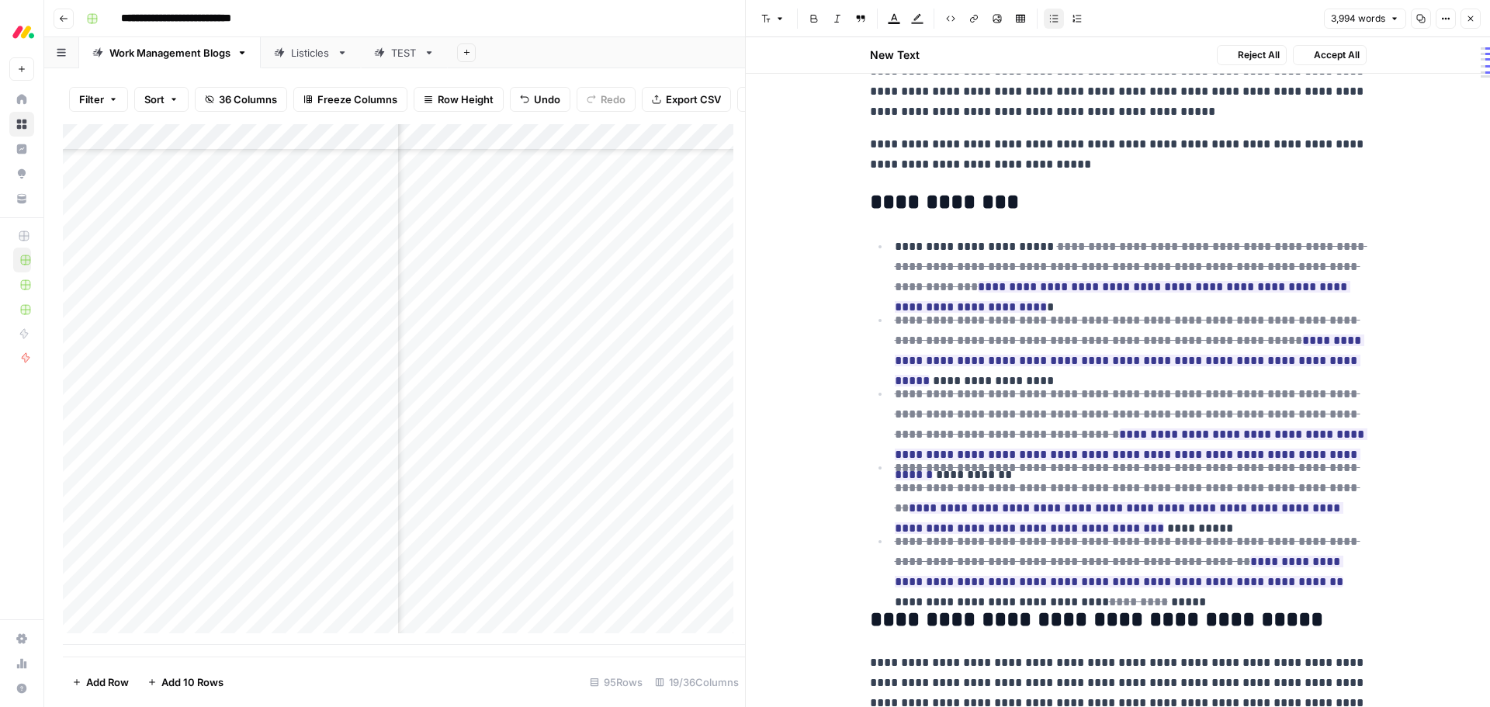
scroll to position [269, 0]
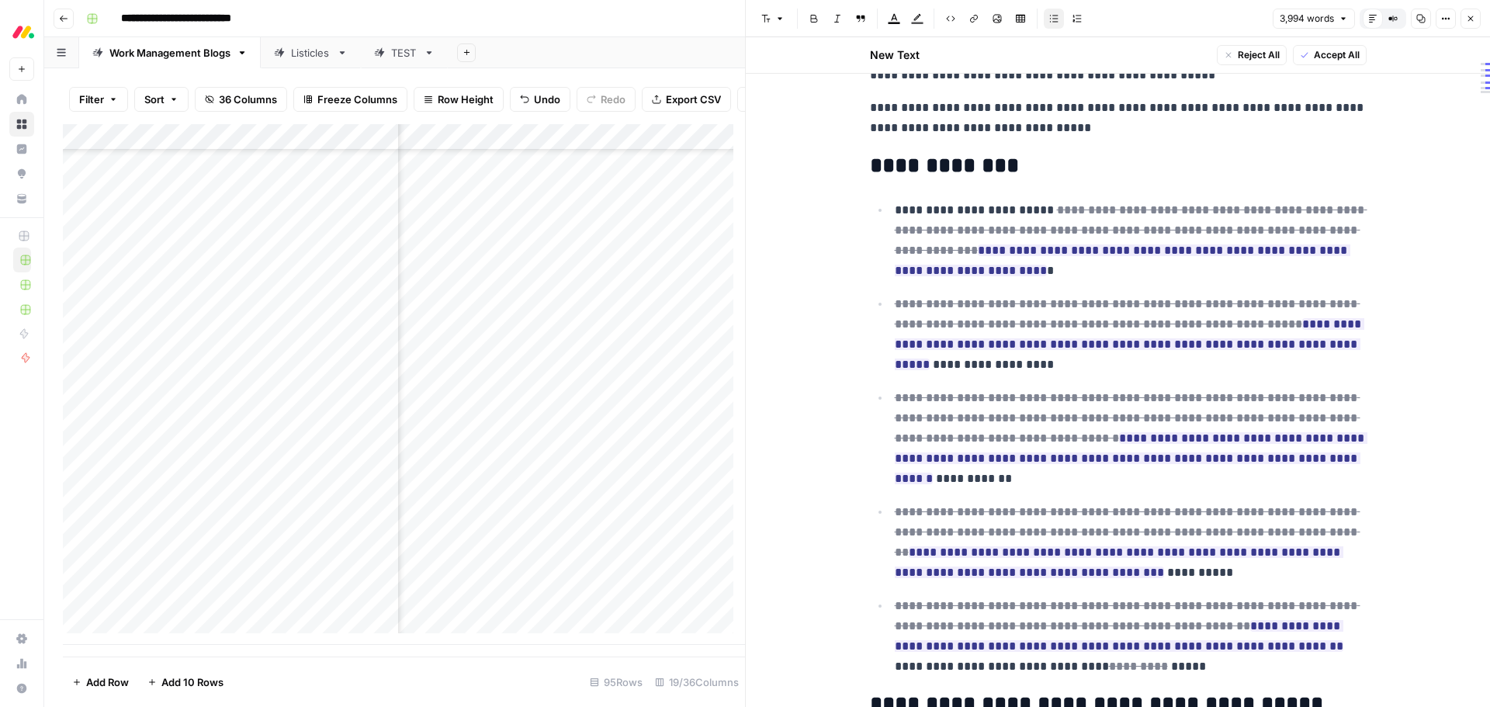
click at [1321, 62] on button "Accept All" at bounding box center [1330, 55] width 74 height 20
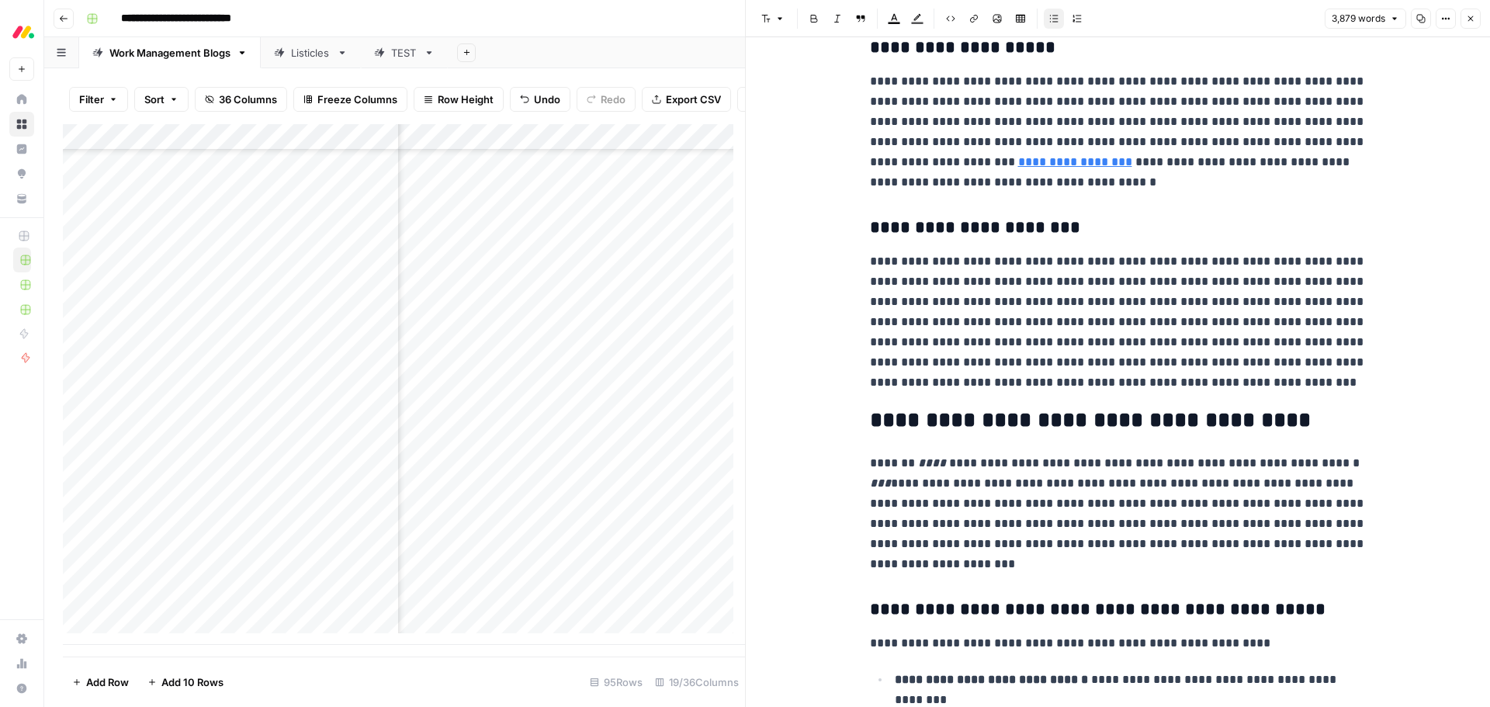
scroll to position [7294, 0]
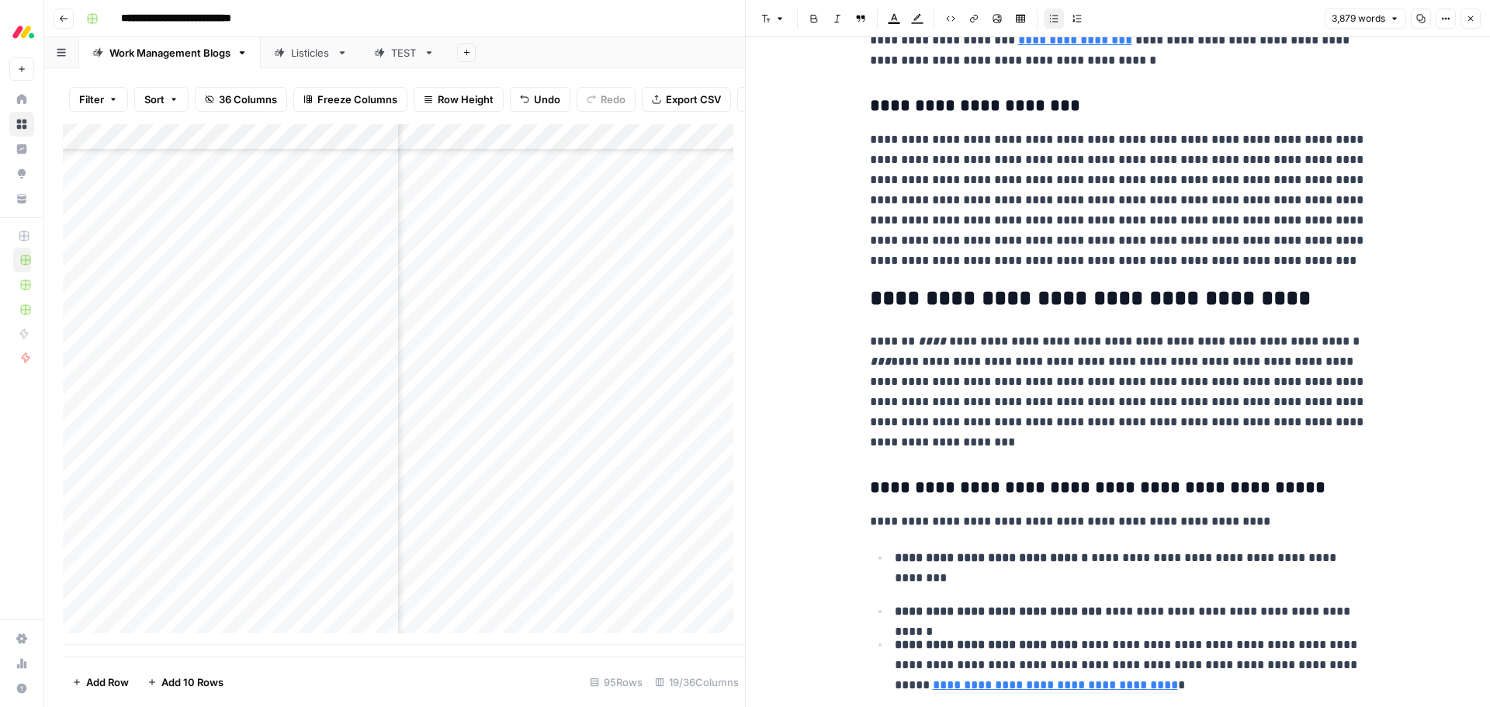
click at [1082, 178] on p "**********" at bounding box center [1118, 200] width 497 height 141
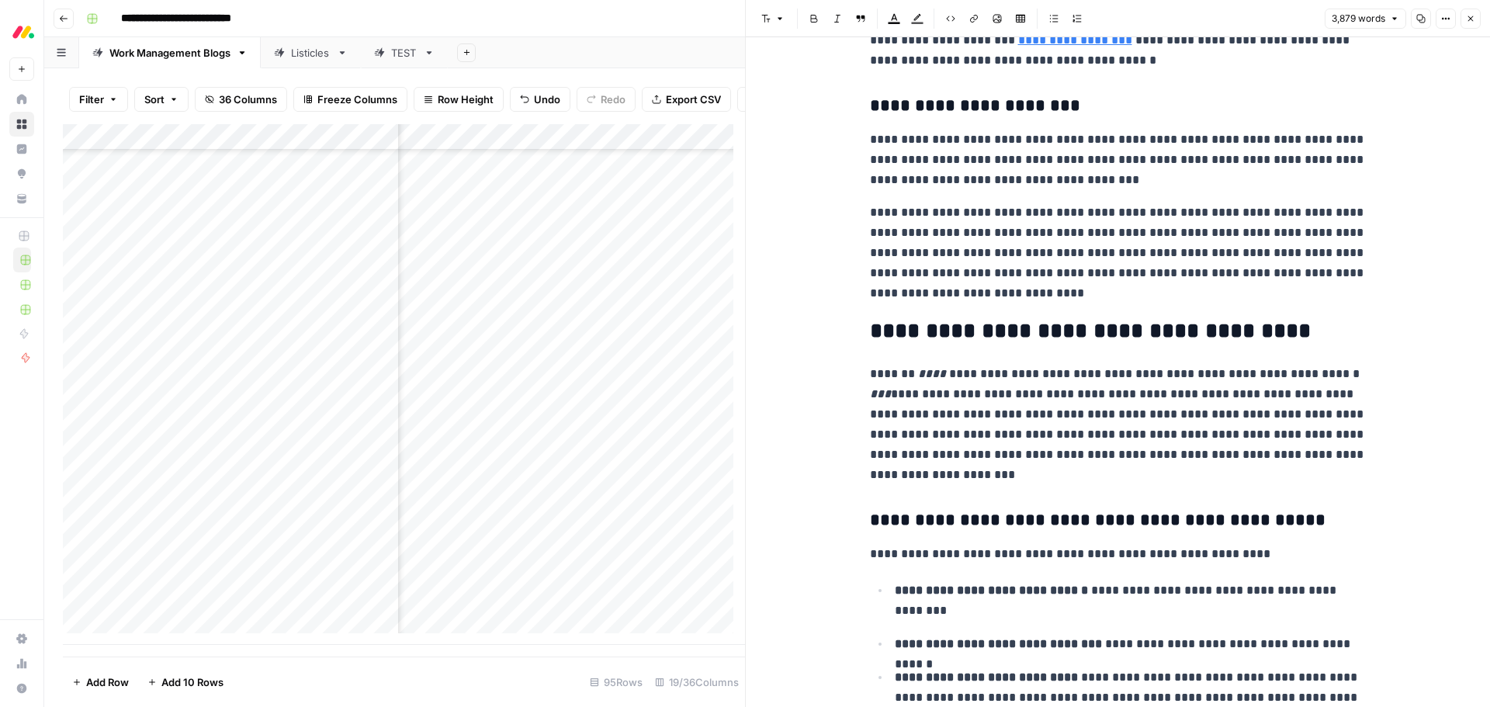
click at [997, 217] on p "**********" at bounding box center [1118, 253] width 497 height 101
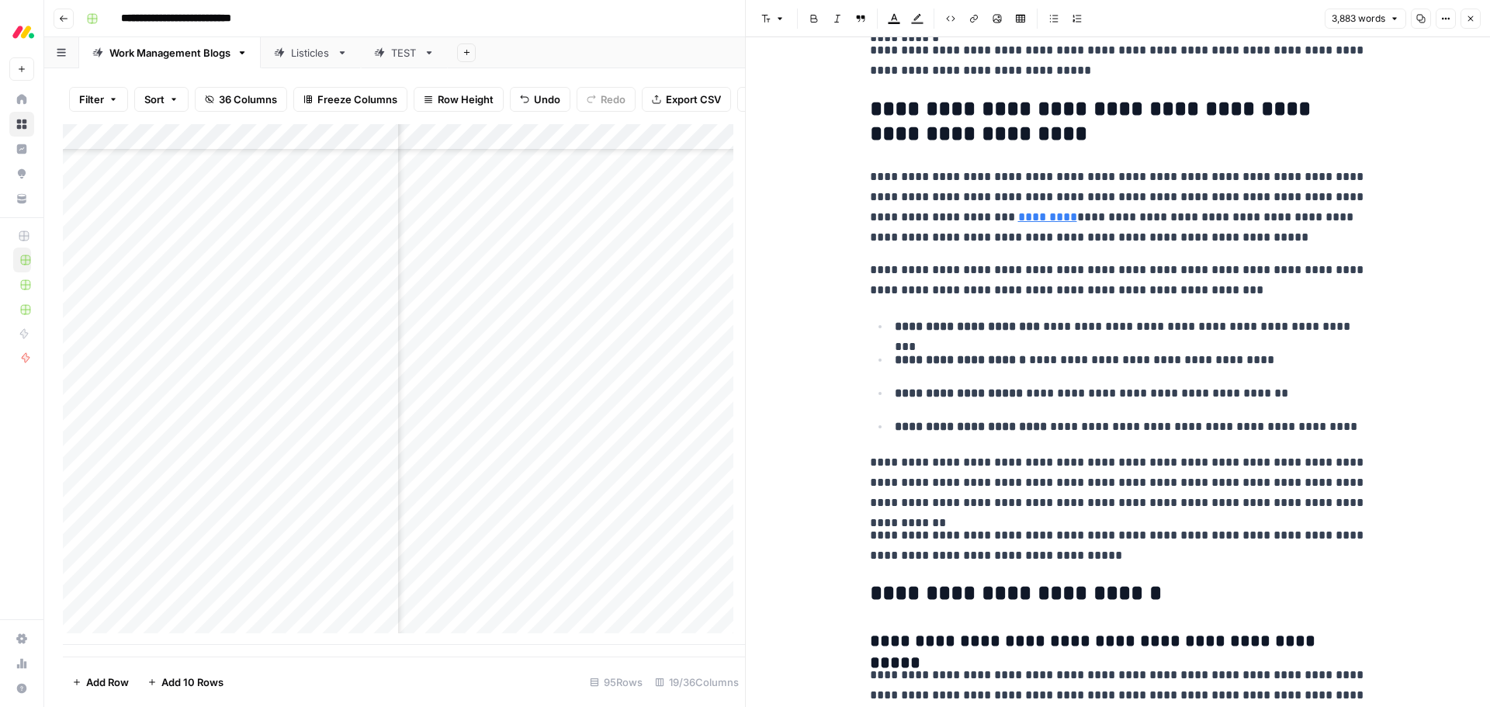
scroll to position [9545, 0]
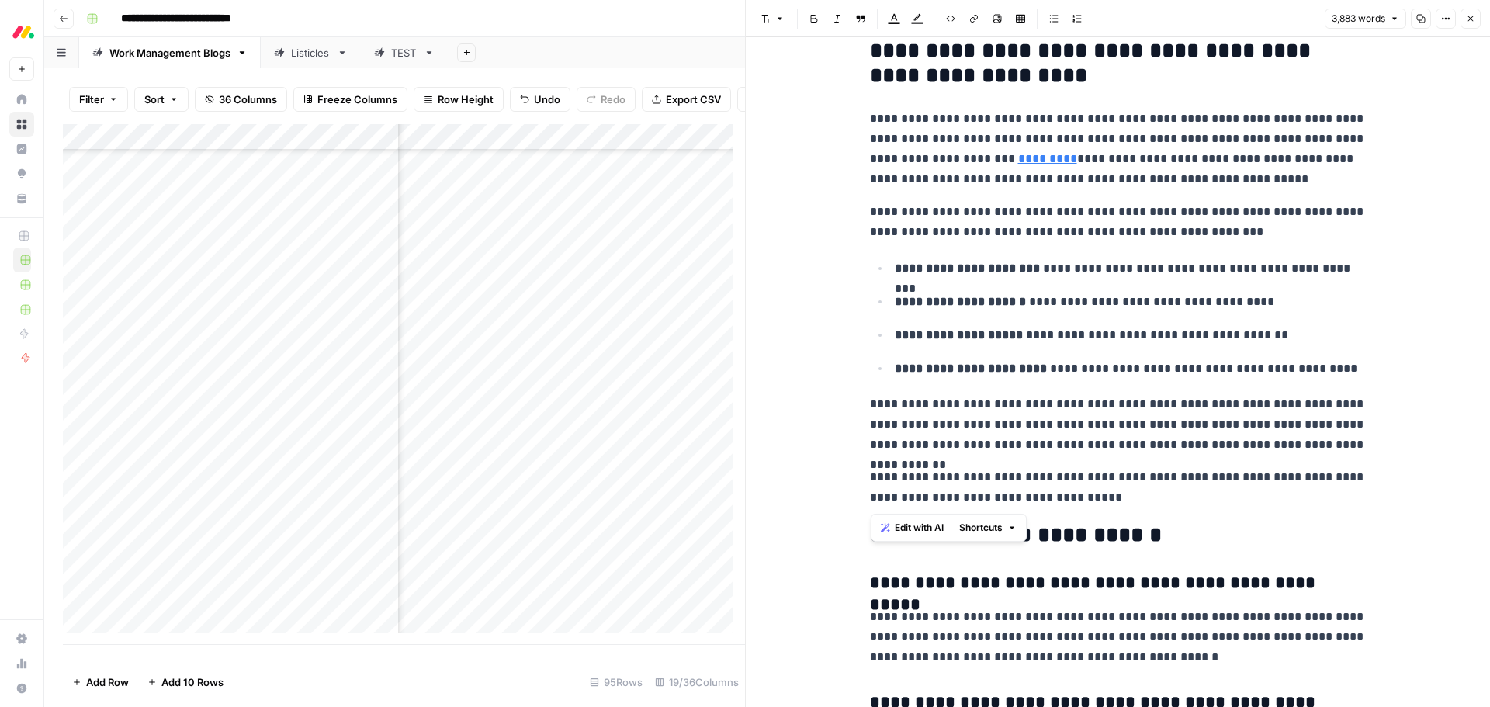
drag, startPoint x: 1144, startPoint y: 499, endPoint x: 868, endPoint y: 123, distance: 466.9
click at [870, 122] on p "**********" at bounding box center [1118, 149] width 497 height 81
click at [895, 532] on span "Edit with AI" at bounding box center [912, 528] width 49 height 14
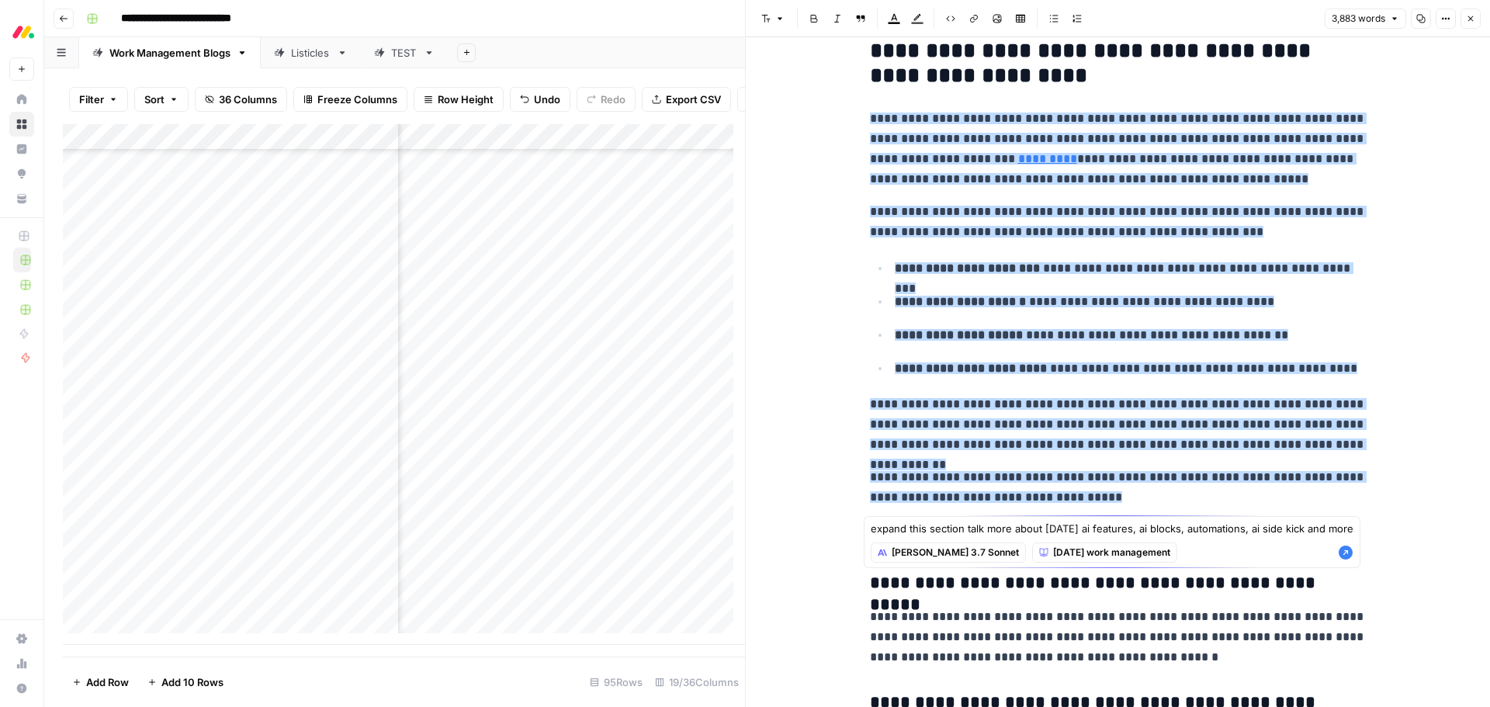
click at [1267, 525] on textarea "expand this section talk more about monday's ai features, ai blocks, automation…" at bounding box center [1112, 529] width 483 height 16
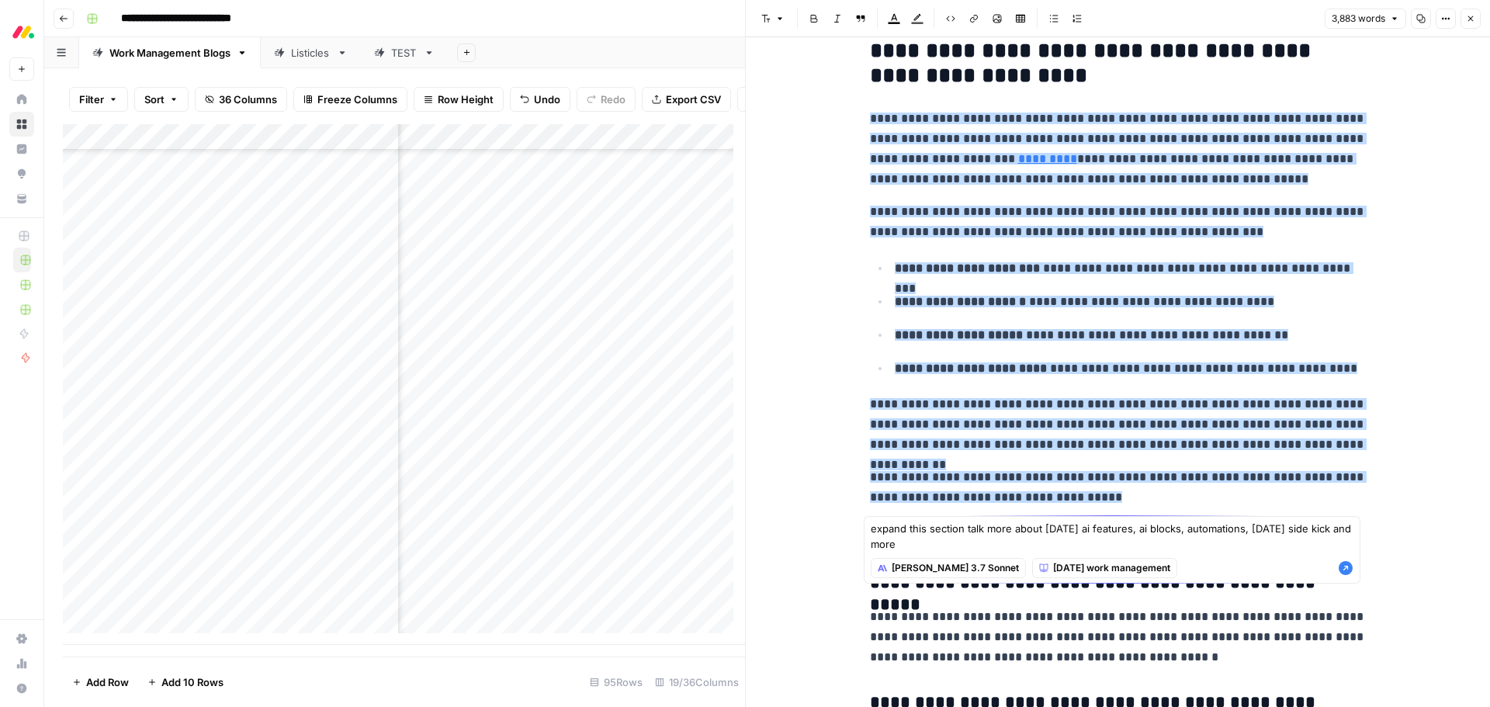
type textarea "expand this section talk more about monday's ai features, ai blocks, automation…"
click at [1349, 571] on icon "button" at bounding box center [1346, 568] width 14 height 14
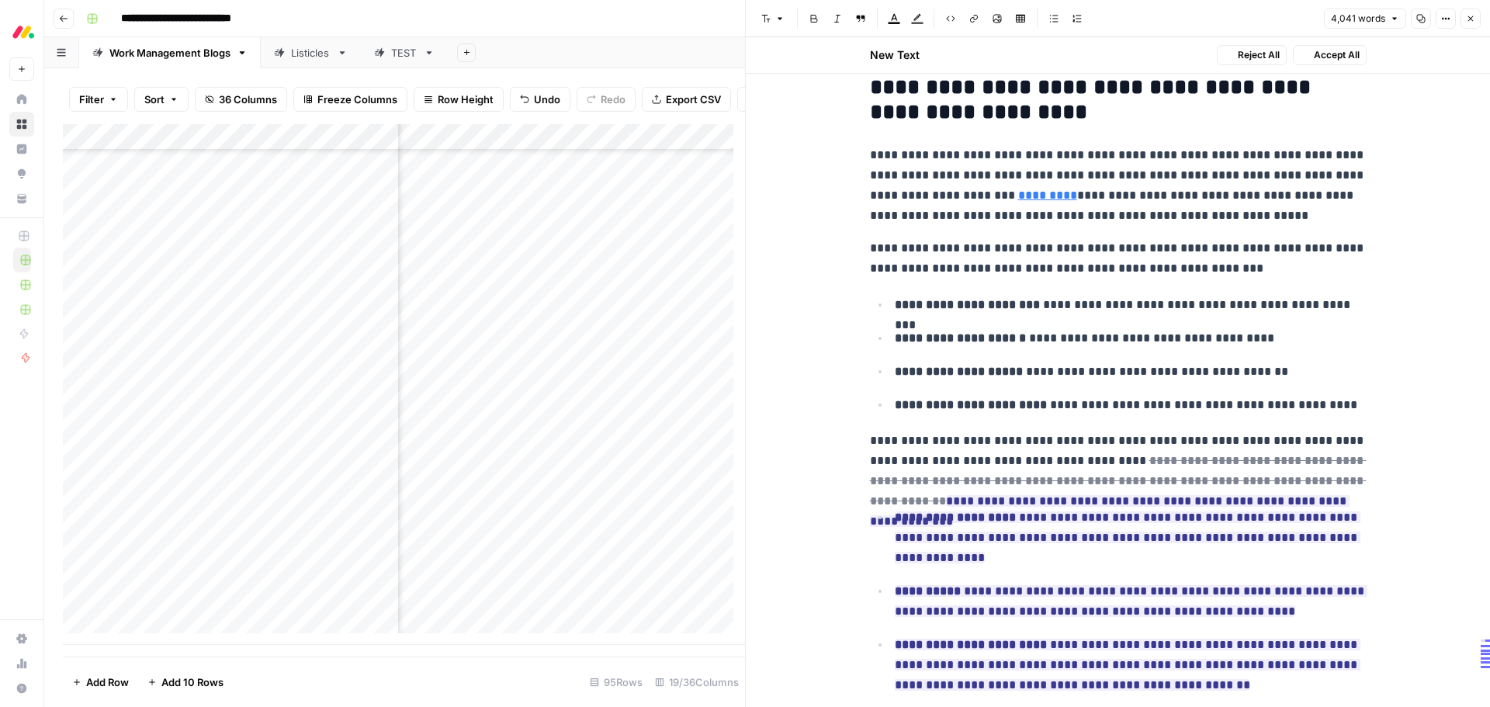
scroll to position [9874, 0]
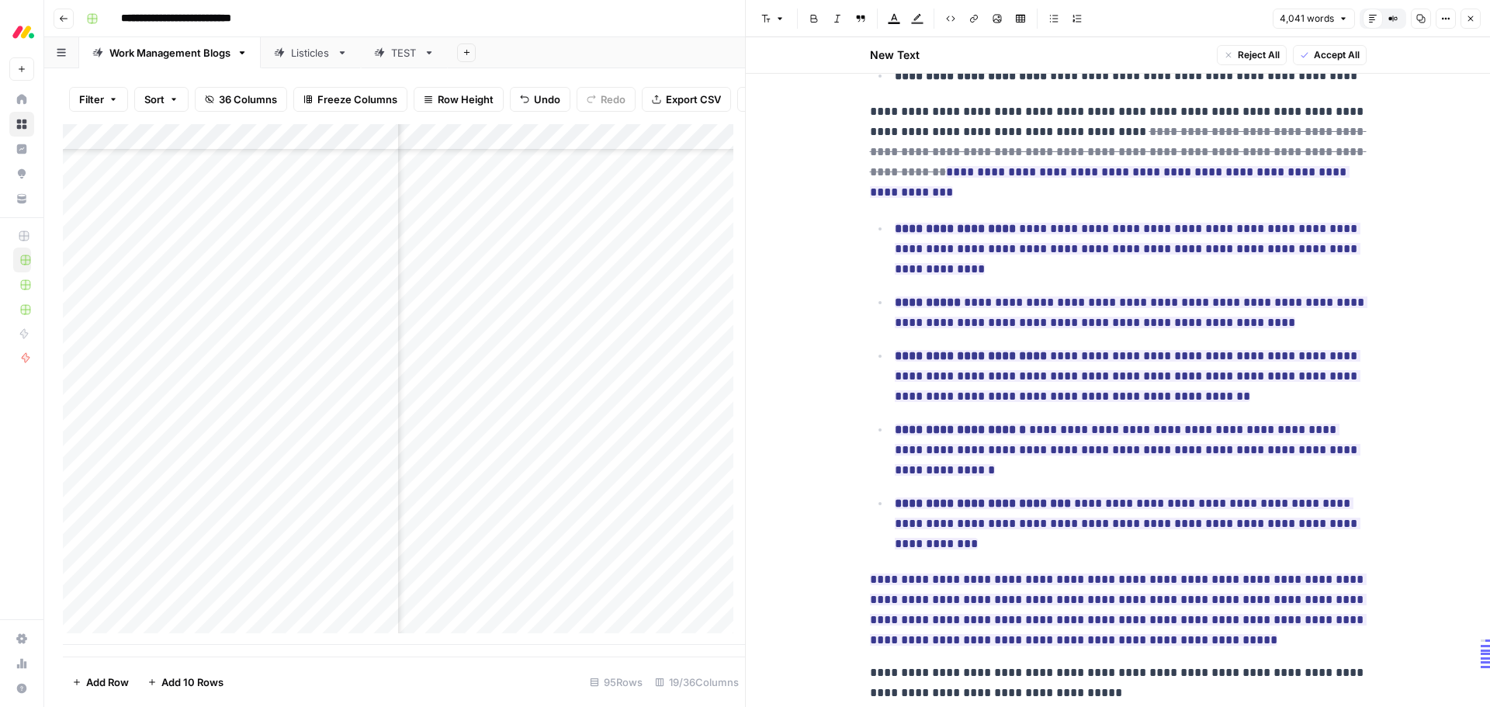
click at [1322, 58] on span "Accept All" at bounding box center [1337, 55] width 46 height 14
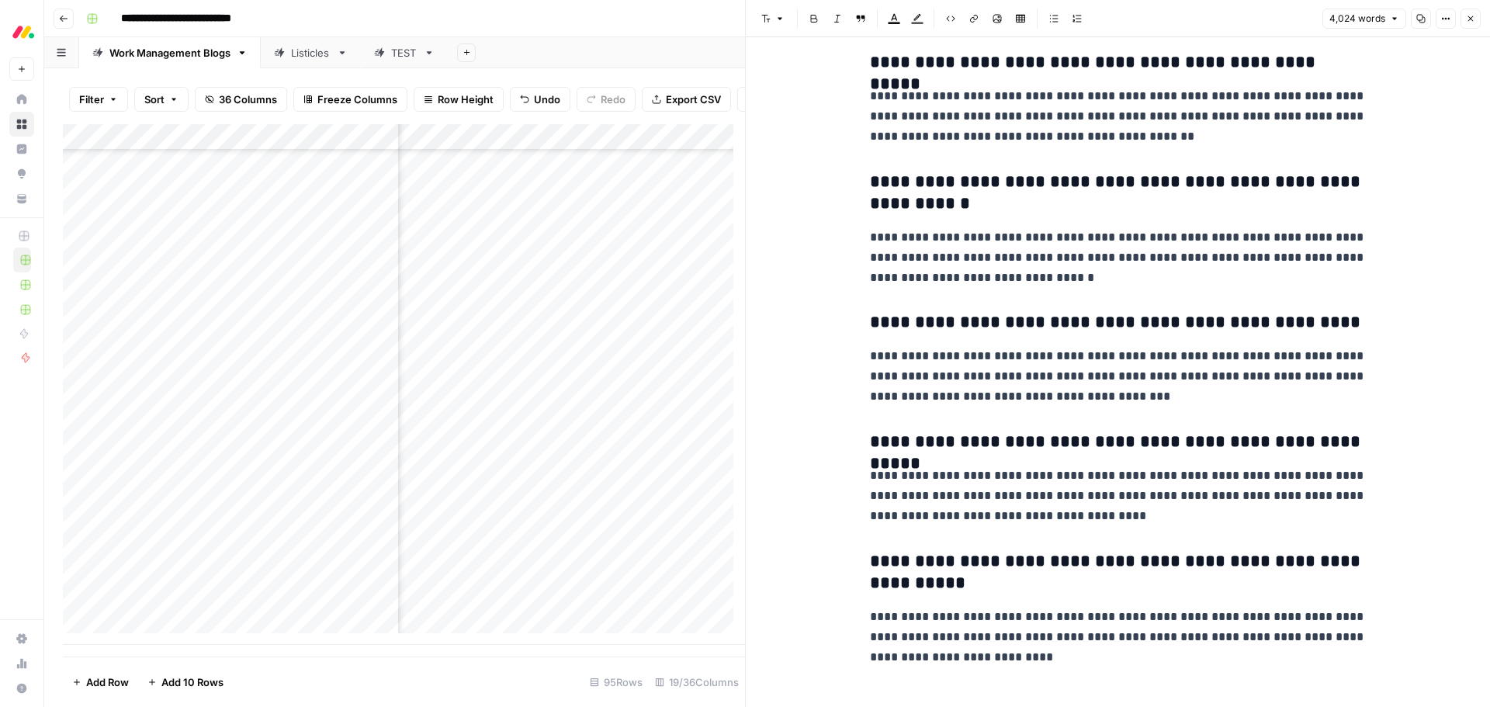
scroll to position [10651, 0]
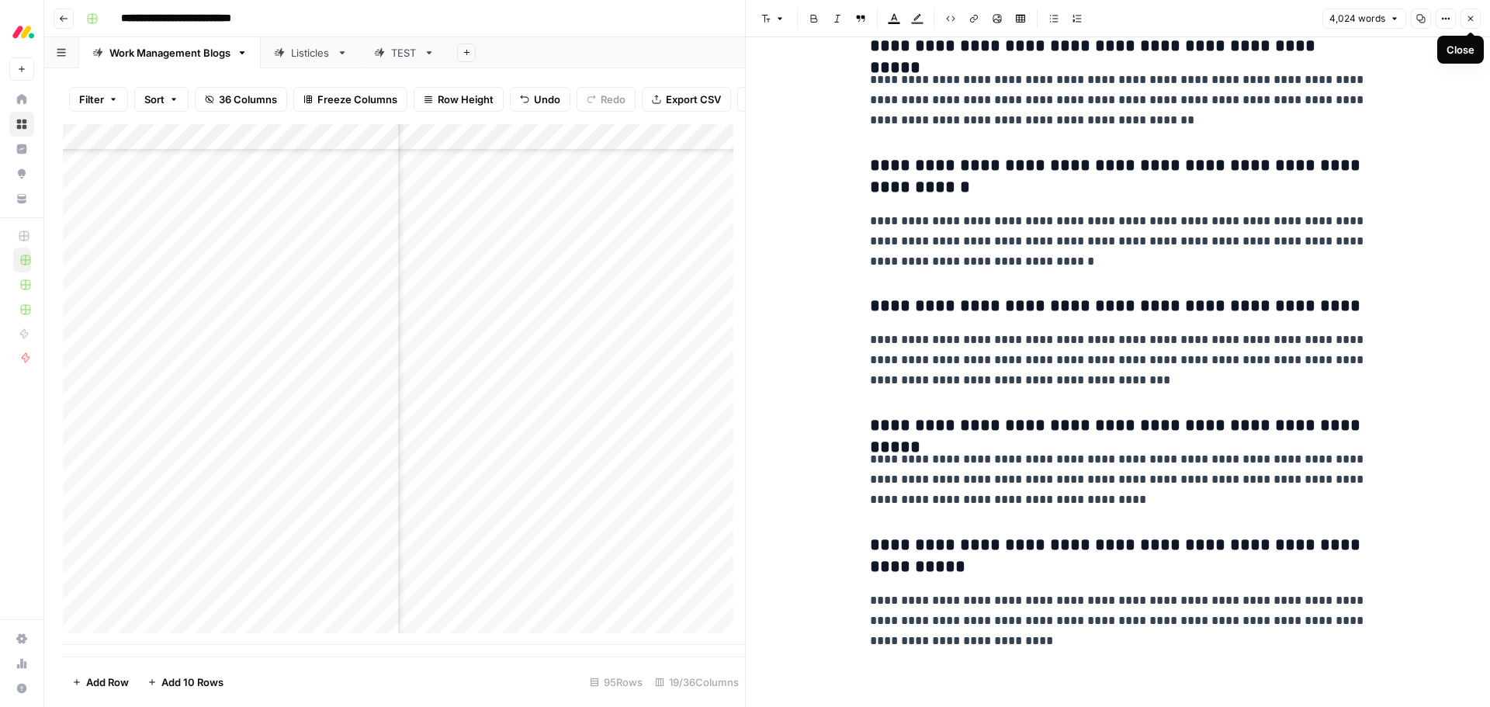
click at [1471, 22] on icon "button" at bounding box center [1470, 18] width 9 height 9
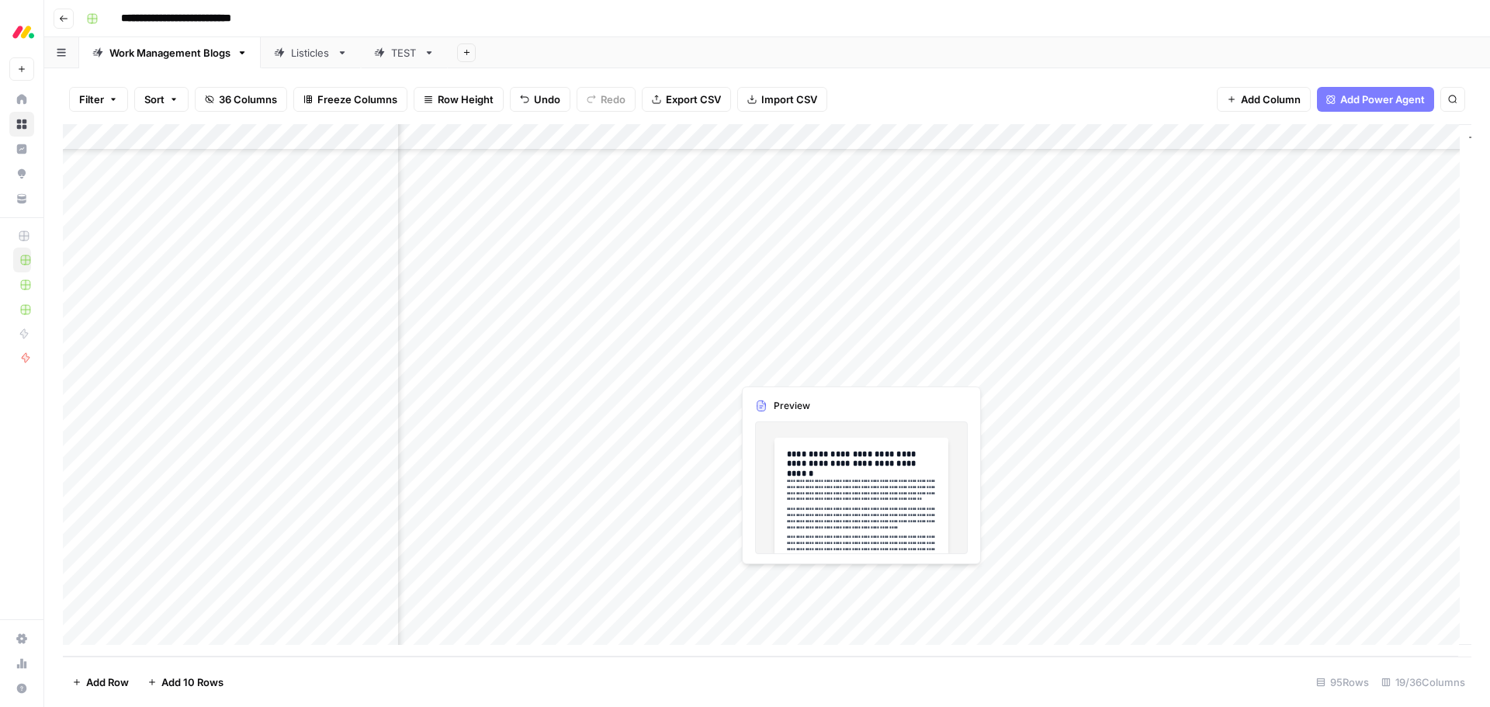
click at [764, 364] on div "Add Column" at bounding box center [767, 390] width 1408 height 532
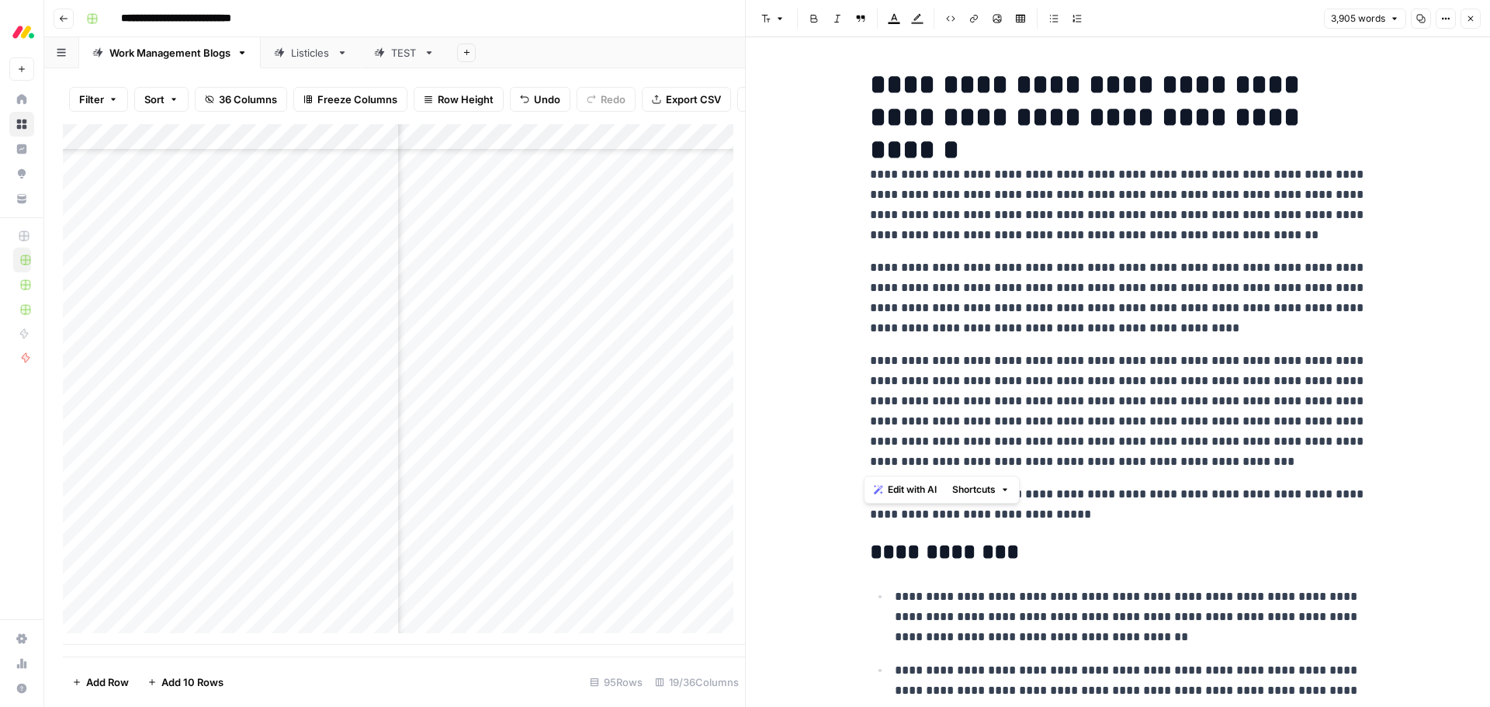
drag, startPoint x: 1292, startPoint y: 459, endPoint x: 859, endPoint y: 178, distance: 516.1
click at [891, 490] on span "Edit with AI" at bounding box center [912, 490] width 49 height 14
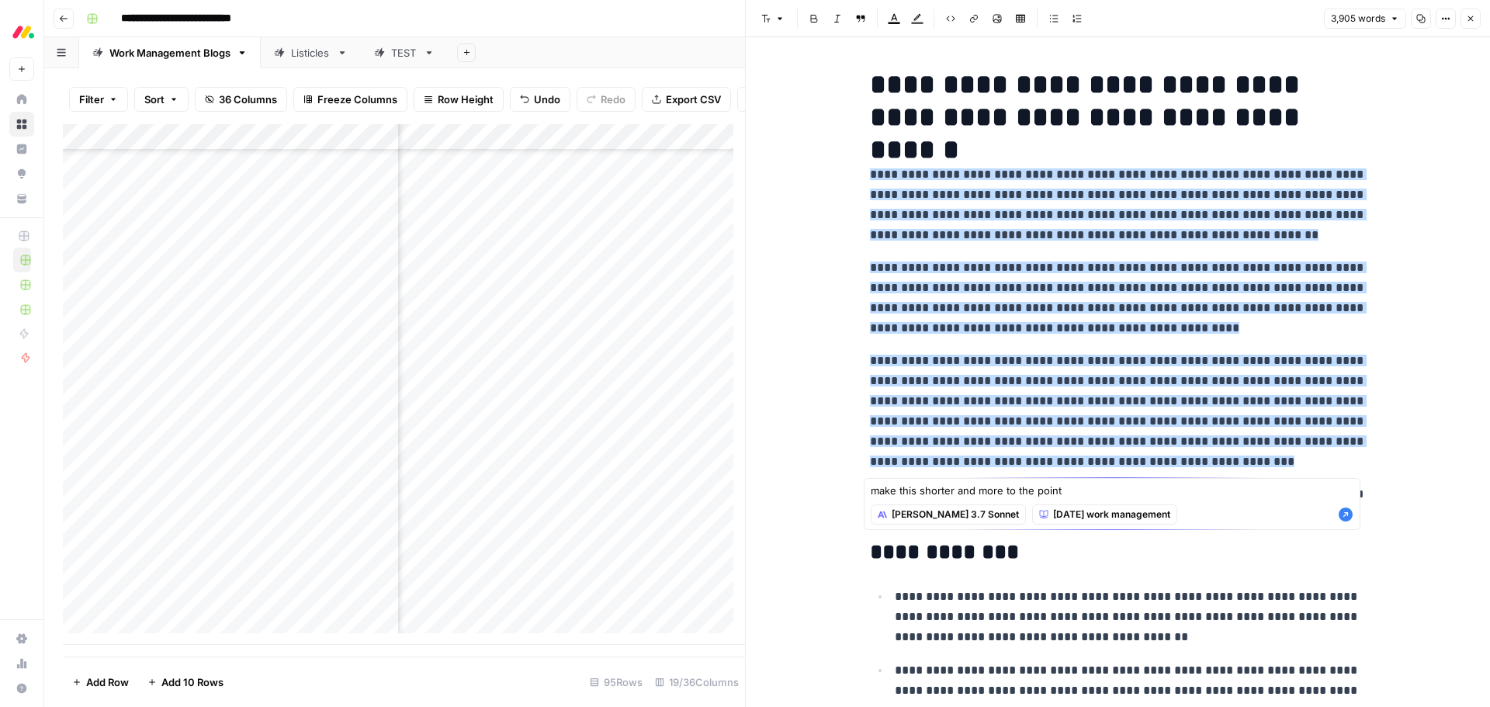
type textarea "make this shorter and more to the point"
click at [1347, 516] on icon "button" at bounding box center [1346, 515] width 14 height 14
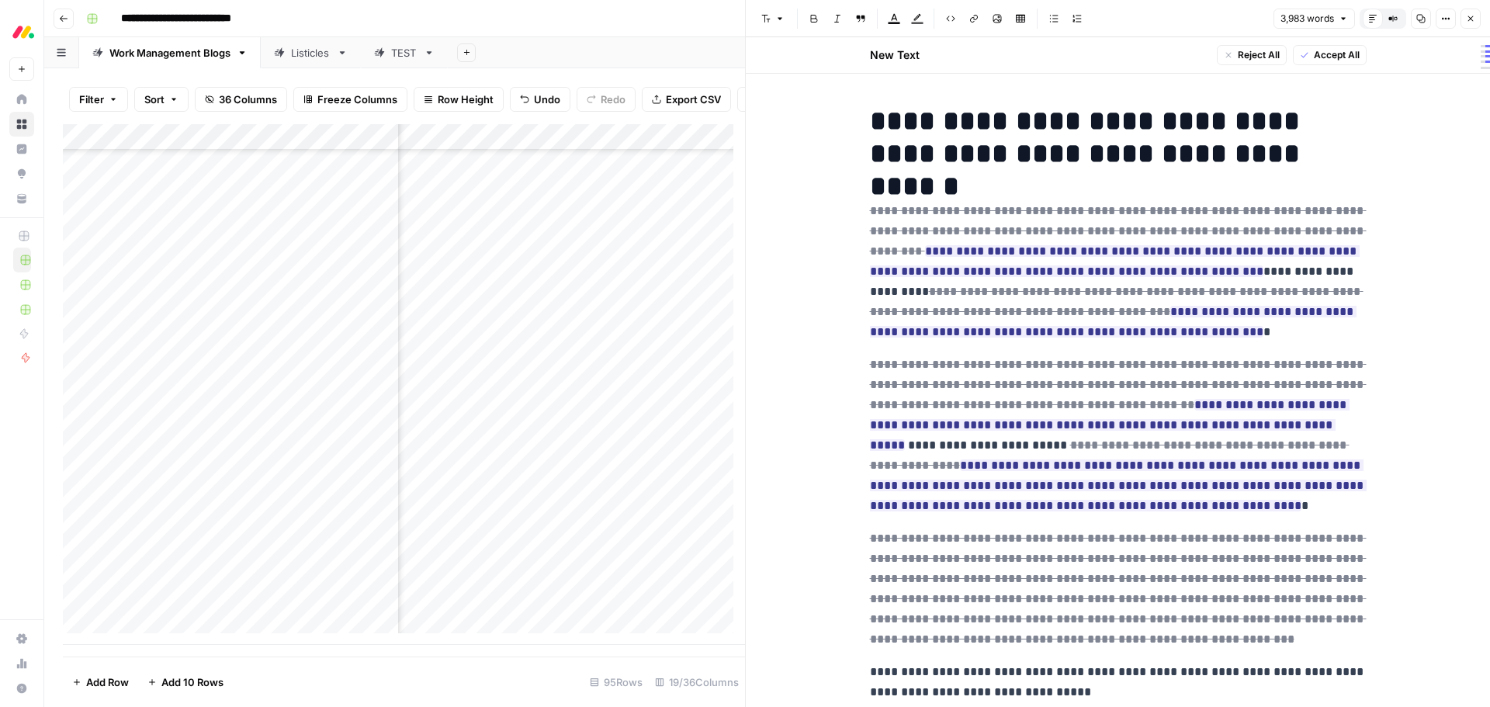
click at [1314, 52] on span "Accept All" at bounding box center [1337, 55] width 46 height 14
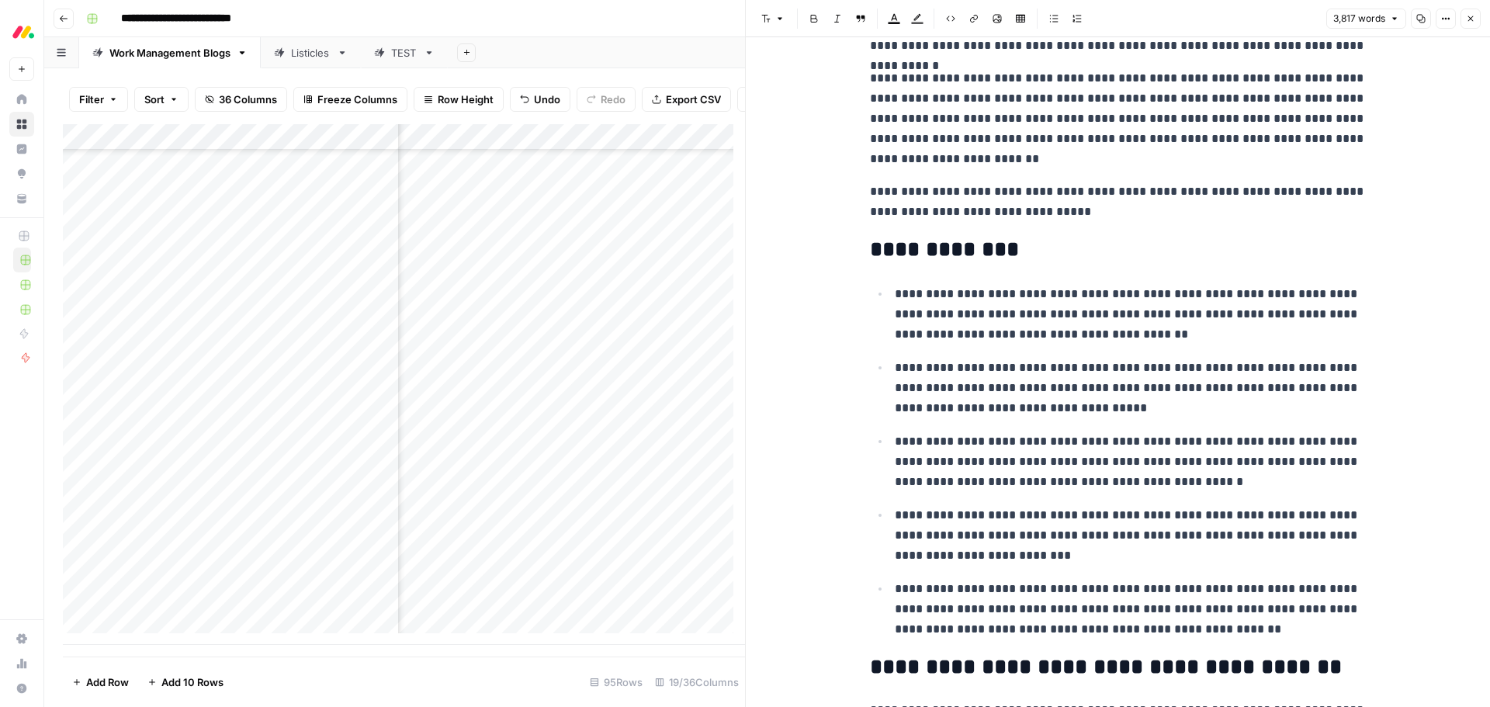
scroll to position [310, 0]
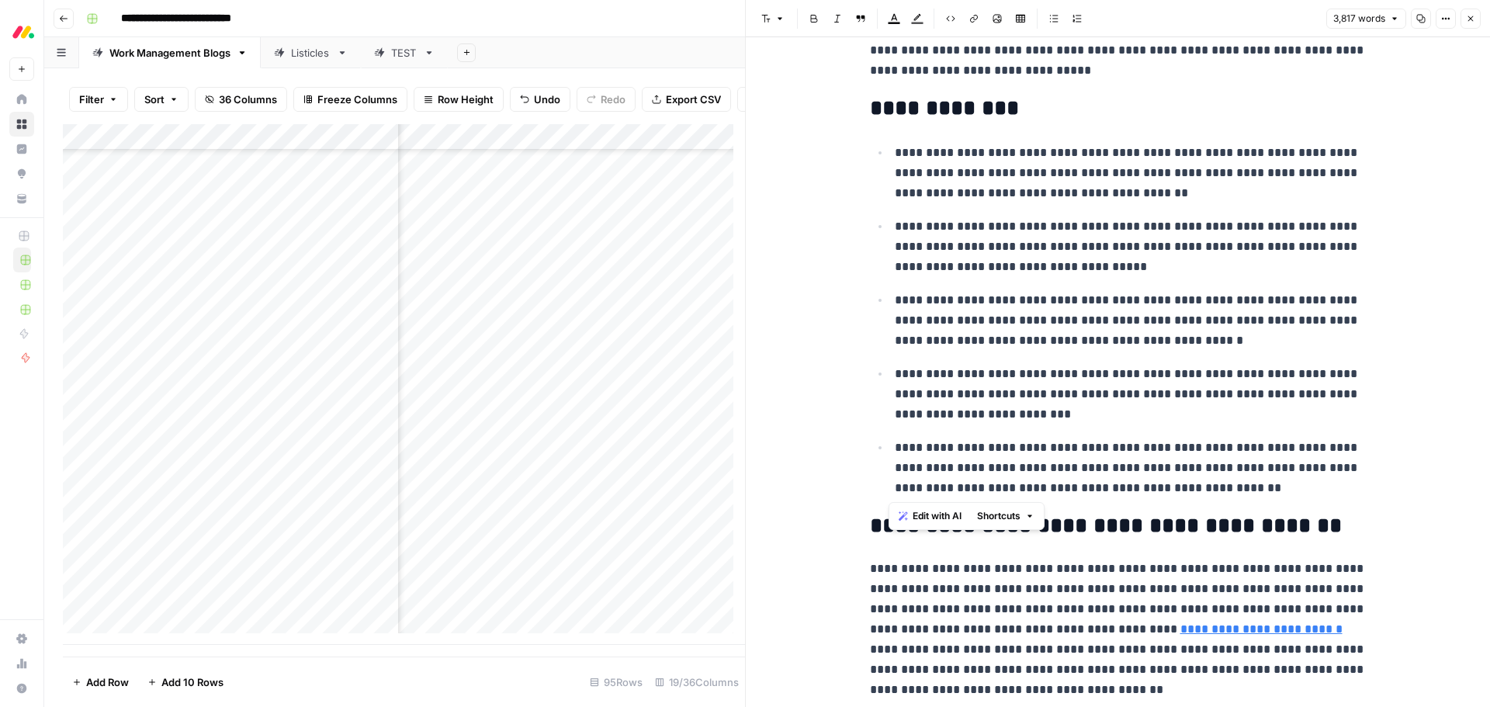
drag, startPoint x: 1290, startPoint y: 488, endPoint x: 887, endPoint y: 158, distance: 521.0
click at [887, 158] on ul "**********" at bounding box center [1118, 320] width 497 height 356
click at [943, 515] on span "Edit with AI" at bounding box center [937, 516] width 49 height 14
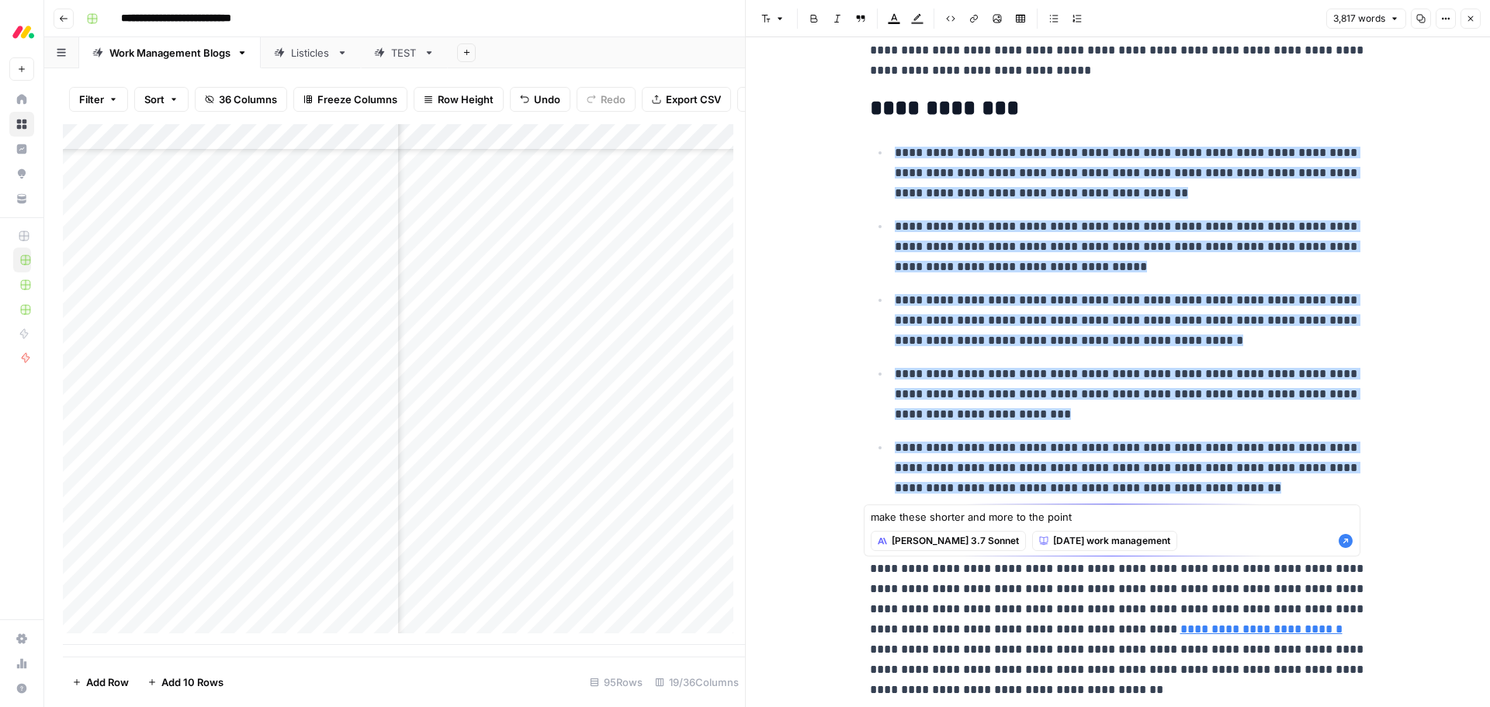
type textarea "make these shorter and more to the point"
click at [1347, 543] on icon "button" at bounding box center [1346, 541] width 14 height 14
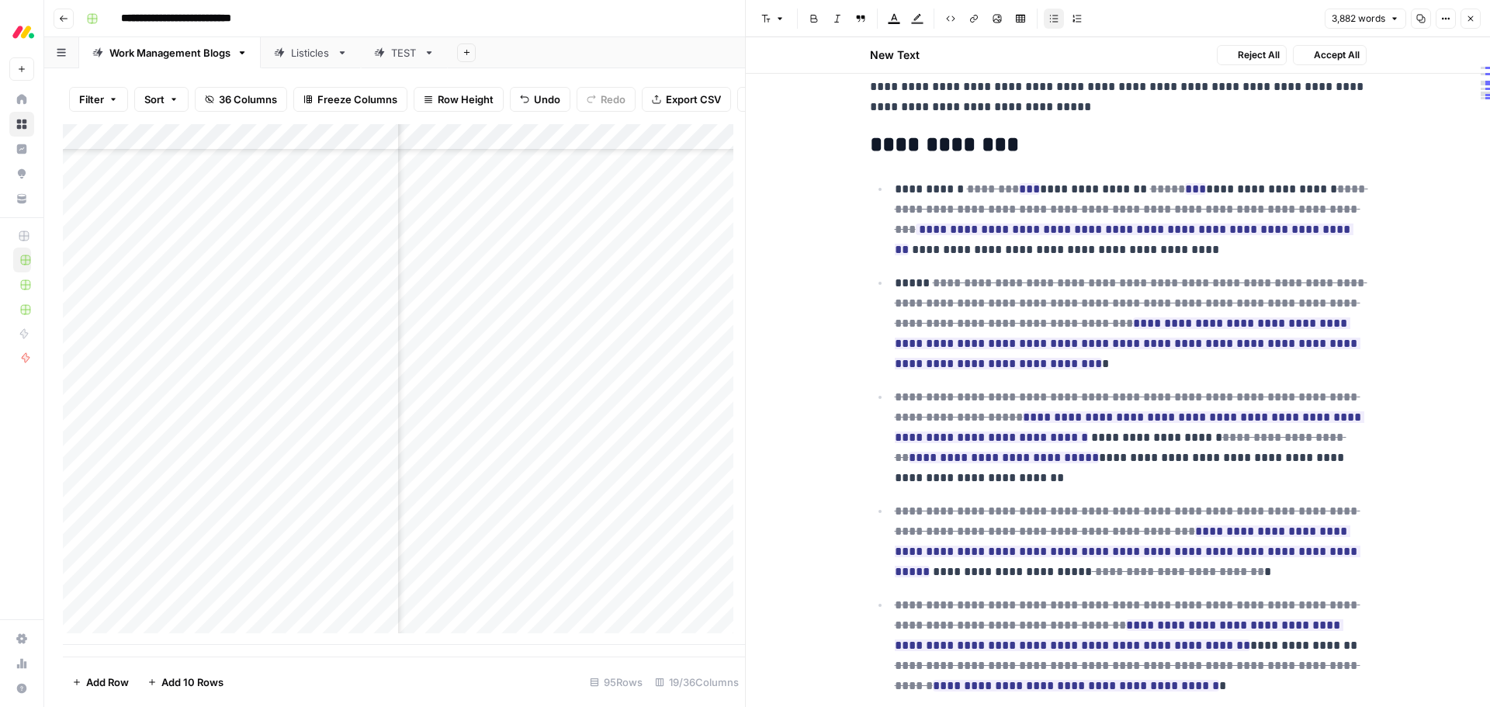
scroll to position [347, 0]
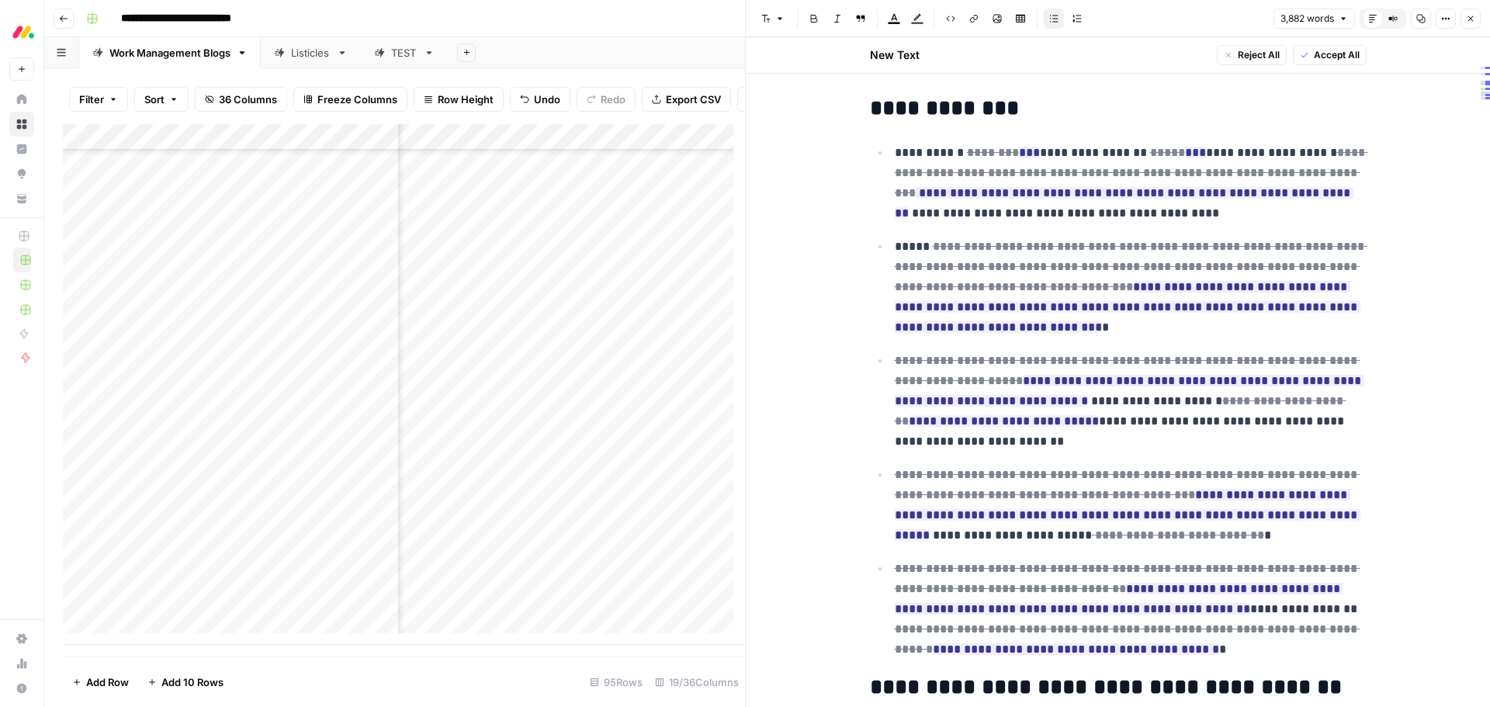
click at [1325, 55] on span "Accept All" at bounding box center [1337, 55] width 46 height 14
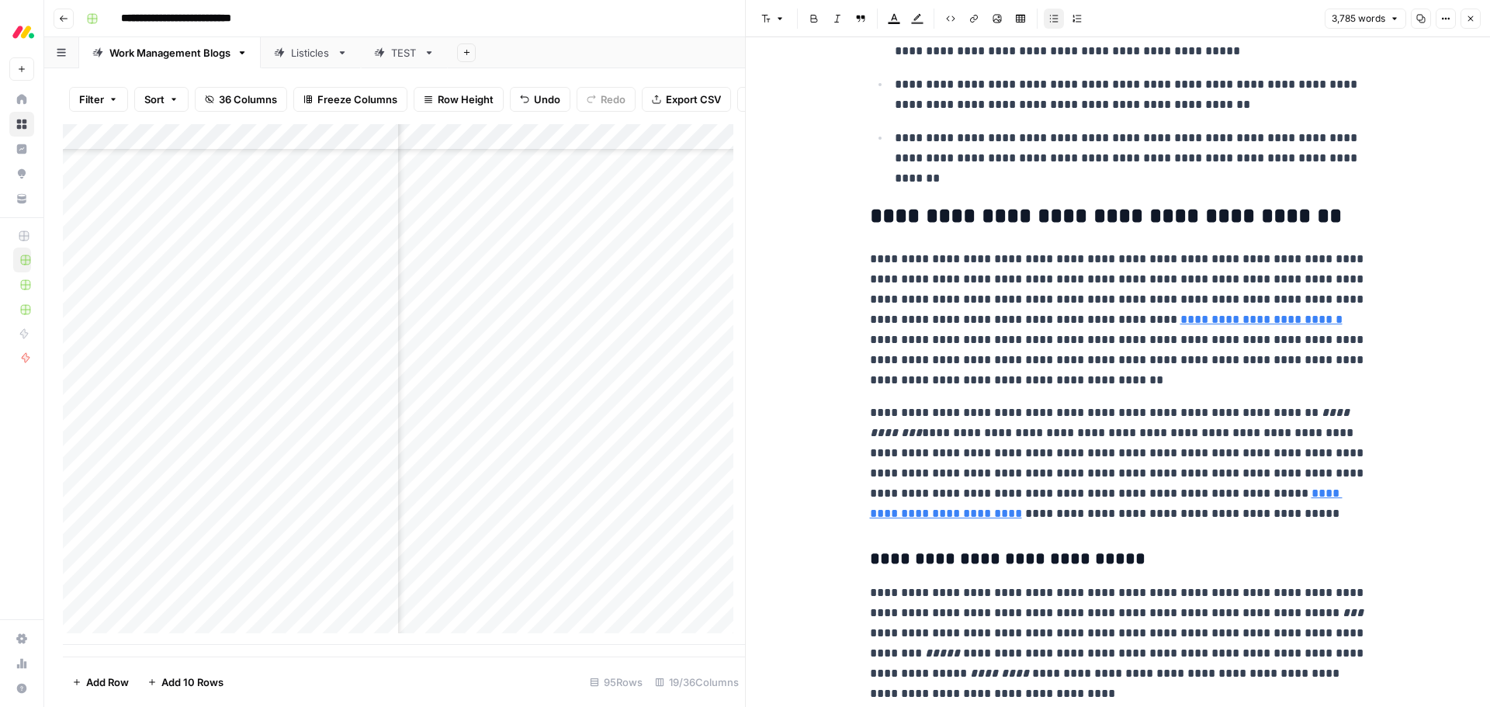
scroll to position [621, 0]
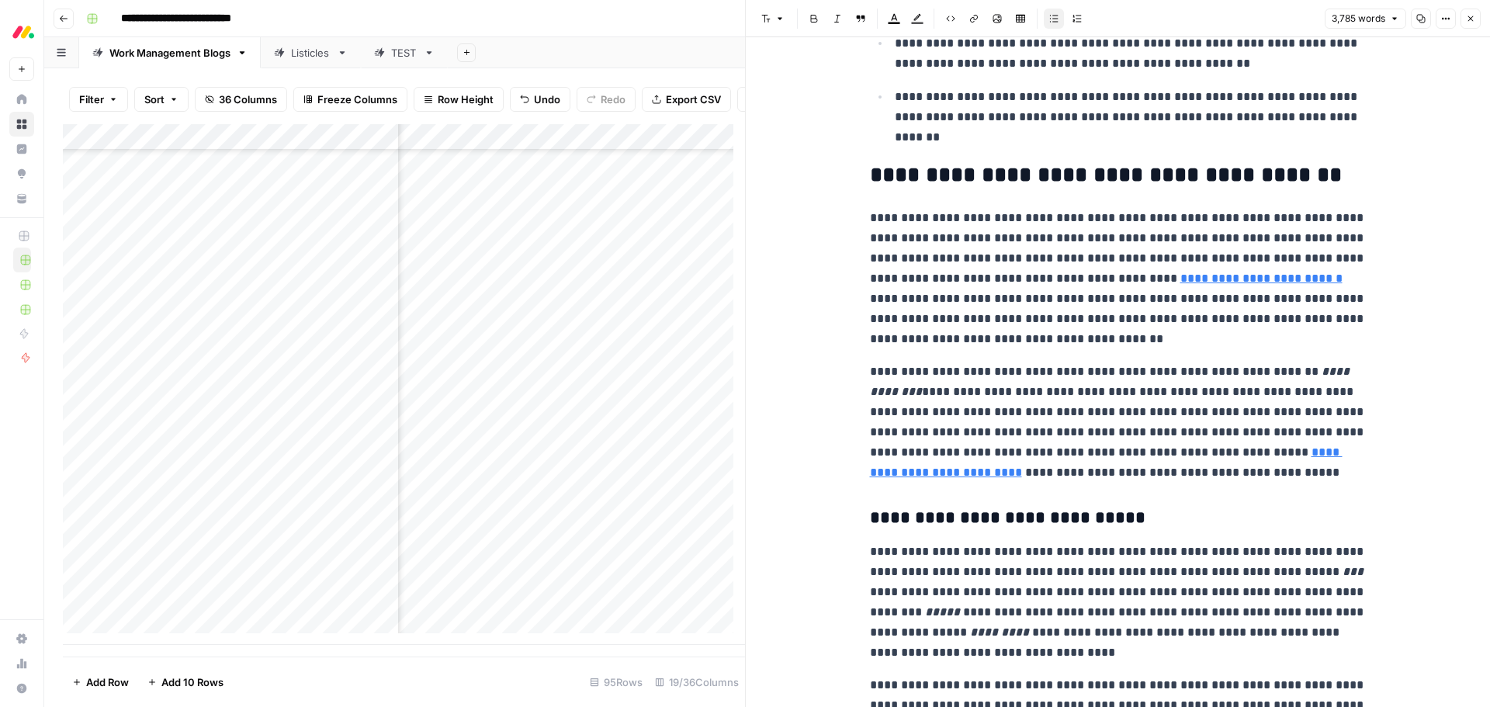
click at [979, 281] on p "**********" at bounding box center [1118, 278] width 497 height 141
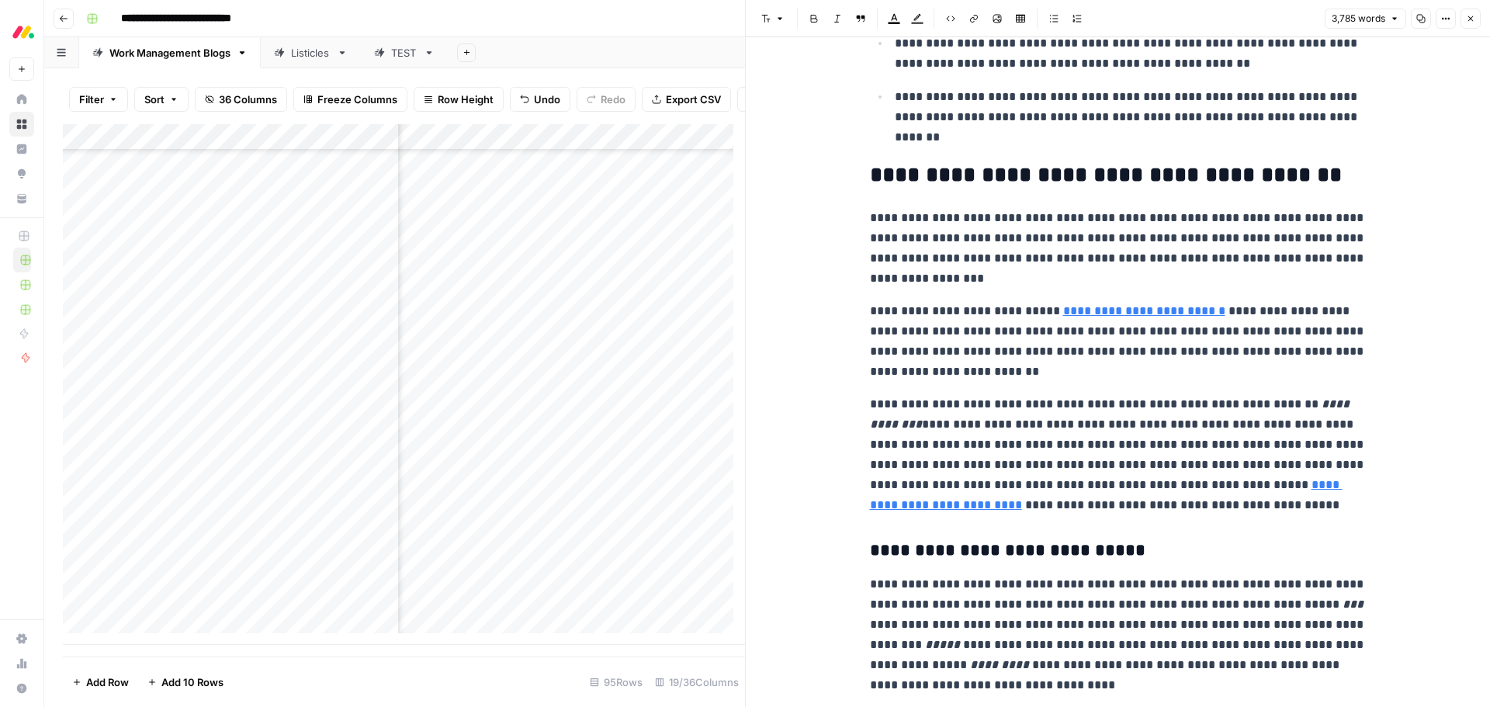
click at [1318, 426] on p "**********" at bounding box center [1118, 454] width 497 height 121
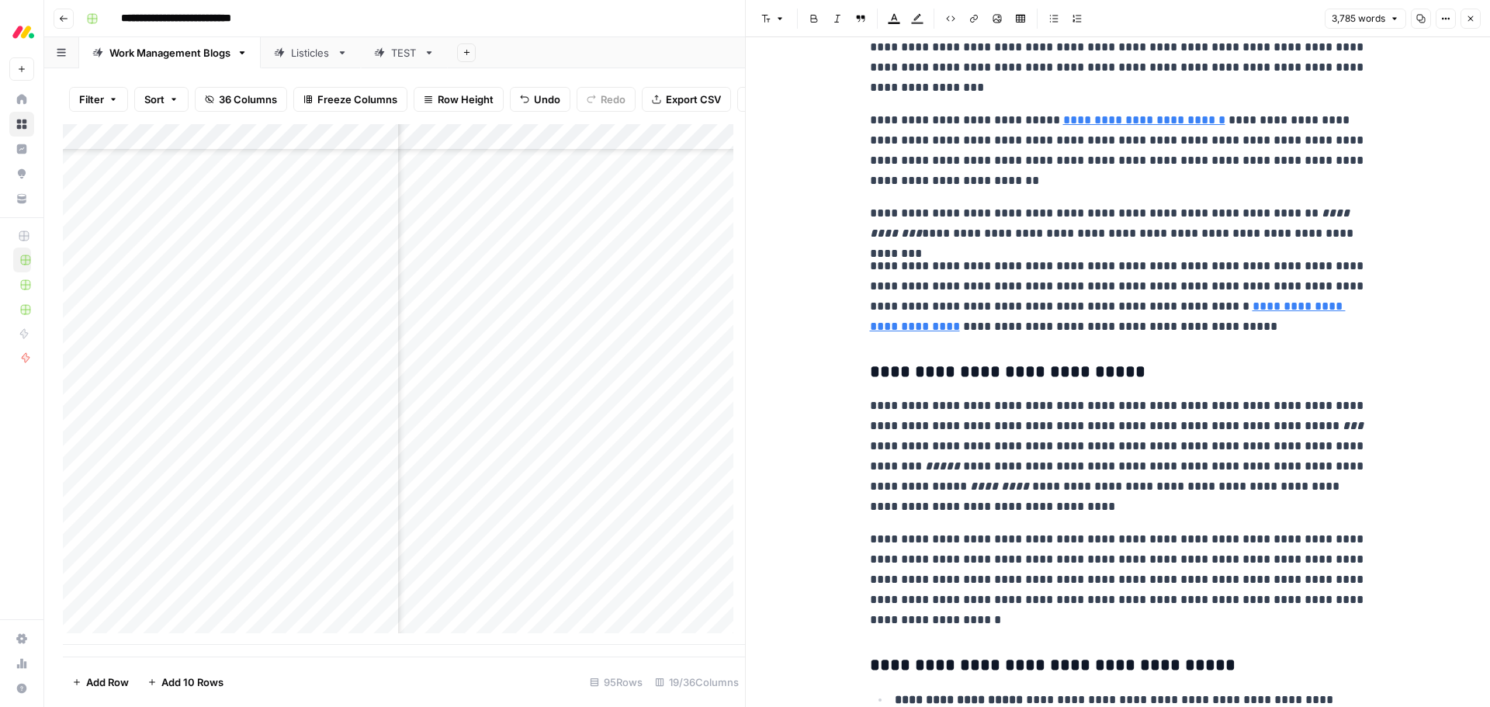
scroll to position [854, 0]
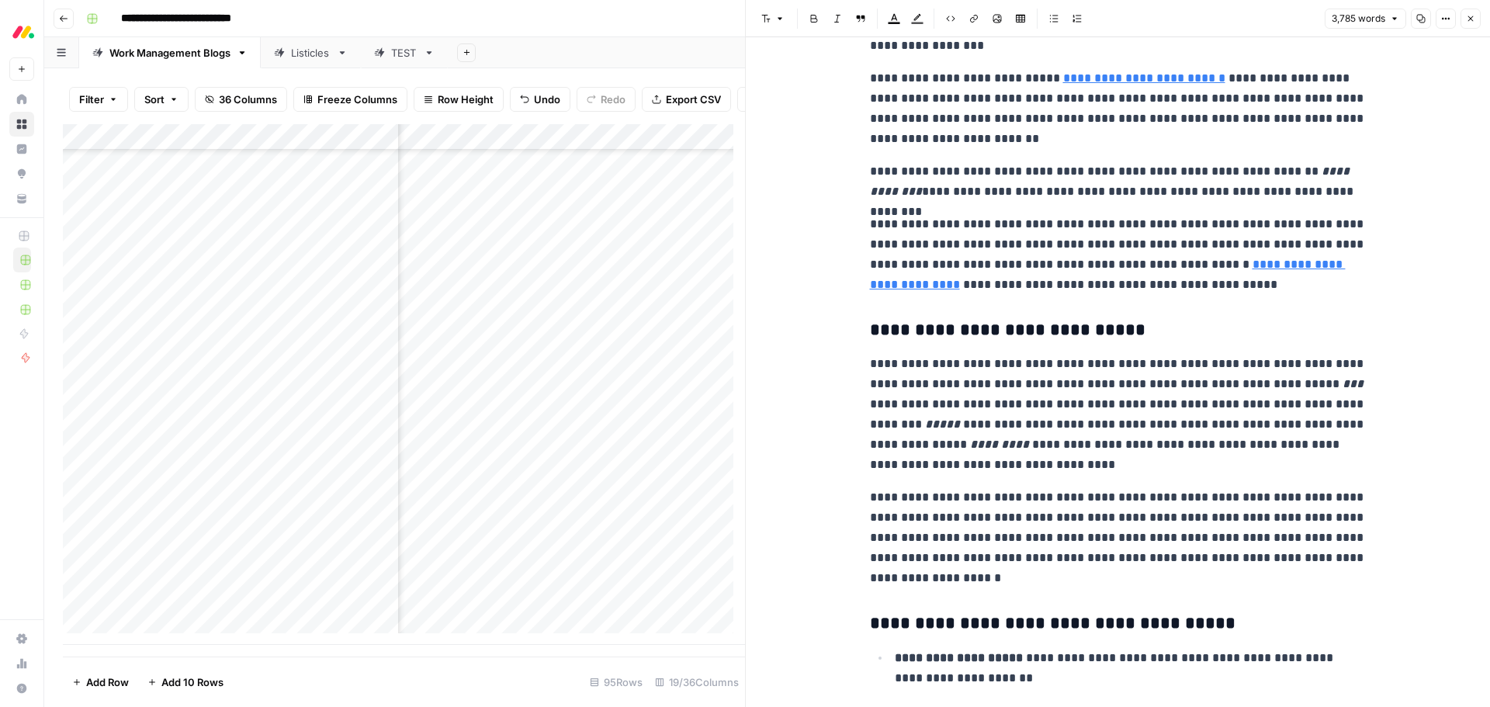
click at [960, 418] on em "*****" at bounding box center [942, 424] width 35 height 12
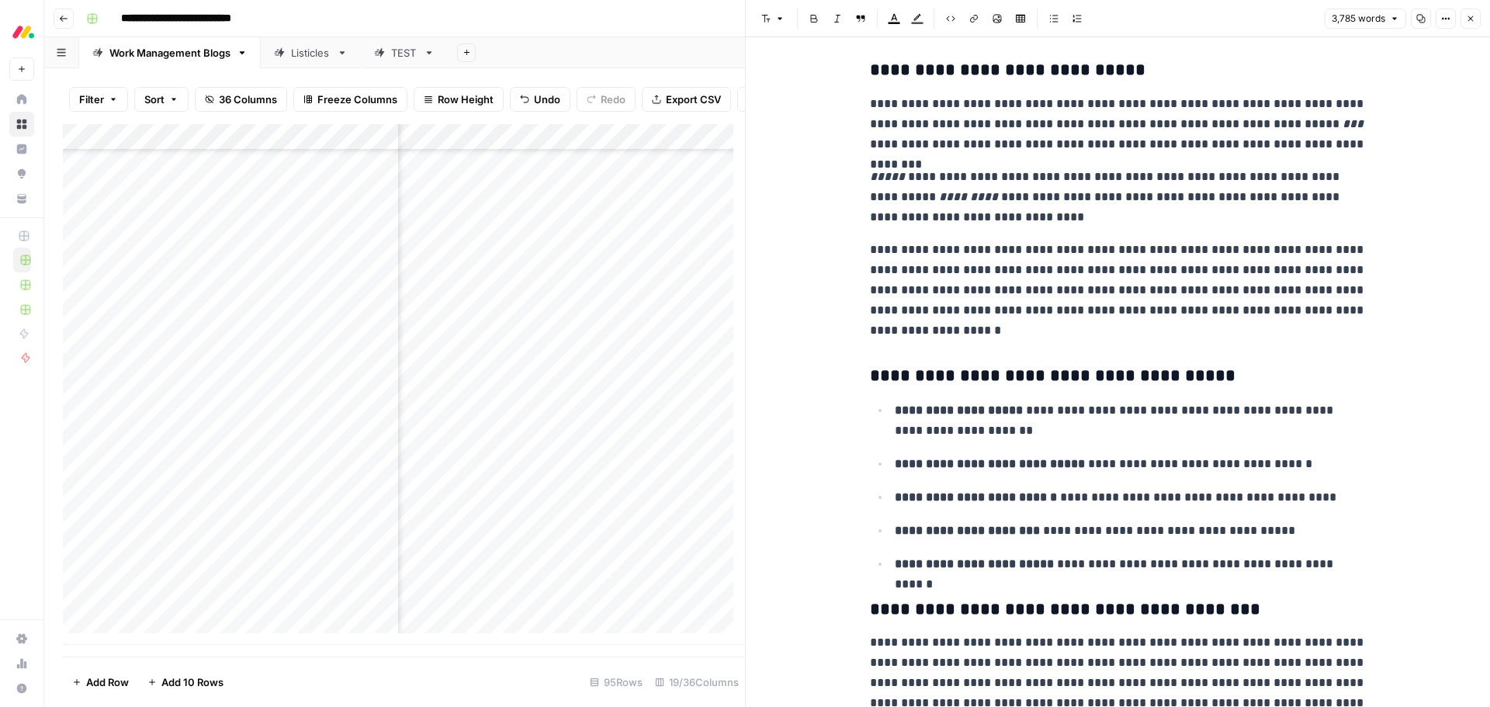
scroll to position [1086, 0]
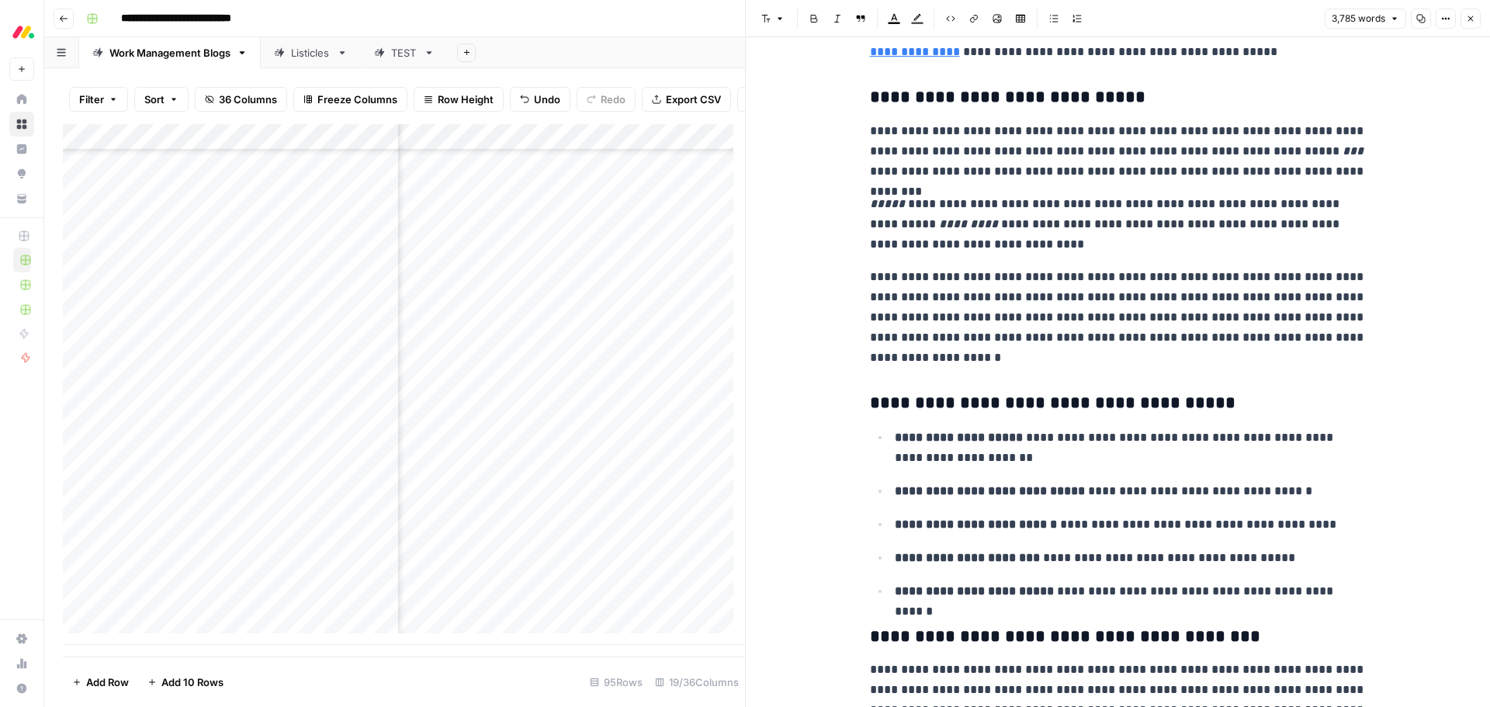
click at [1342, 154] on em "***" at bounding box center [1352, 151] width 21 height 12
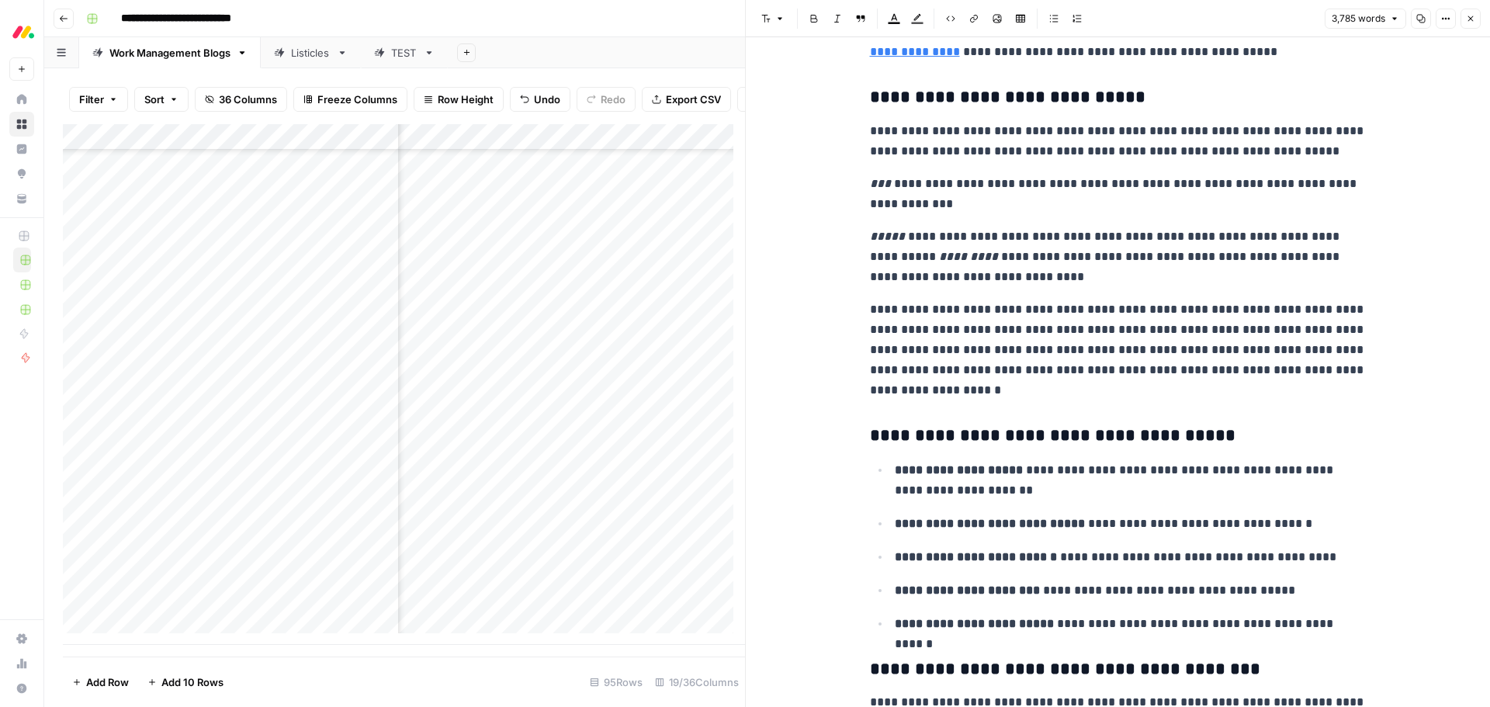
click at [870, 237] on em "*****" at bounding box center [887, 236] width 35 height 12
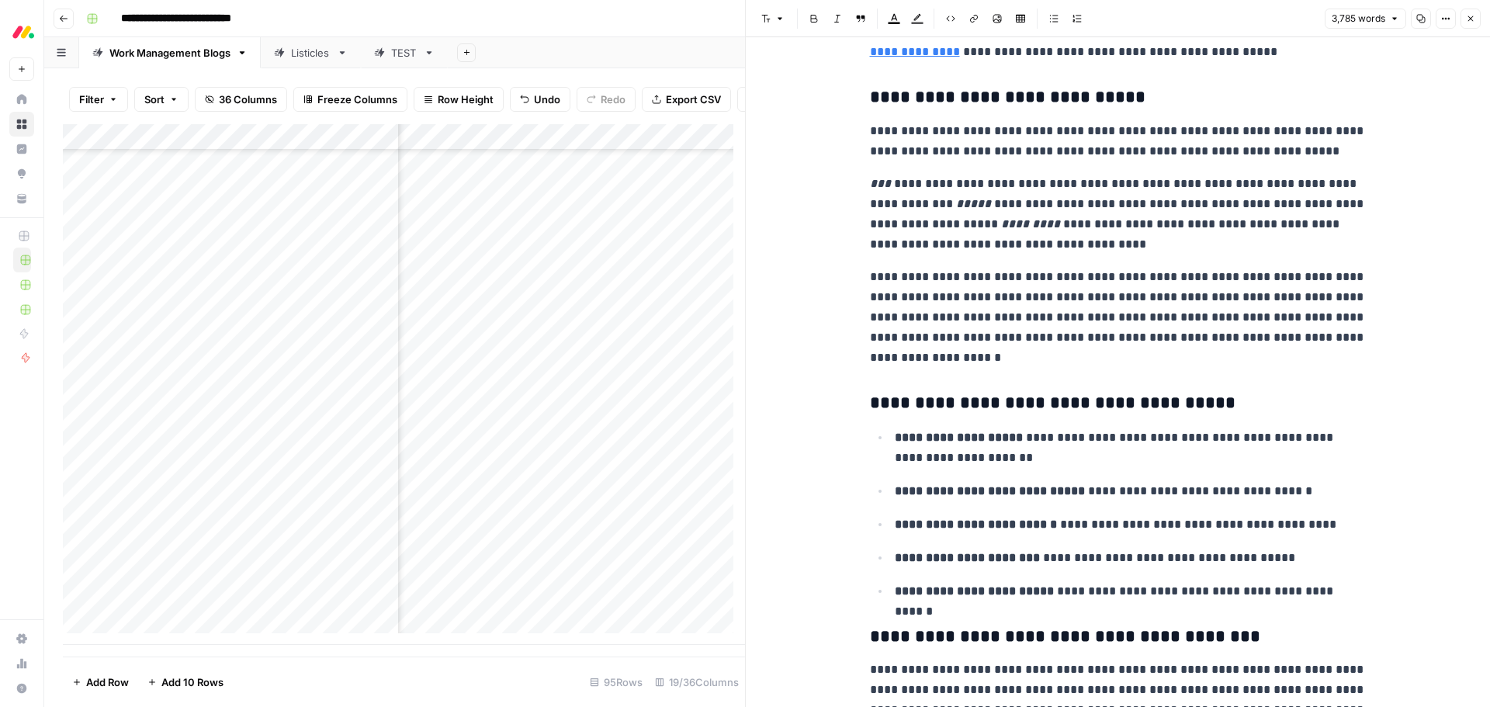
click at [1213, 243] on p "**********" at bounding box center [1118, 214] width 497 height 81
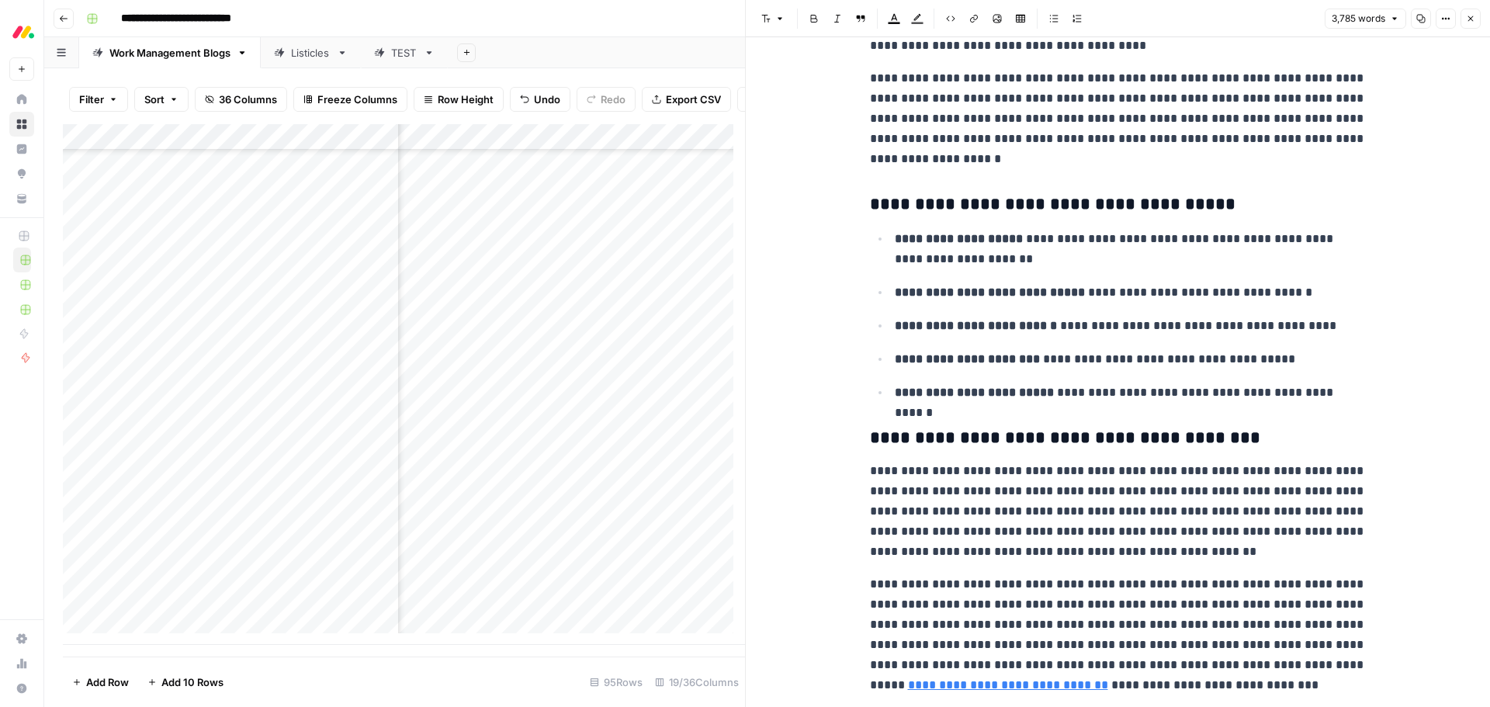
scroll to position [1397, 0]
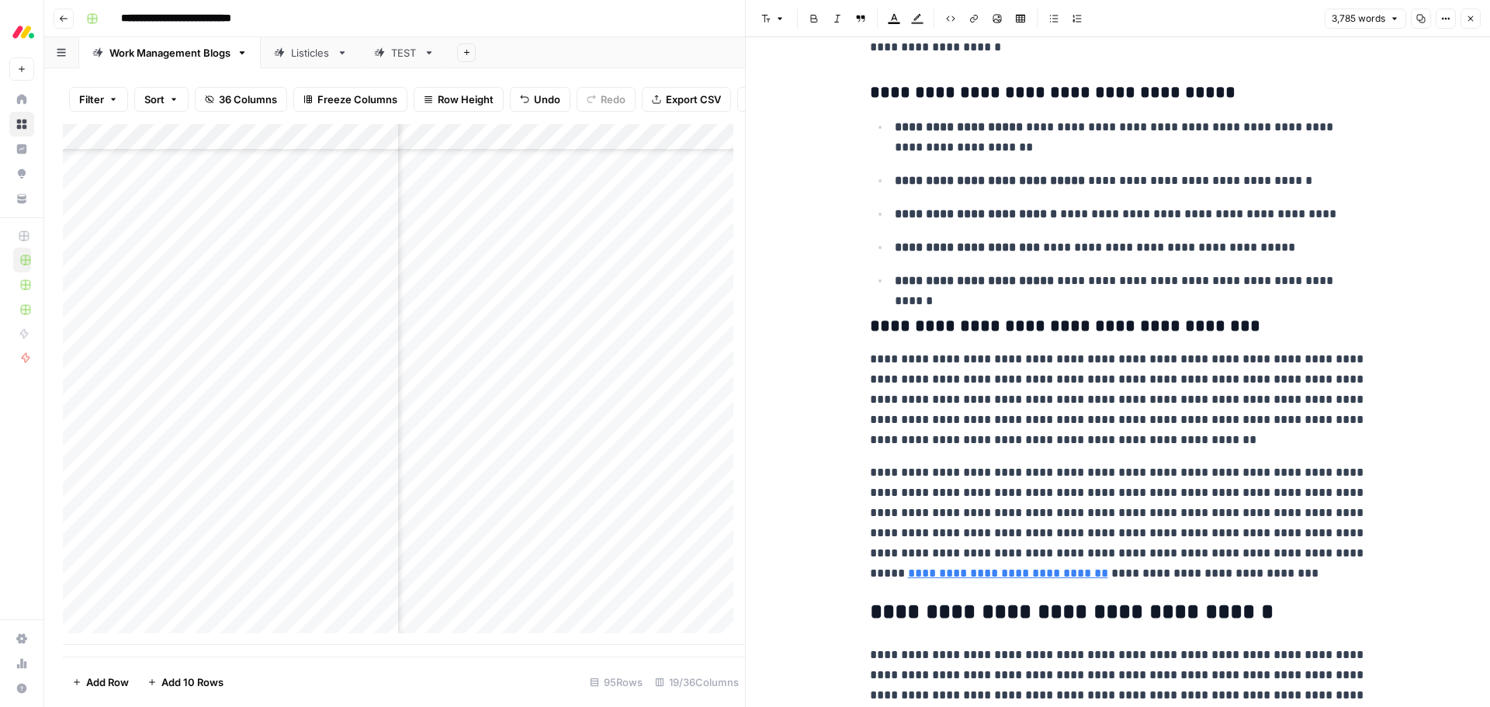
click at [1254, 514] on p "**********" at bounding box center [1118, 522] width 497 height 121
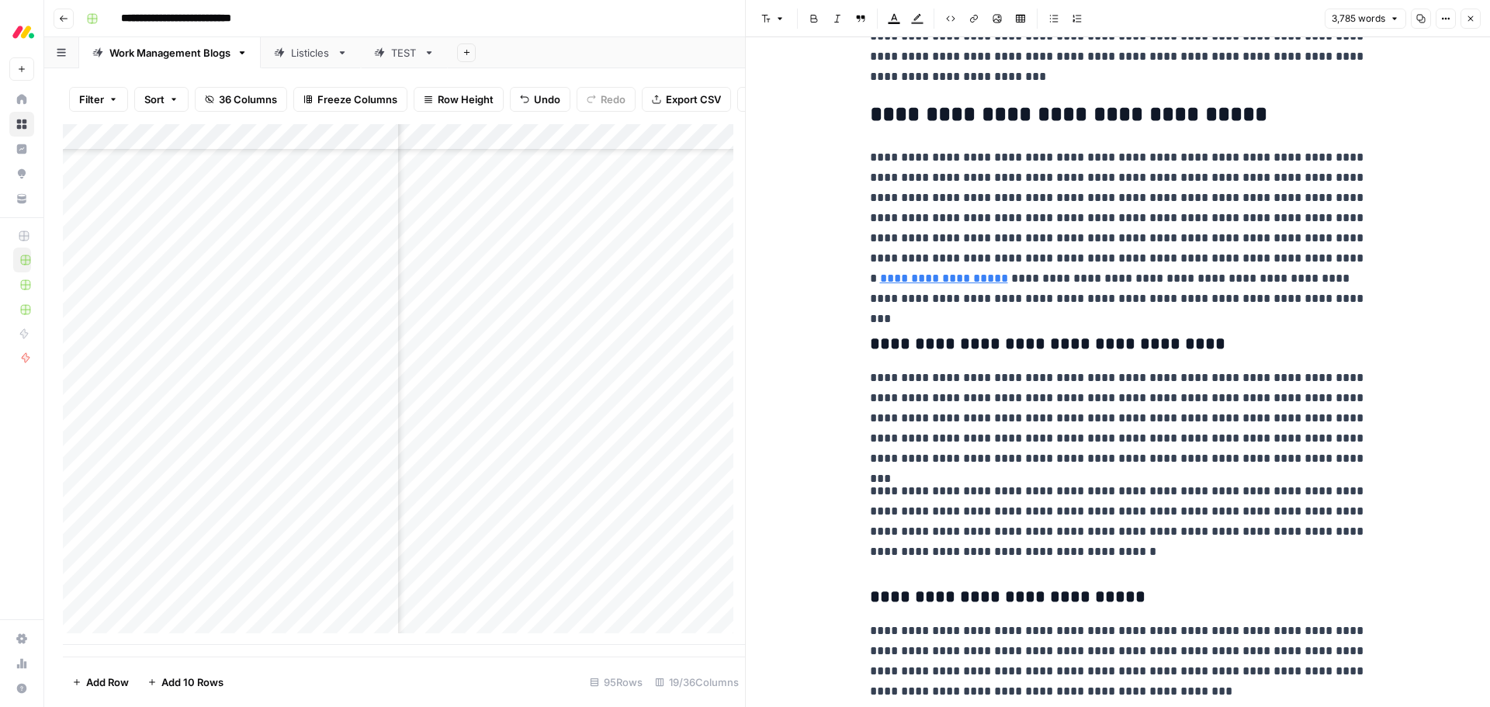
scroll to position [6984, 0]
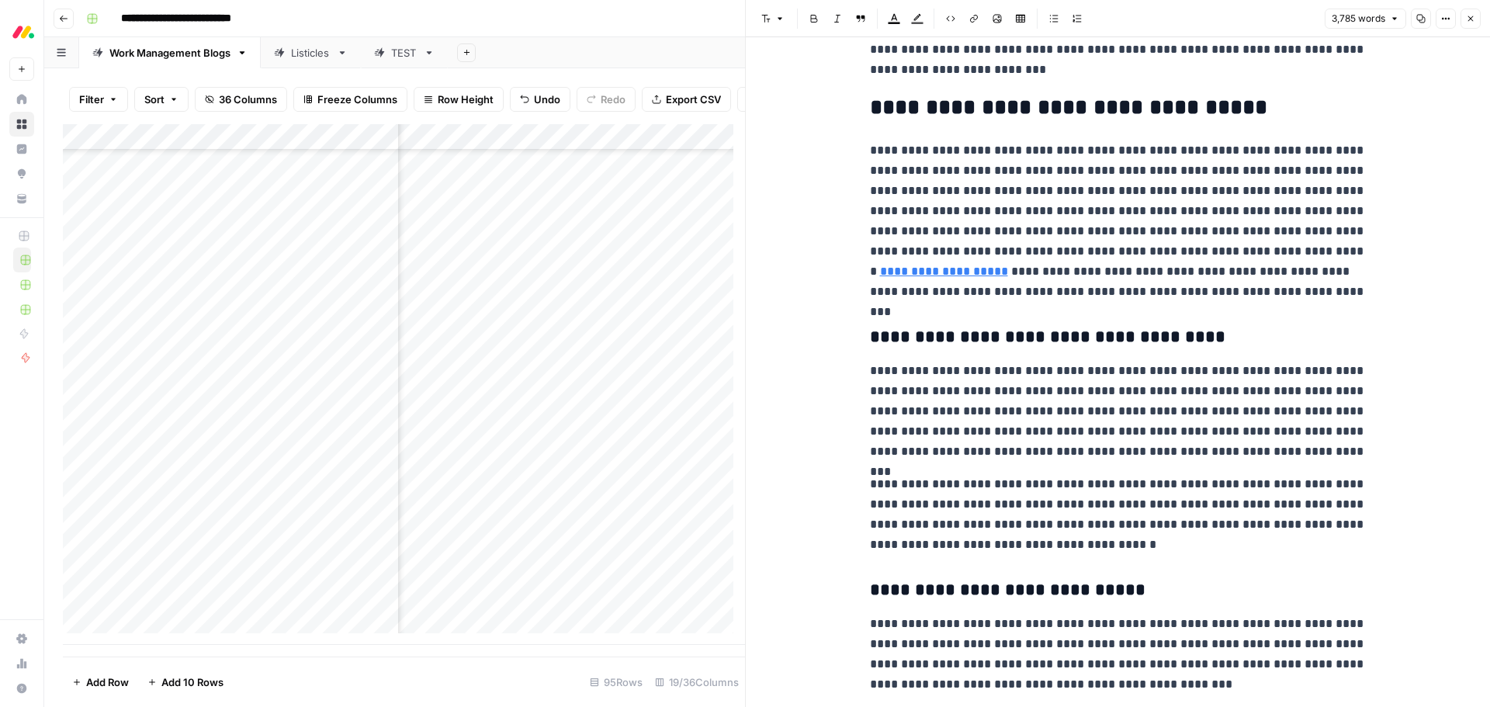
click at [952, 213] on p "**********" at bounding box center [1118, 220] width 497 height 161
click at [958, 216] on p "**********" at bounding box center [1118, 220] width 497 height 161
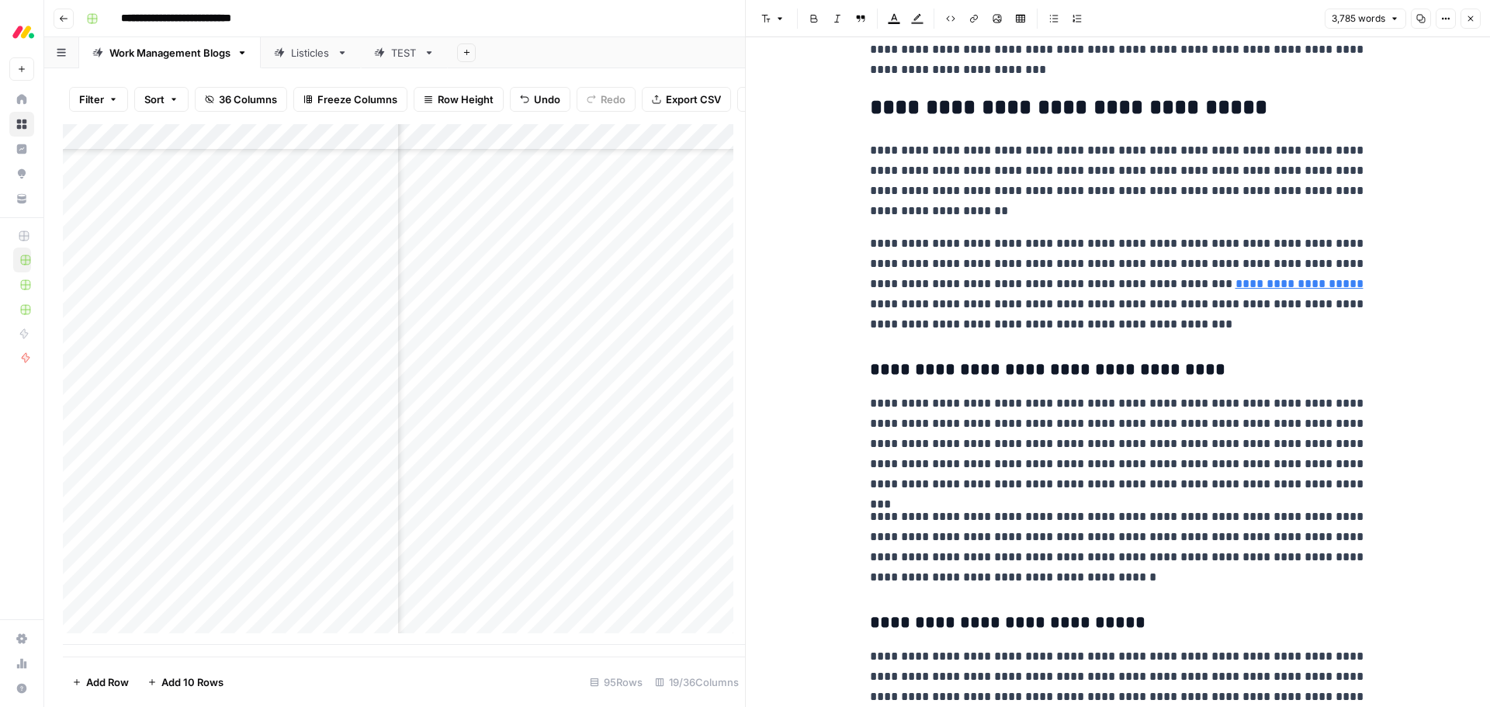
click at [1207, 445] on p "**********" at bounding box center [1118, 443] width 497 height 101
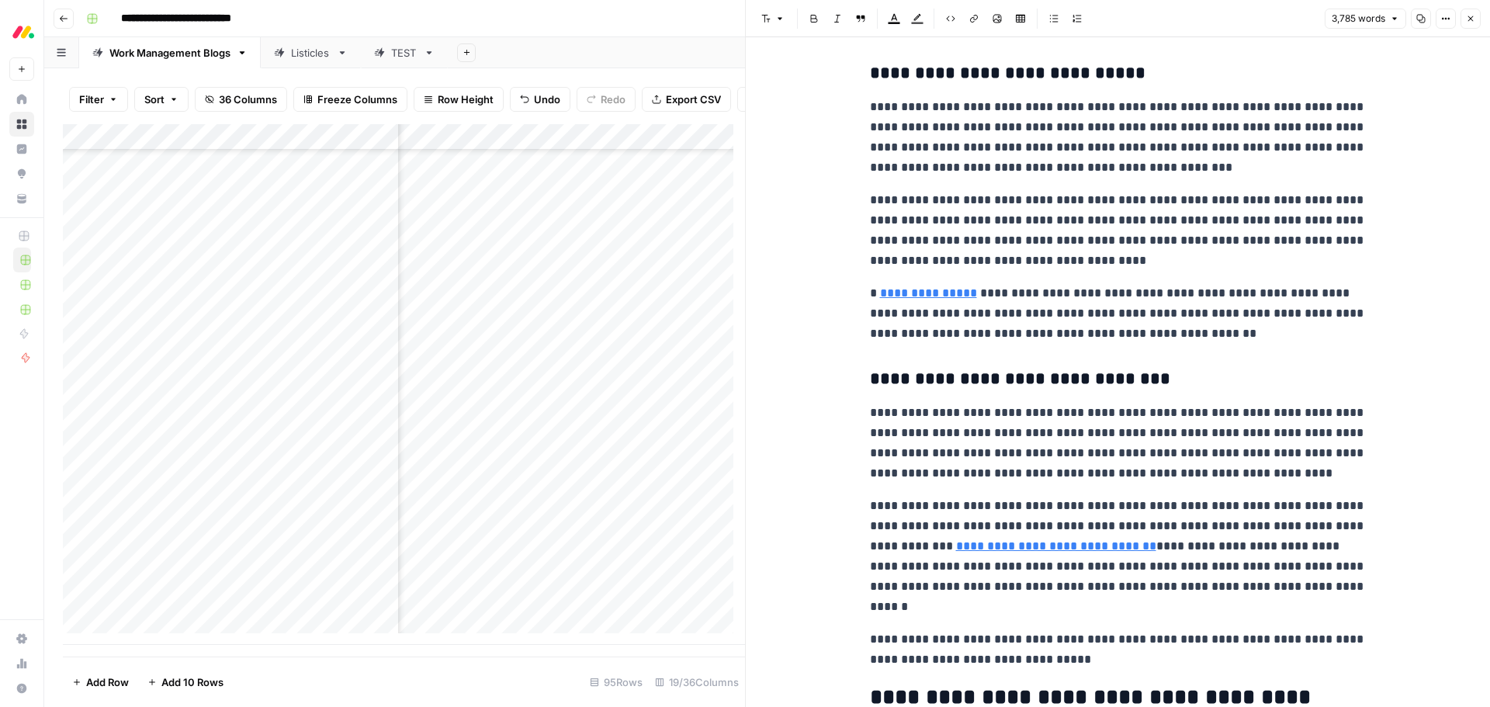
scroll to position [7605, 0]
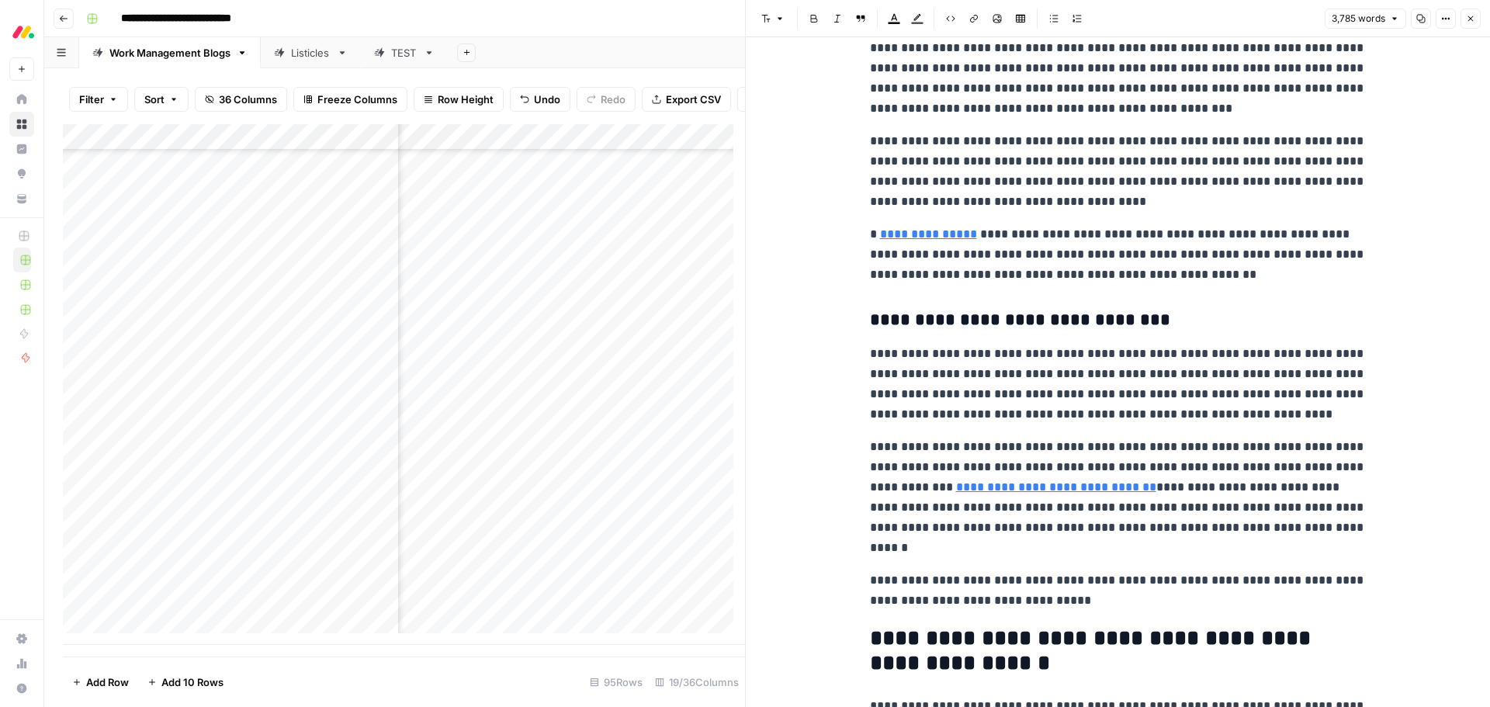
click at [930, 221] on div "https://monday.com/blog/project-management/project-tracker/" at bounding box center [980, 212] width 214 height 19
type input "https://monday.com/lp/world-of-work-report"
click at [1173, 379] on p "**********" at bounding box center [1118, 384] width 497 height 81
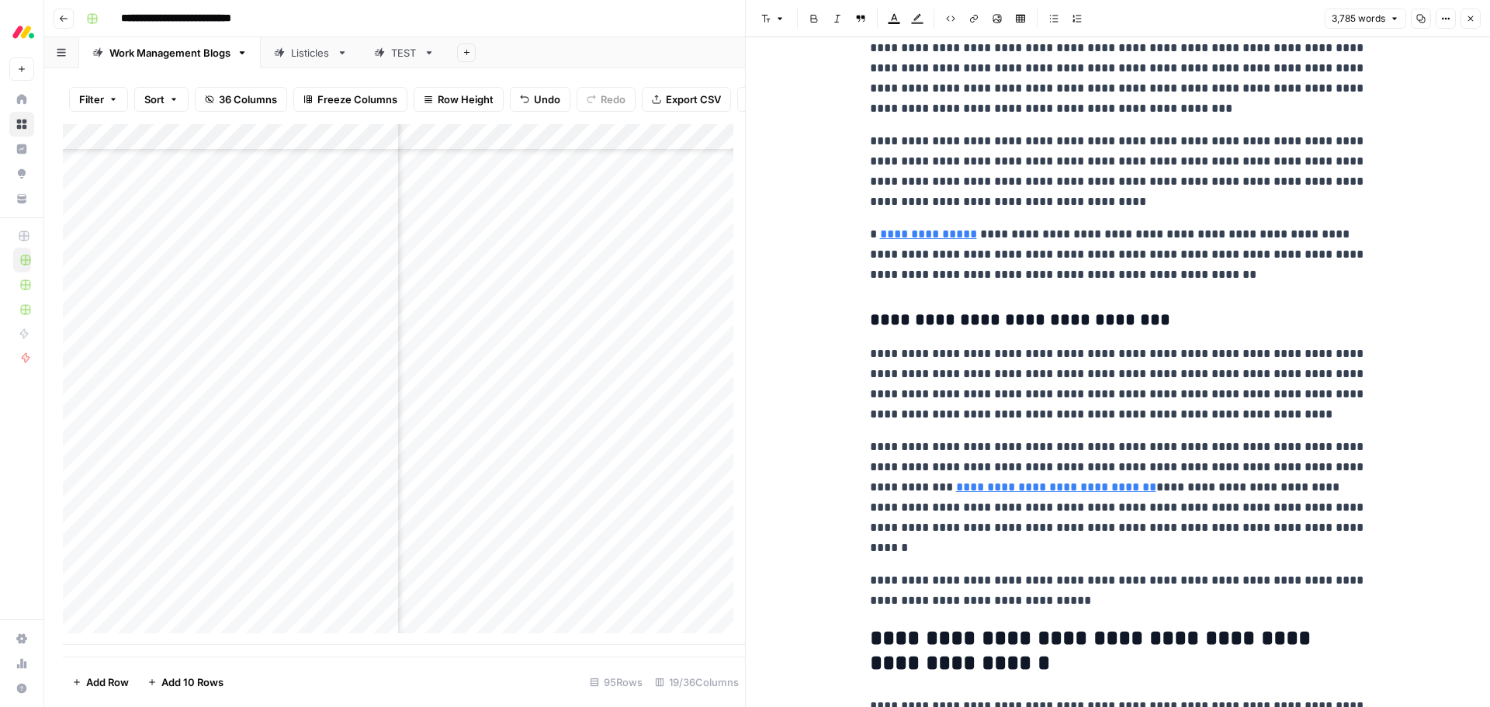
click at [1130, 490] on p "**********" at bounding box center [1118, 497] width 497 height 121
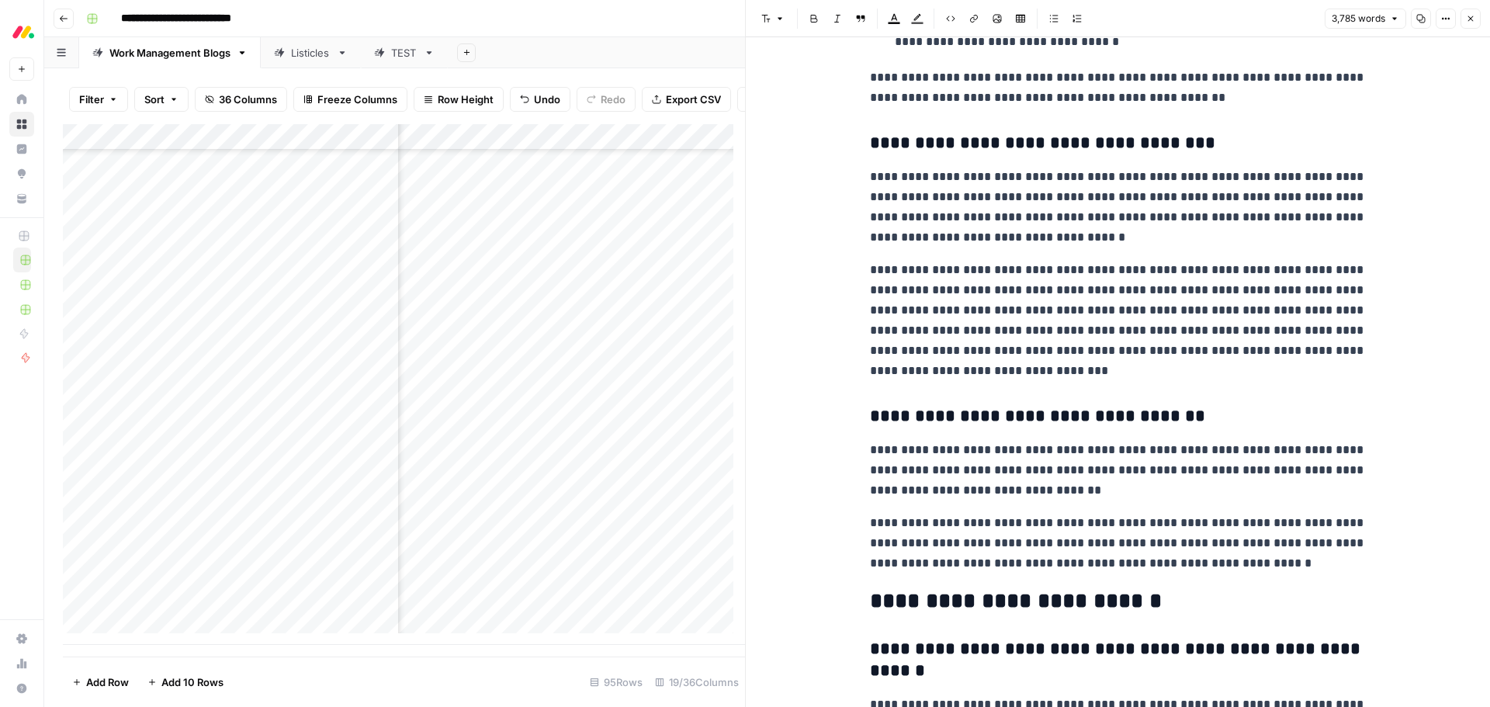
scroll to position [8769, 0]
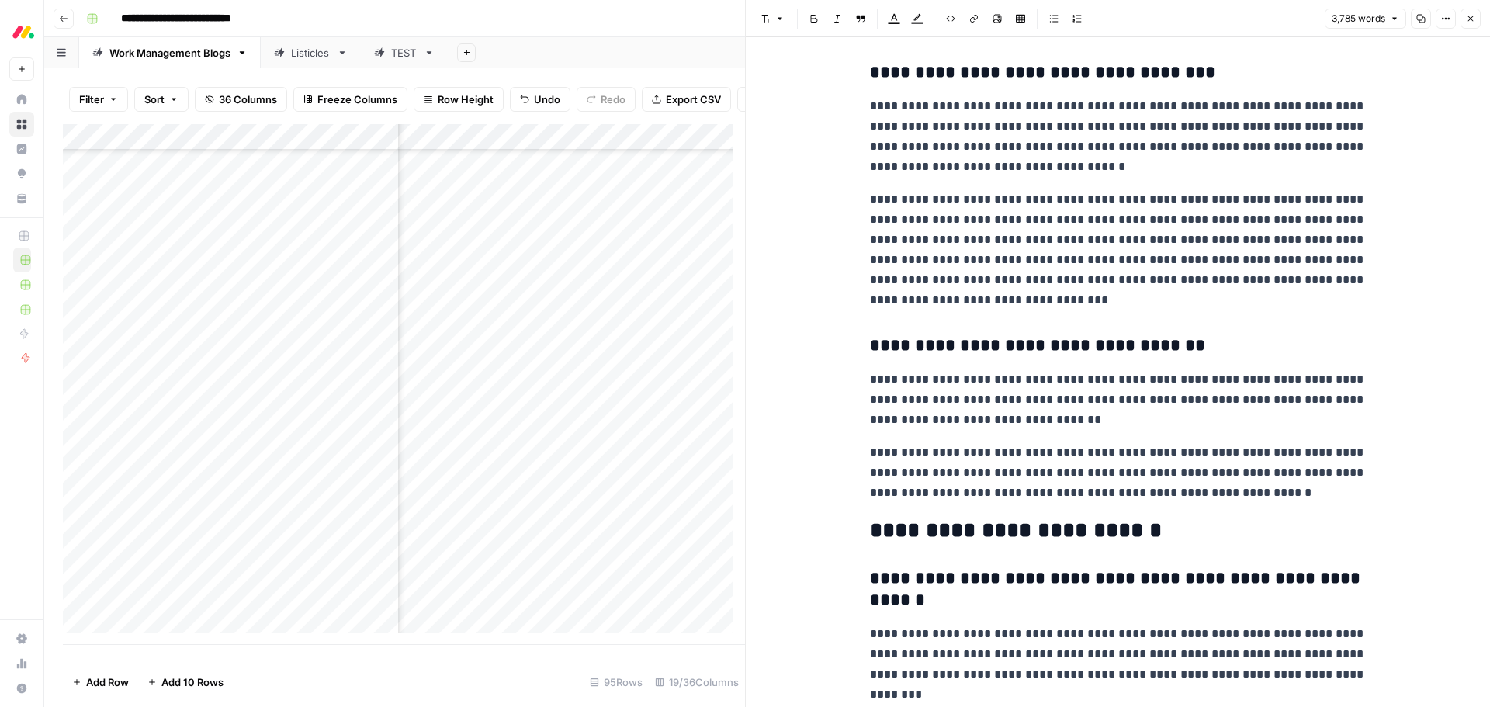
click at [1107, 265] on p "**********" at bounding box center [1118, 249] width 497 height 121
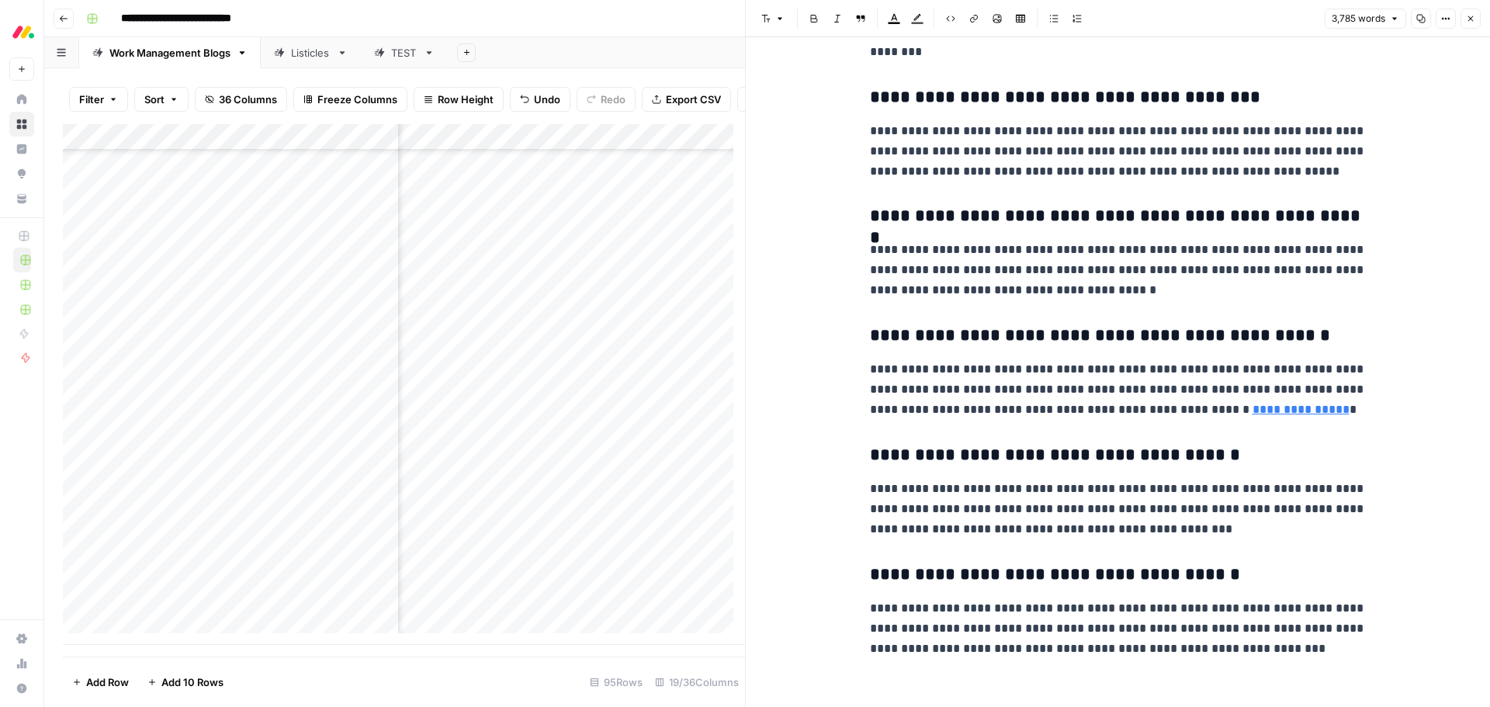
scroll to position [9434, 0]
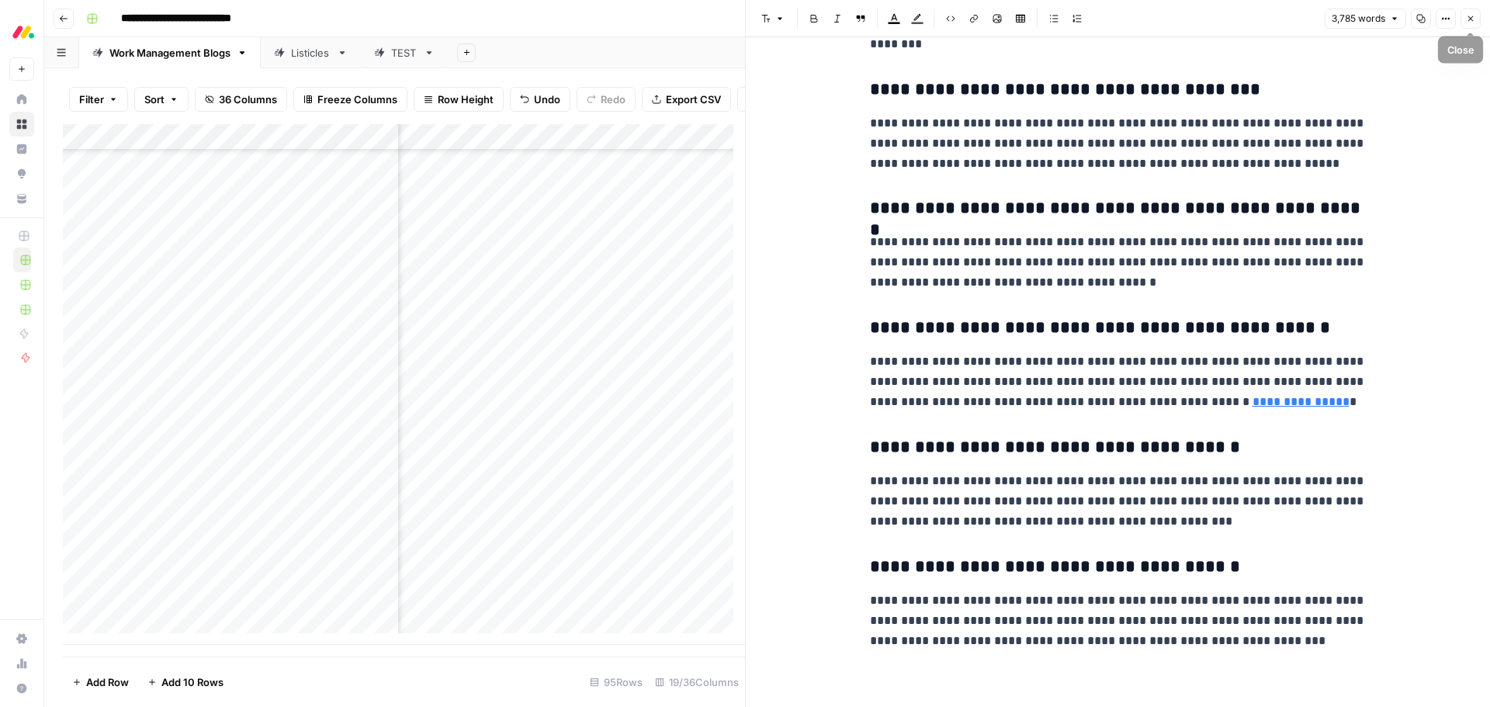
click at [1467, 16] on icon "button" at bounding box center [1470, 18] width 9 height 9
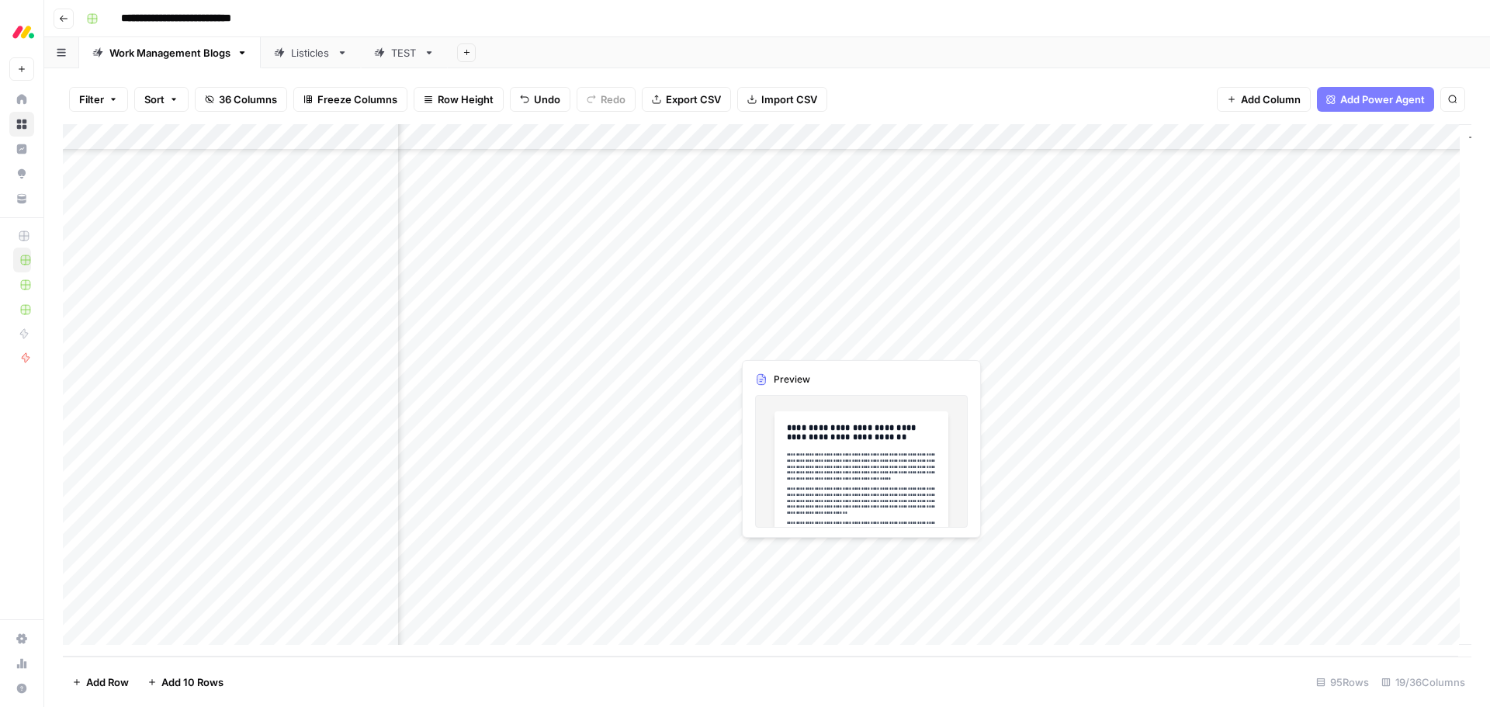
click at [826, 341] on div "Add Column" at bounding box center [767, 390] width 1408 height 532
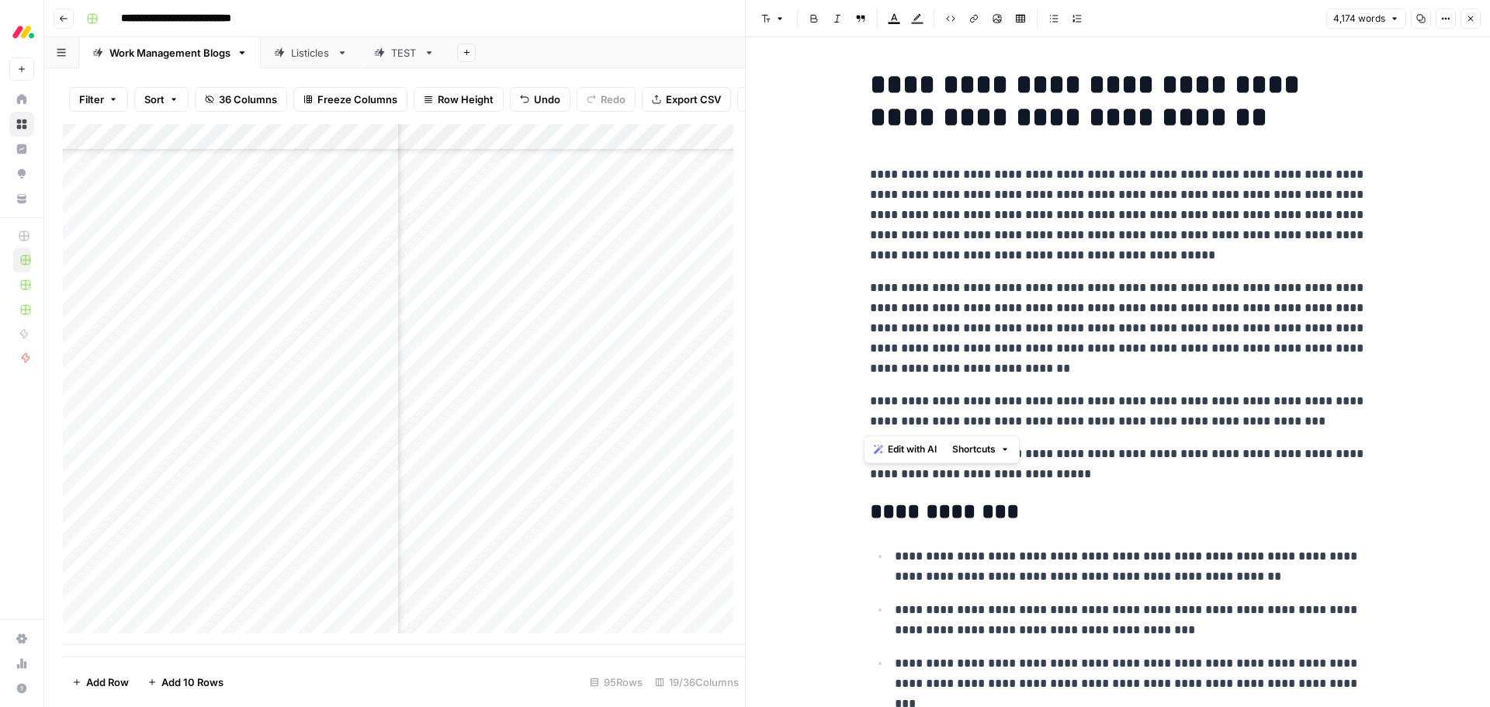
drag, startPoint x: 1318, startPoint y: 421, endPoint x: 856, endPoint y: 178, distance: 522.4
click at [912, 448] on span "Edit with AI" at bounding box center [912, 449] width 49 height 14
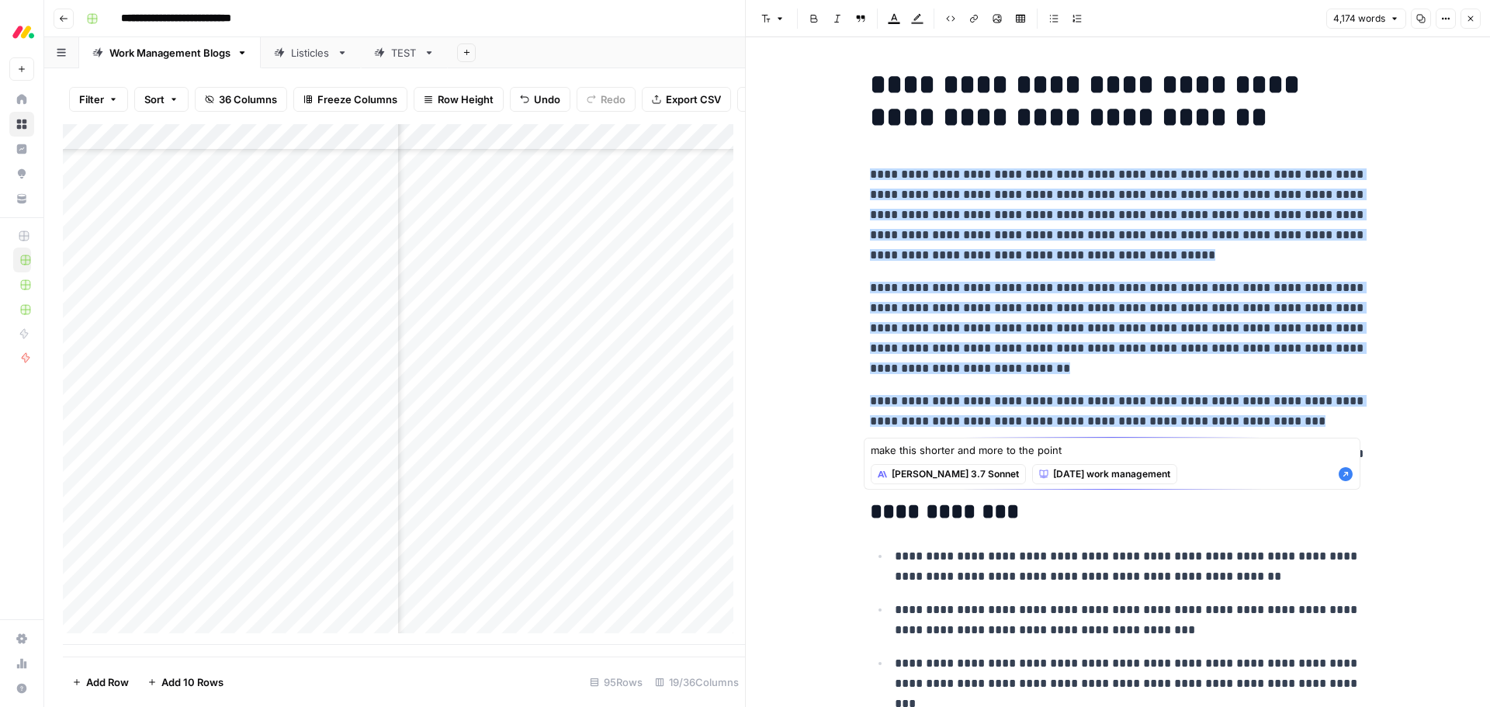
type textarea "make this shorter and more to the point"
click at [1351, 473] on icon "button" at bounding box center [1346, 474] width 14 height 14
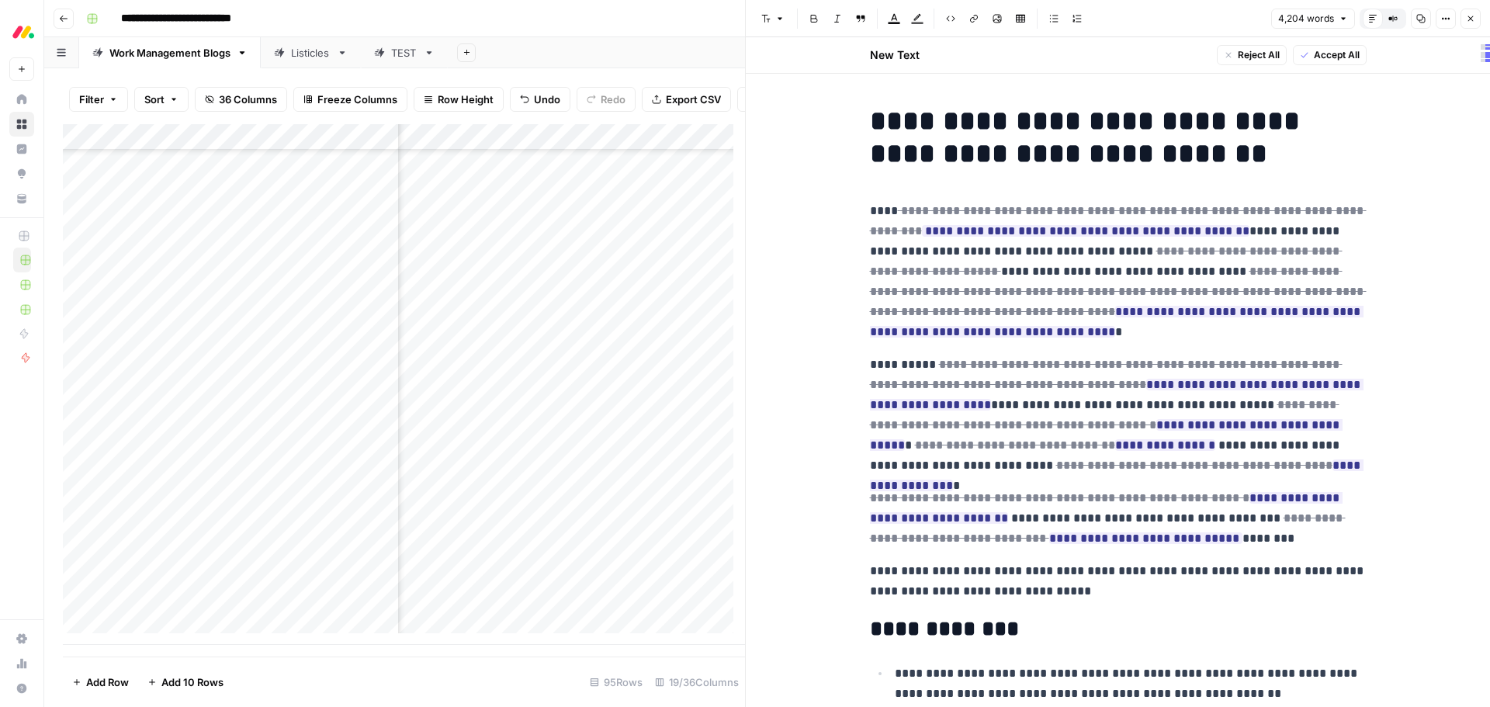
click at [1314, 51] on span "Accept All" at bounding box center [1337, 55] width 46 height 14
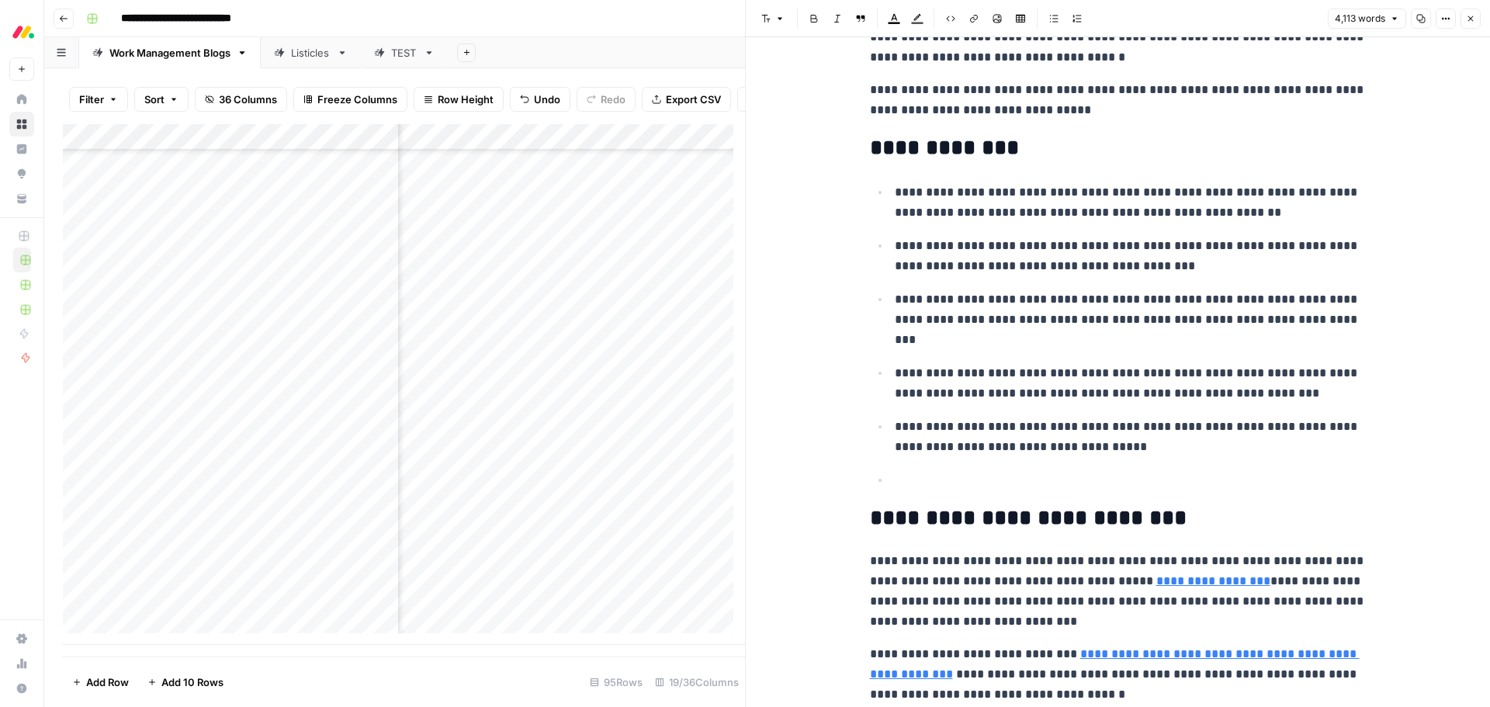
scroll to position [310, 0]
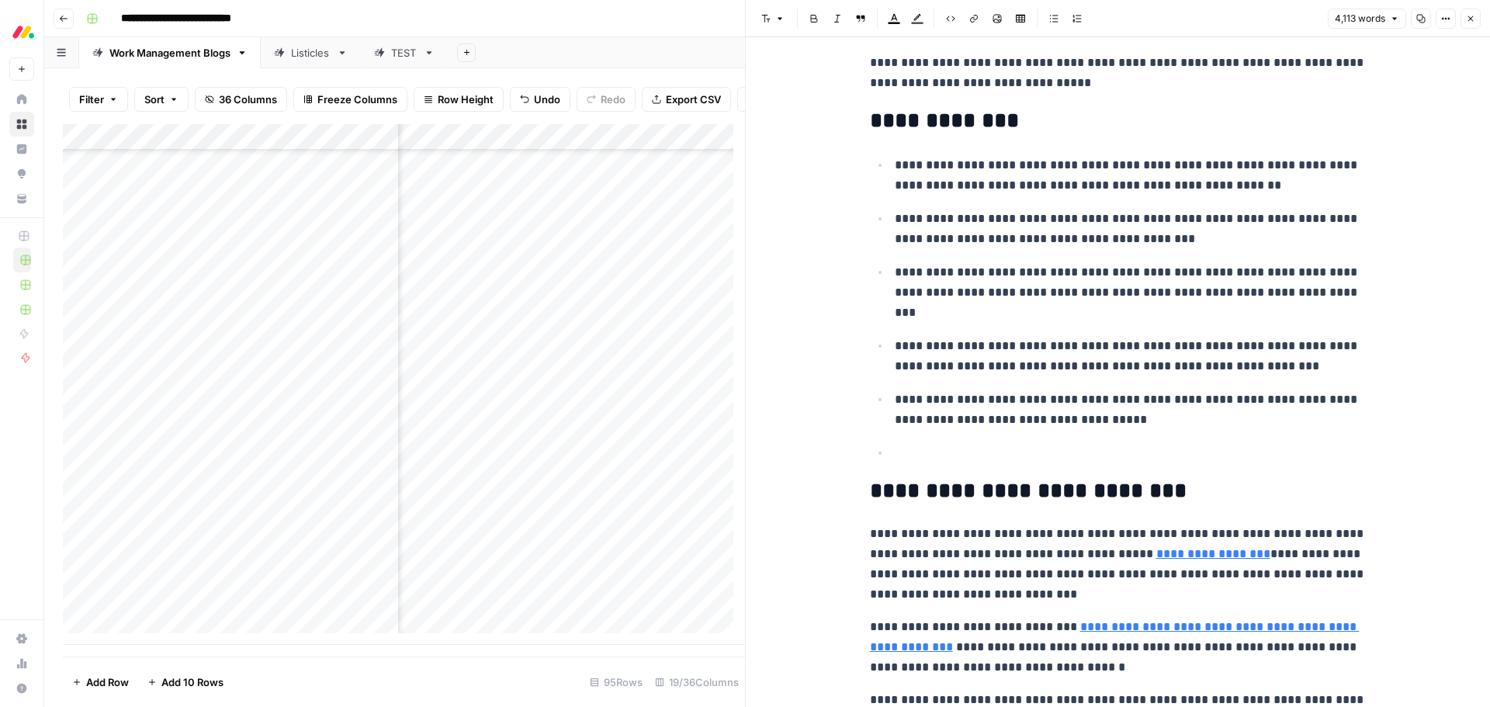
click at [992, 439] on ul "**********" at bounding box center [1118, 308] width 497 height 309
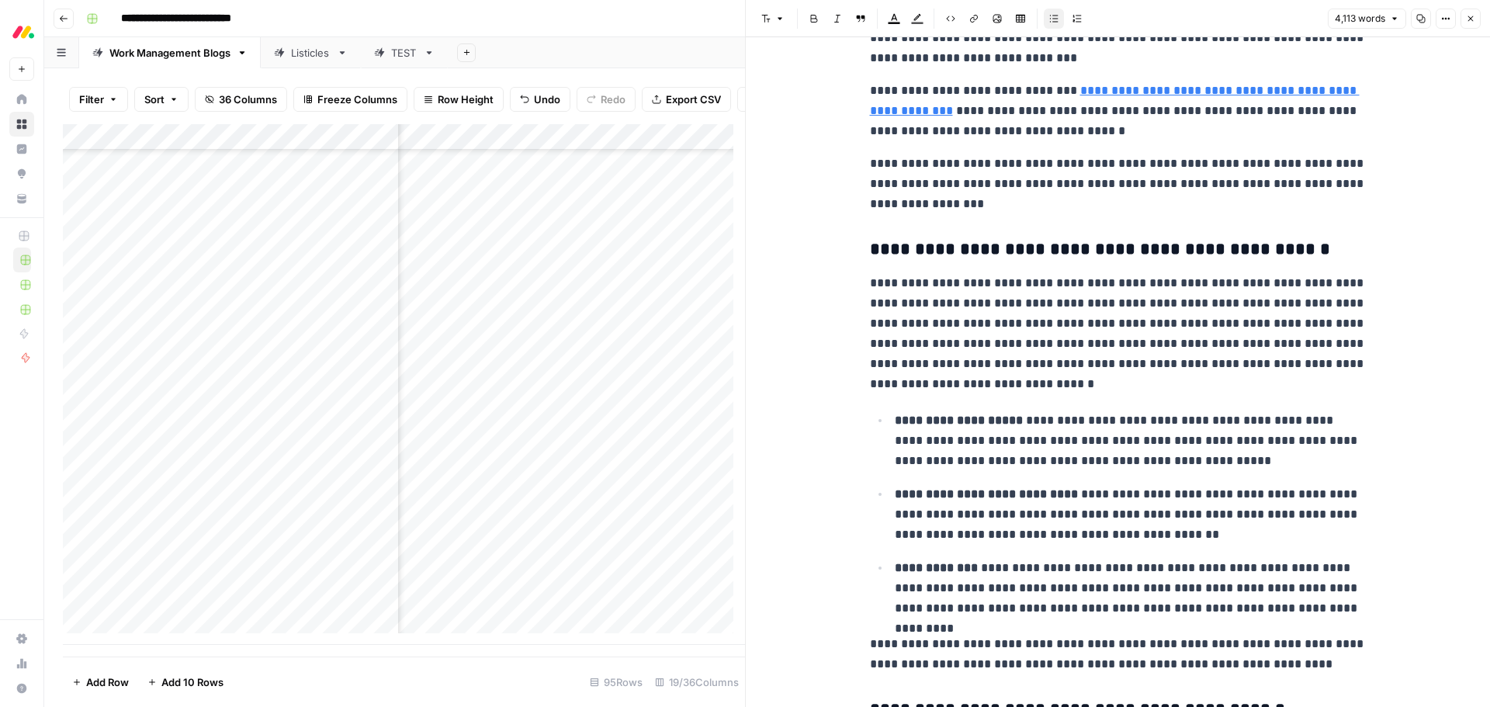
scroll to position [854, 0]
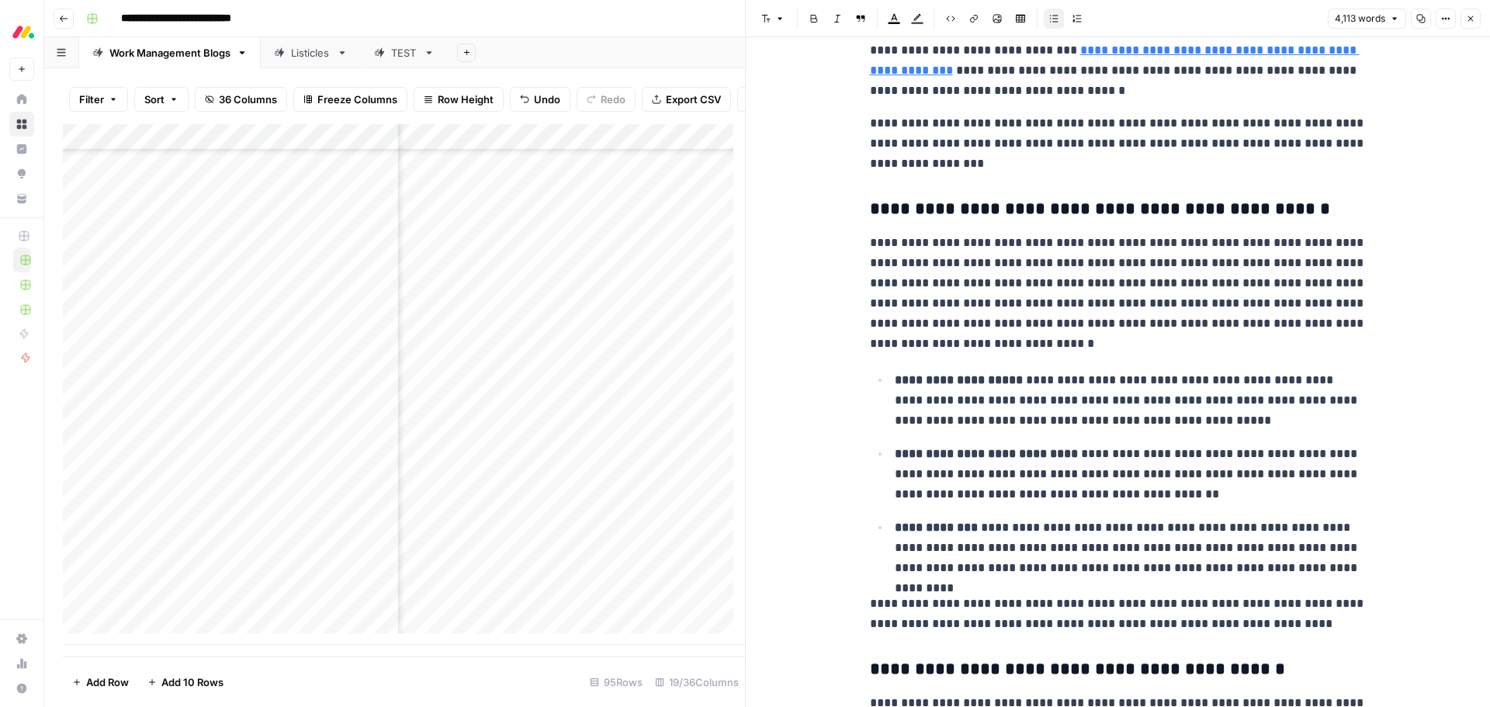
click at [1159, 285] on p "**********" at bounding box center [1118, 293] width 497 height 121
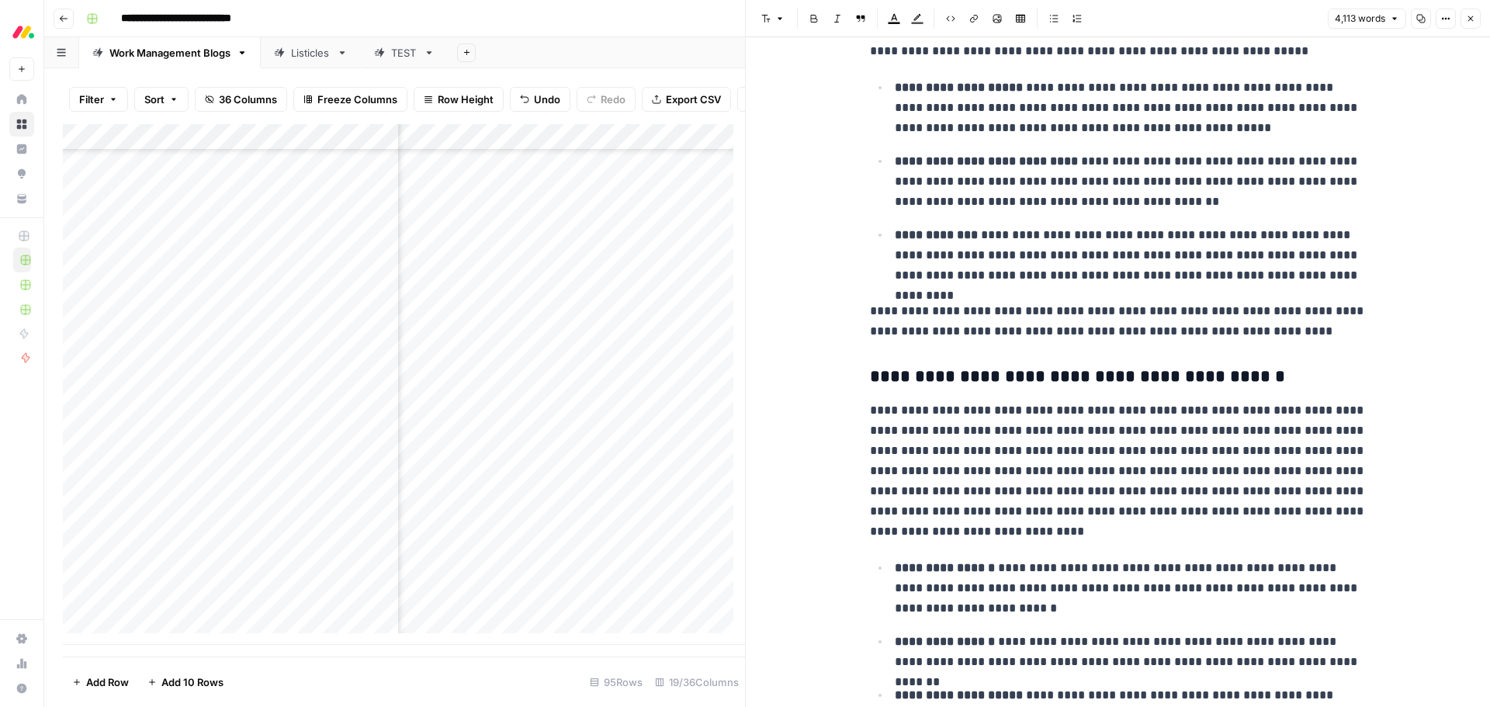
scroll to position [1164, 0]
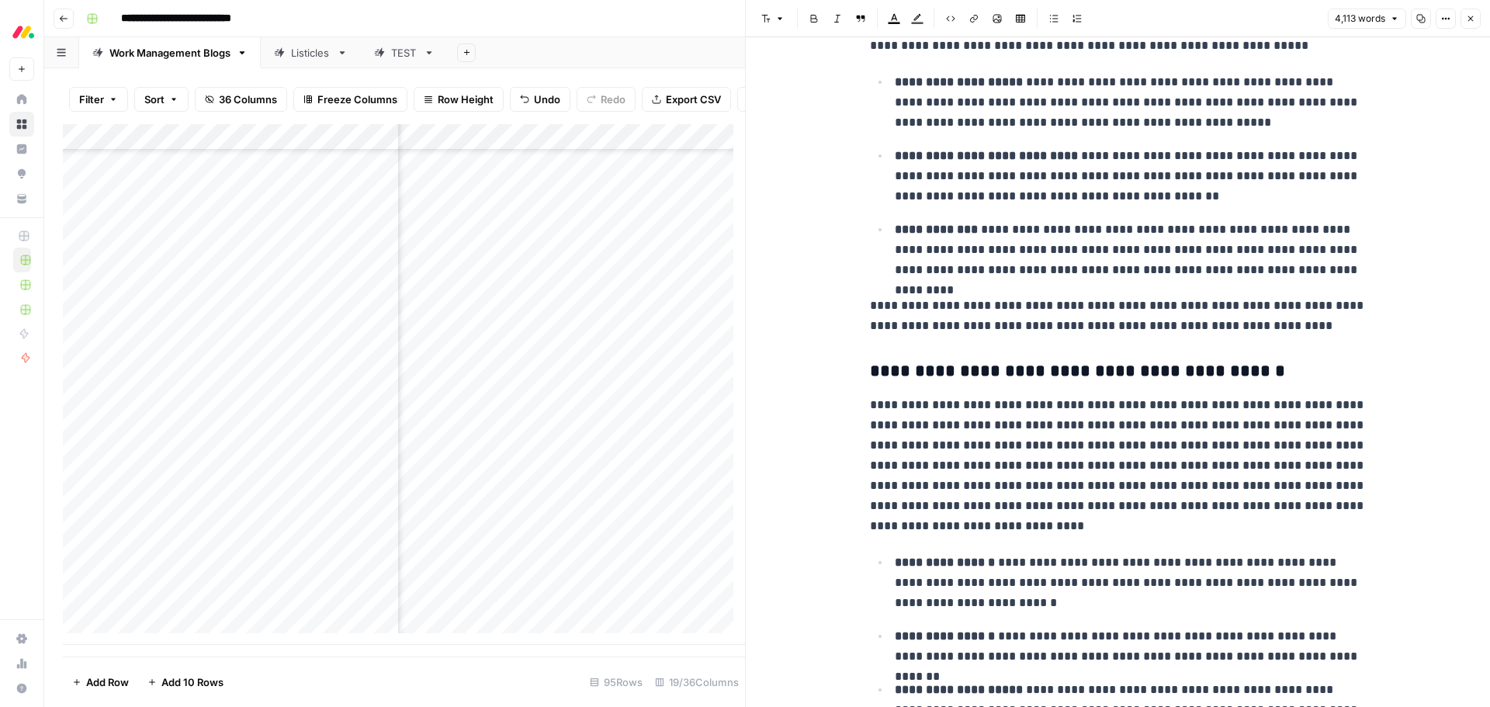
click at [1035, 450] on p "**********" at bounding box center [1118, 465] width 497 height 141
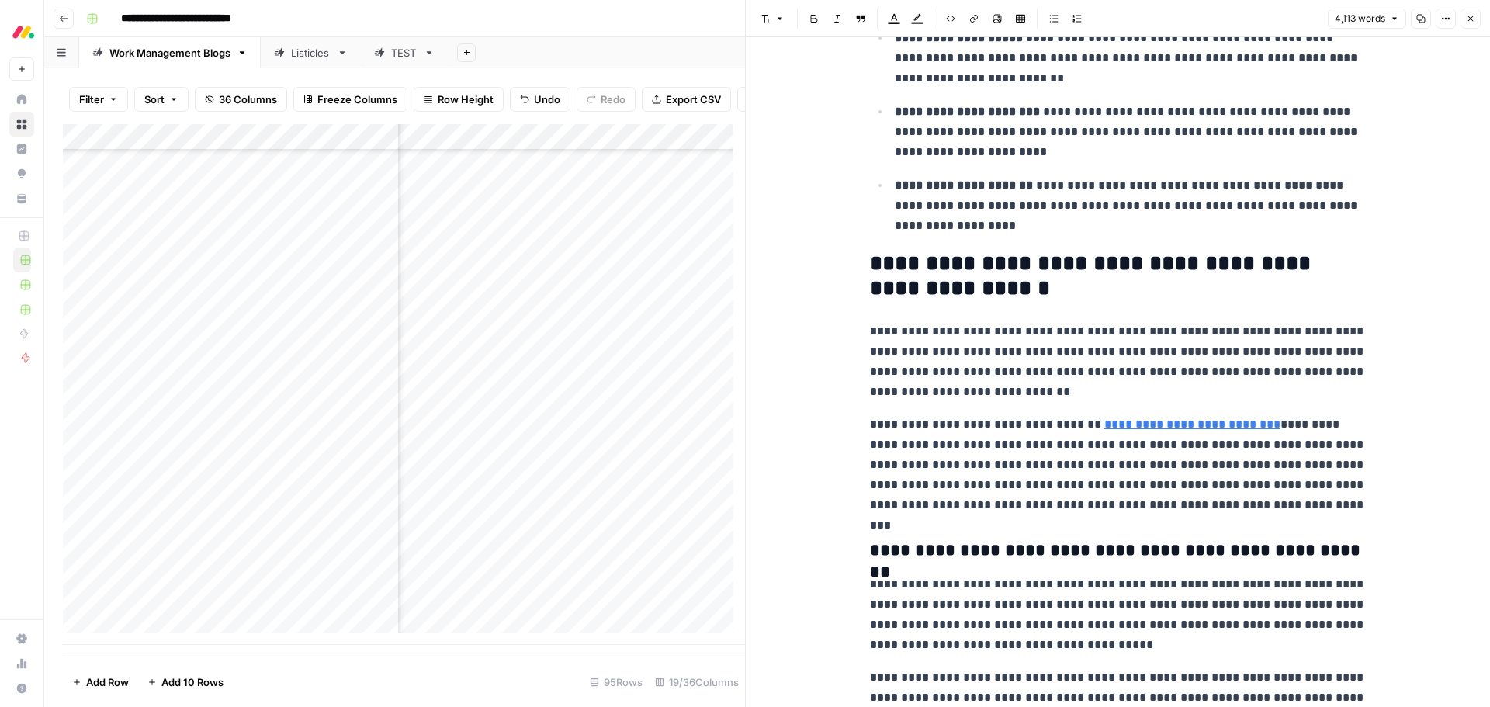
scroll to position [1862, 0]
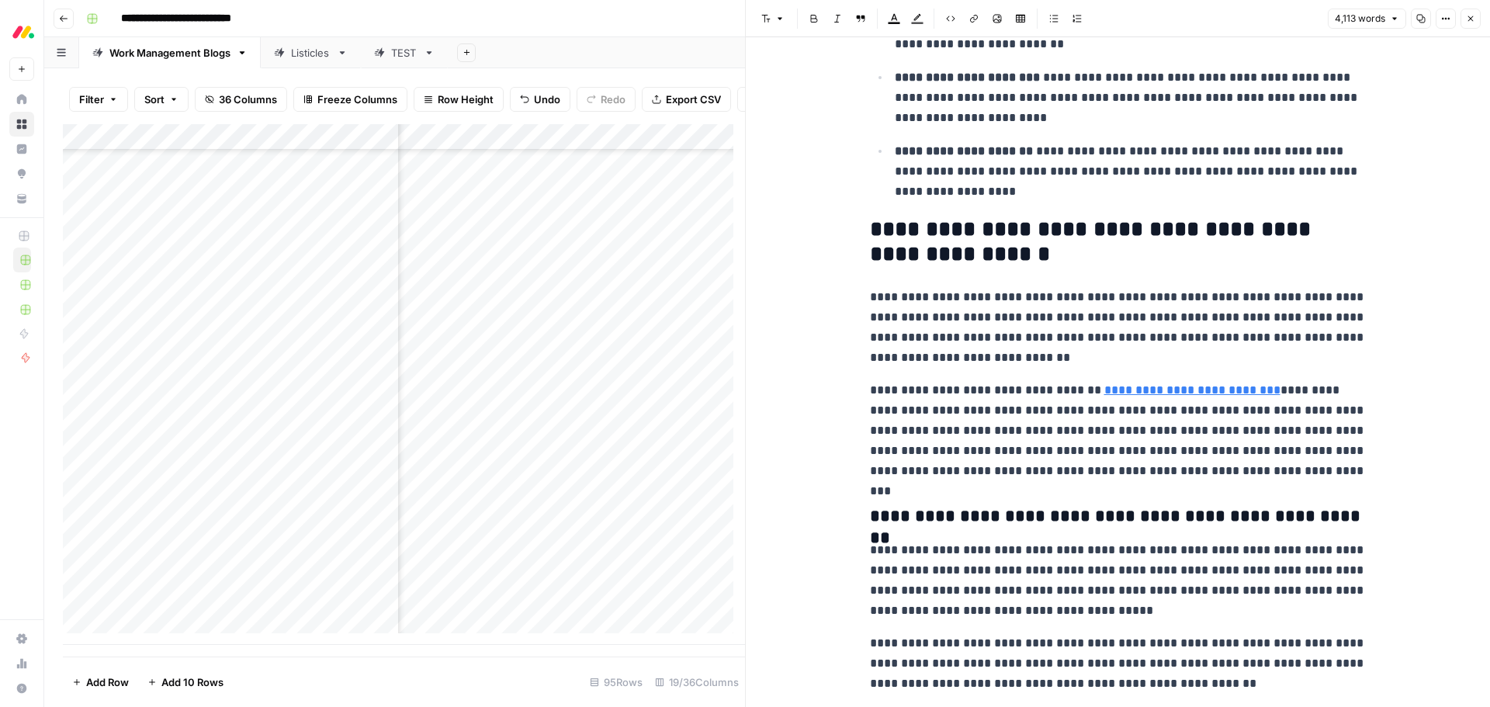
click at [1009, 430] on p "**********" at bounding box center [1118, 430] width 497 height 101
click at [1011, 431] on p "**********" at bounding box center [1118, 430] width 497 height 101
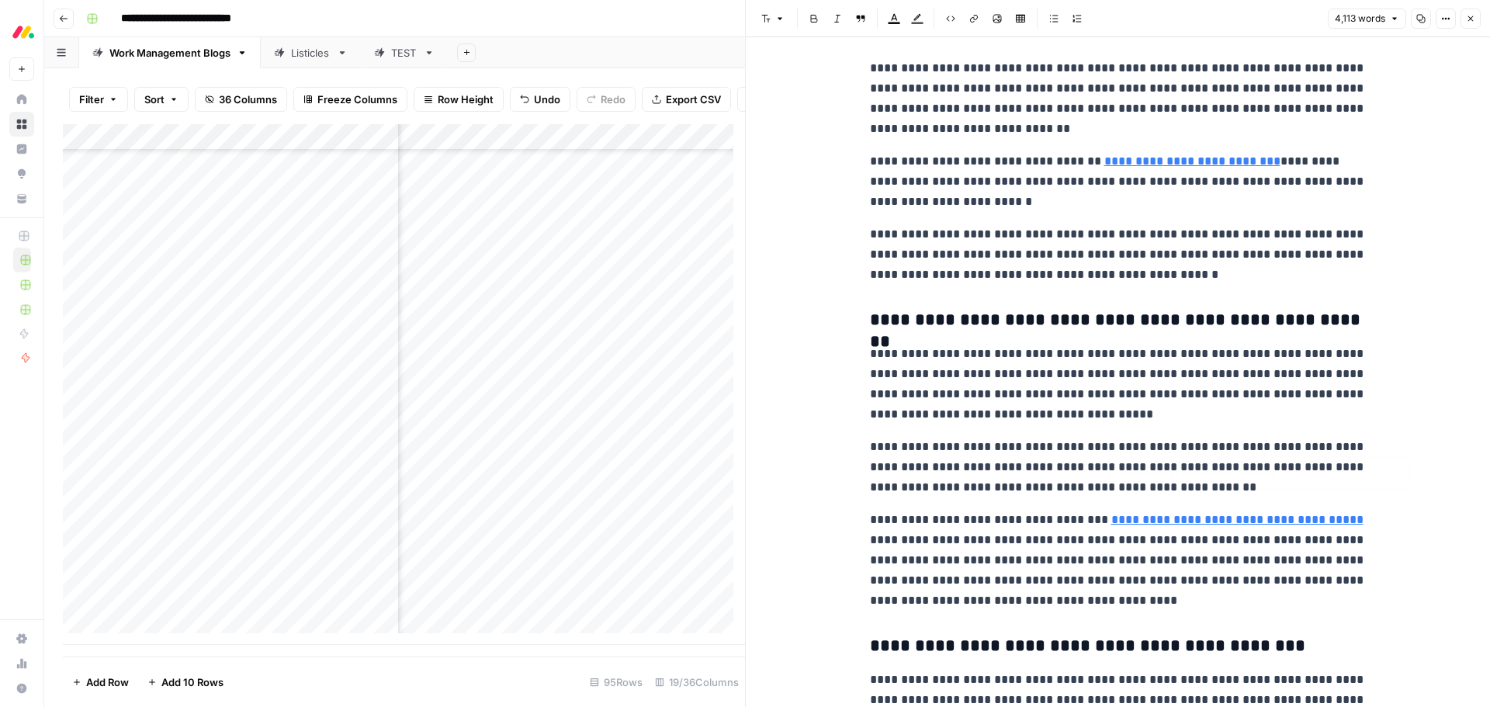
scroll to position [2250, 0]
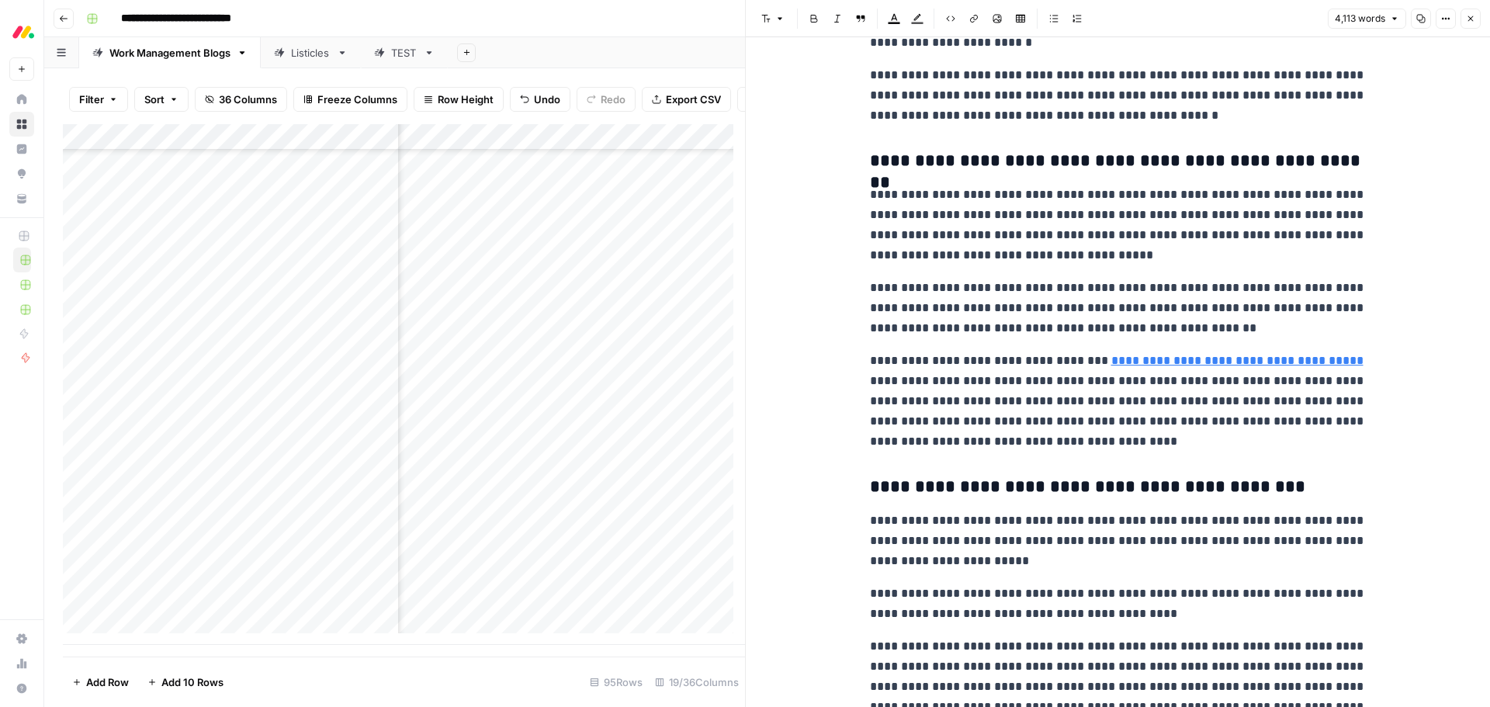
click at [1127, 404] on p "**********" at bounding box center [1118, 401] width 497 height 101
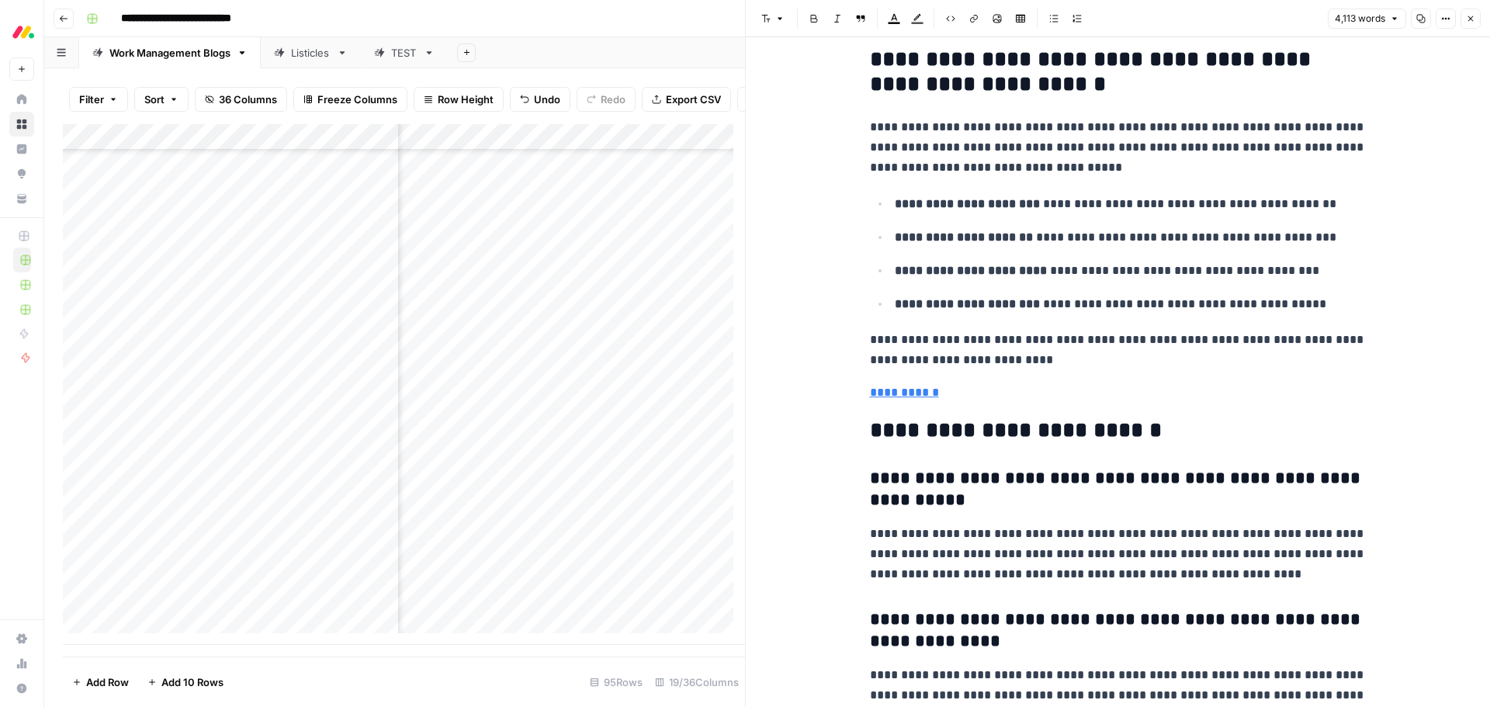
scroll to position [11174, 0]
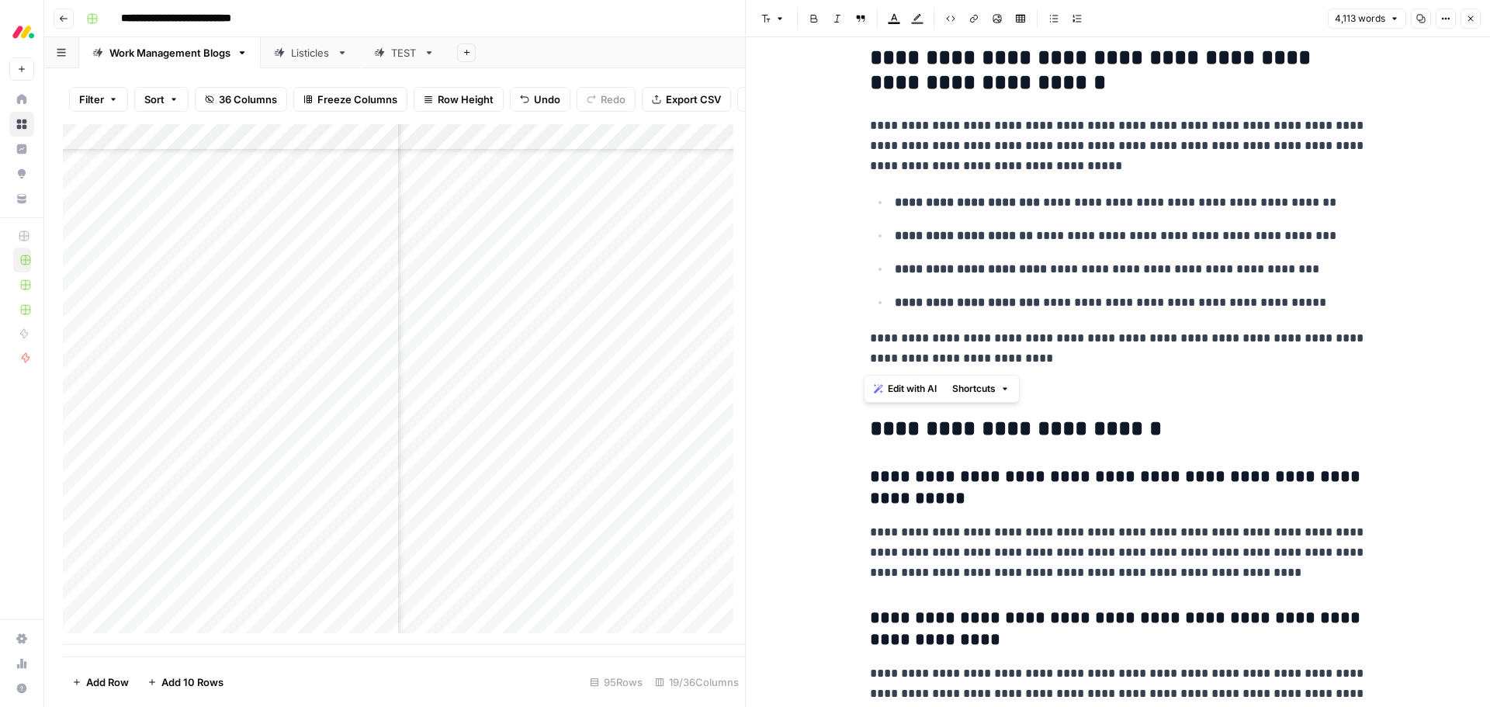
drag, startPoint x: 1071, startPoint y: 367, endPoint x: 854, endPoint y: 137, distance: 315.6
click at [902, 392] on span "Edit with AI" at bounding box center [912, 389] width 49 height 14
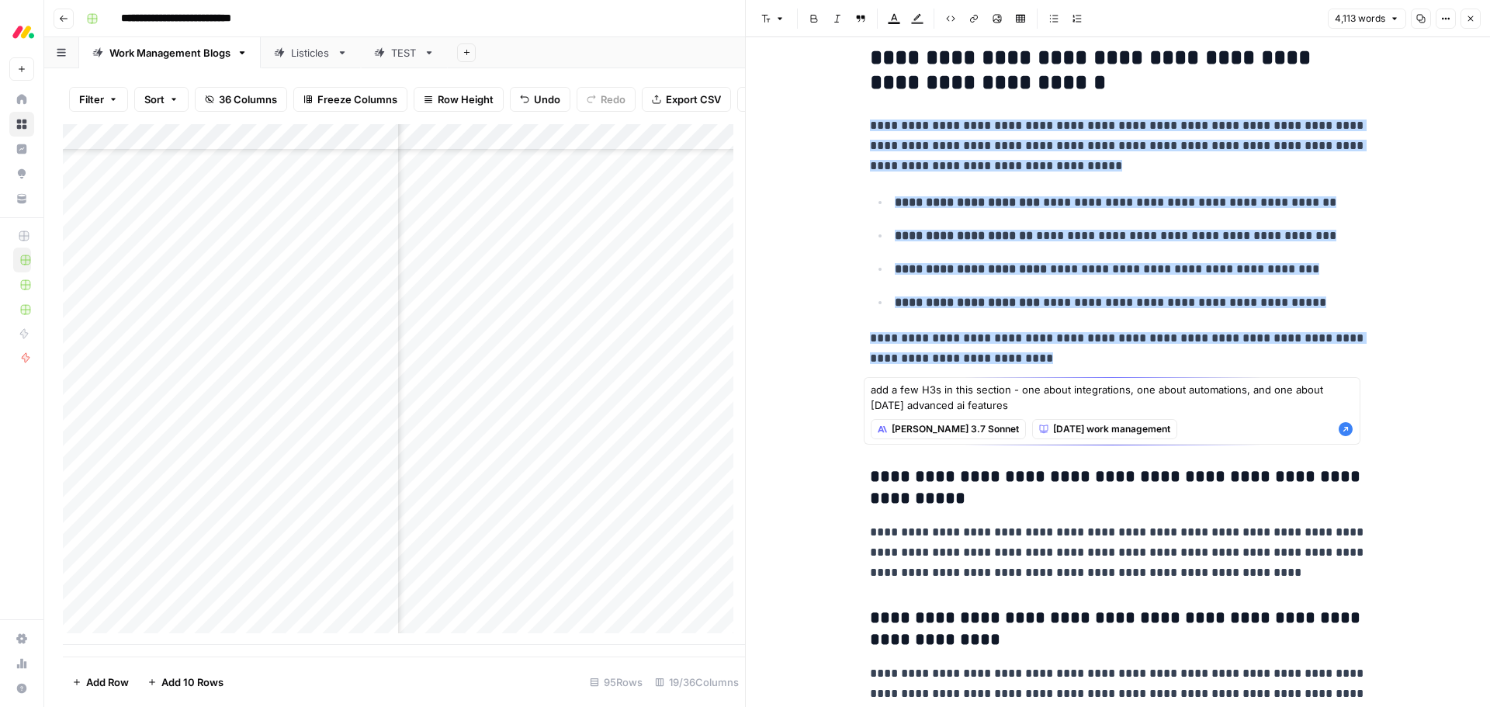
type textarea "add a few H3s in this section - one about integrations, one about automations, …"
click at [1346, 427] on icon "button" at bounding box center [1346, 429] width 14 height 14
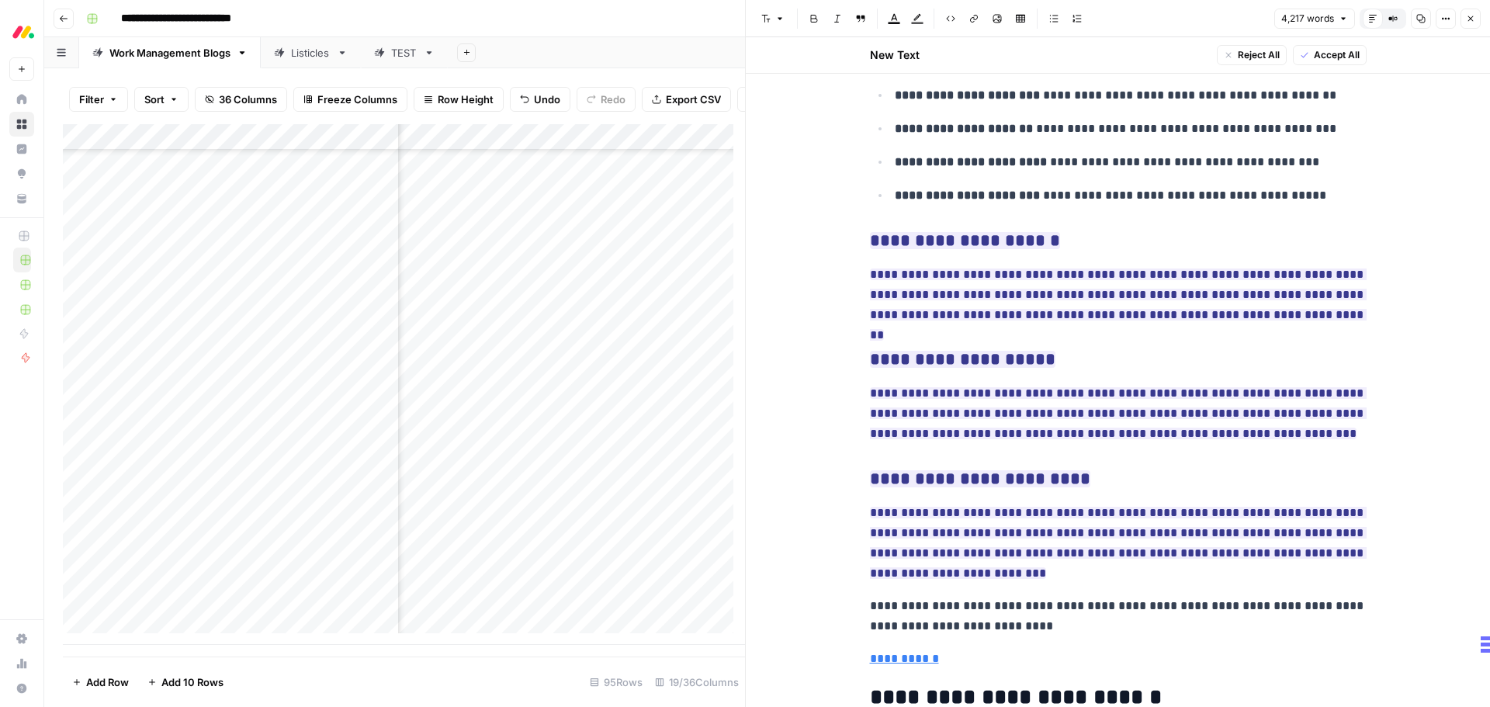
scroll to position [11407, 0]
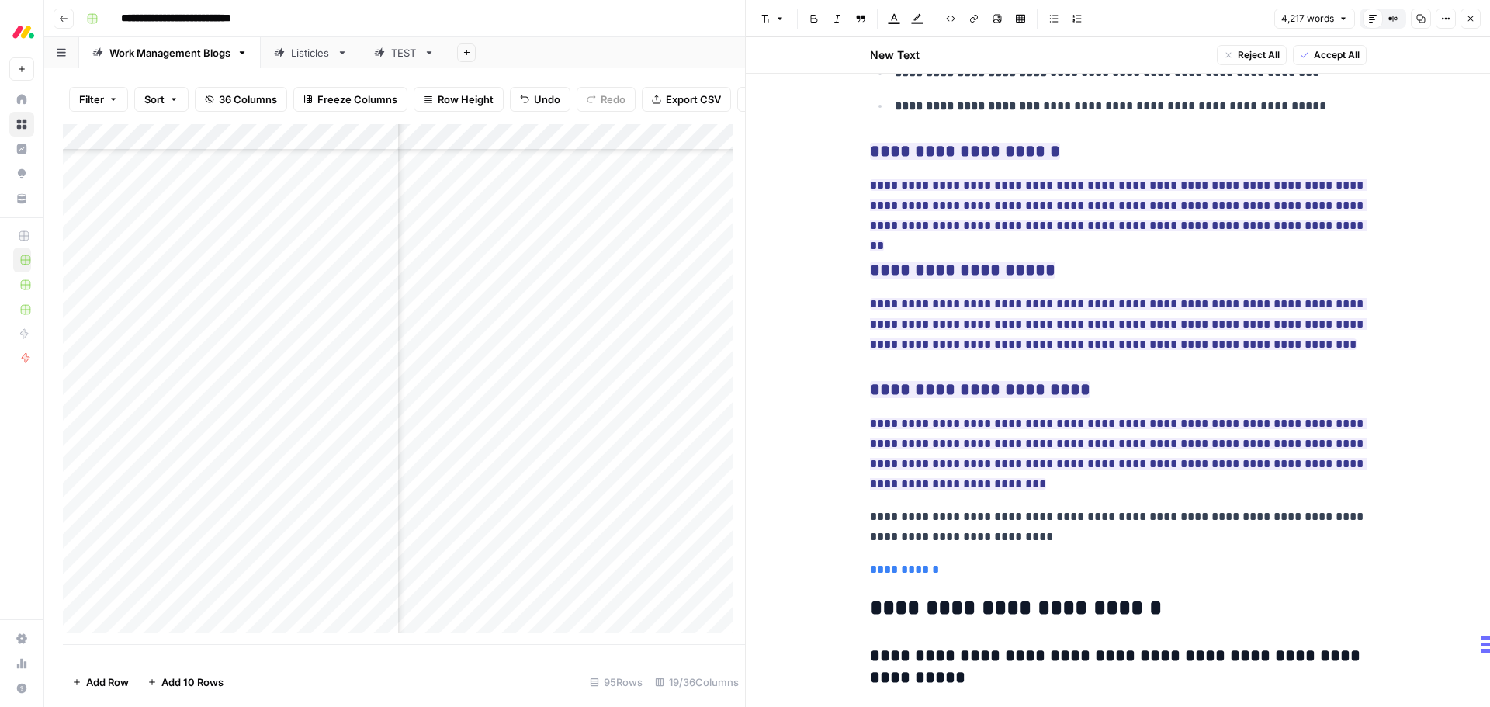
drag, startPoint x: 1342, startPoint y: 55, endPoint x: 1443, endPoint y: 55, distance: 100.1
click at [1342, 55] on span "Accept All" at bounding box center [1337, 55] width 46 height 14
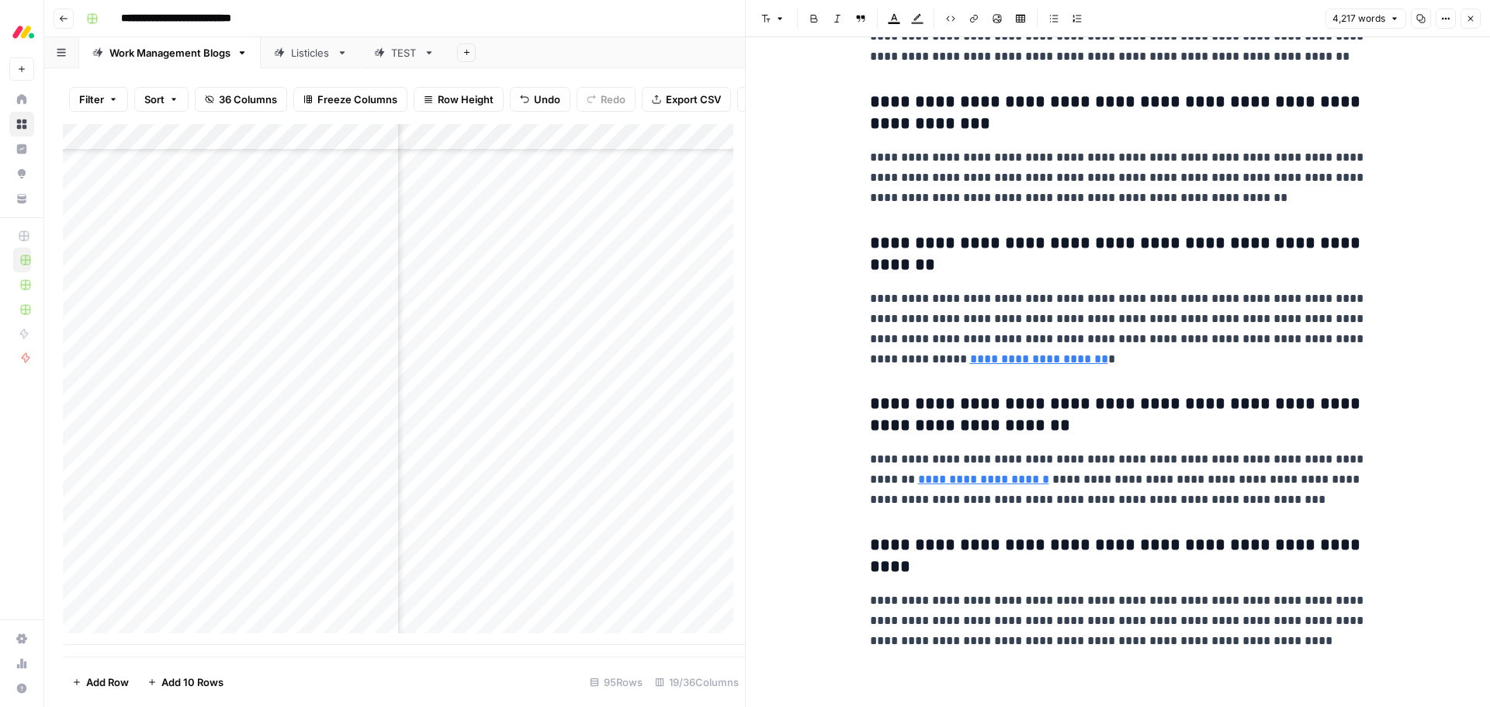
scroll to position [12210, 0]
click at [1470, 16] on icon "button" at bounding box center [1470, 18] width 9 height 9
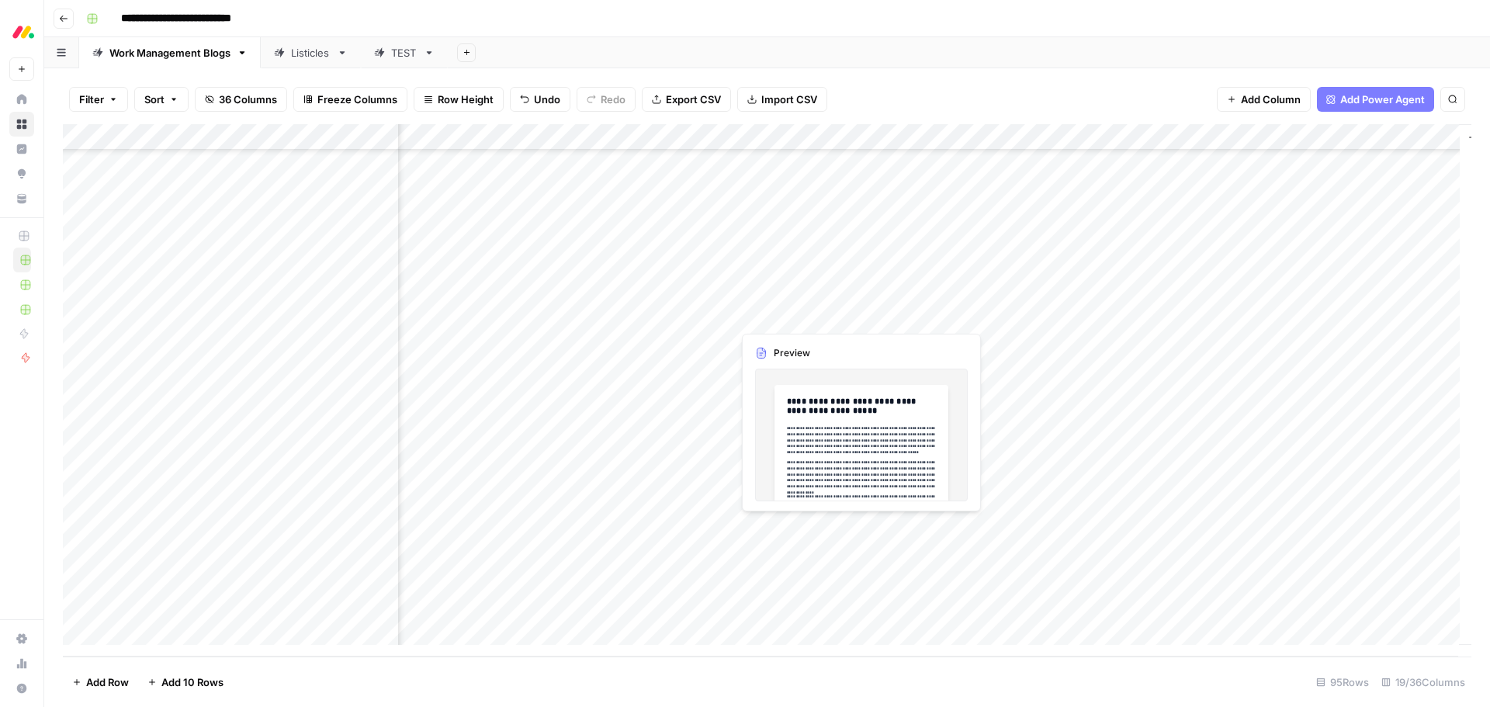
click at [854, 311] on div "Add Column" at bounding box center [767, 390] width 1408 height 532
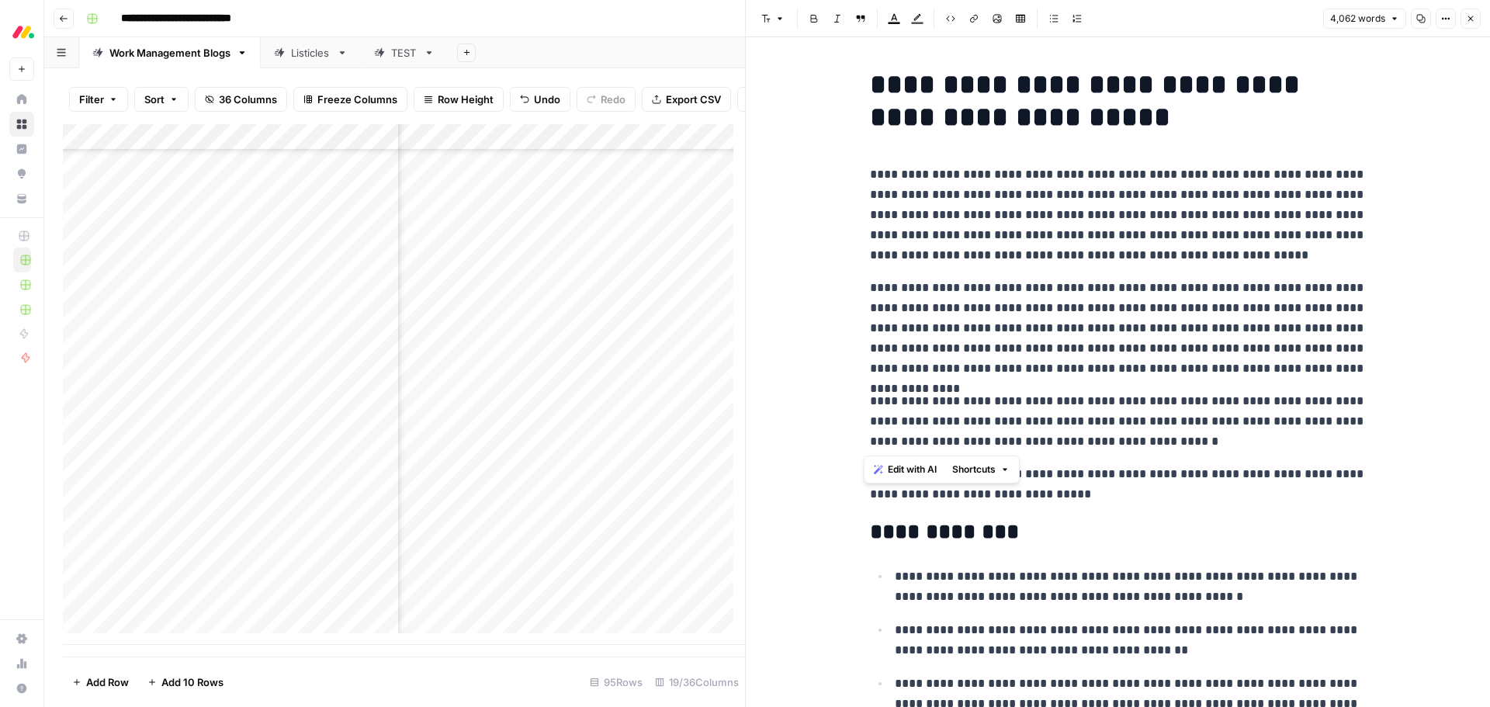
drag, startPoint x: 864, startPoint y: 172, endPoint x: 1182, endPoint y: 435, distance: 411.7
click at [896, 478] on button "Edit with AI" at bounding box center [905, 469] width 75 height 20
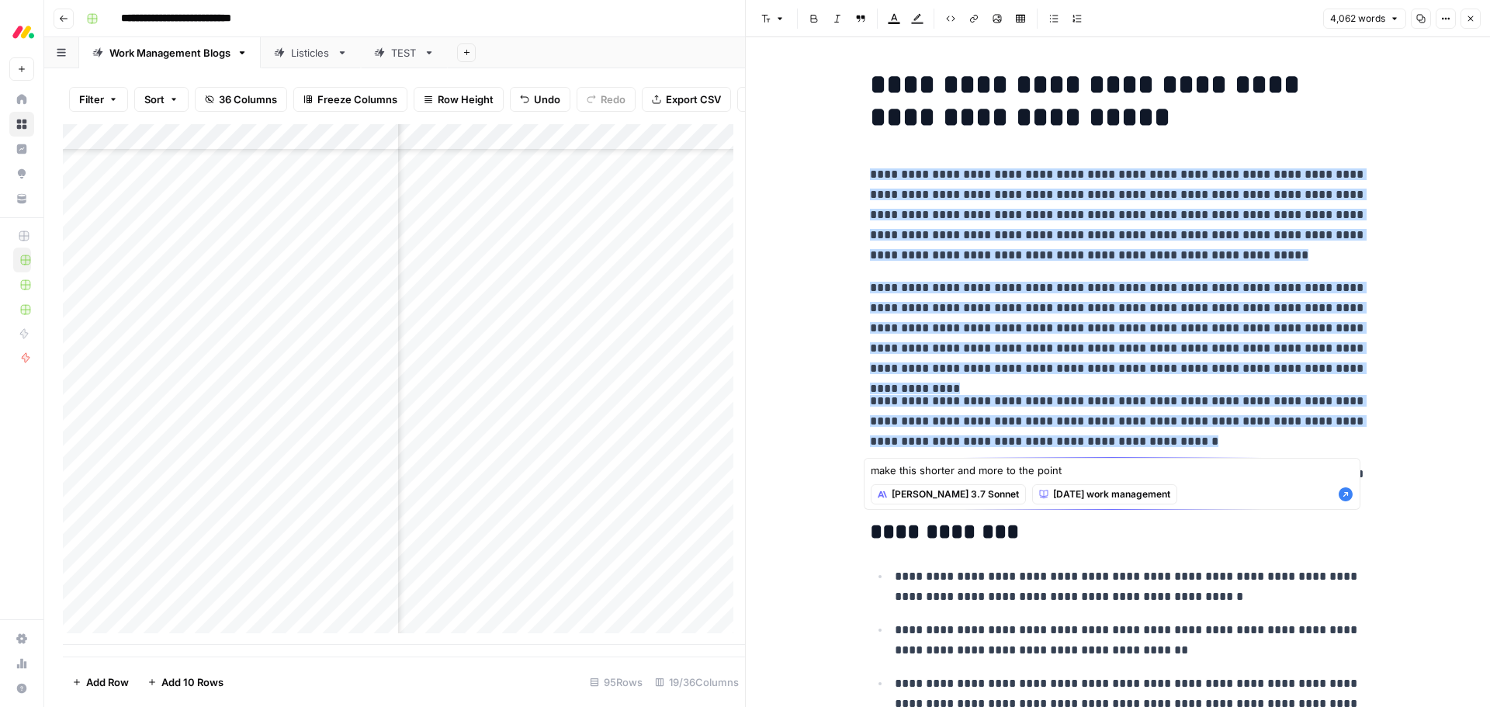
type textarea "make this shorter and more to the point"
click at [1343, 493] on icon "button" at bounding box center [1346, 494] width 14 height 14
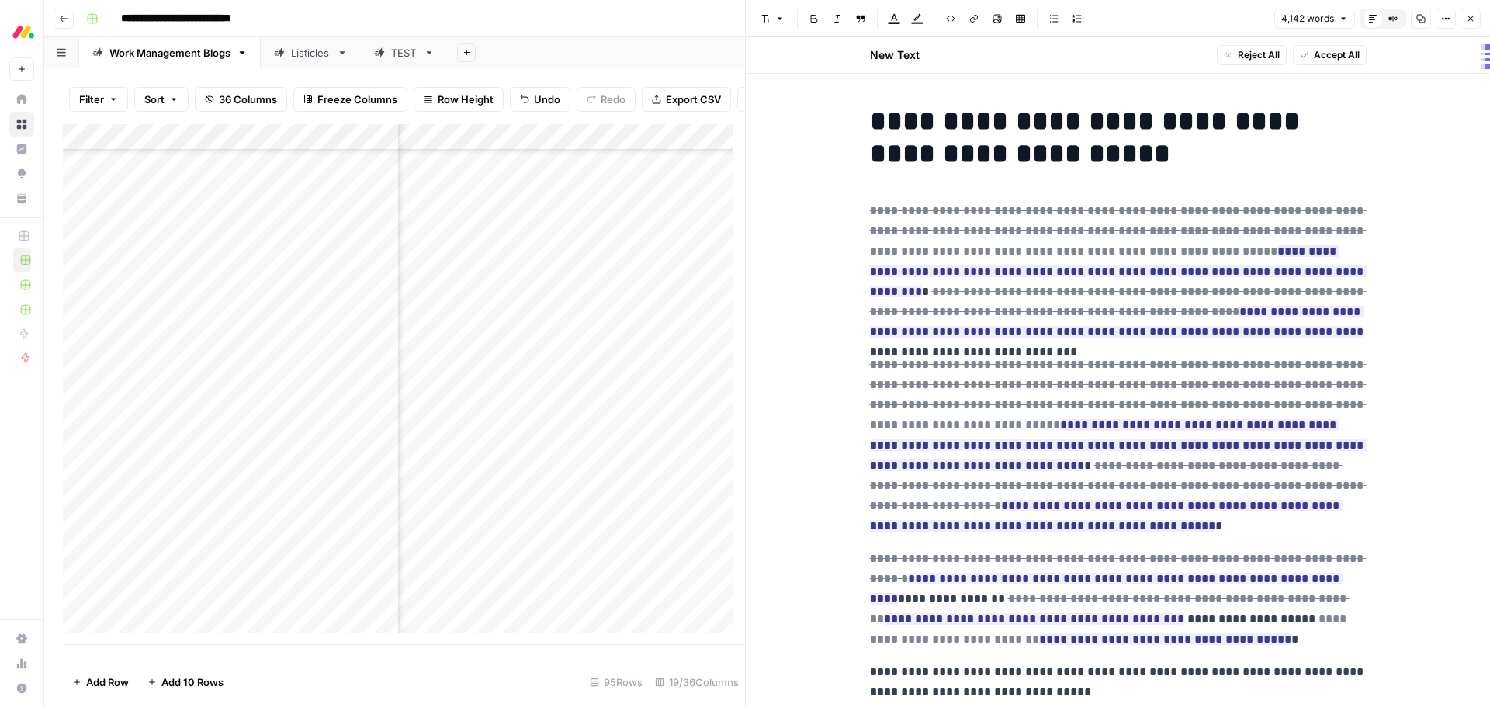
click at [1316, 55] on span "Accept All" at bounding box center [1337, 55] width 46 height 14
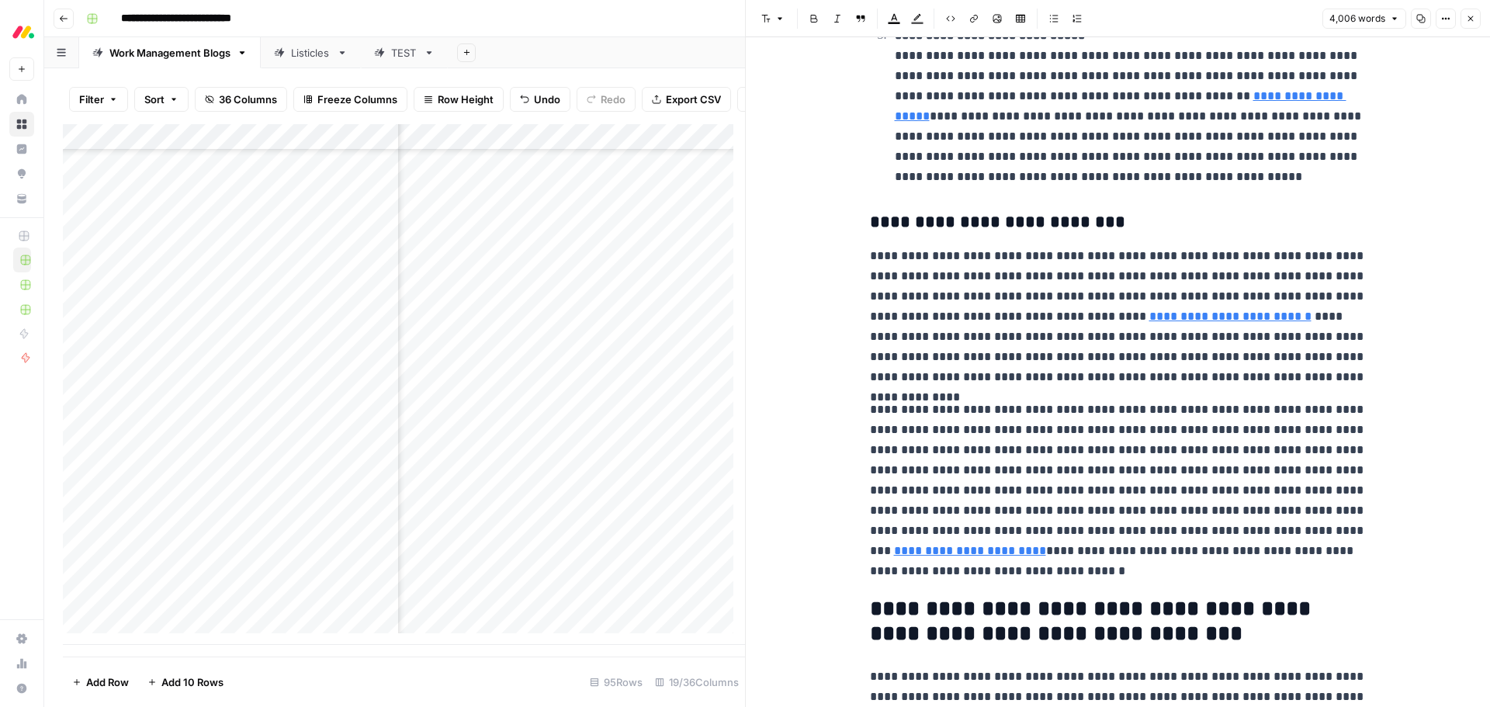
scroll to position [3958, 0]
click at [1150, 474] on p "**********" at bounding box center [1118, 491] width 497 height 182
click at [929, 472] on p "**********" at bounding box center [1118, 491] width 497 height 182
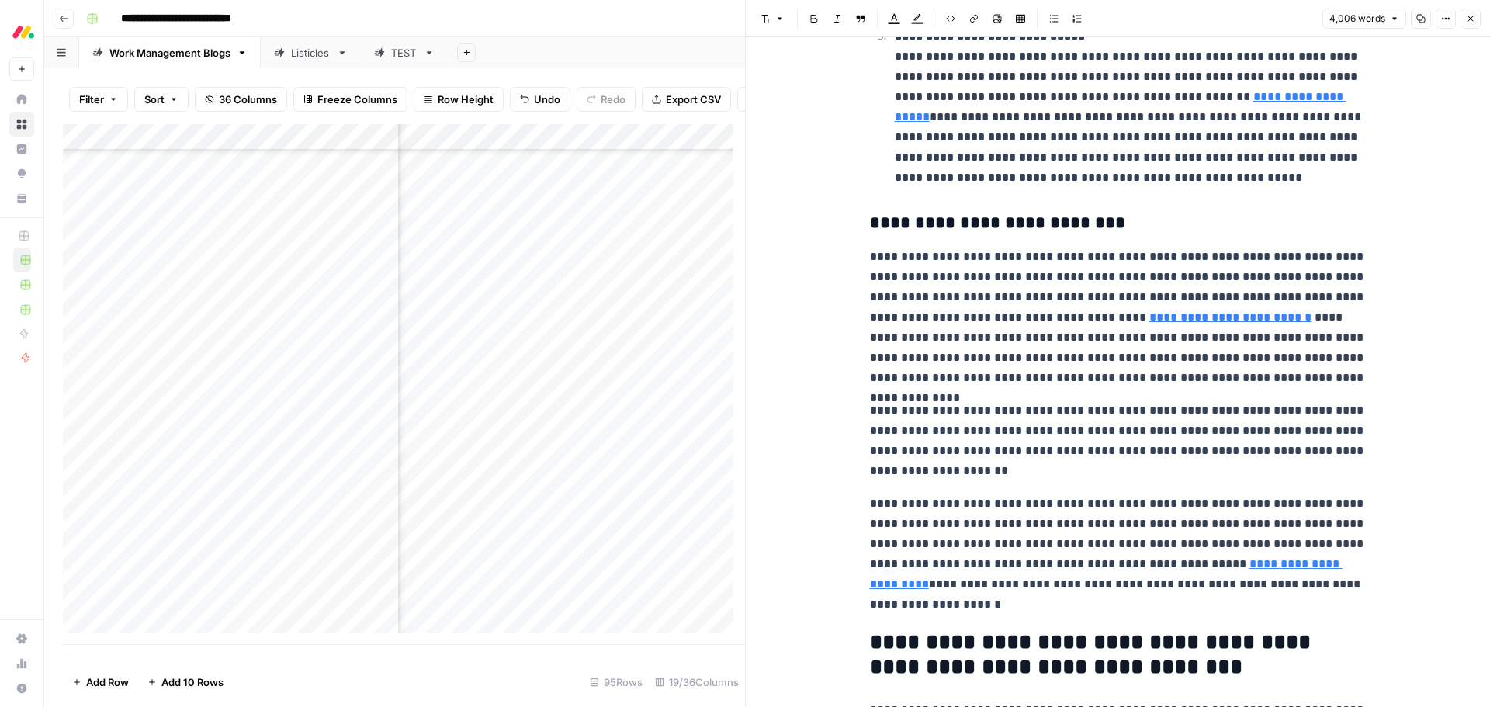
click at [1030, 337] on p "**********" at bounding box center [1118, 317] width 497 height 141
click at [1027, 337] on p "**********" at bounding box center [1118, 317] width 497 height 141
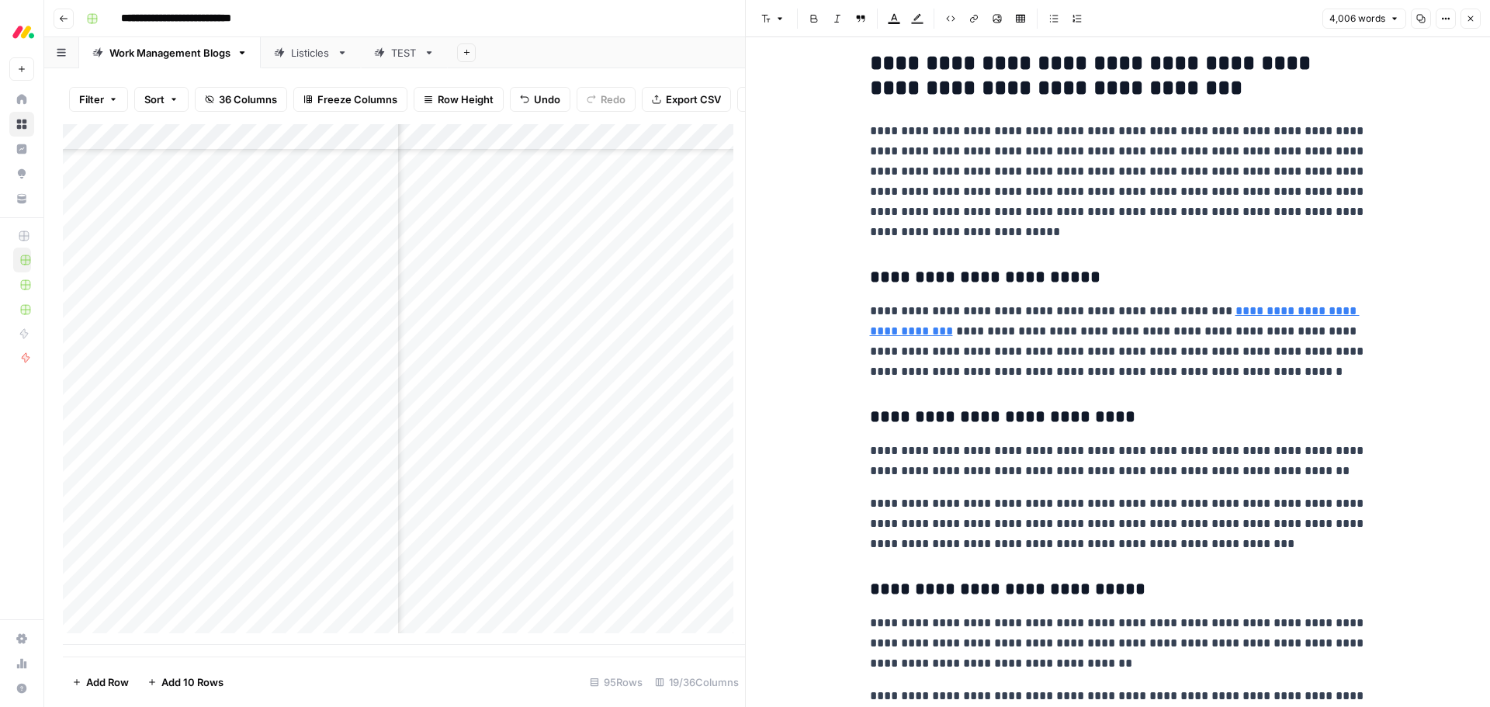
scroll to position [4578, 0]
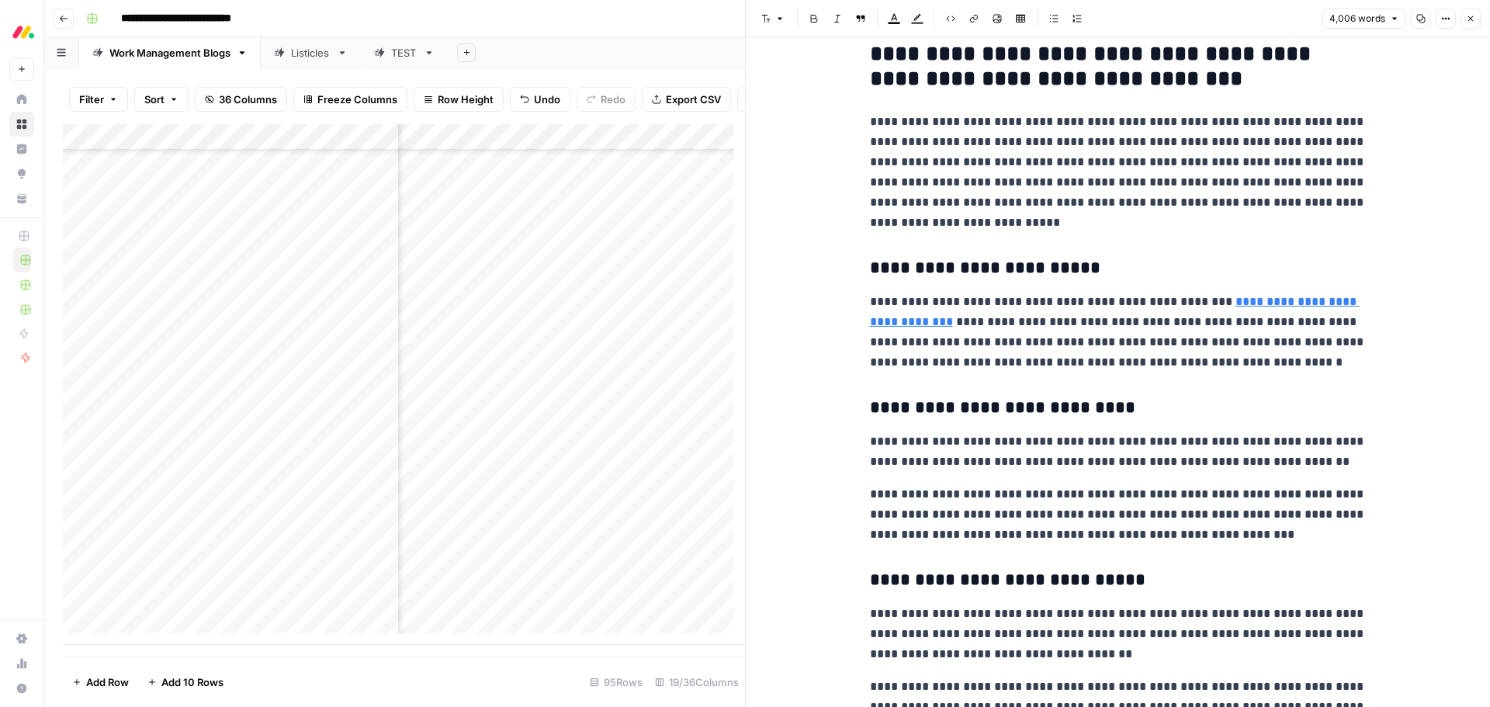
click at [1219, 161] on p "**********" at bounding box center [1118, 172] width 497 height 121
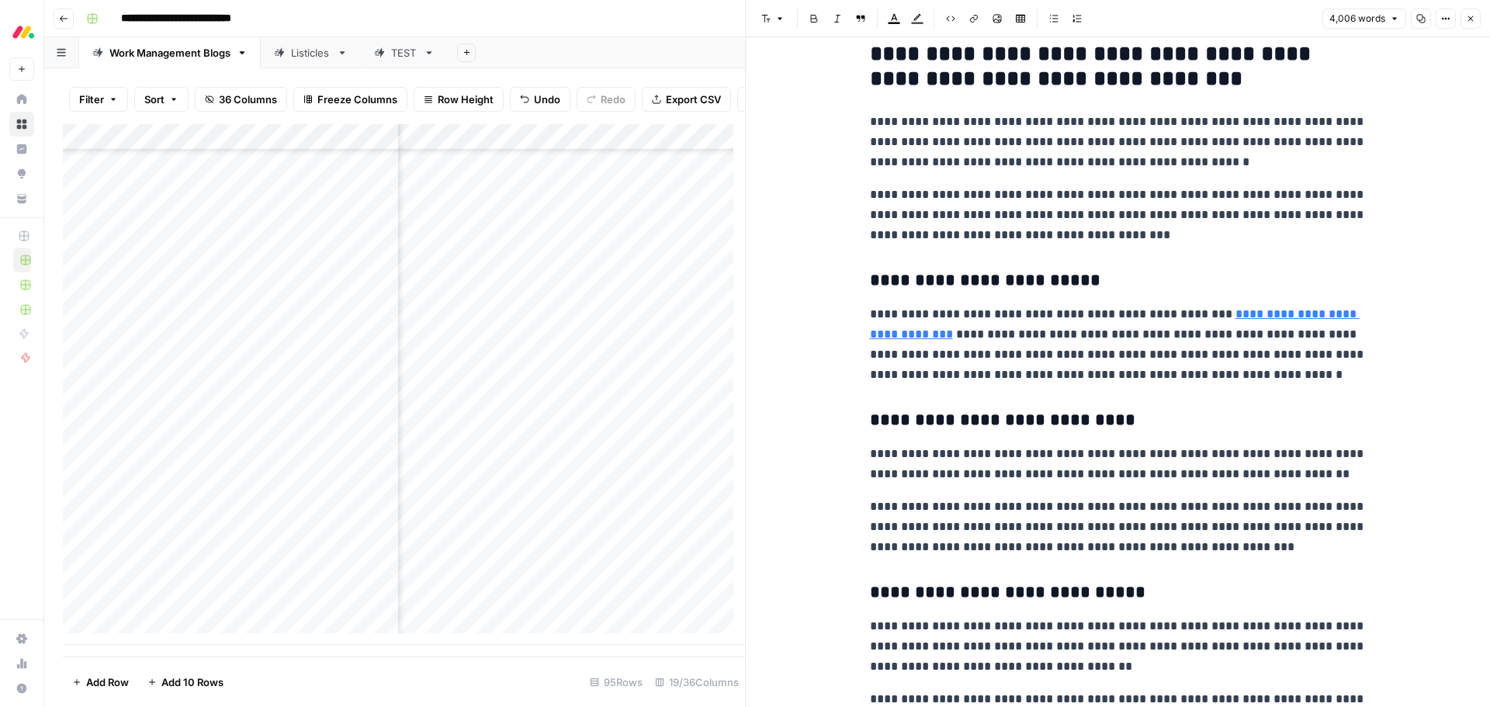
click at [938, 199] on p "**********" at bounding box center [1118, 215] width 497 height 61
click at [935, 199] on p "**********" at bounding box center [1118, 215] width 497 height 61
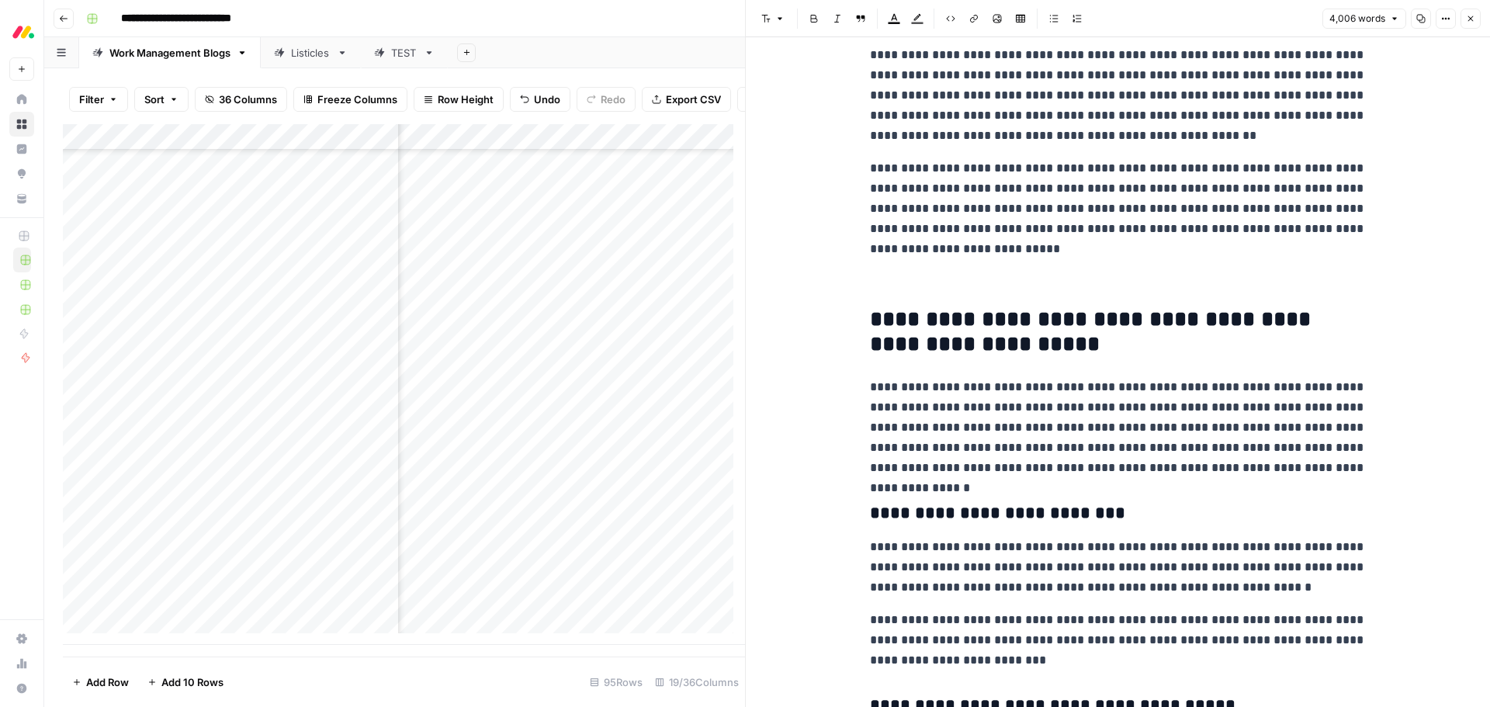
scroll to position [9855, 0]
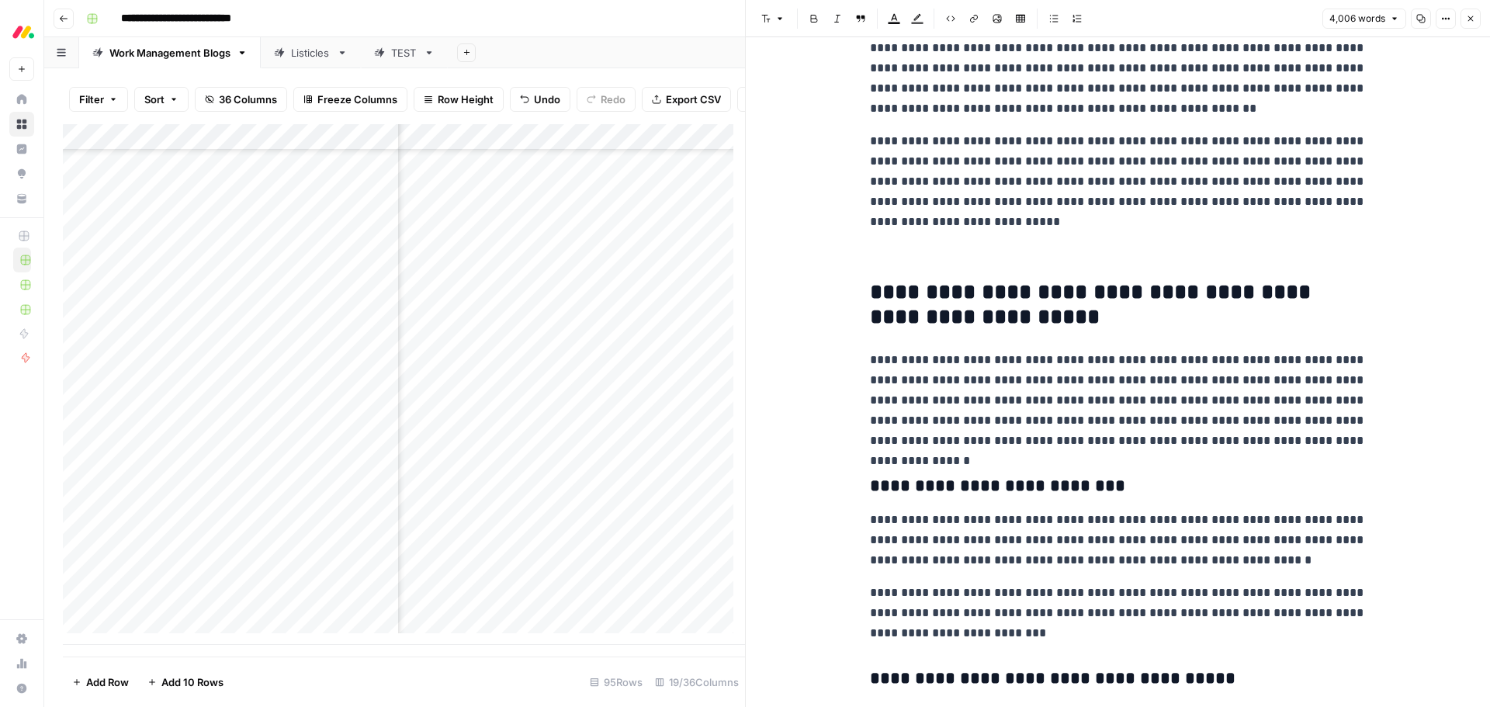
click at [931, 257] on p at bounding box center [1118, 254] width 497 height 20
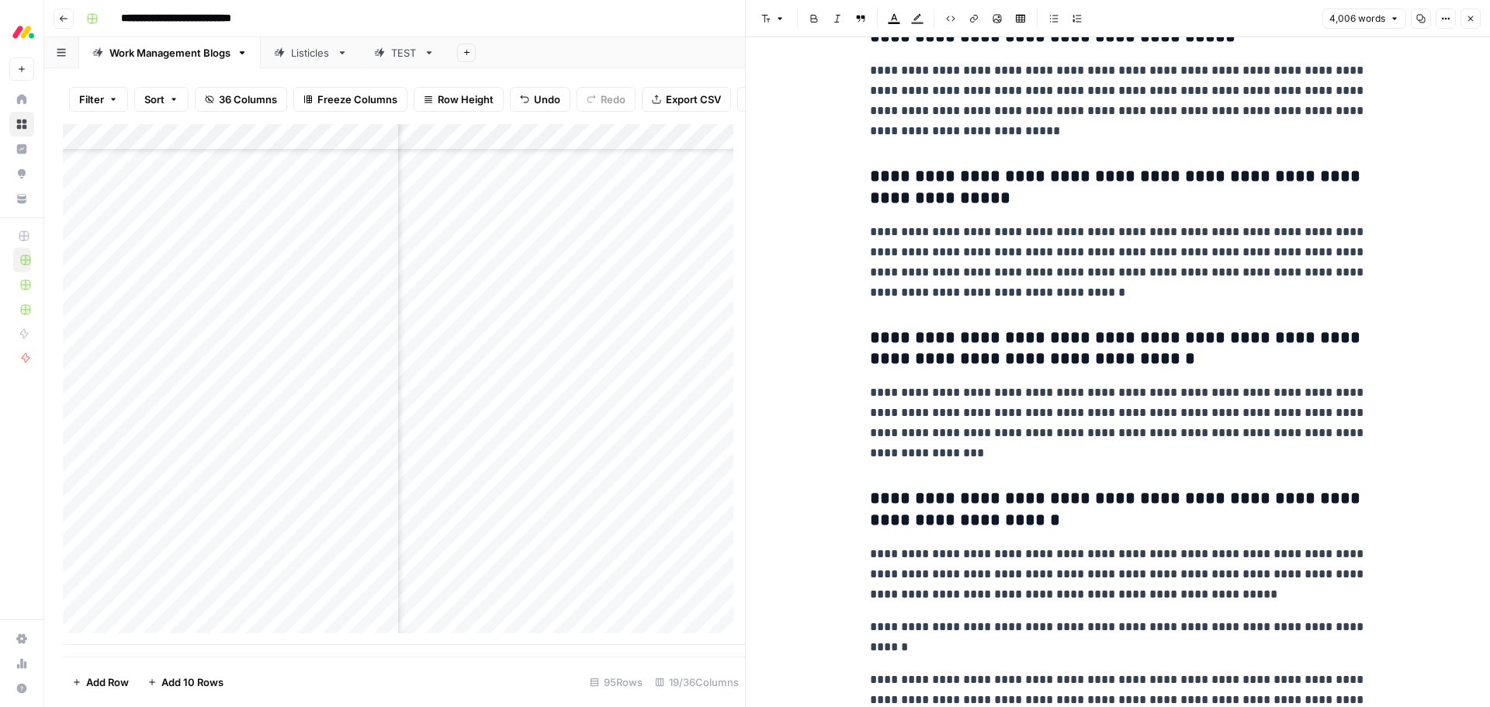
scroll to position [11174, 0]
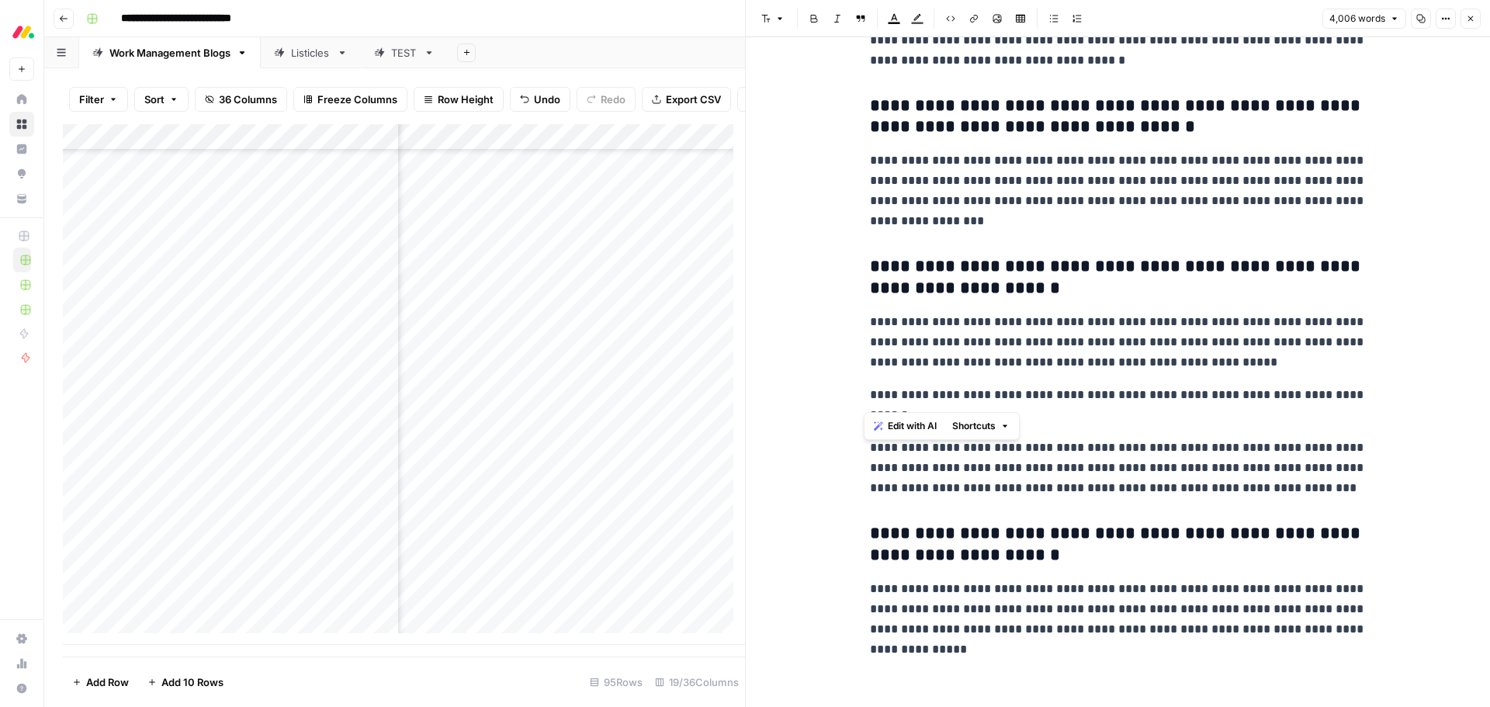
drag, startPoint x: 896, startPoint y: 401, endPoint x: 865, endPoint y: 399, distance: 30.4
click at [870, 399] on p "**********" at bounding box center [1118, 405] width 497 height 40
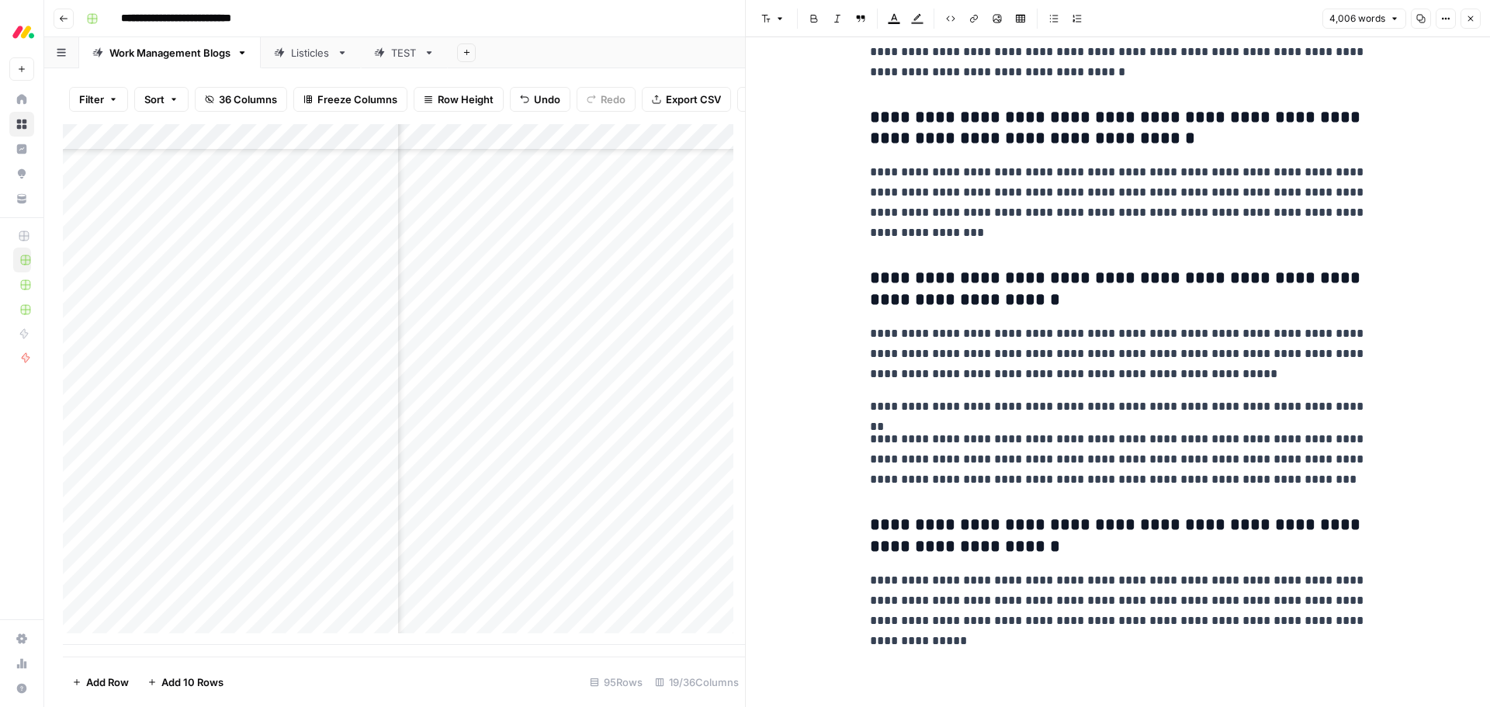
click at [1357, 407] on p "**********" at bounding box center [1118, 407] width 497 height 20
drag, startPoint x: 1331, startPoint y: 407, endPoint x: 844, endPoint y: 407, distance: 486.5
click at [778, 22] on icon "button" at bounding box center [779, 18] width 9 height 9
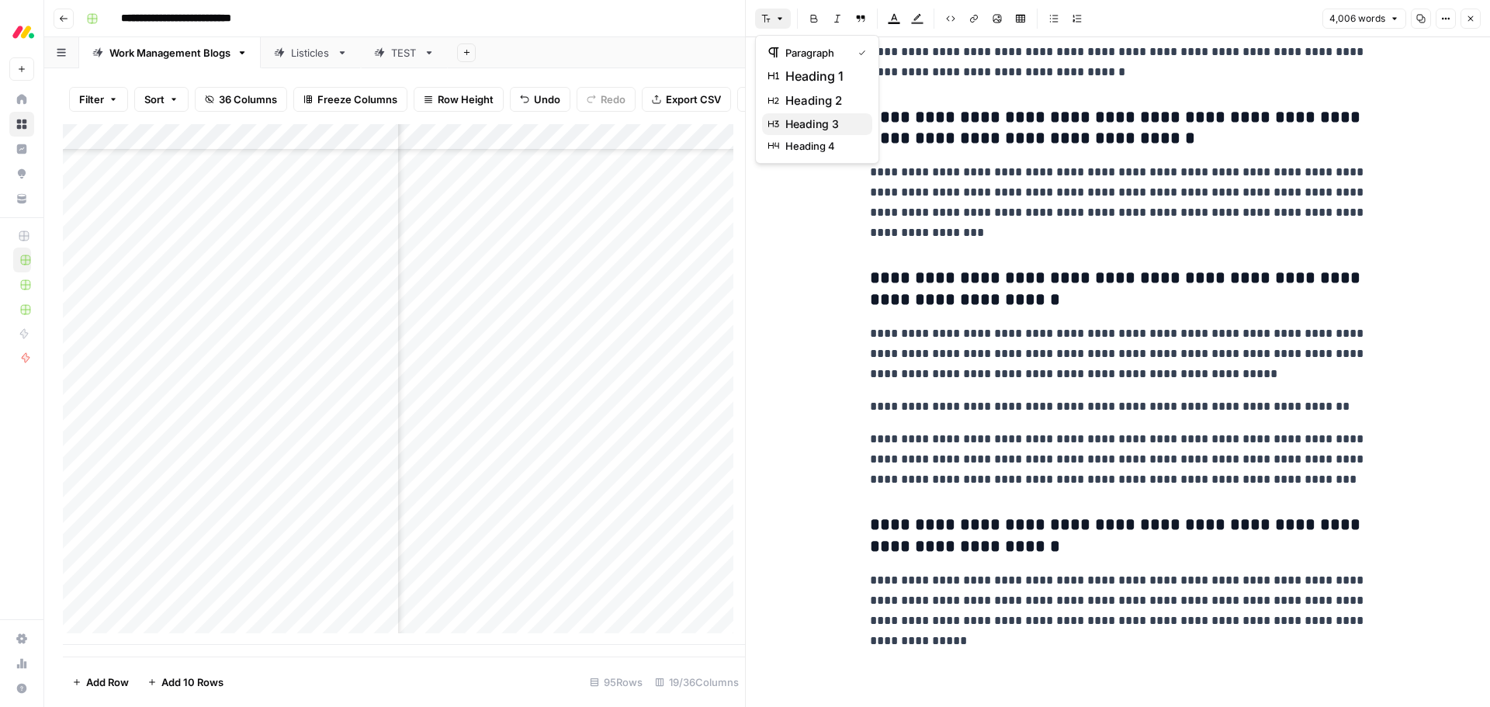
click at [788, 120] on span "heading 3" at bounding box center [822, 124] width 74 height 16
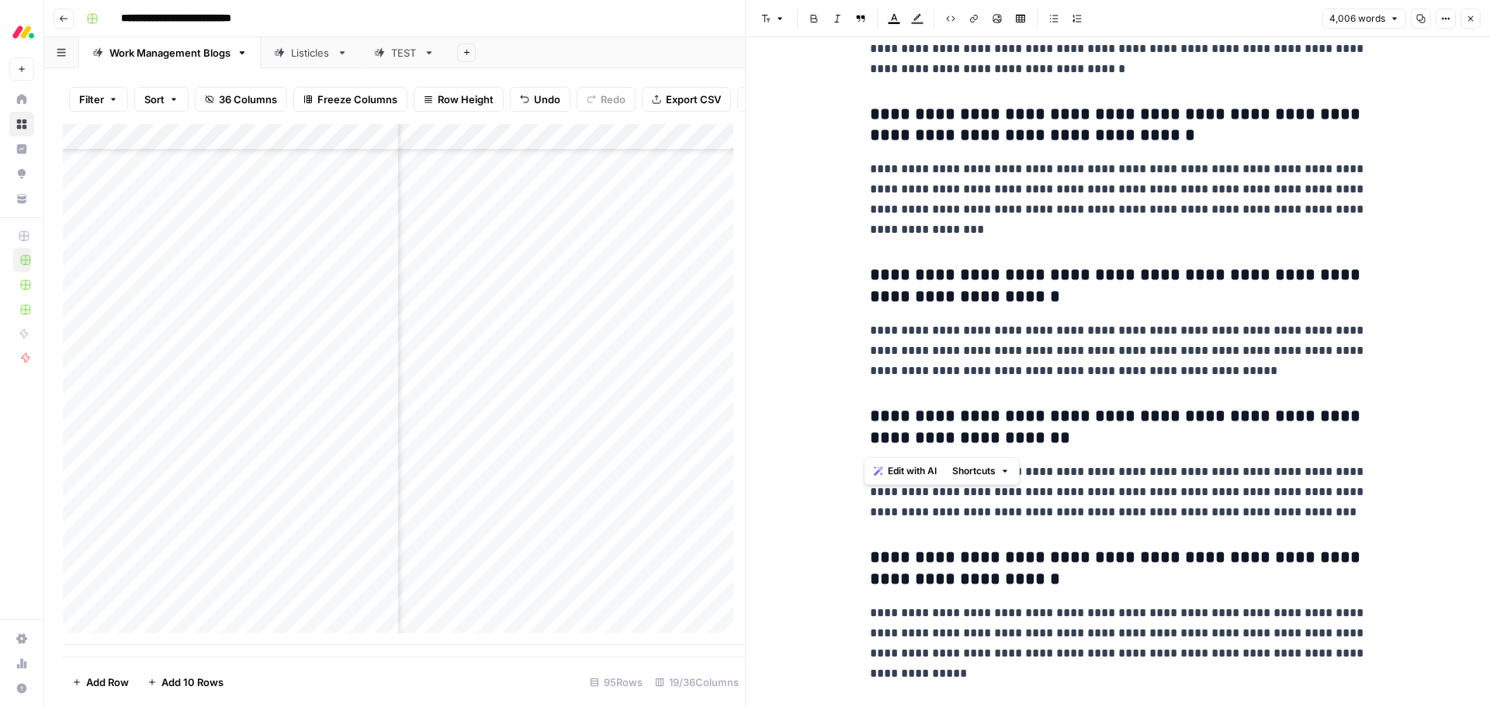
click at [1114, 324] on p "**********" at bounding box center [1118, 350] width 497 height 61
click at [1466, 26] on button "Close" at bounding box center [1470, 19] width 20 height 20
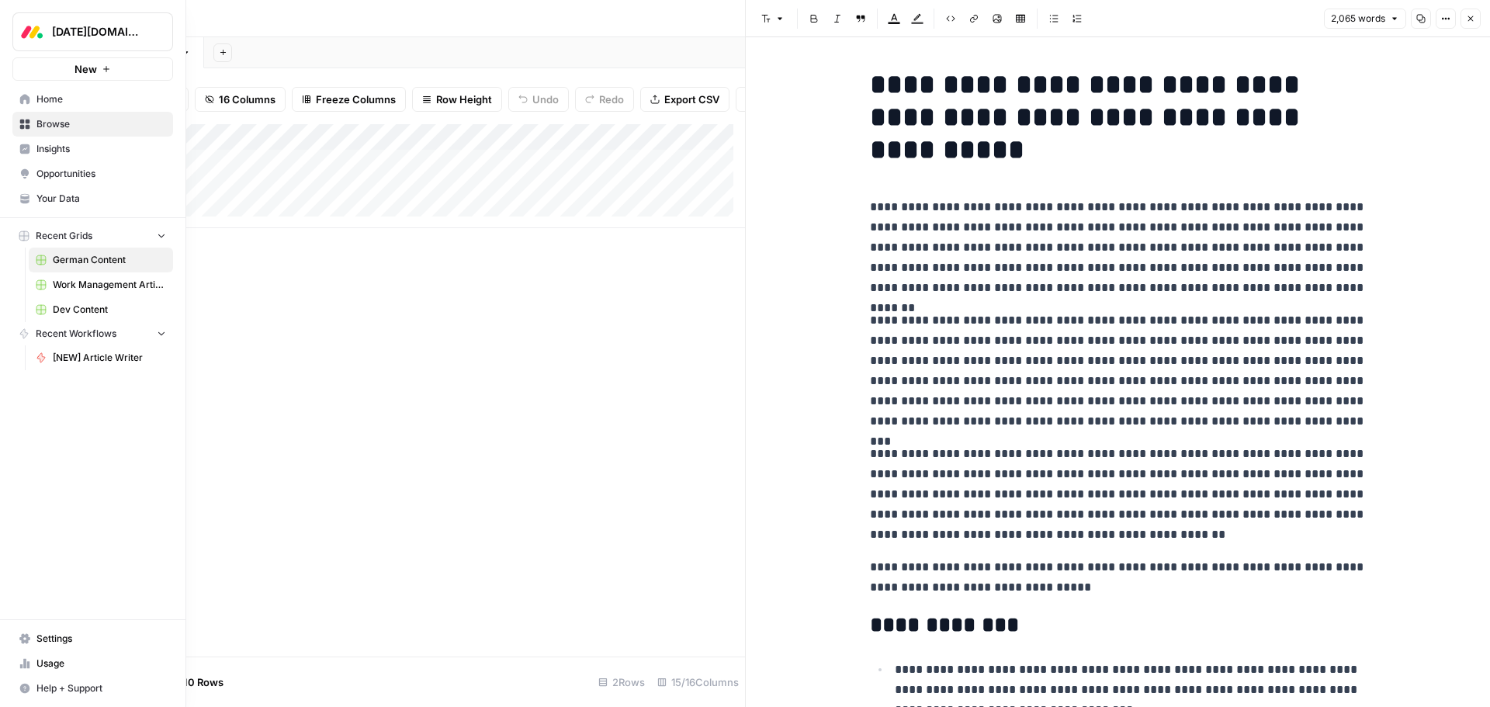
click at [95, 235] on button "Recent Grids" at bounding box center [92, 235] width 161 height 23
click at [78, 126] on span "Browse" at bounding box center [101, 124] width 130 height 14
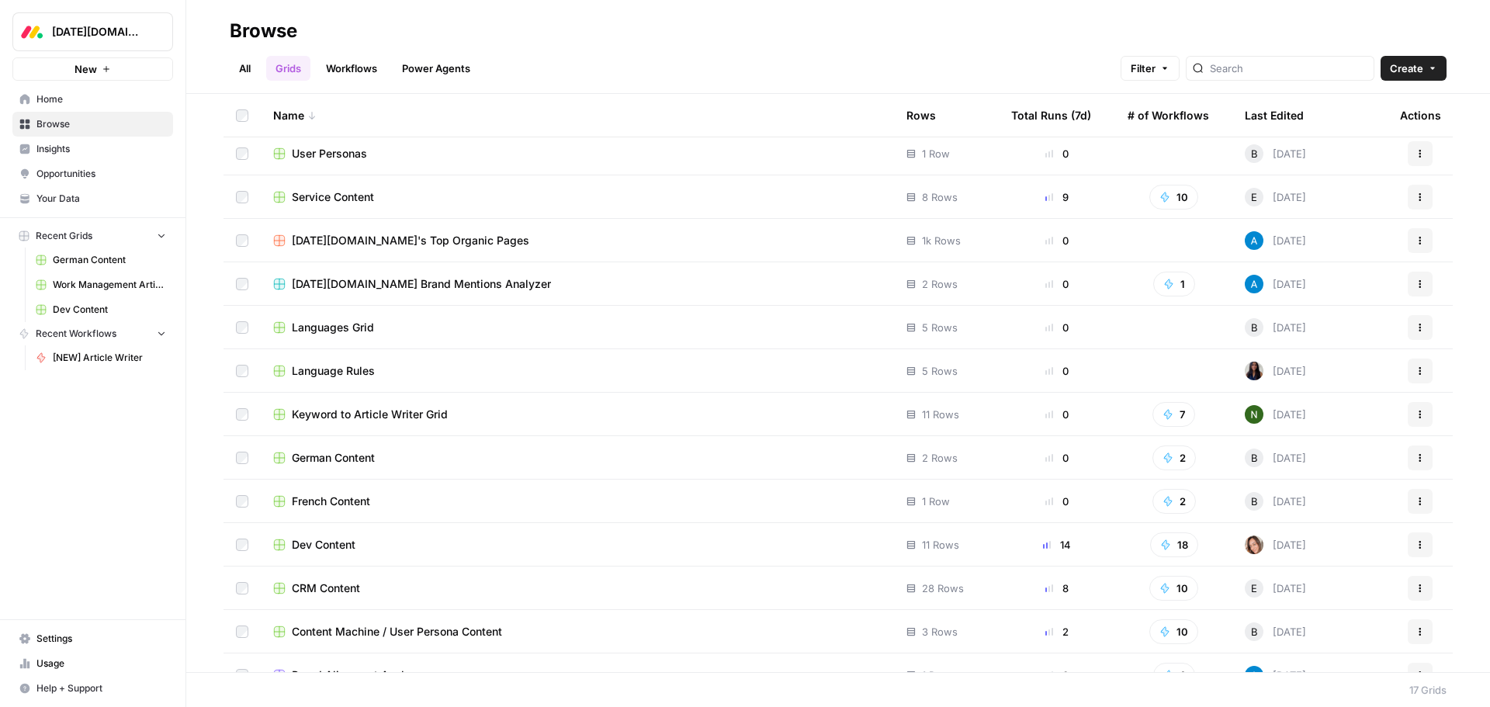
scroll to position [204, 0]
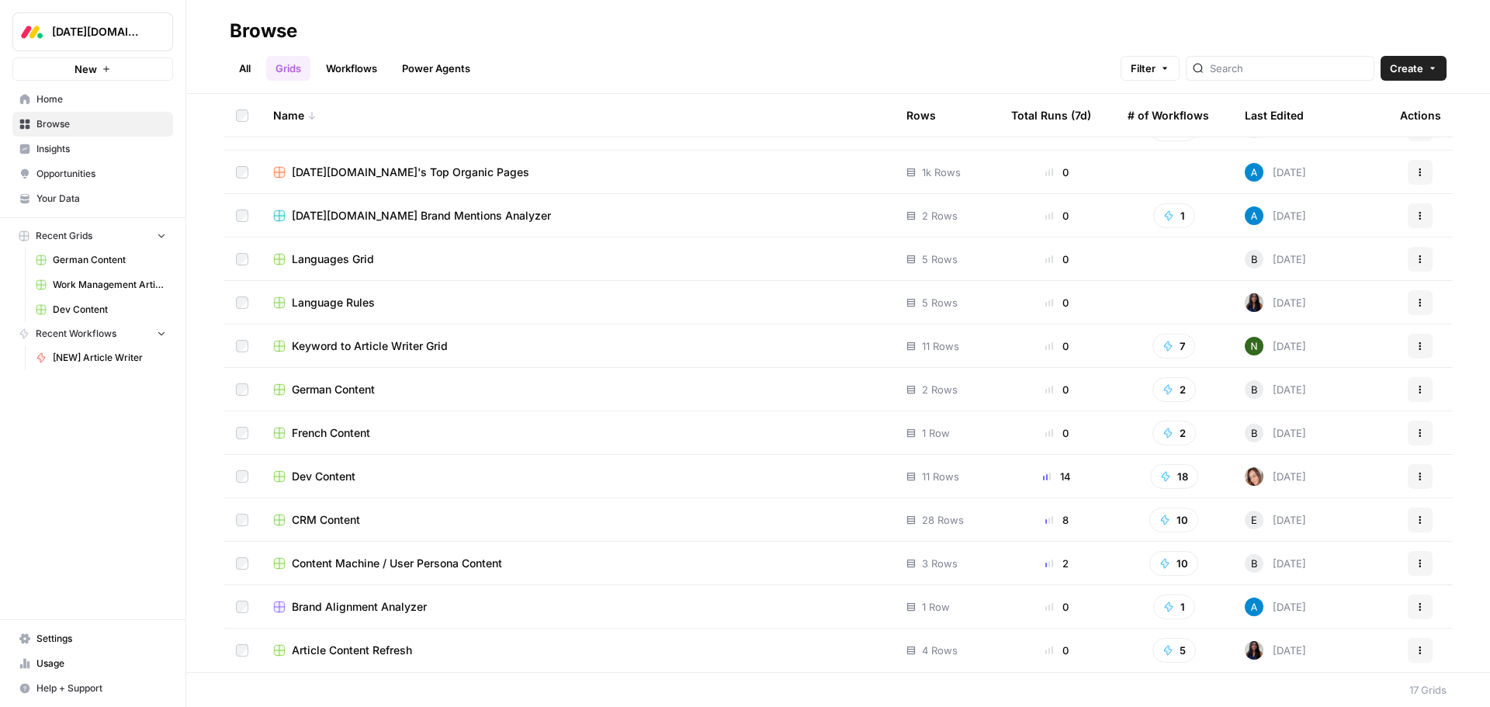
click at [332, 515] on span "CRM Content" at bounding box center [326, 520] width 68 height 16
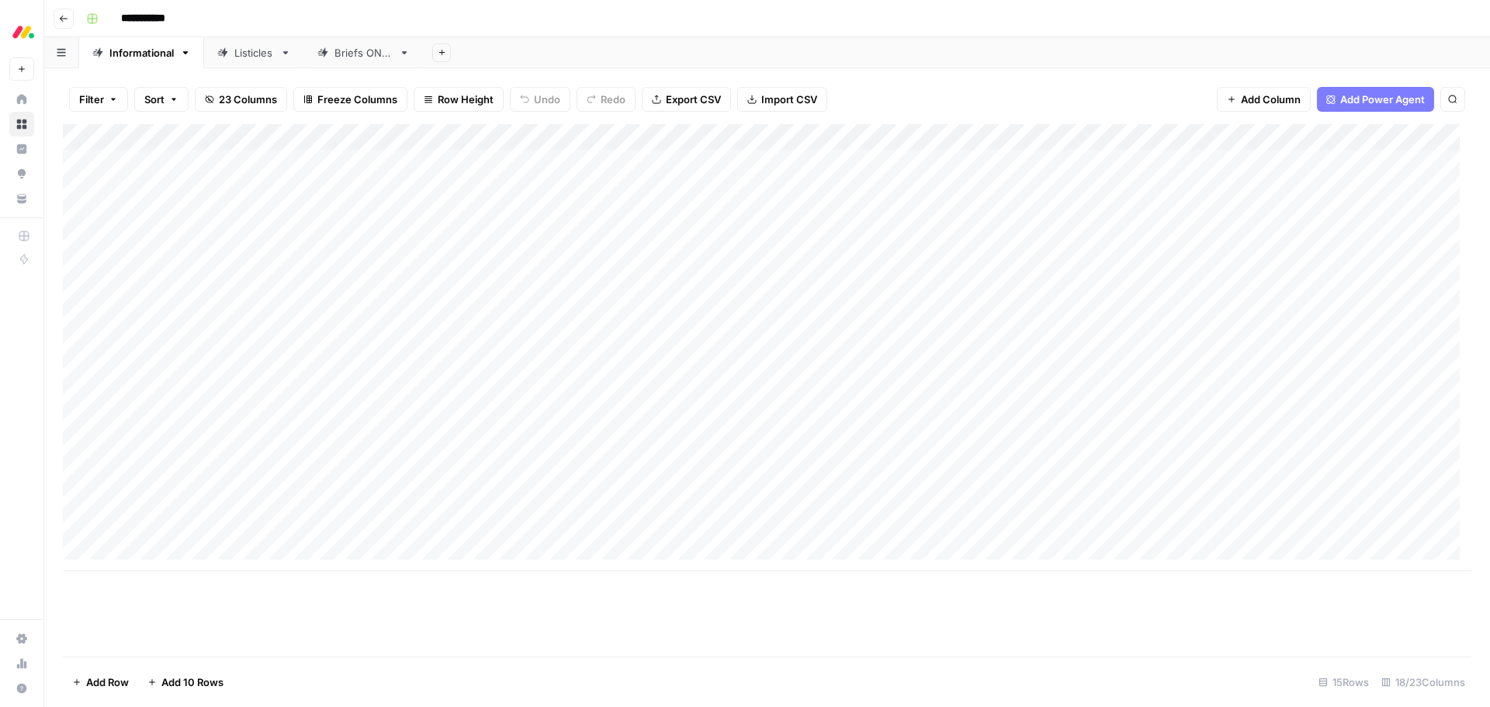
click at [243, 57] on div "Listicles" at bounding box center [254, 53] width 40 height 16
click at [359, 18] on div "**********" at bounding box center [777, 18] width 1394 height 25
click at [1088, 238] on div "Add Column" at bounding box center [767, 215] width 1408 height 183
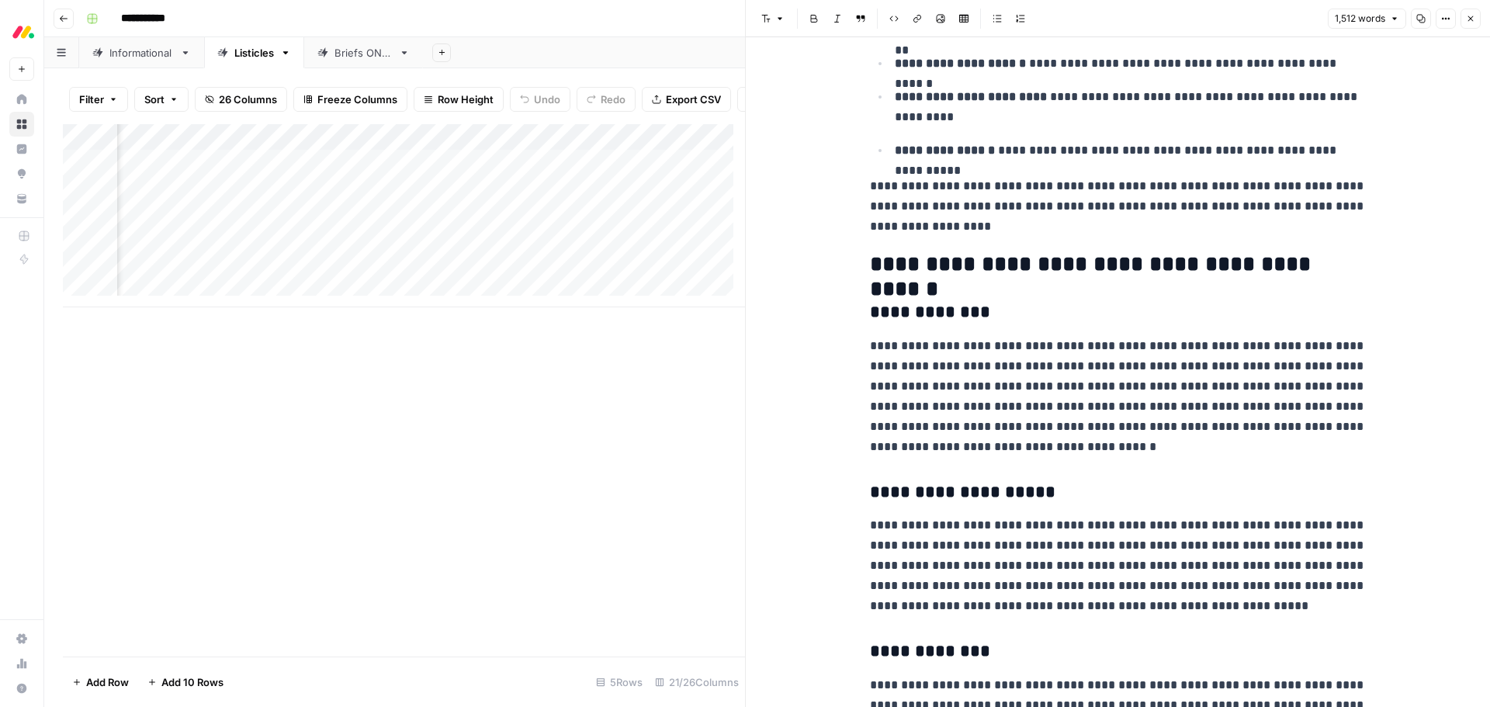
scroll to position [0, 1413]
click at [476, 151] on div "Add Column" at bounding box center [404, 215] width 682 height 183
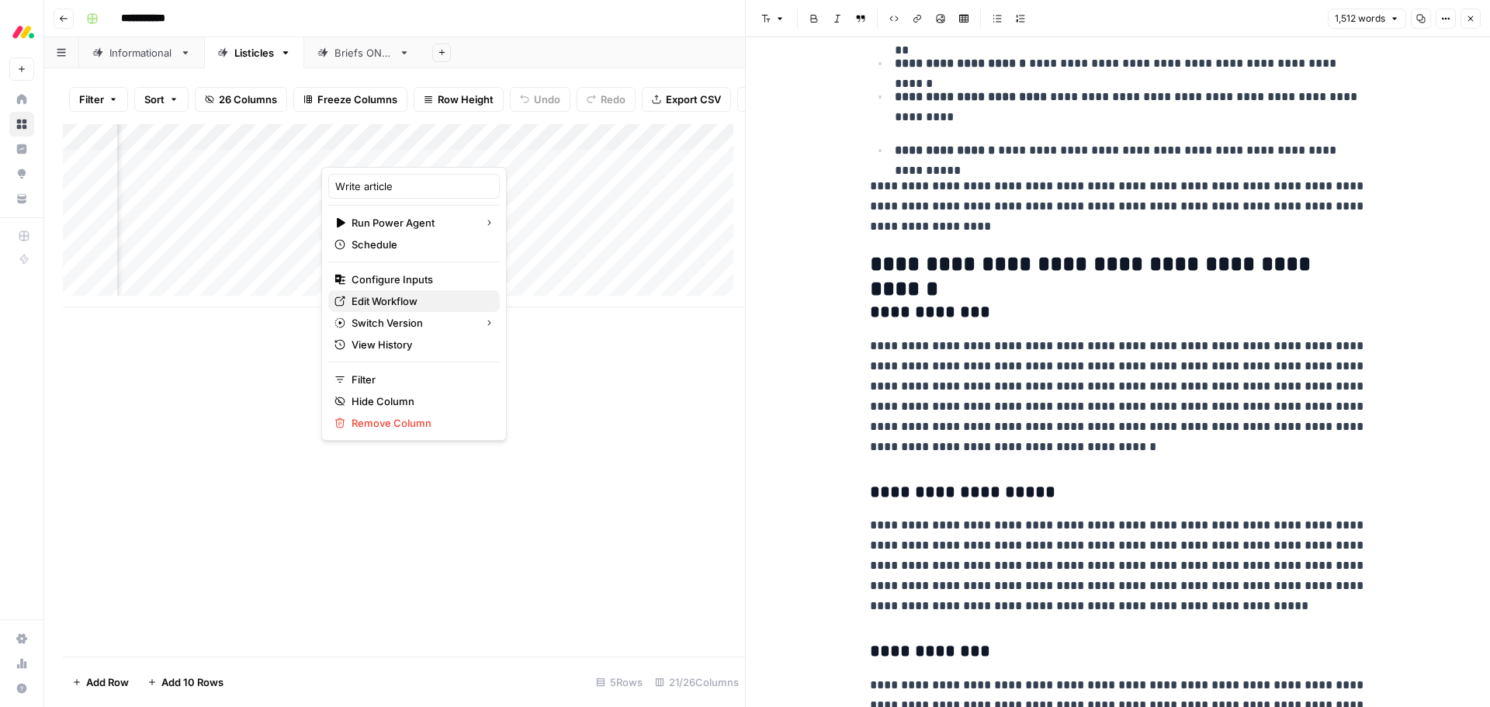
click at [396, 303] on span "Edit Workflow" at bounding box center [420, 301] width 136 height 16
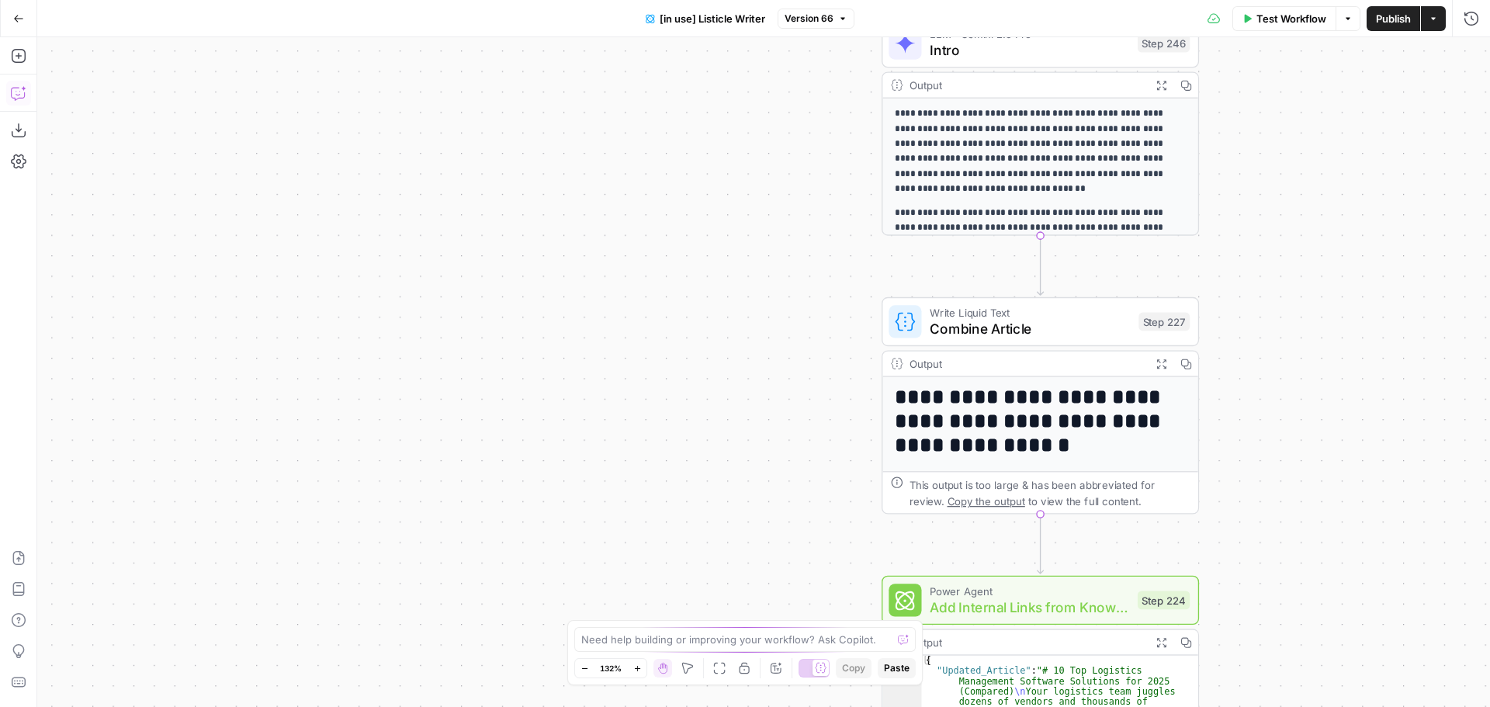
click at [23, 95] on icon "button" at bounding box center [19, 93] width 16 height 16
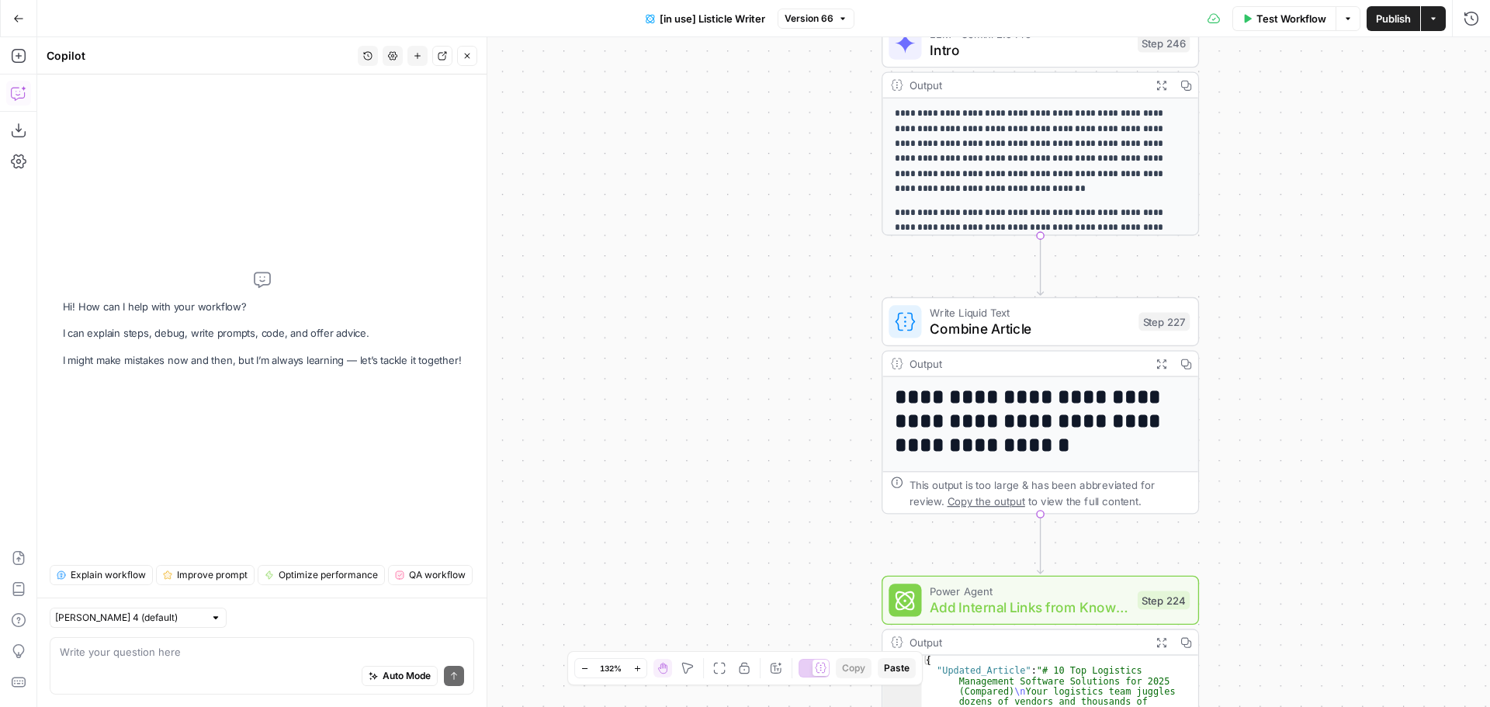
click at [244, 668] on div "Auto Mode Send" at bounding box center [262, 677] width 404 height 34
type textarea "where do you speak about [DATE]?"
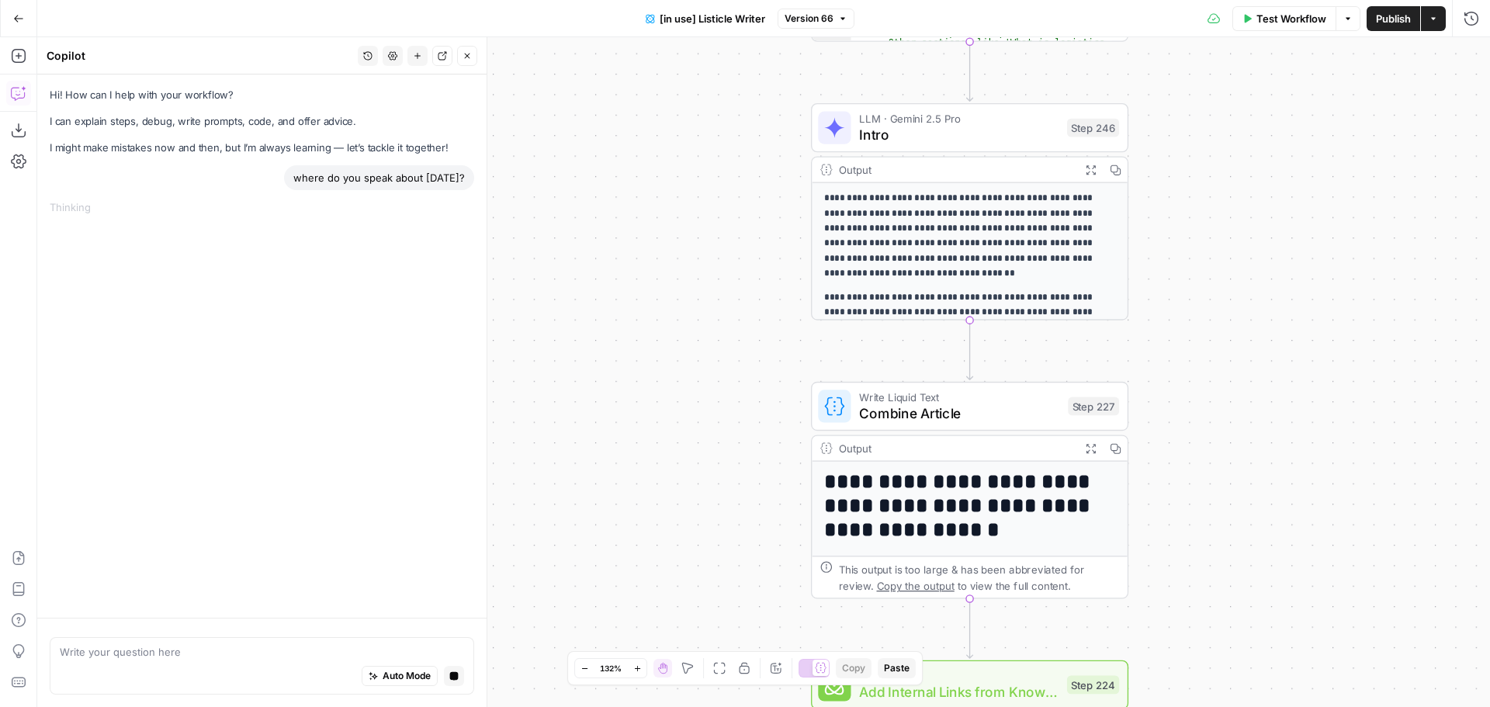
drag, startPoint x: 792, startPoint y: 205, endPoint x: 722, endPoint y: 289, distance: 110.2
click at [722, 289] on div "true false true false Workflow Set Inputs Inputs Loop Iteration Iterate Over Co…" at bounding box center [763, 372] width 1453 height 670
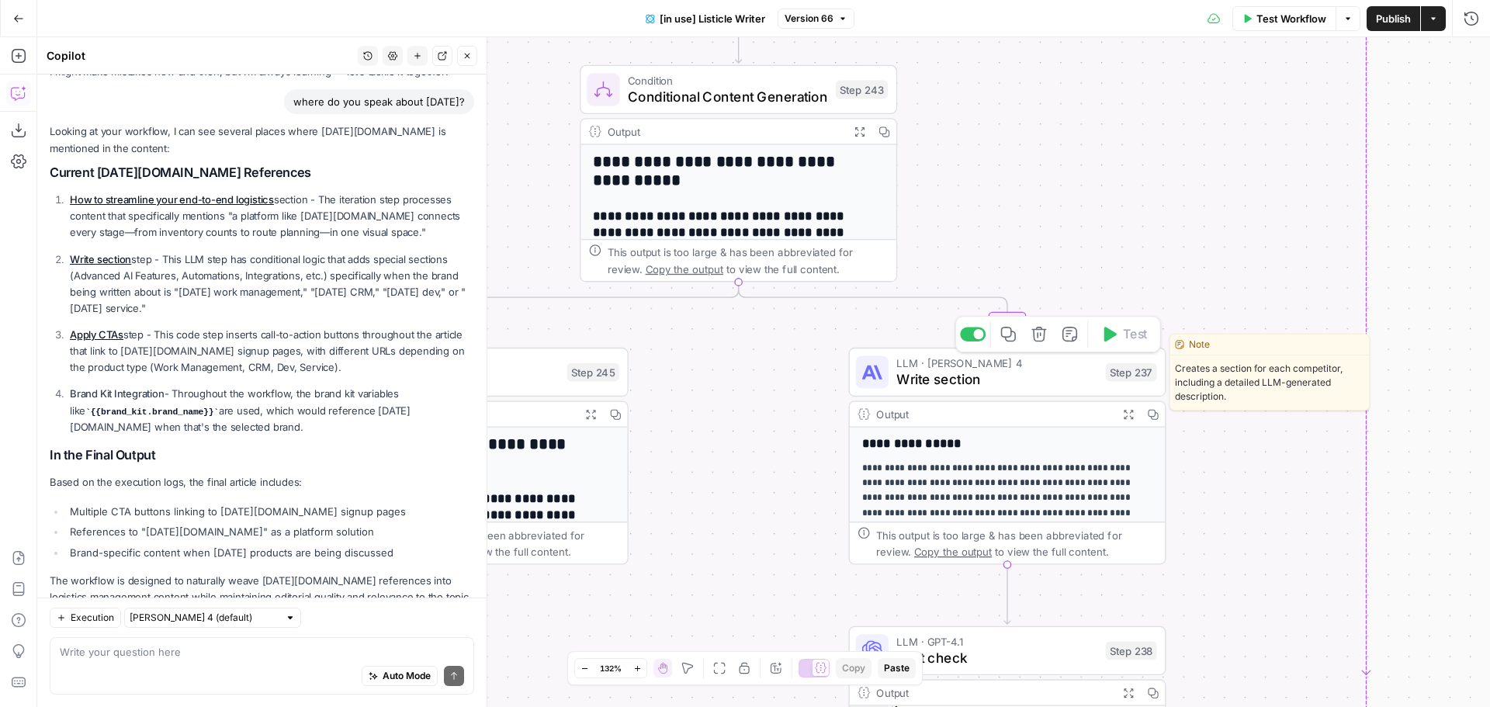
scroll to position [121, 0]
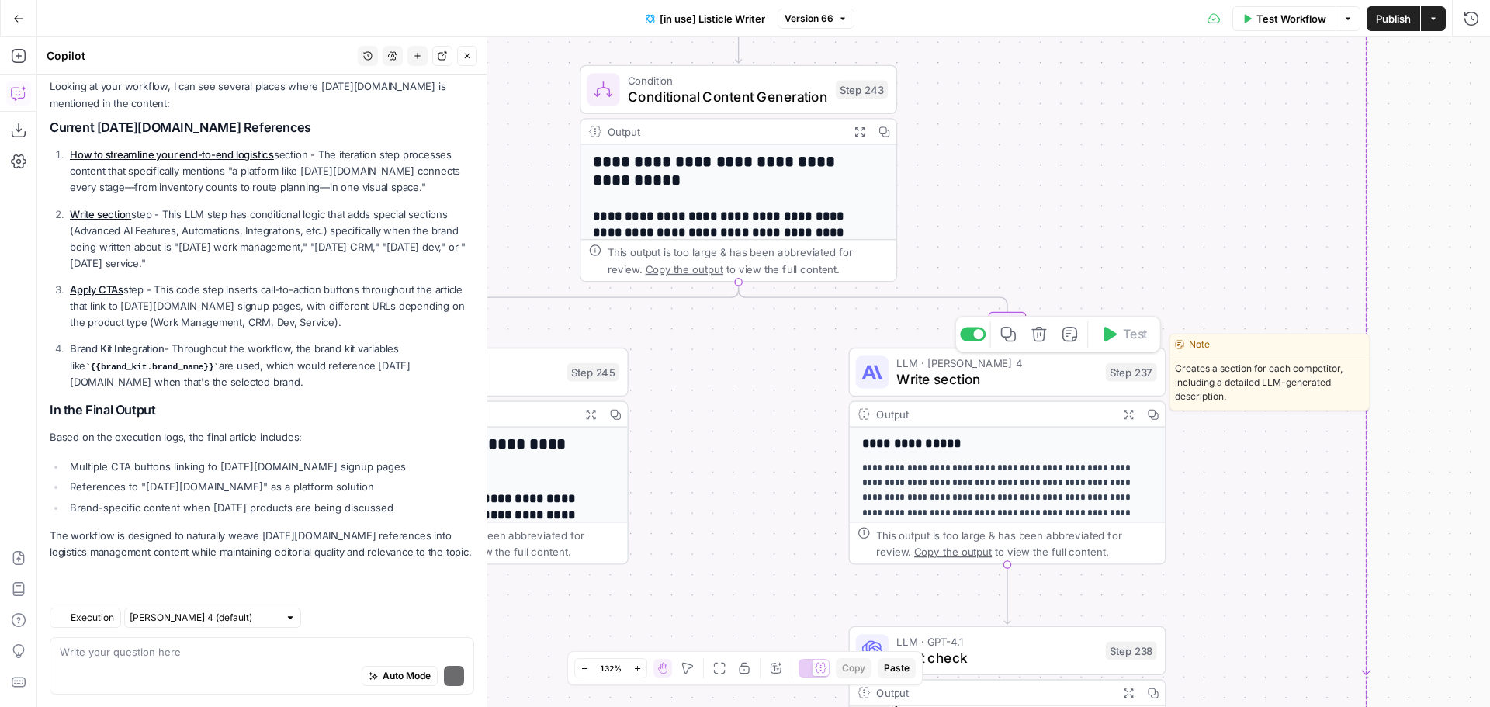
click at [1033, 376] on span "Write section" at bounding box center [996, 379] width 201 height 20
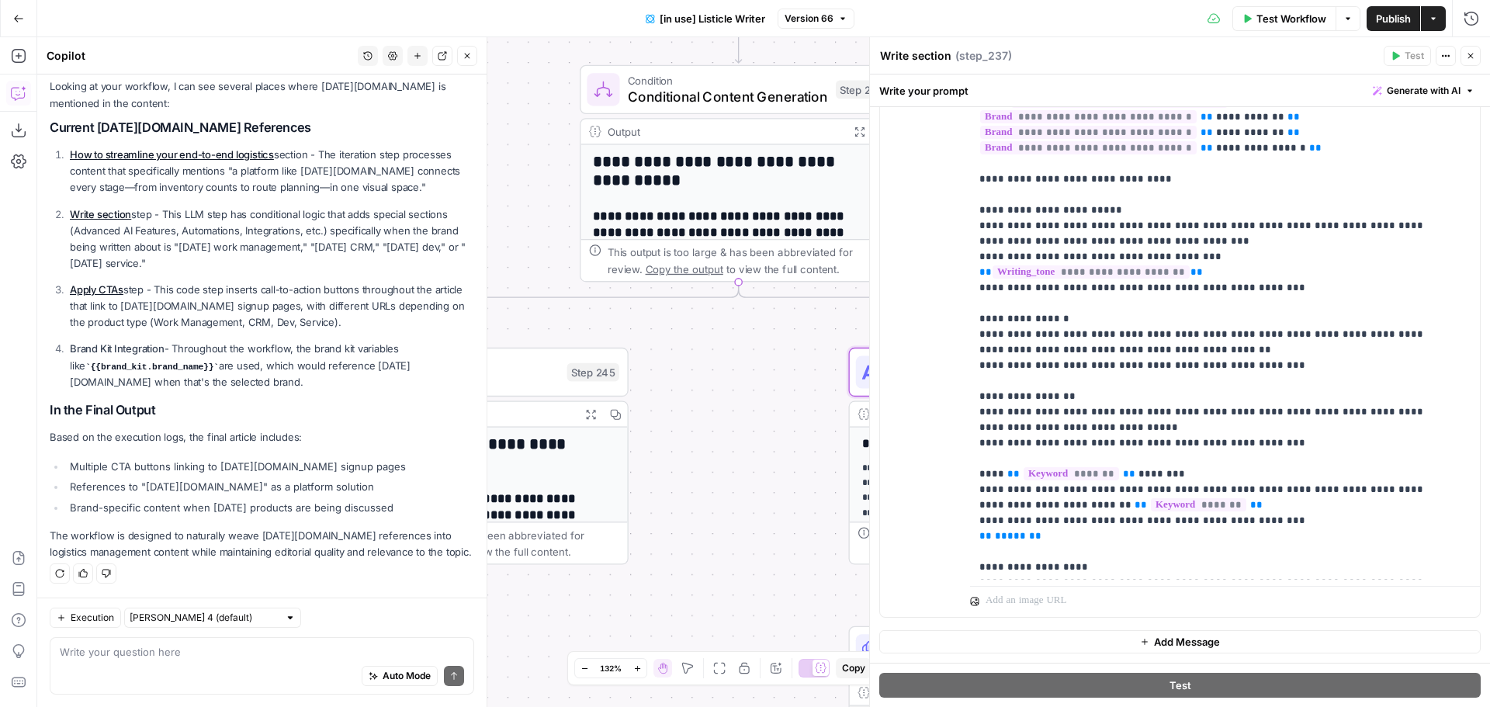
scroll to position [776, 0]
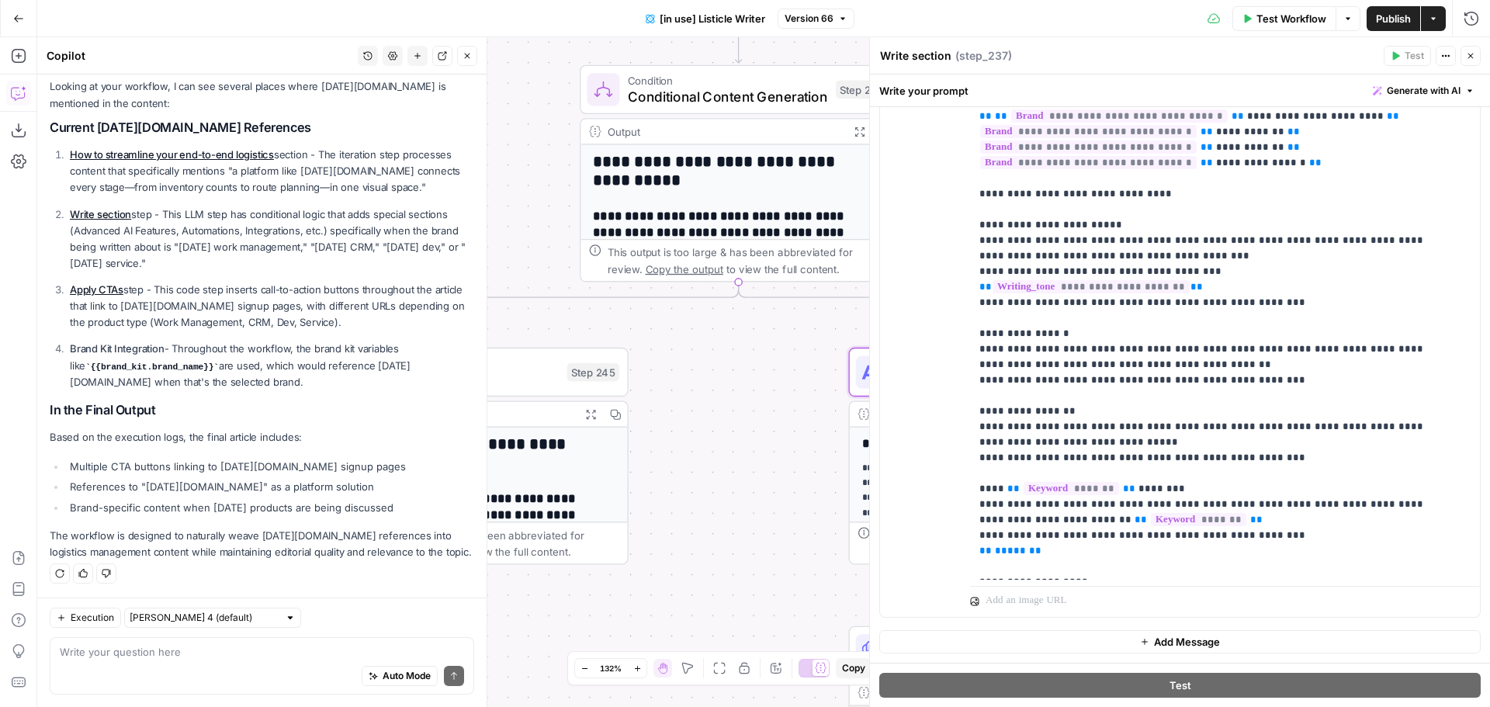
click at [1469, 61] on button "Close" at bounding box center [1470, 56] width 20 height 20
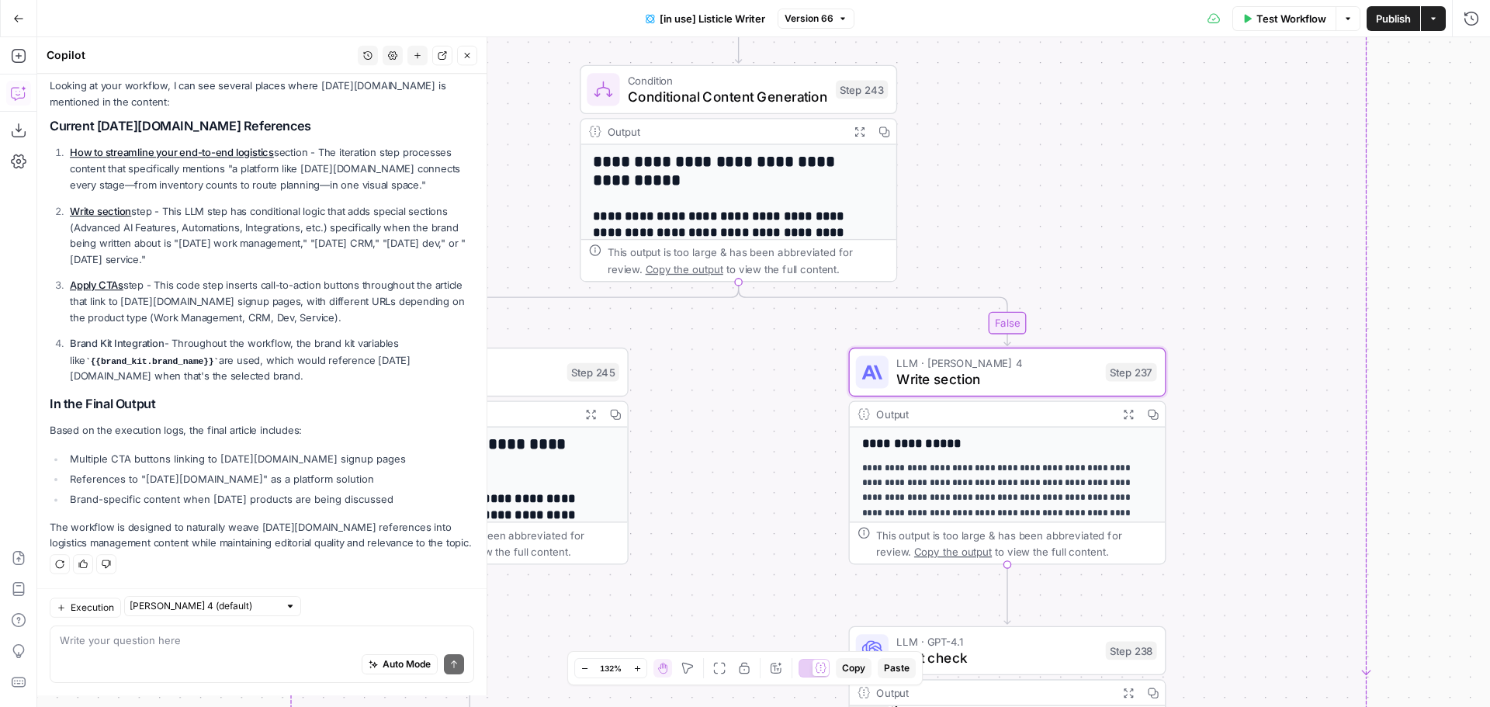
scroll to position [121, 0]
